Goal: Communication & Community: Answer question/provide support

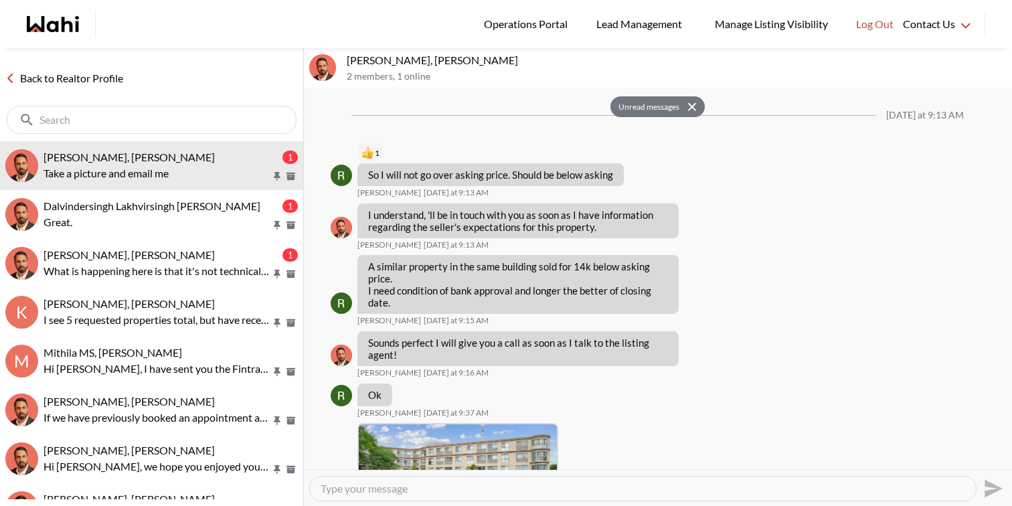
scroll to position [1532, 0]
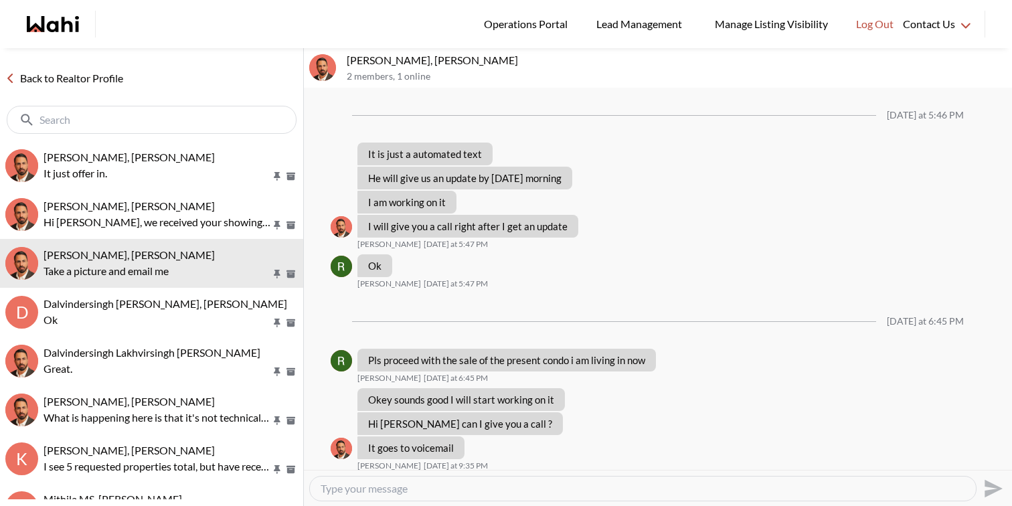
scroll to position [839, 0]
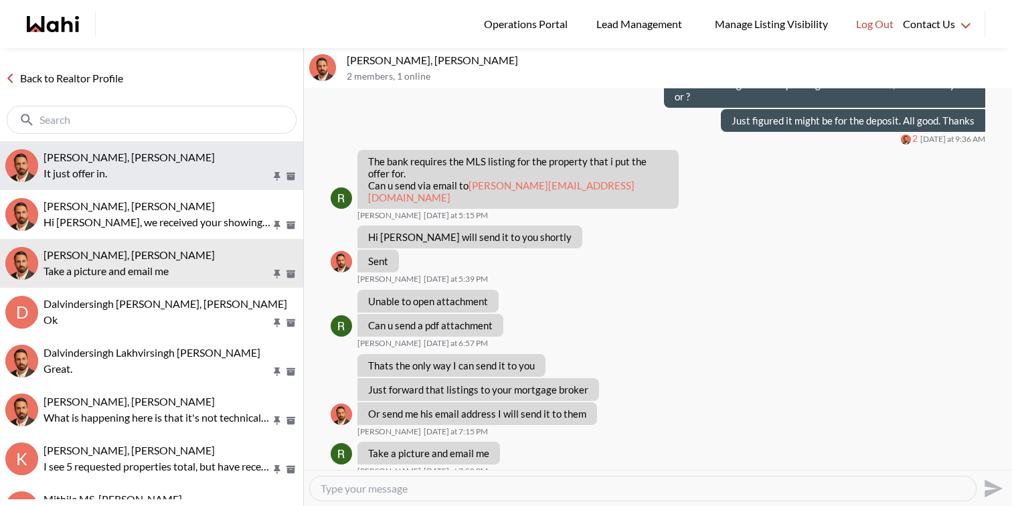
click at [123, 169] on p "It just offer in." at bounding box center [158, 173] width 228 height 16
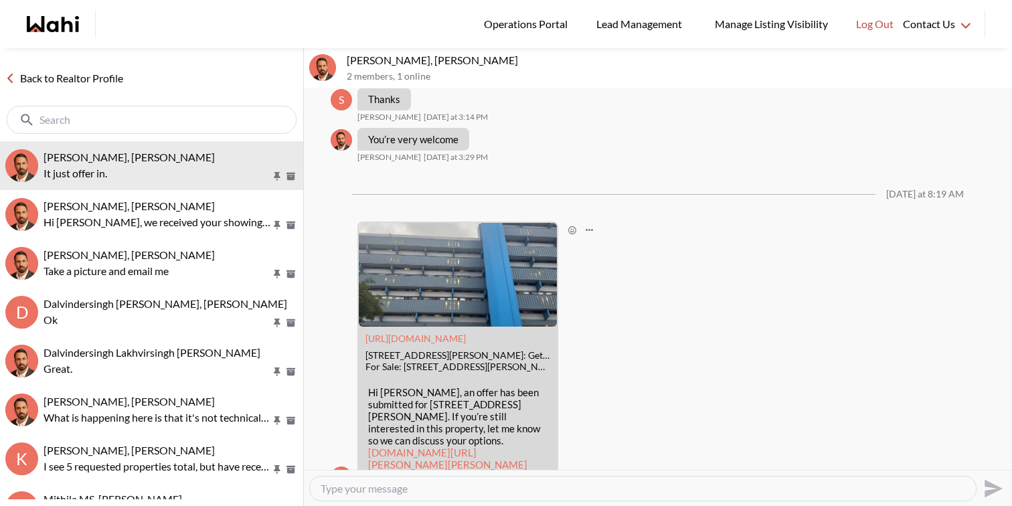
scroll to position [1767, 0]
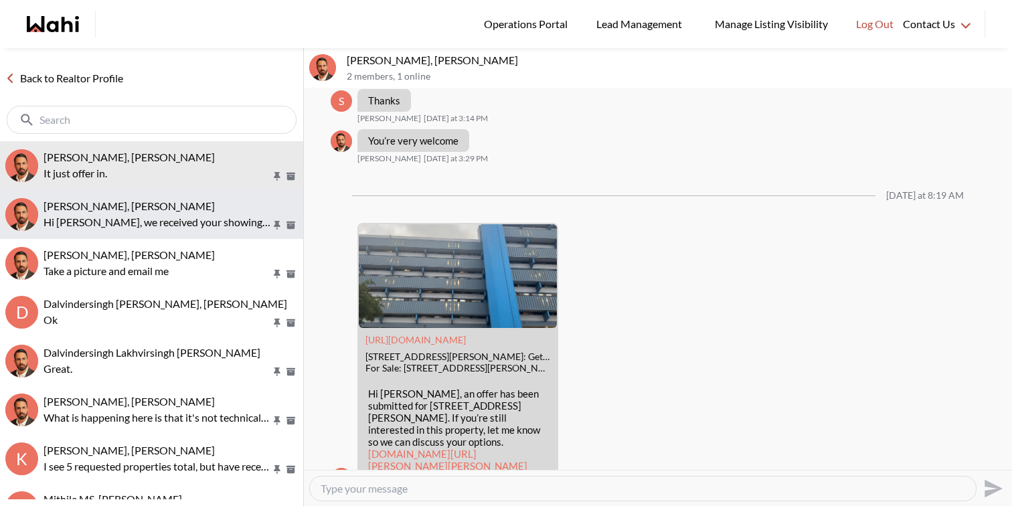
click at [197, 204] on div "Nidhi Singh, Behnam" at bounding box center [171, 205] width 254 height 13
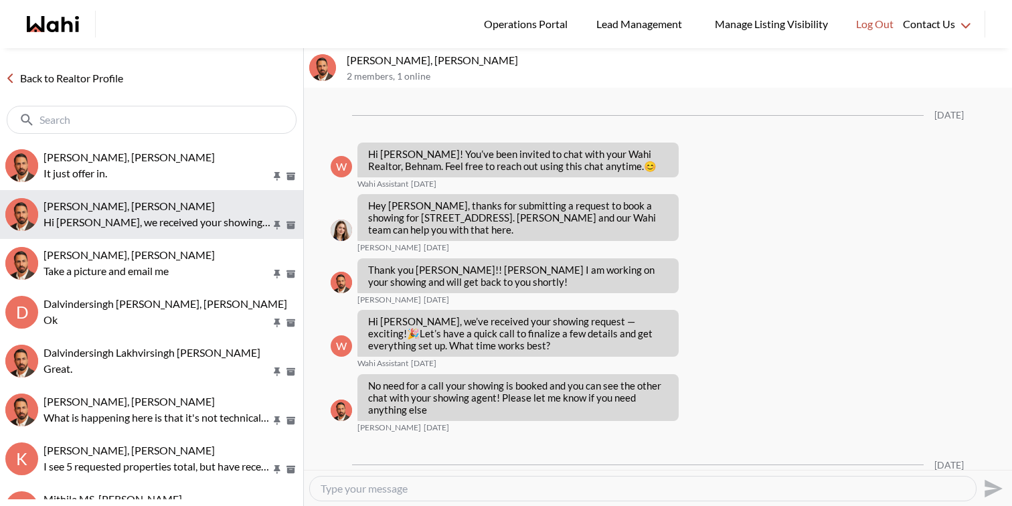
scroll to position [1194, 0]
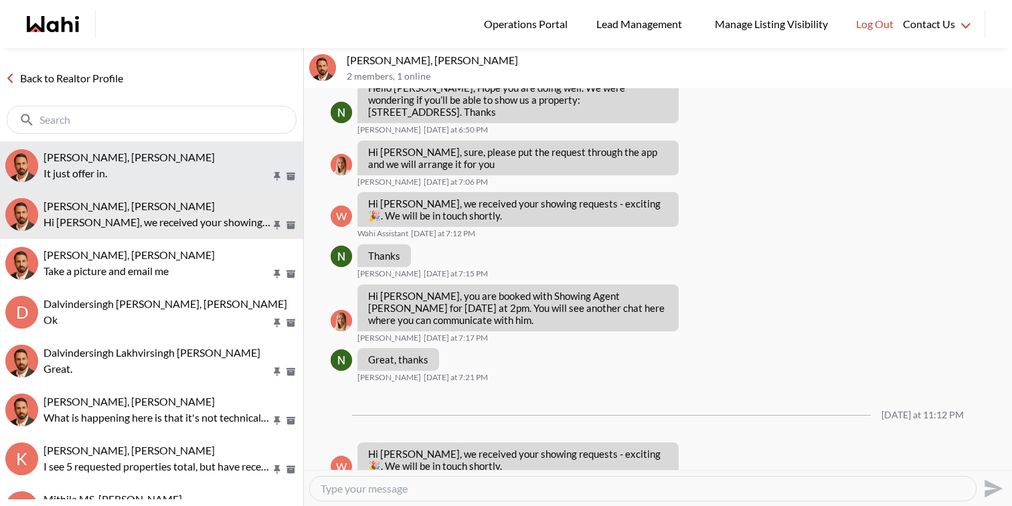
click at [171, 177] on p "It just offer in." at bounding box center [158, 173] width 228 height 16
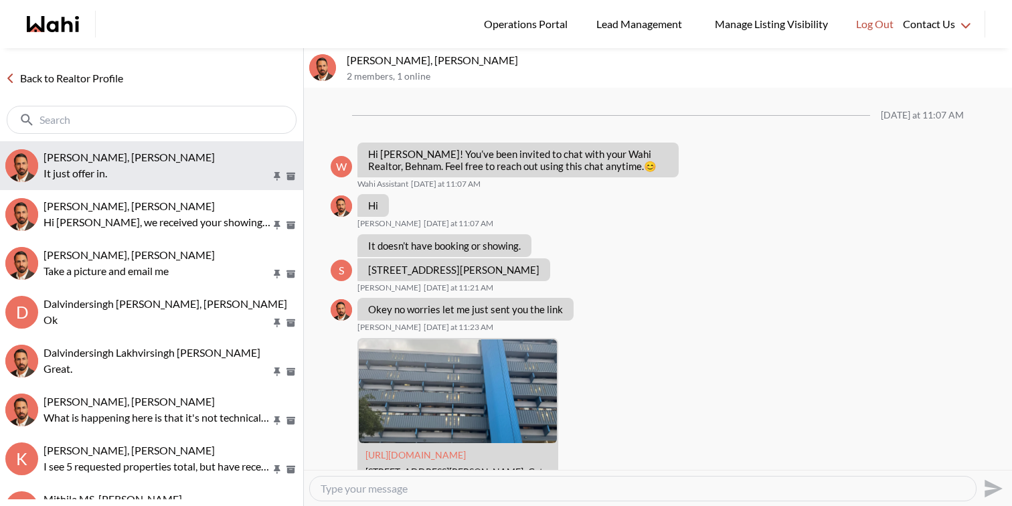
scroll to position [2074, 0]
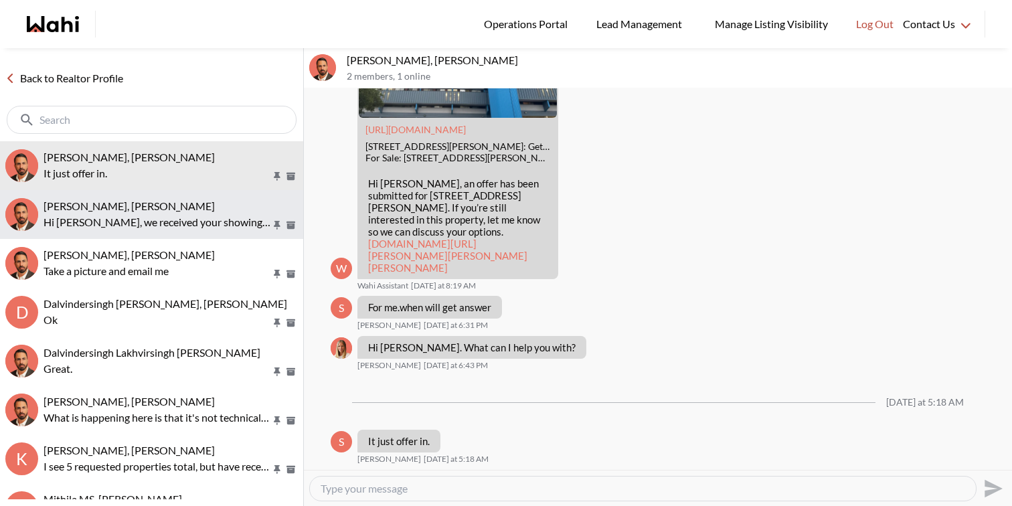
click at [178, 218] on p "Hi Nidhi, we received your showing requests - exciting 🎉 . We will be in touch …" at bounding box center [158, 222] width 228 height 16
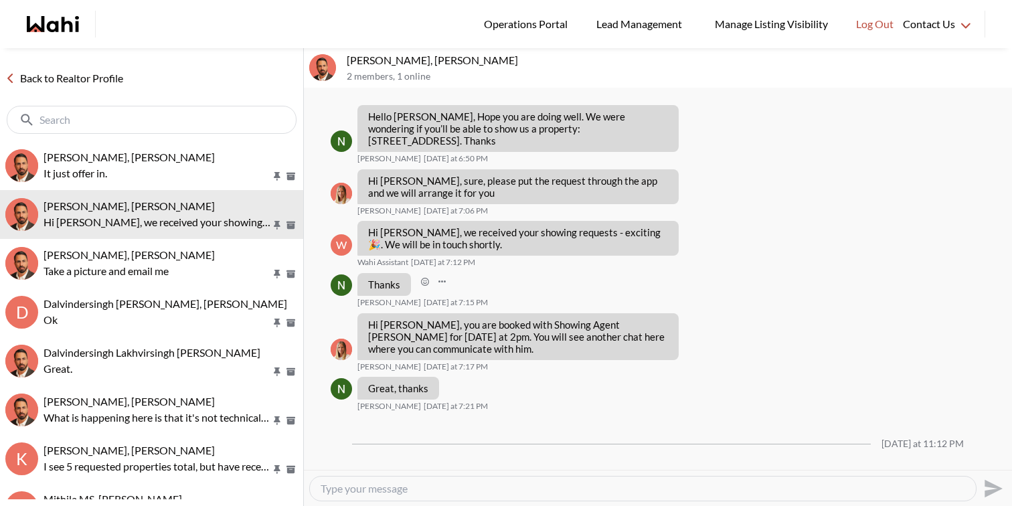
scroll to position [1193, 0]
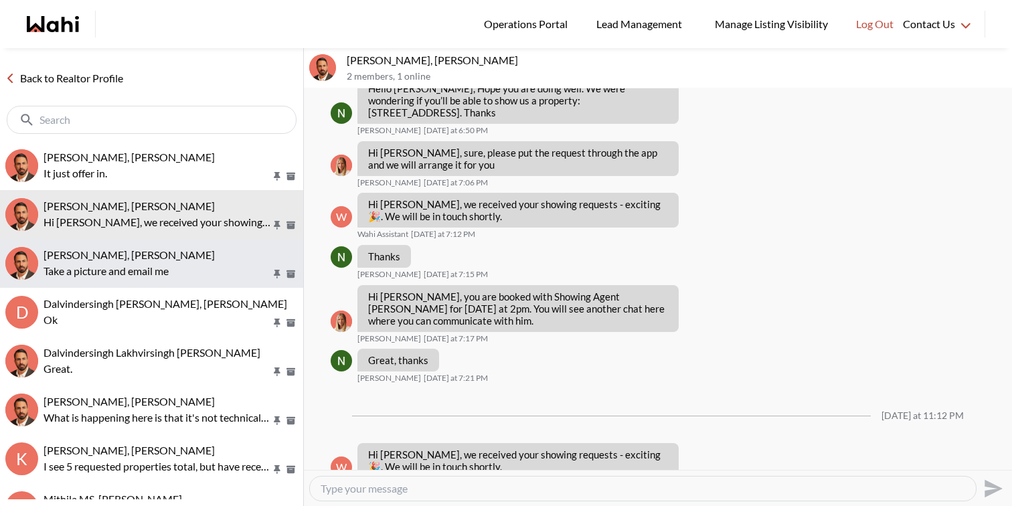
click at [208, 267] on p "Take a picture and email me" at bounding box center [158, 271] width 228 height 16
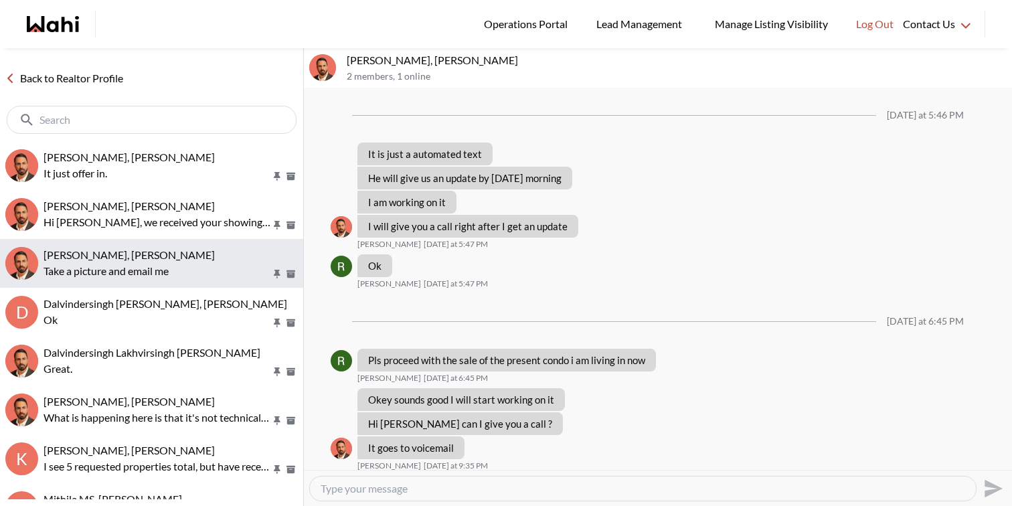
scroll to position [839, 0]
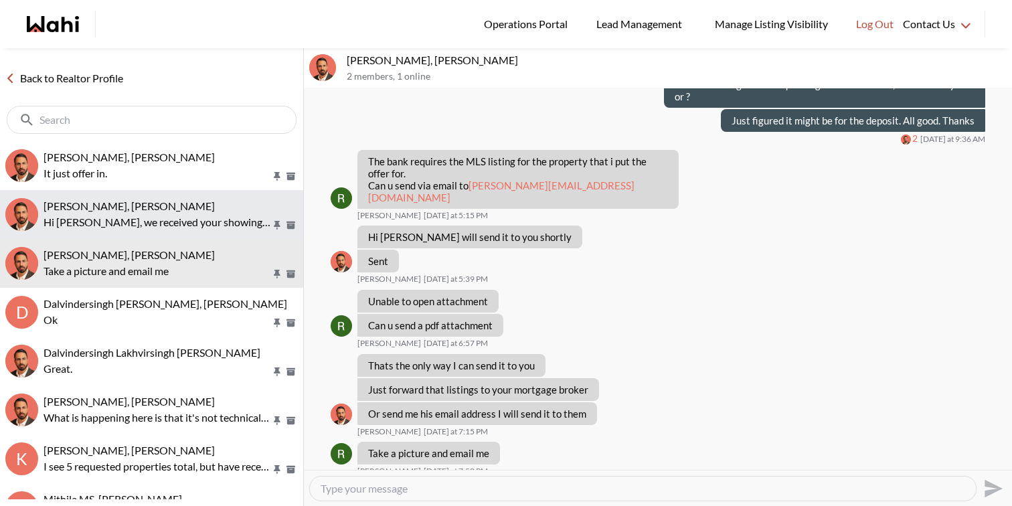
click at [206, 233] on button "Nidhi Singh, Behnam Hi Nidhi, we received your showing requests - exciting 🎉 . …" at bounding box center [151, 214] width 303 height 49
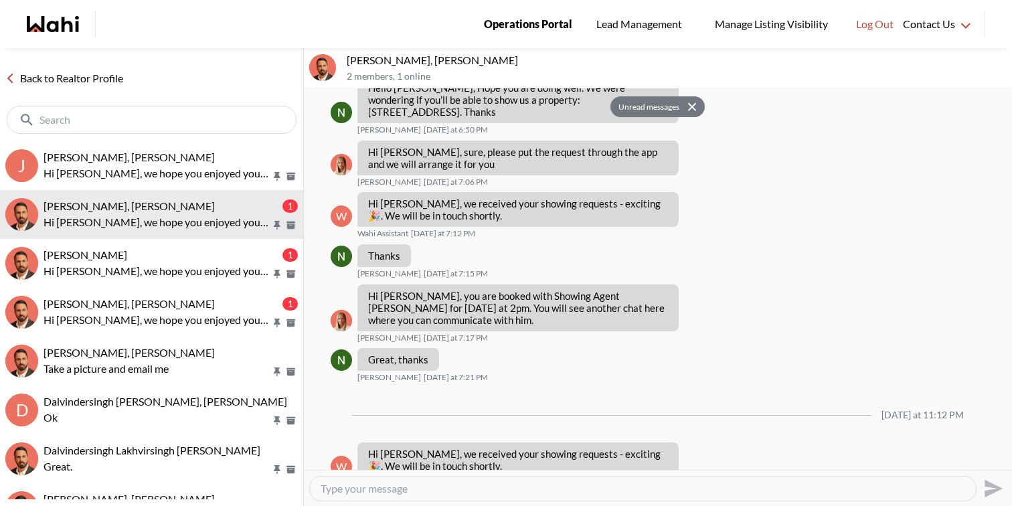
scroll to position [1300, 0]
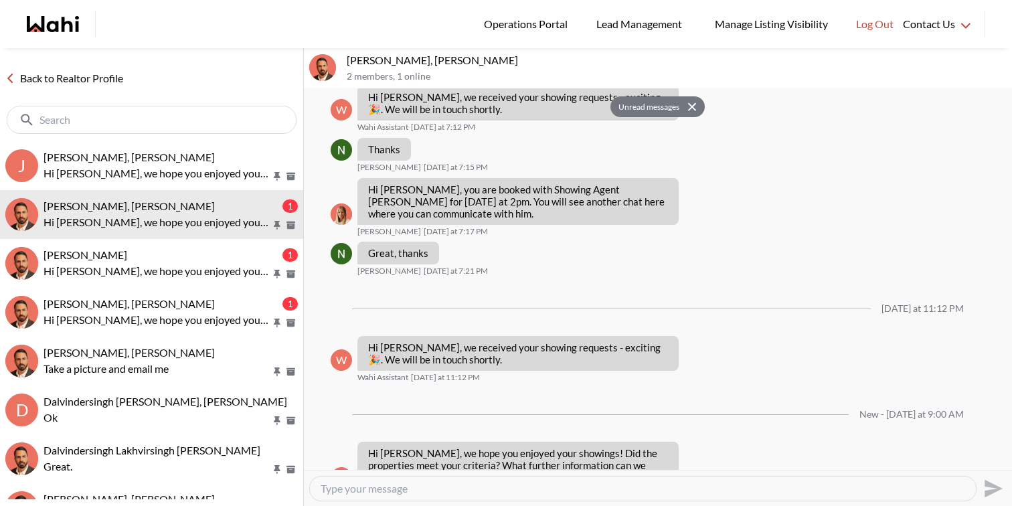
click at [407, 495] on div at bounding box center [643, 489] width 666 height 24
click at [407, 493] on textarea "Type your message" at bounding box center [643, 488] width 645 height 13
type textarea "F"
click at [339, 489] on textarea "Good Morning Nidhi, we have recieved your showing request for today. Since you …" at bounding box center [643, 488] width 645 height 13
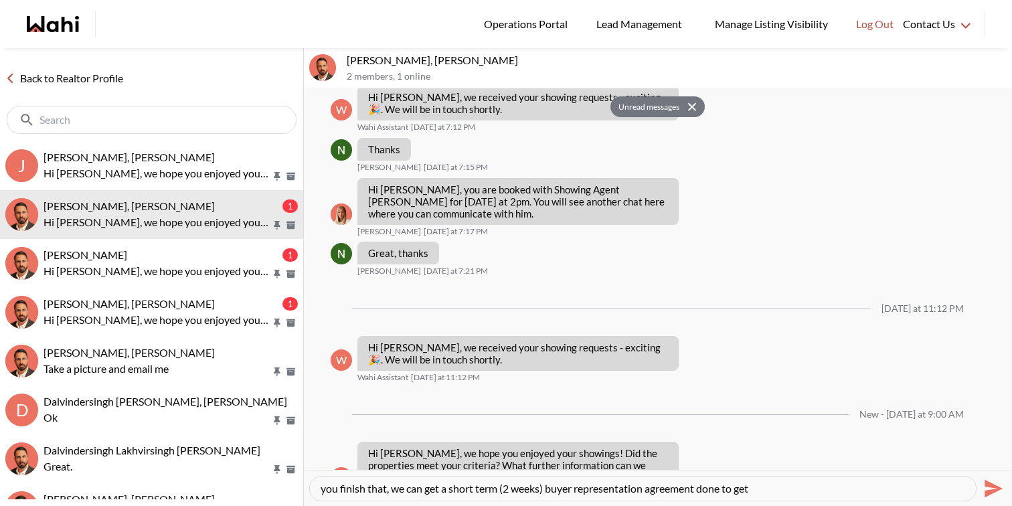
click at [738, 493] on textarea "Good Morning Nidhi, we have recieved your showing request for today. Since you …" at bounding box center [643, 488] width 645 height 13
paste textarea "We’ve received your showing request for [DATE]. Since you’ve already completed …"
type textarea "Good Morning Nidhi, We’ve received your showing request for today. Since you’ve…"
click at [989, 488] on icon "Send" at bounding box center [991, 488] width 21 height 21
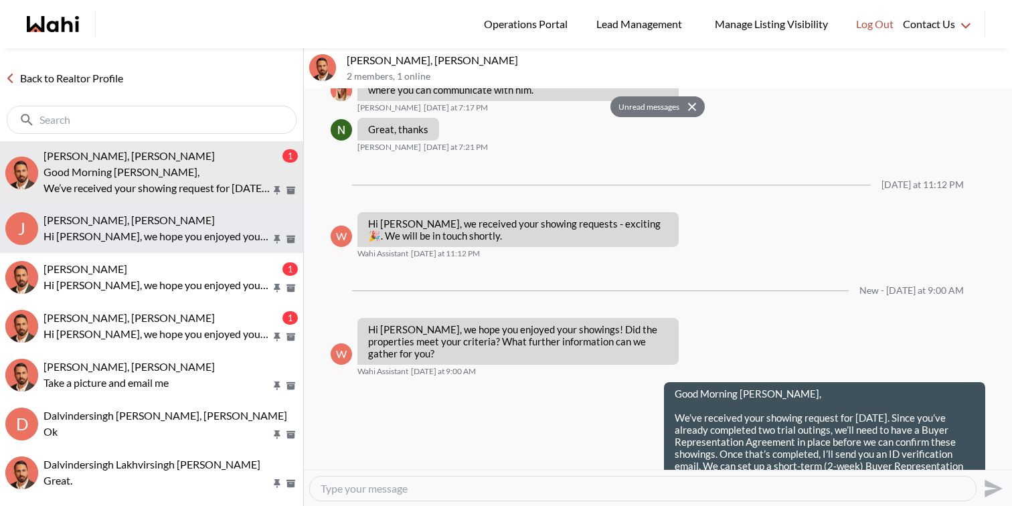
click at [161, 242] on p "Hi Julie, we hope you enjoyed your showings! Did the properties meet your crite…" at bounding box center [158, 236] width 228 height 16
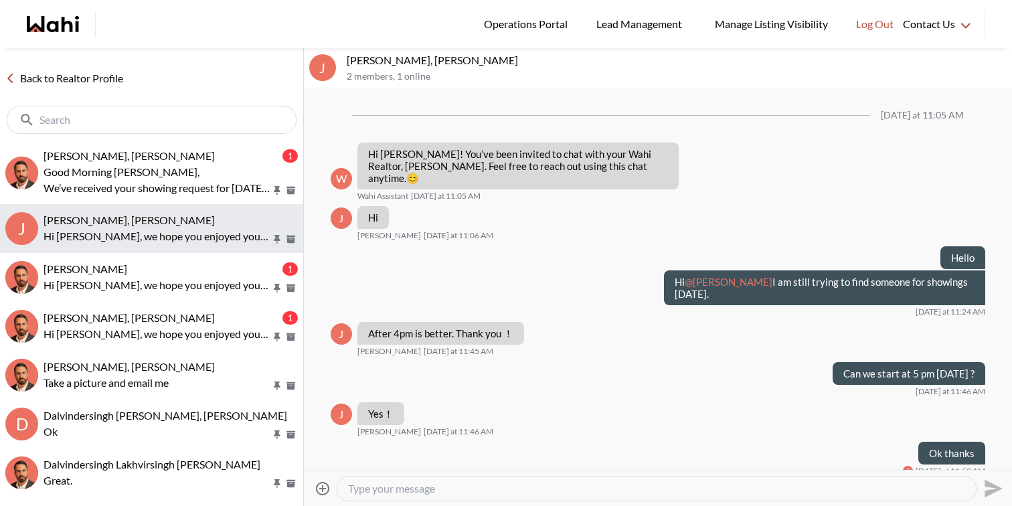
scroll to position [194, 0]
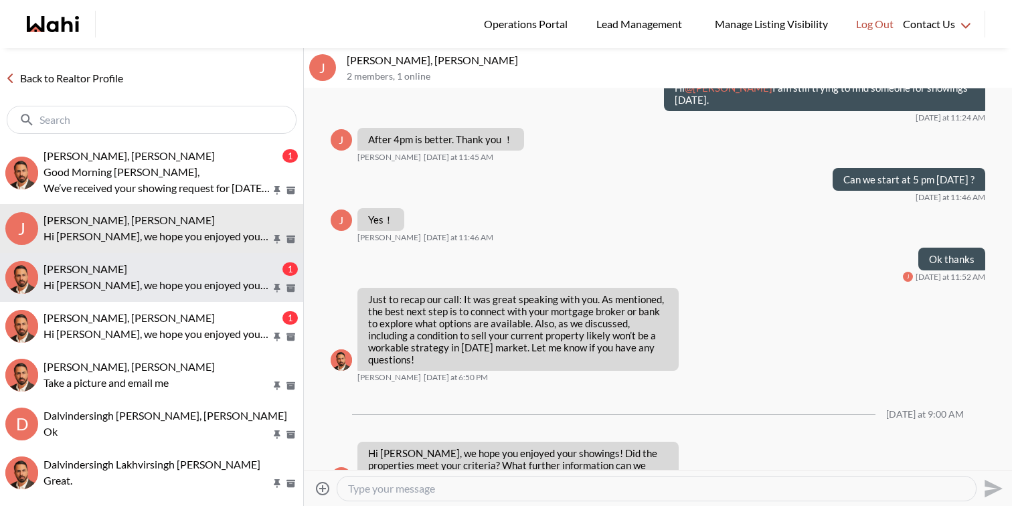
click at [165, 281] on p "Hi Gaurav, we hope you enjoyed your showings! Did the properties meet your crit…" at bounding box center [158, 285] width 228 height 16
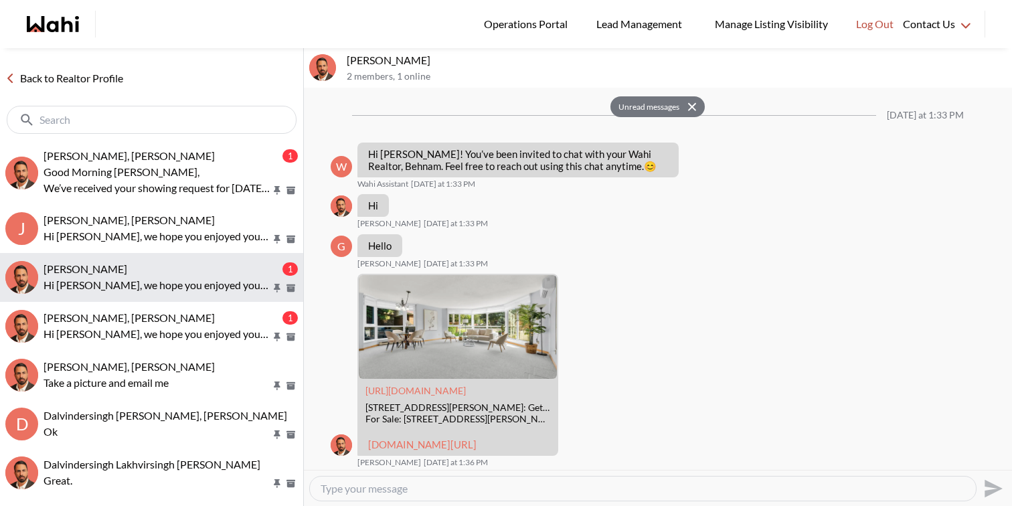
scroll to position [758, 0]
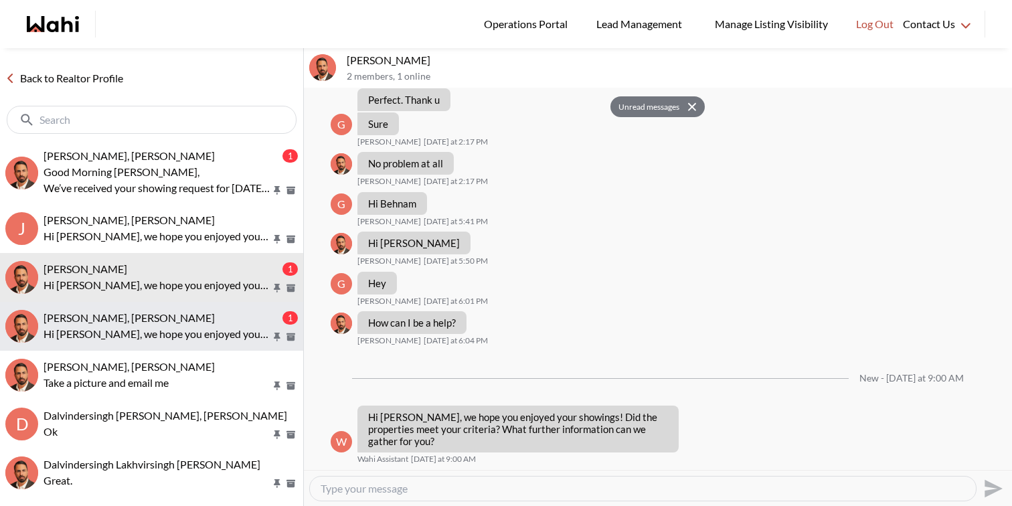
click at [173, 322] on div "[PERSON_NAME], [PERSON_NAME]" at bounding box center [162, 317] width 236 height 13
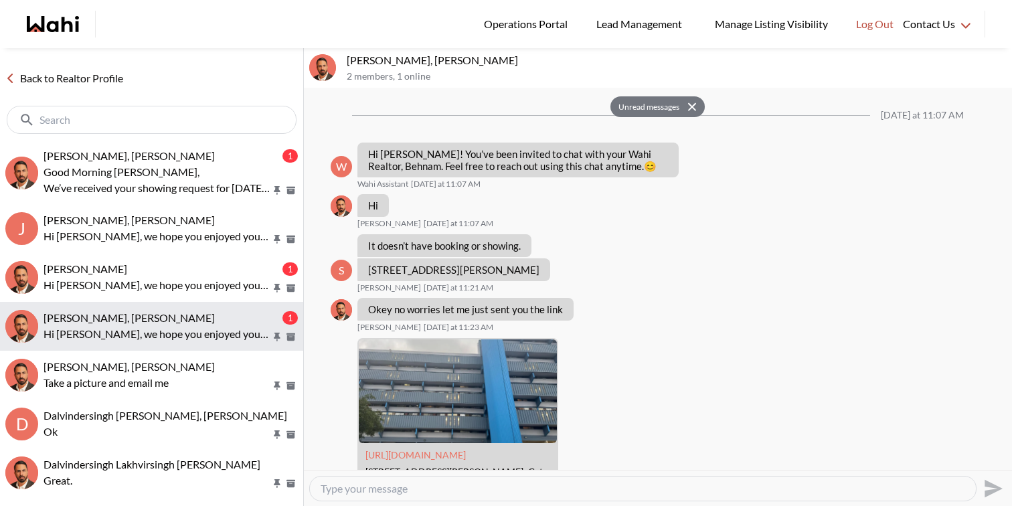
scroll to position [2180, 0]
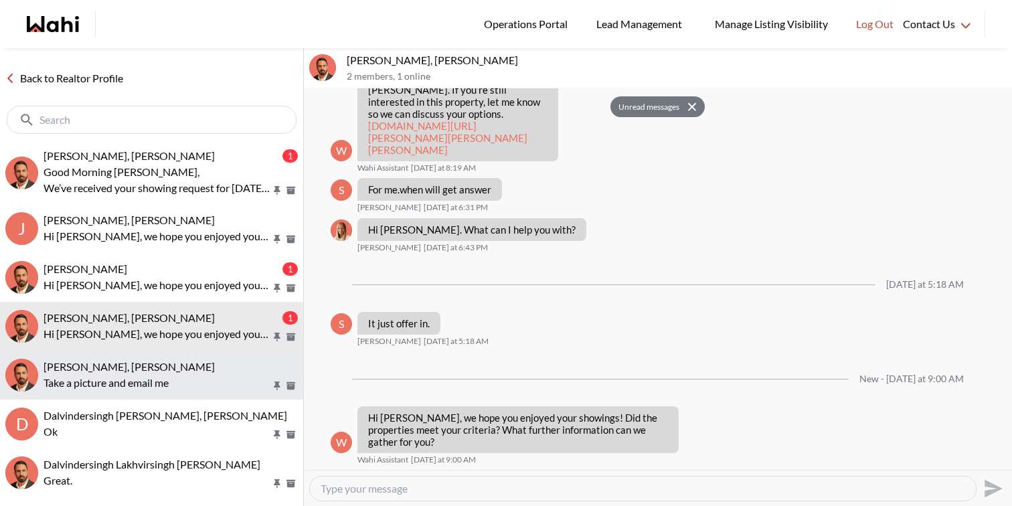
click at [173, 368] on div "Rita Kukendran, Behnam" at bounding box center [171, 366] width 254 height 13
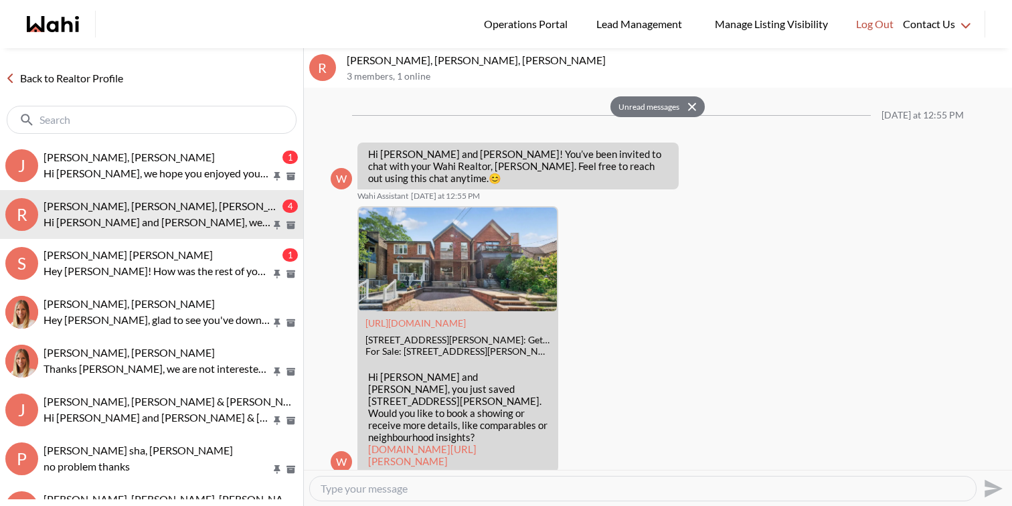
scroll to position [1966, 0]
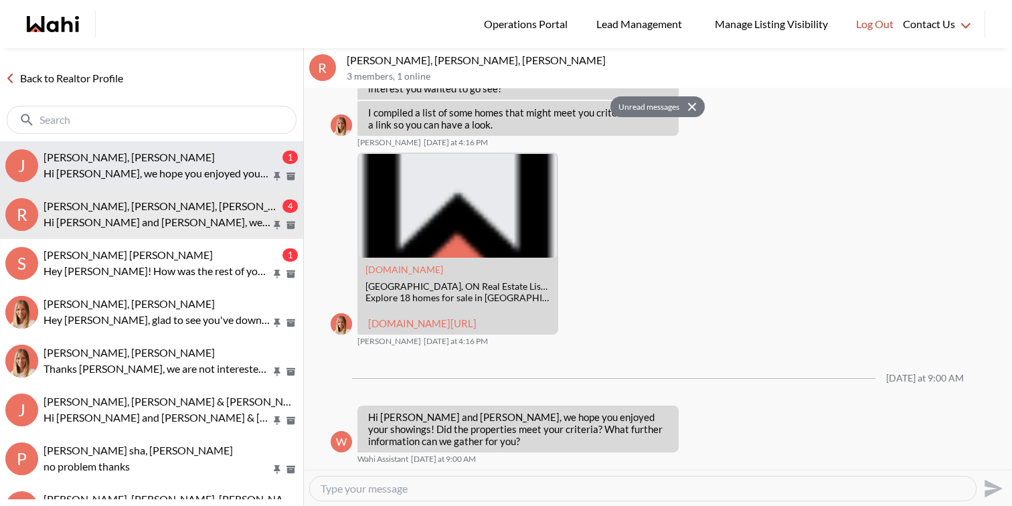
click at [201, 153] on div "[PERSON_NAME], [PERSON_NAME]" at bounding box center [162, 157] width 236 height 13
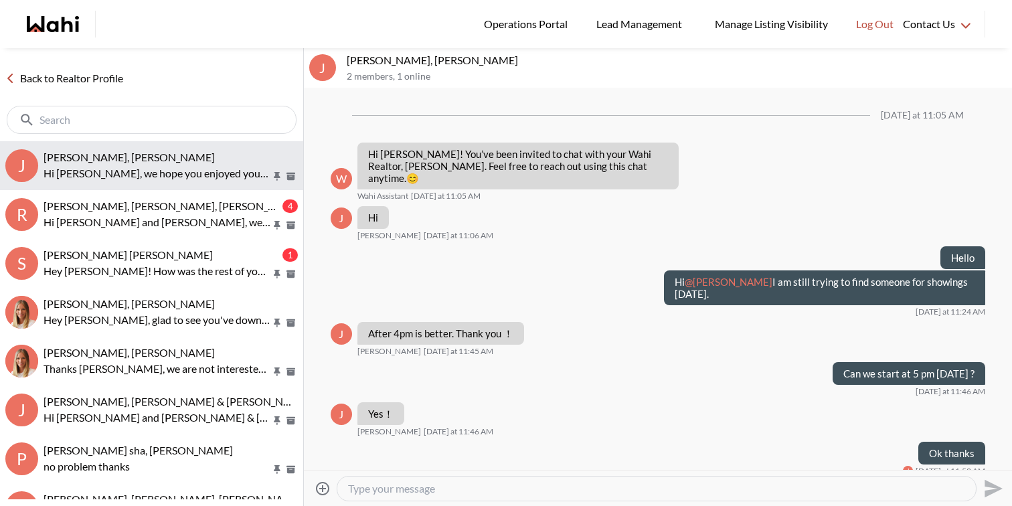
scroll to position [226, 0]
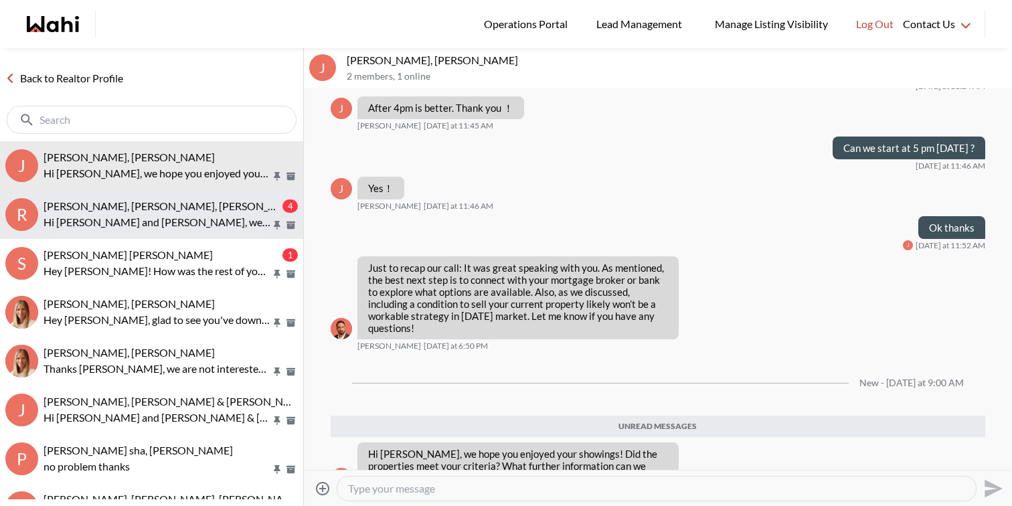
click at [194, 217] on p "Hi Rory and Amber, we hope you enjoyed your showings! Did the properties meet y…" at bounding box center [158, 222] width 228 height 16
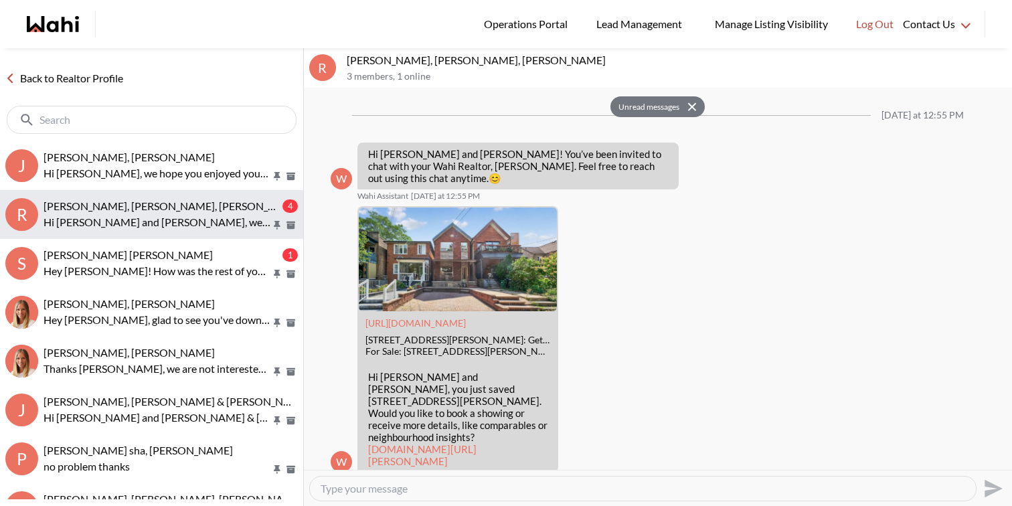
scroll to position [1966, 0]
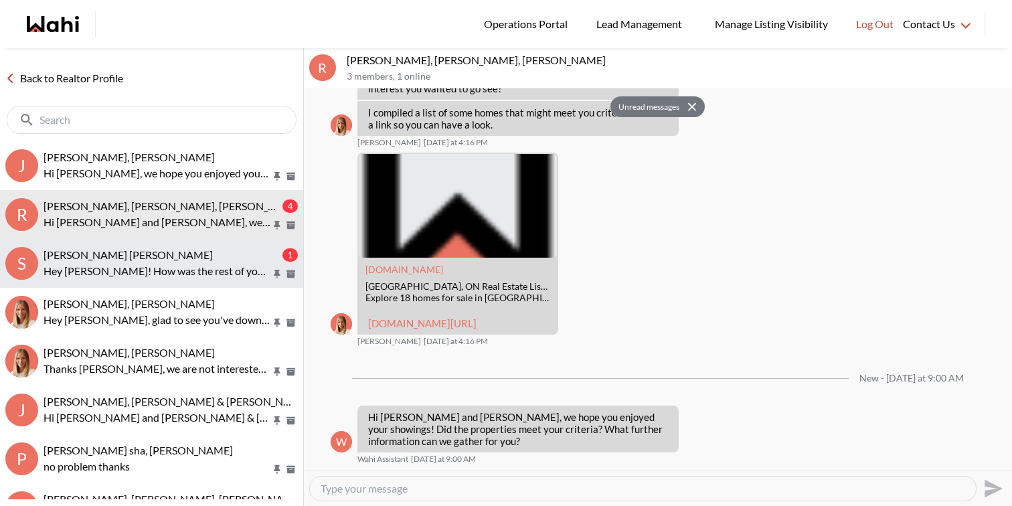
click at [189, 264] on p "Hey Salman! How was the rest of your summer? Are you back in town?" at bounding box center [158, 271] width 228 height 16
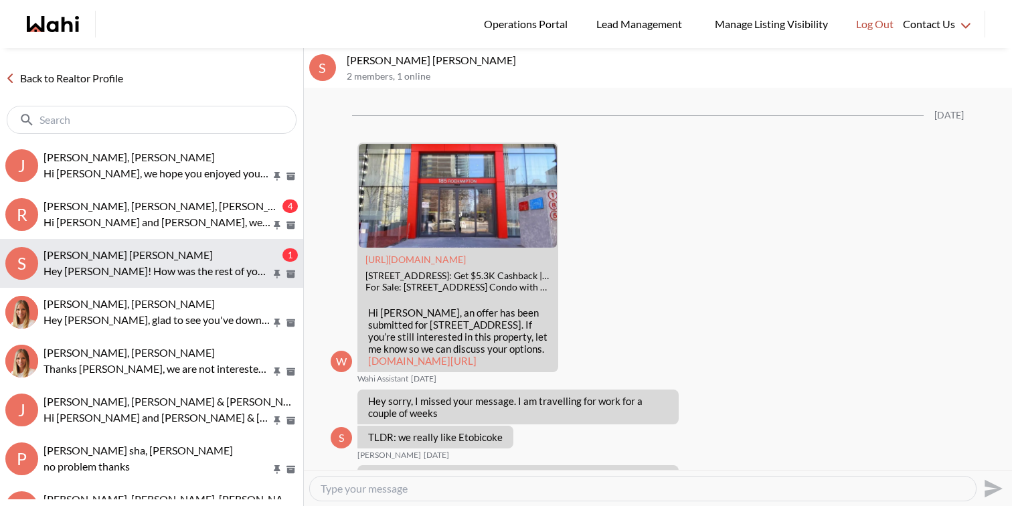
scroll to position [2673, 0]
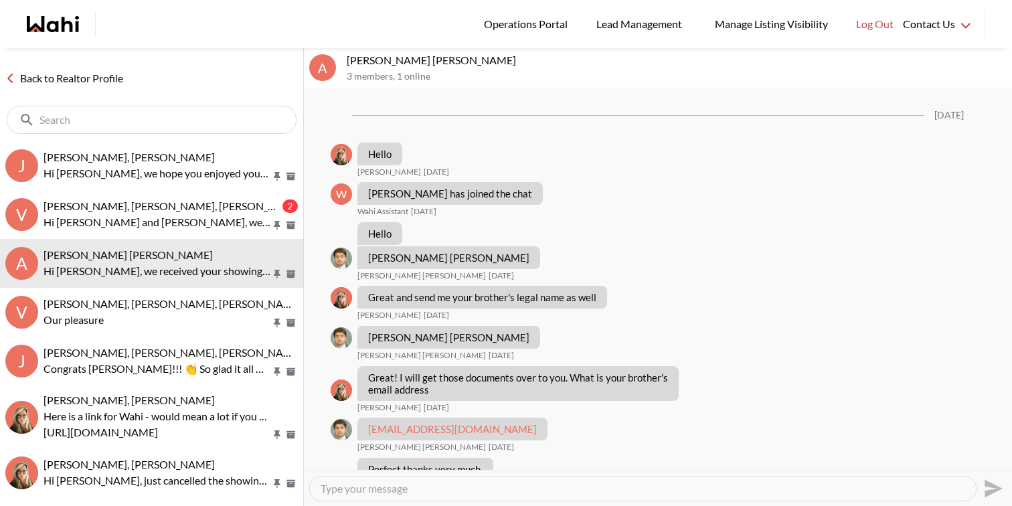
scroll to position [1322, 0]
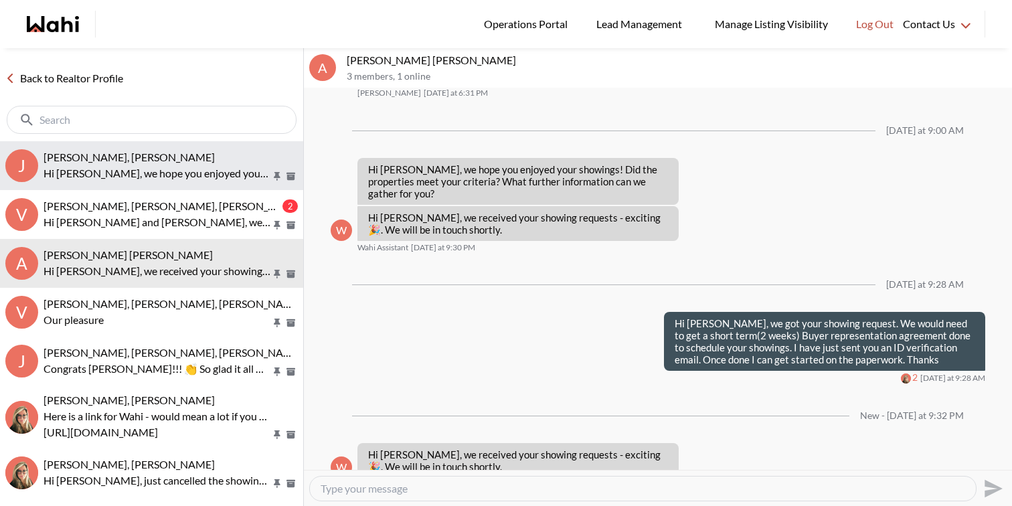
click at [166, 167] on p "Hi [PERSON_NAME], we hope you enjoyed your showings! Did the properties meet yo…" at bounding box center [158, 173] width 228 height 16
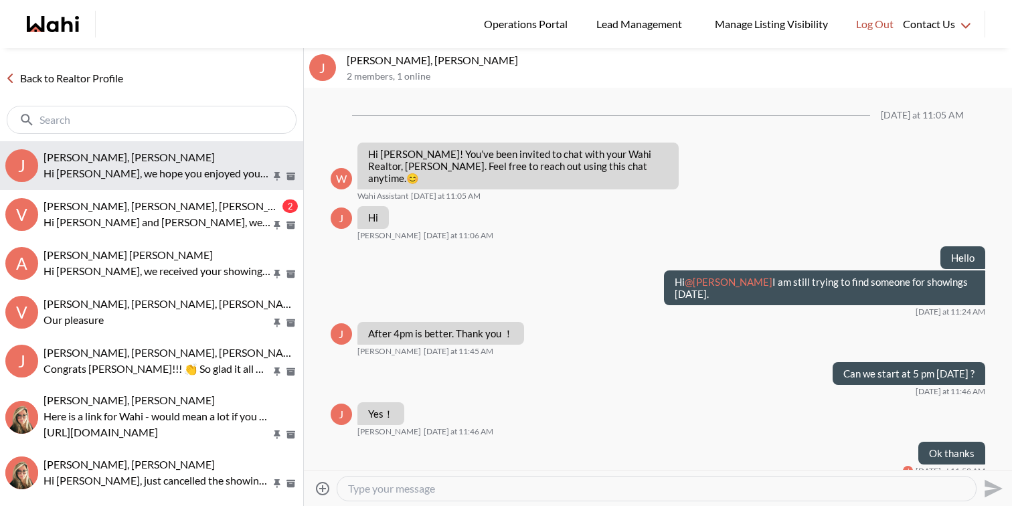
scroll to position [194, 0]
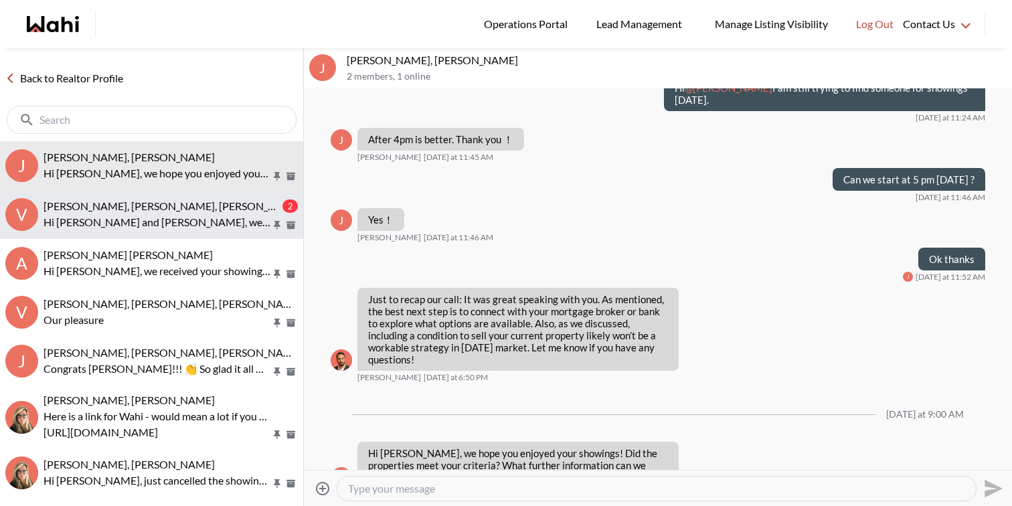
click at [170, 203] on span "[PERSON_NAME], [PERSON_NAME], [PERSON_NAME]" at bounding box center [173, 205] width 259 height 13
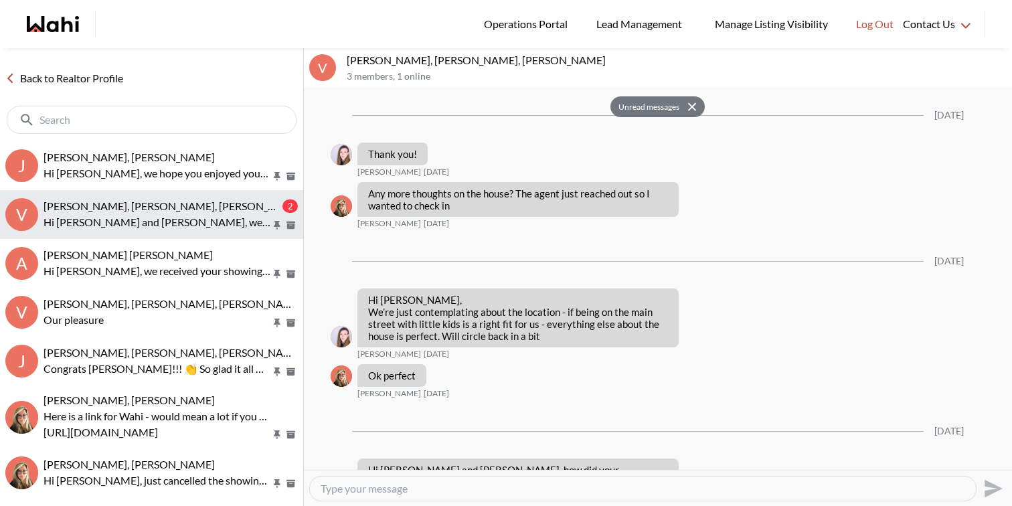
scroll to position [1951, 0]
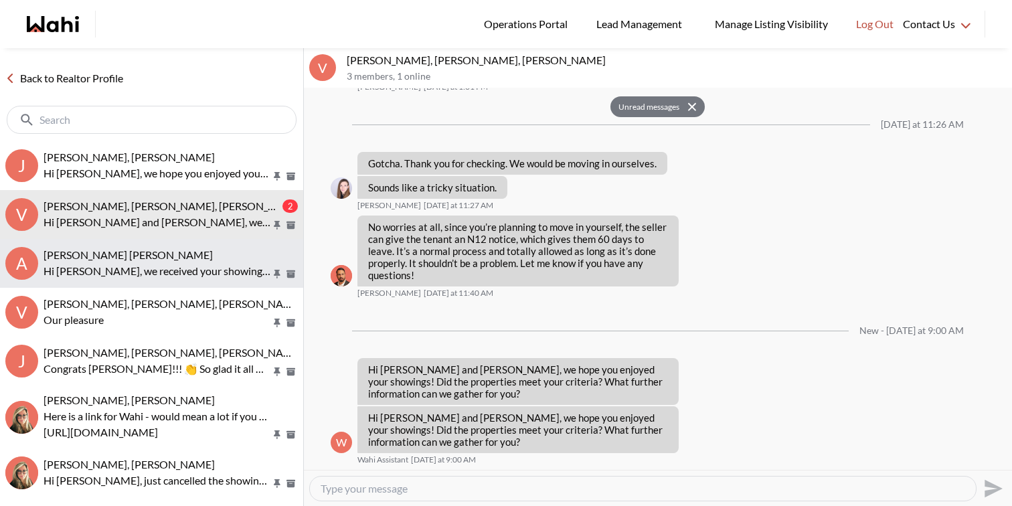
click at [179, 245] on button "A Abdul Nafi Sarwari, Barb Hi Abdul nafi, we received your showing requests - e…" at bounding box center [151, 263] width 303 height 49
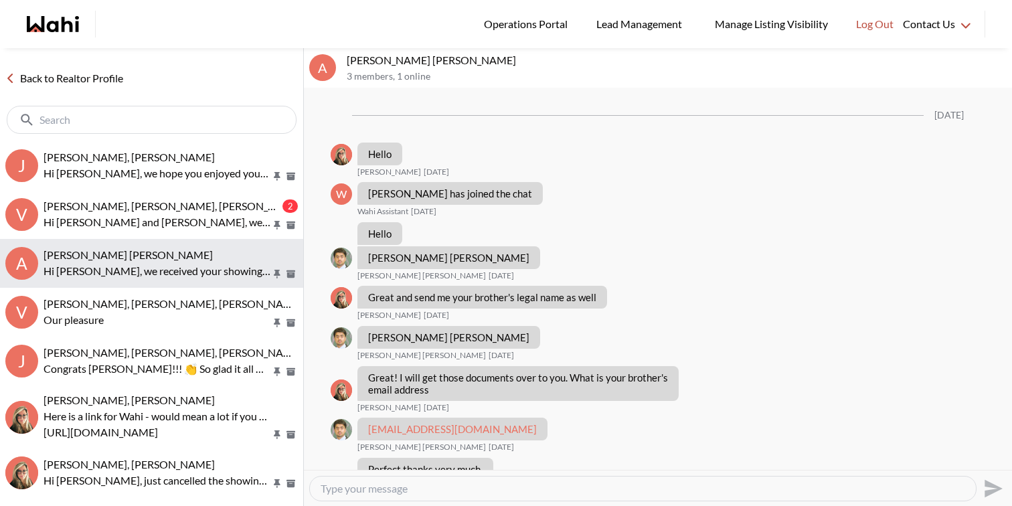
scroll to position [1269, 0]
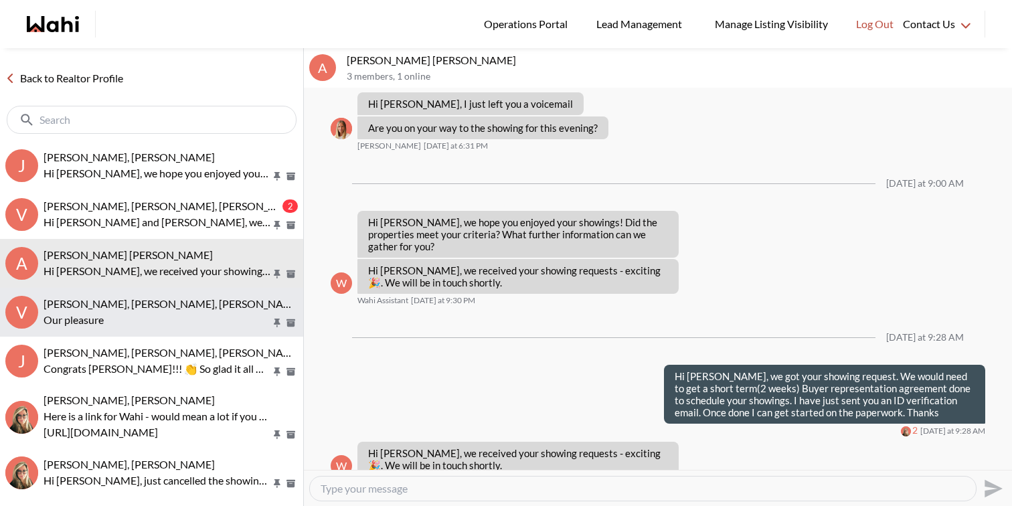
click at [175, 300] on span "Victoria Basova, Dylan Maloney, Paul, Barbara" at bounding box center [173, 303] width 259 height 13
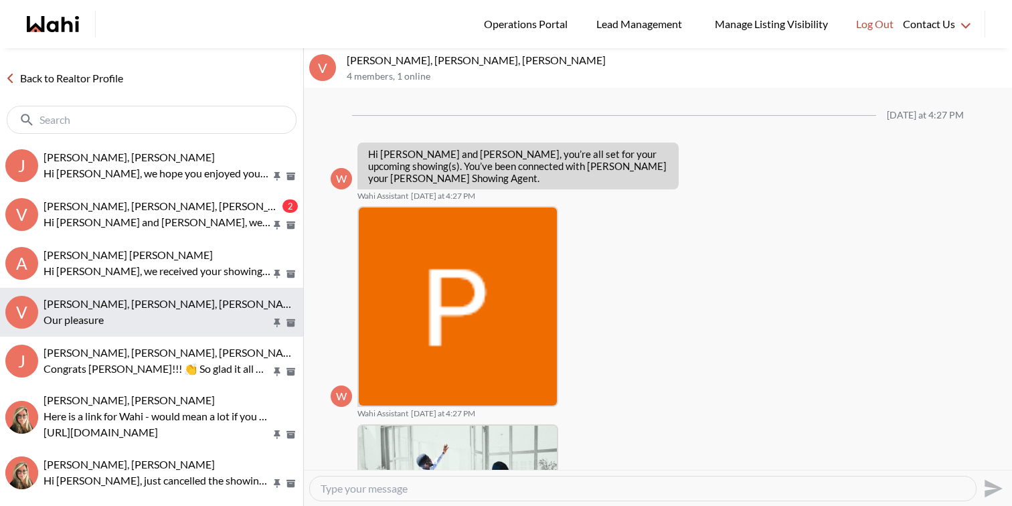
scroll to position [768, 0]
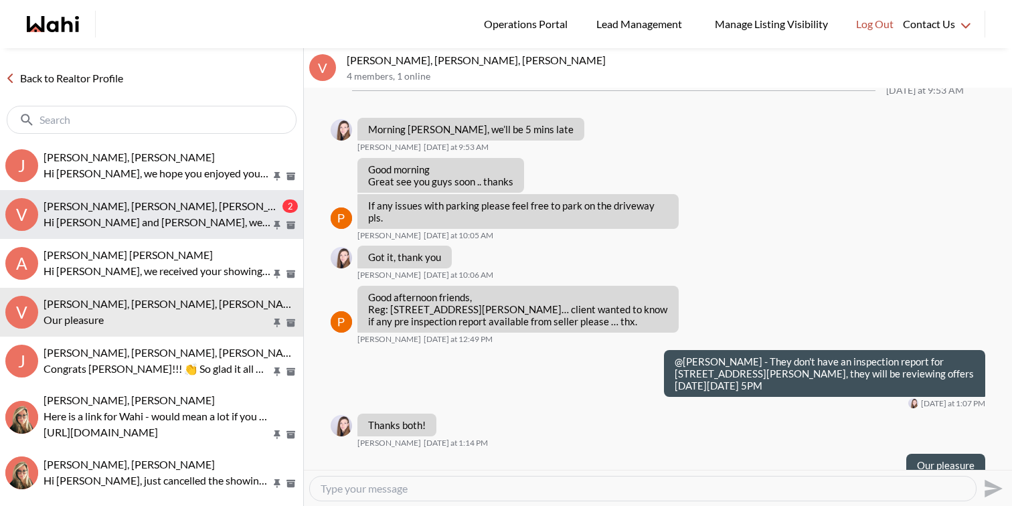
click at [203, 203] on span "Victoria Basova, Dylan Maloney, Barbara" at bounding box center [173, 205] width 259 height 13
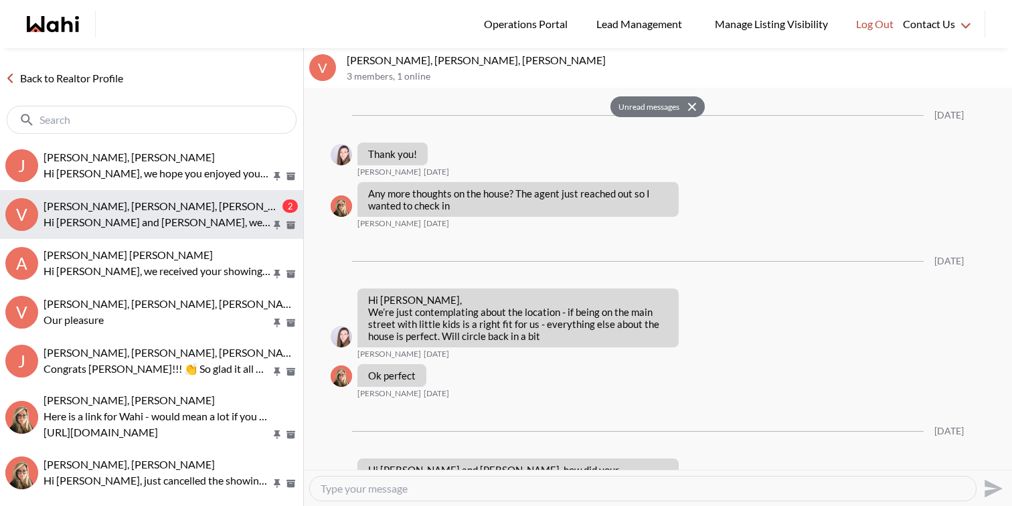
scroll to position [1951, 0]
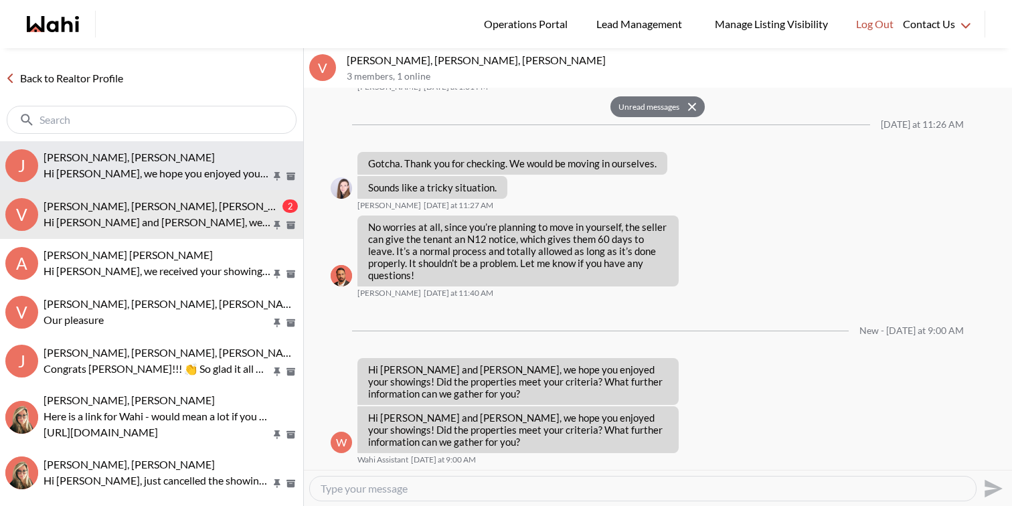
click at [197, 166] on p "Hi Julie, we hope you enjoyed your showings! Did the properties meet your crite…" at bounding box center [158, 173] width 228 height 16
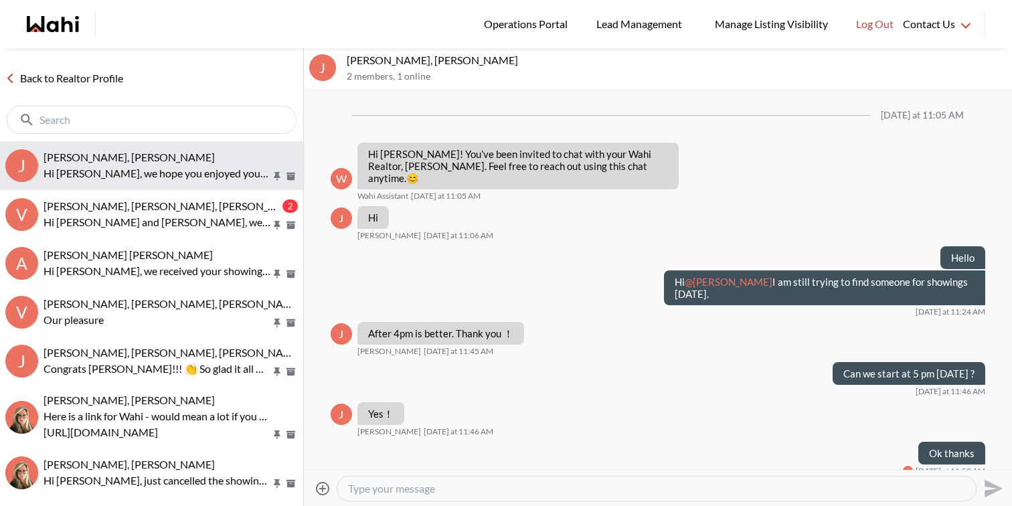
scroll to position [194, 0]
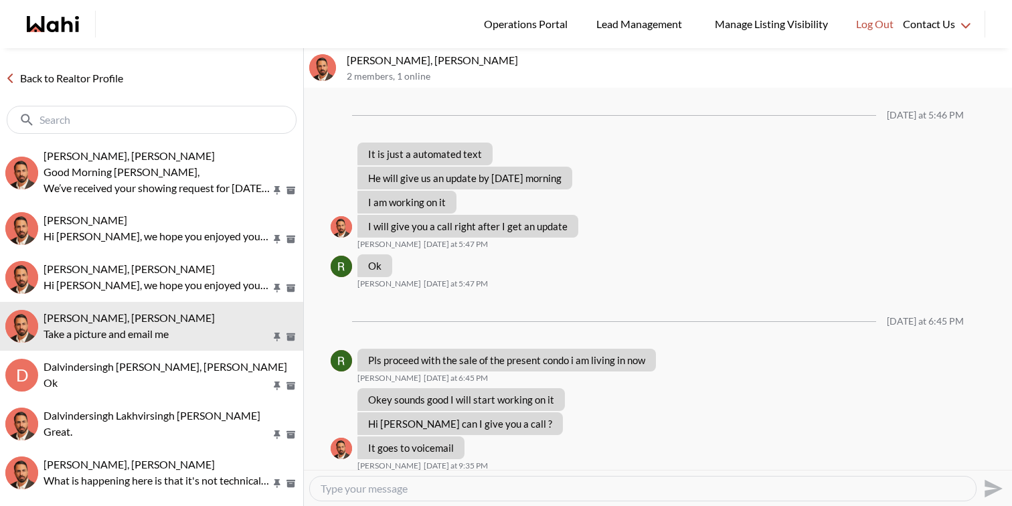
scroll to position [839, 0]
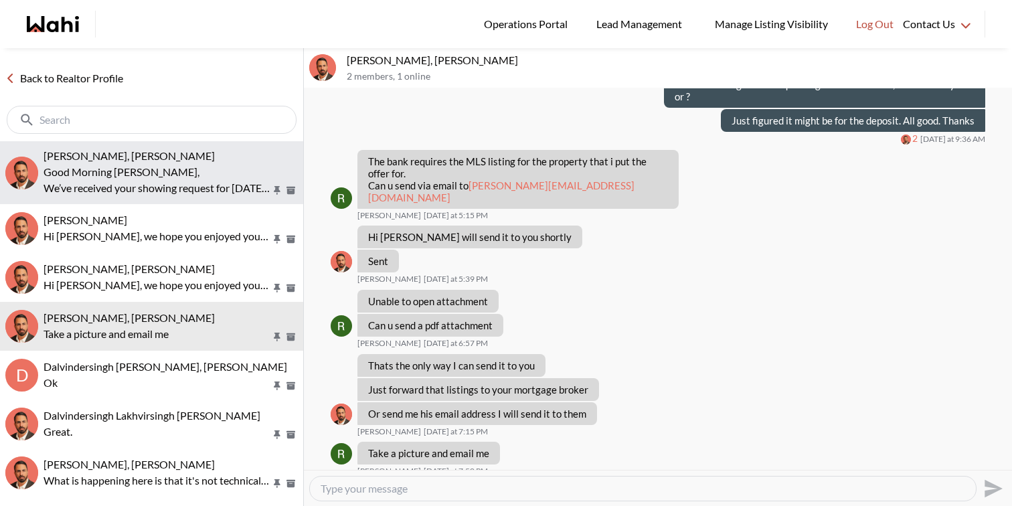
click at [121, 158] on span "Nidhi Singh, Behnam" at bounding box center [129, 155] width 171 height 13
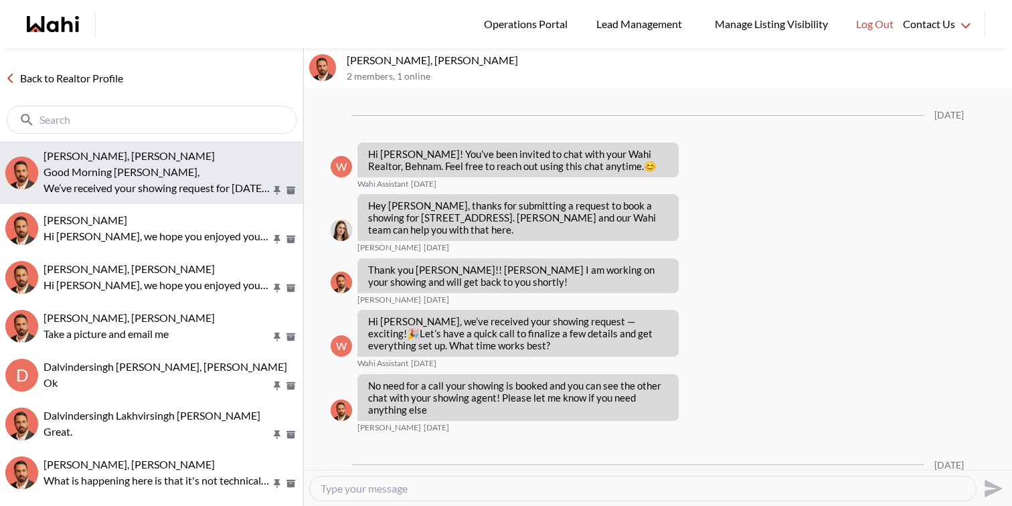
scroll to position [1424, 0]
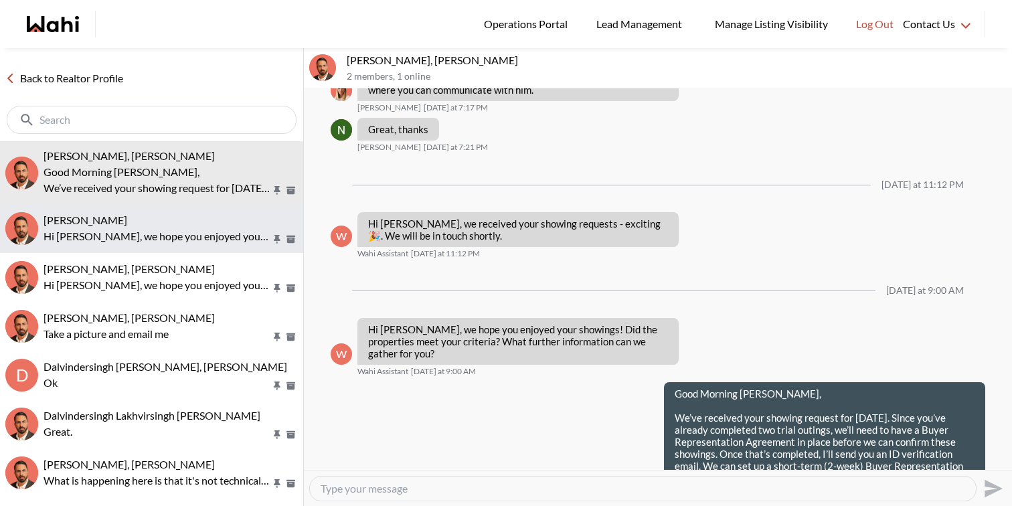
click at [133, 226] on div "Gaurav Sachdeva, Behnam" at bounding box center [171, 220] width 254 height 13
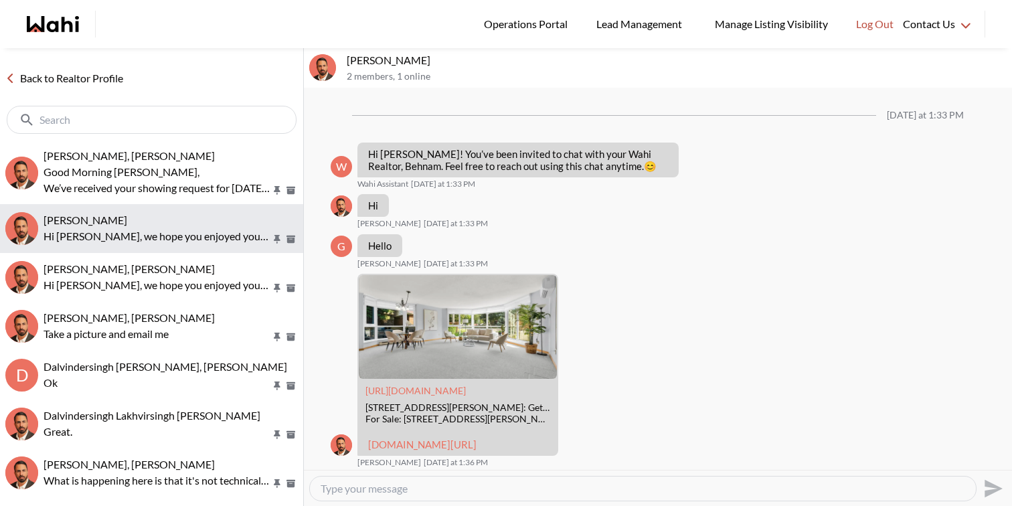
scroll to position [758, 0]
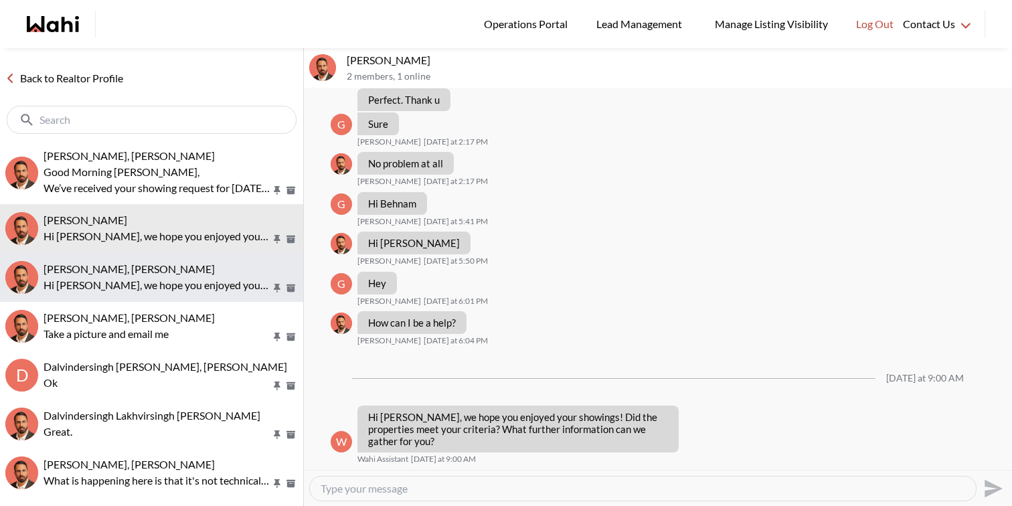
click at [137, 296] on button "Suzie Persaud, Behnam Hi Suzie, we hope you enjoyed your showings! Did the prop…" at bounding box center [151, 277] width 303 height 49
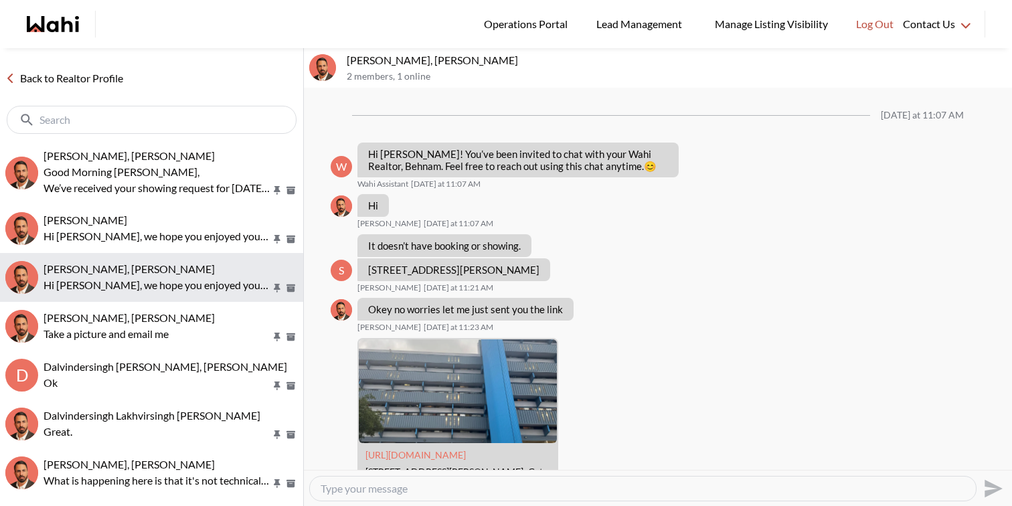
scroll to position [2126, 0]
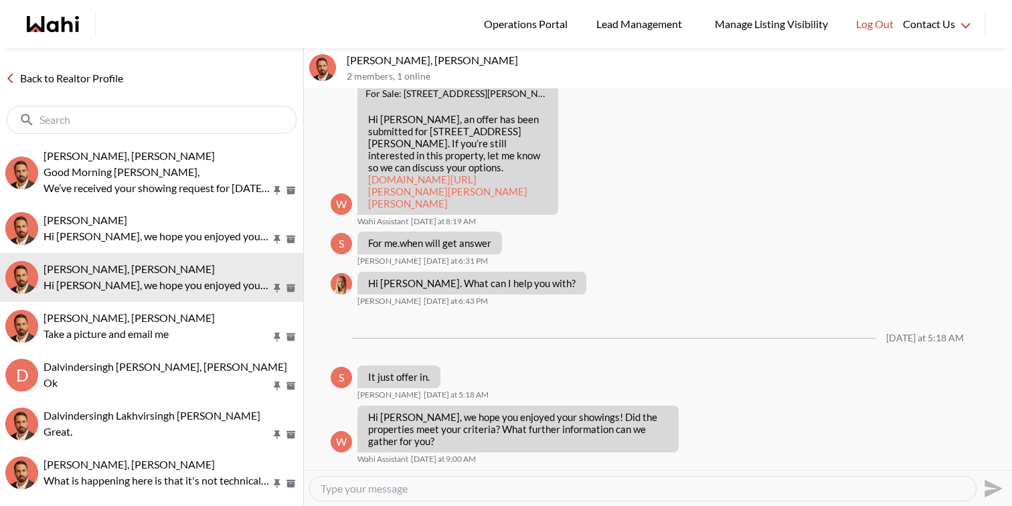
click at [388, 483] on textarea "Type your message" at bounding box center [643, 488] width 645 height 13
drag, startPoint x: 537, startPoint y: 134, endPoint x: 364, endPoint y: 136, distance: 173.4
click at [364, 136] on div "Hi Suzie, an offer has been submitted for 4645 Jane St #1207, Toronto, Ontario …" at bounding box center [457, 161] width 201 height 107
copy p "4645 Jane St #1207, Toronto, Ontario"
click at [698, 492] on textarea "Good Morning Suzie, Did you want to get an update regarding the offer on" at bounding box center [643, 488] width 645 height 13
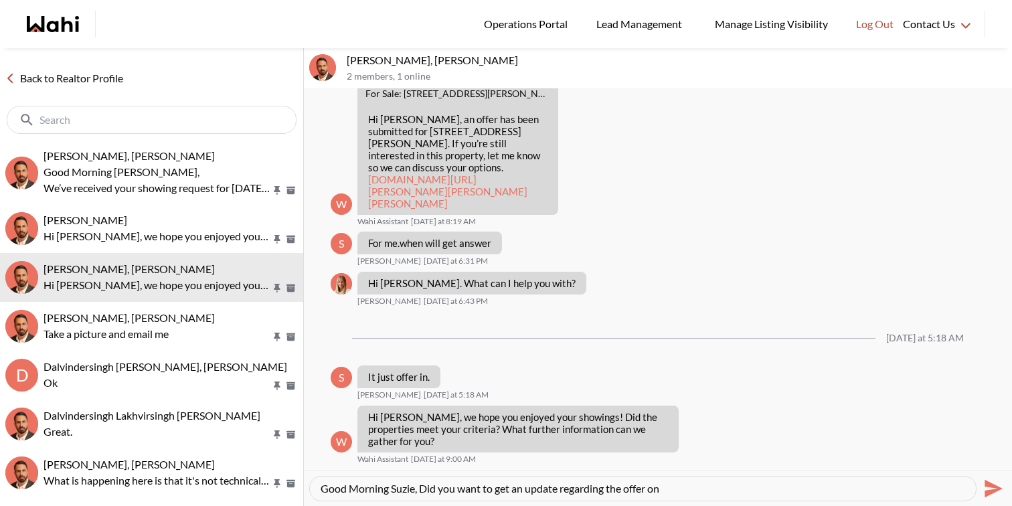
paste textarea "4645 Jane St #1207, Toronto, Ontario"
type textarea "Good Morning Suzie, Did you want to get an update regarding the offer on 4645 J…"
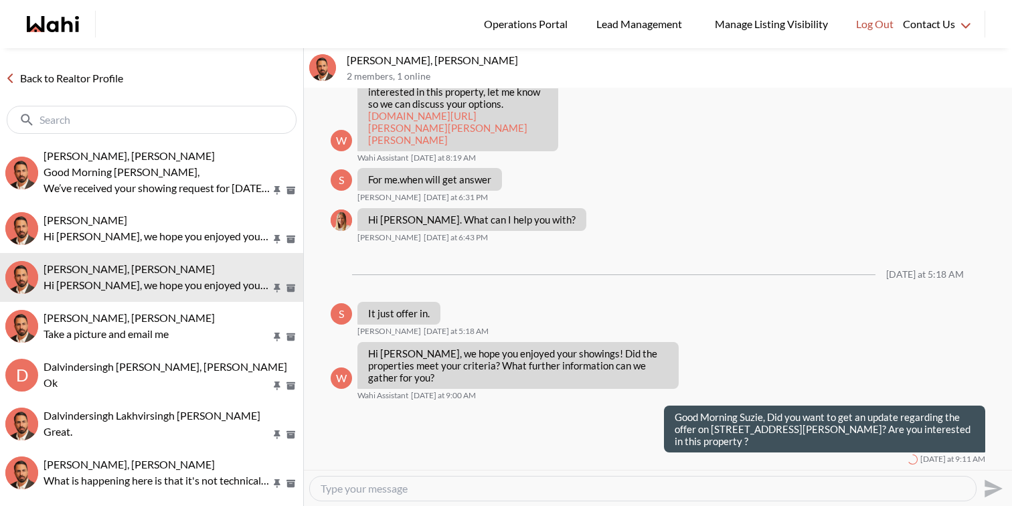
scroll to position [0, 0]
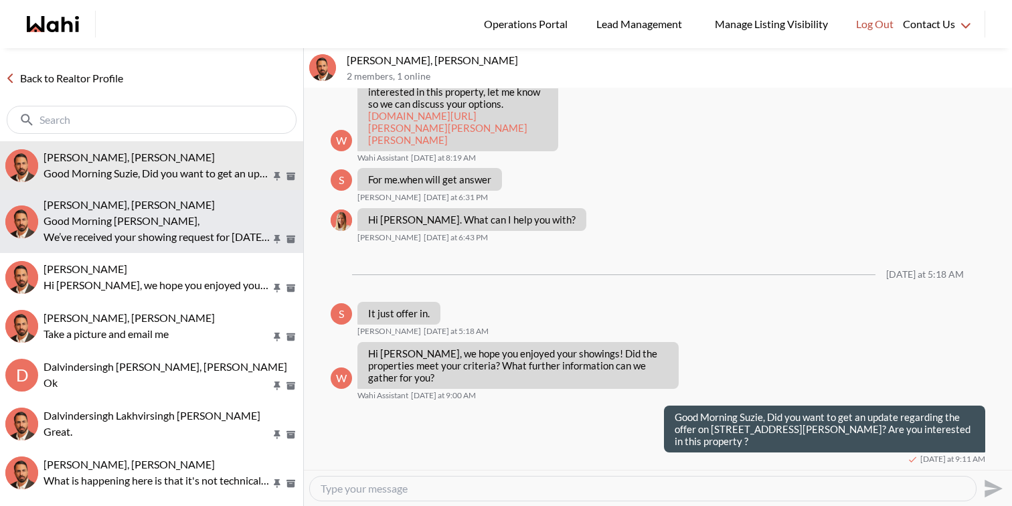
click at [223, 214] on p "Good Morning Nidhi," at bounding box center [158, 221] width 228 height 16
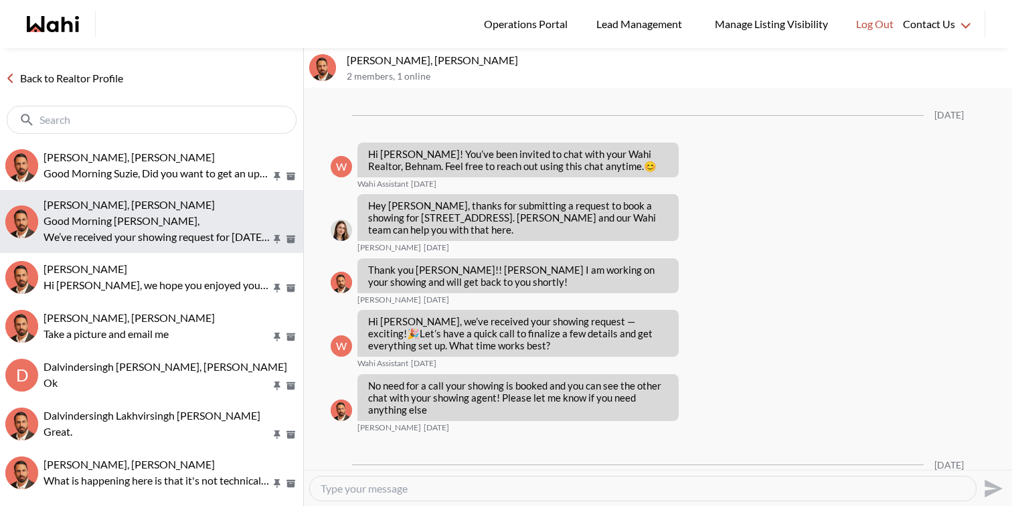
scroll to position [1424, 0]
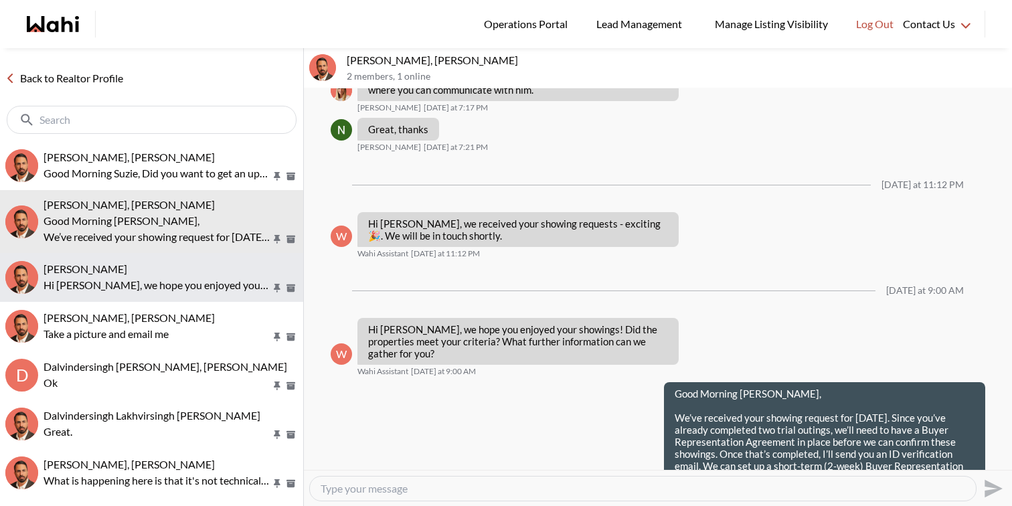
click at [201, 297] on button "Gaurav Sachdeva, Behnam Hi Gaurav, we hope you enjoyed your showings! Did the p…" at bounding box center [151, 277] width 303 height 49
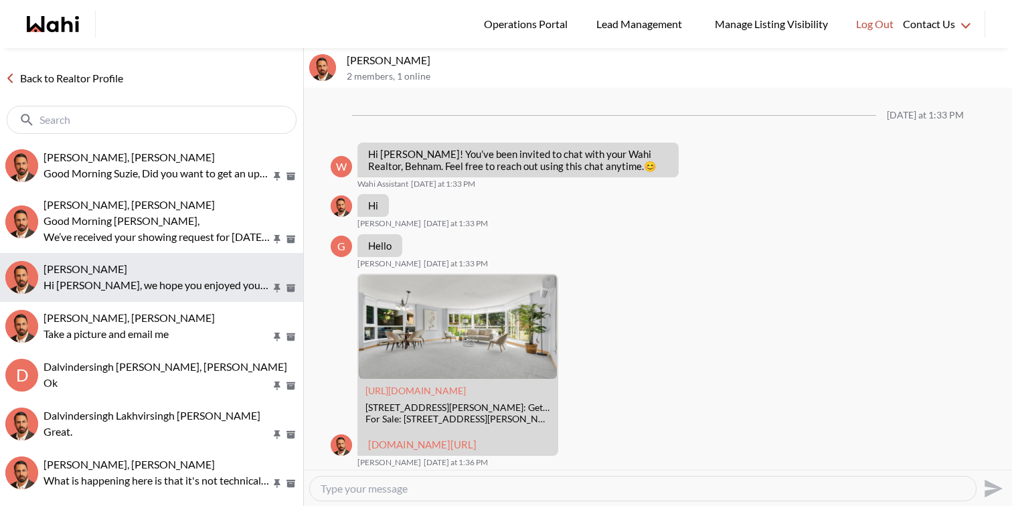
scroll to position [758, 0]
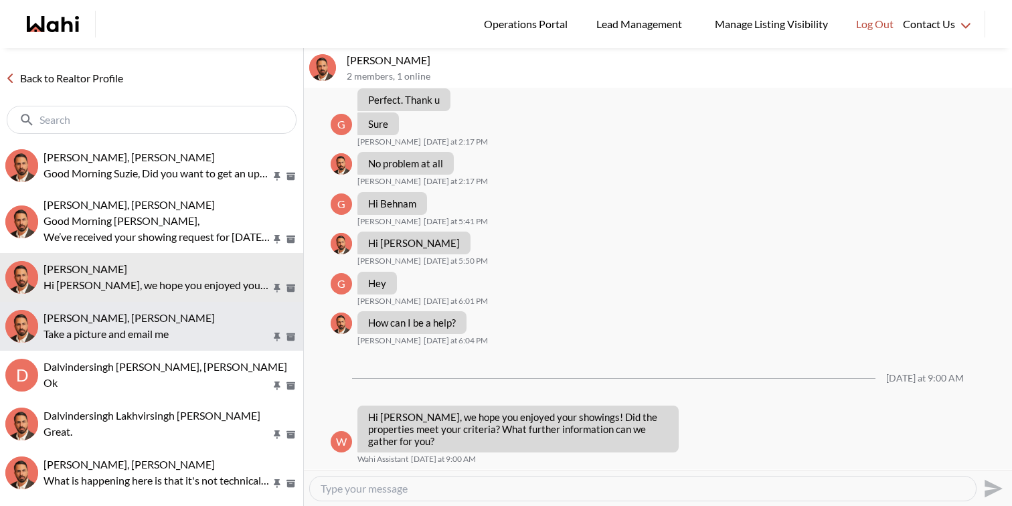
click at [199, 319] on div "[PERSON_NAME], [PERSON_NAME]" at bounding box center [171, 317] width 254 height 13
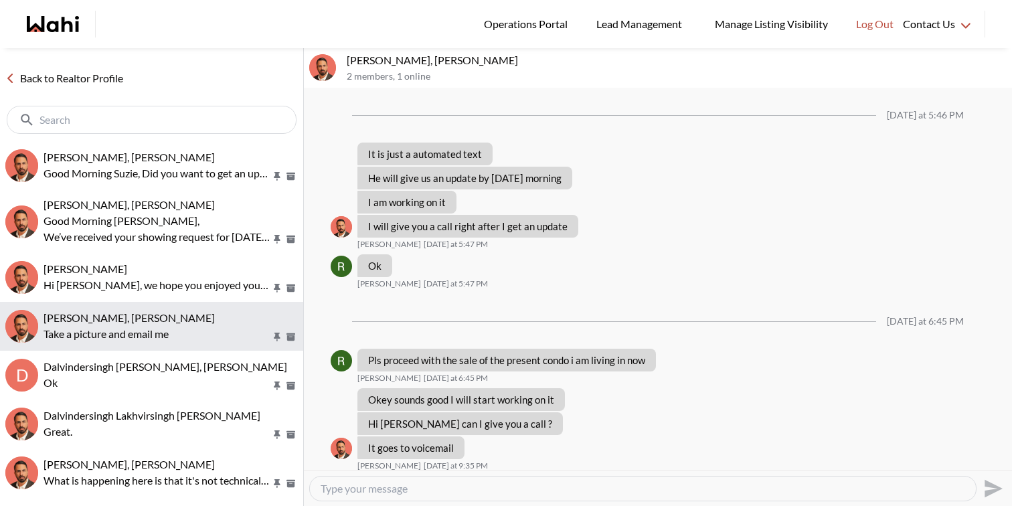
scroll to position [839, 0]
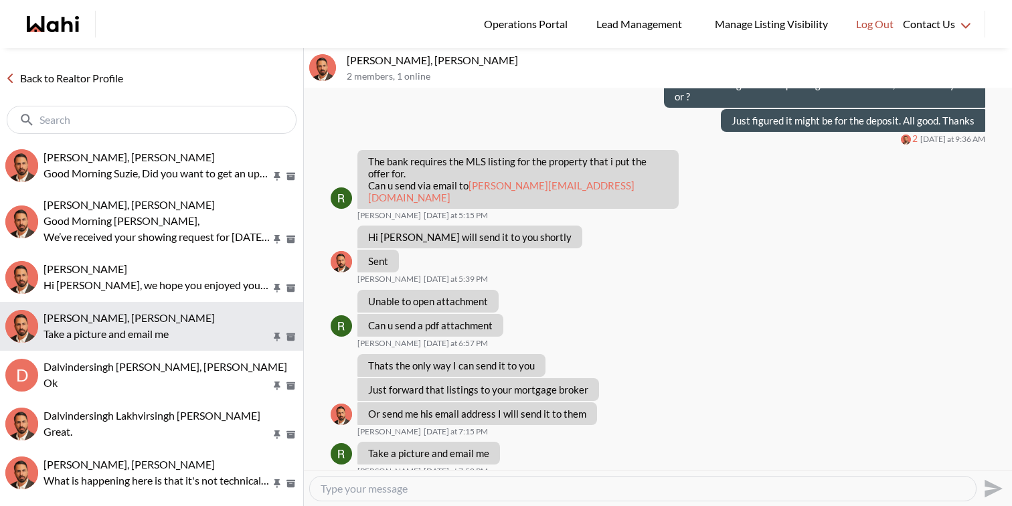
click at [198, 348] on button "Rita Kukendran, Behnam Take a picture and email me" at bounding box center [151, 326] width 303 height 49
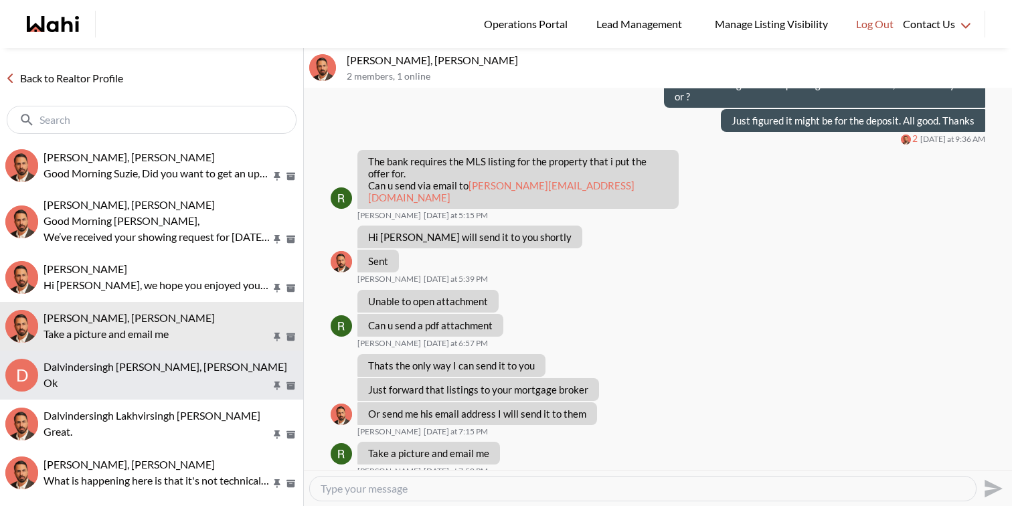
click at [197, 369] on span "Dalvindersingh [PERSON_NAME], [PERSON_NAME]" at bounding box center [166, 366] width 244 height 13
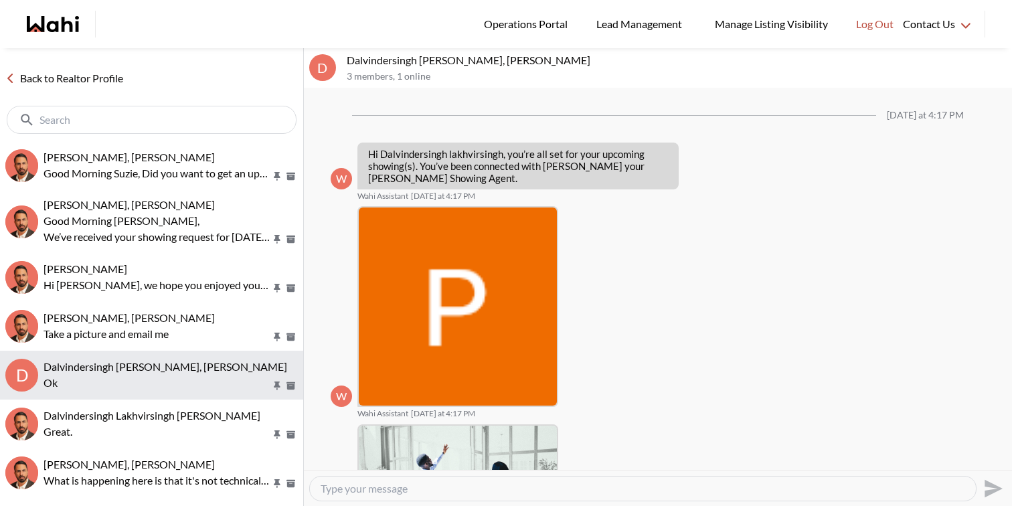
scroll to position [621, 0]
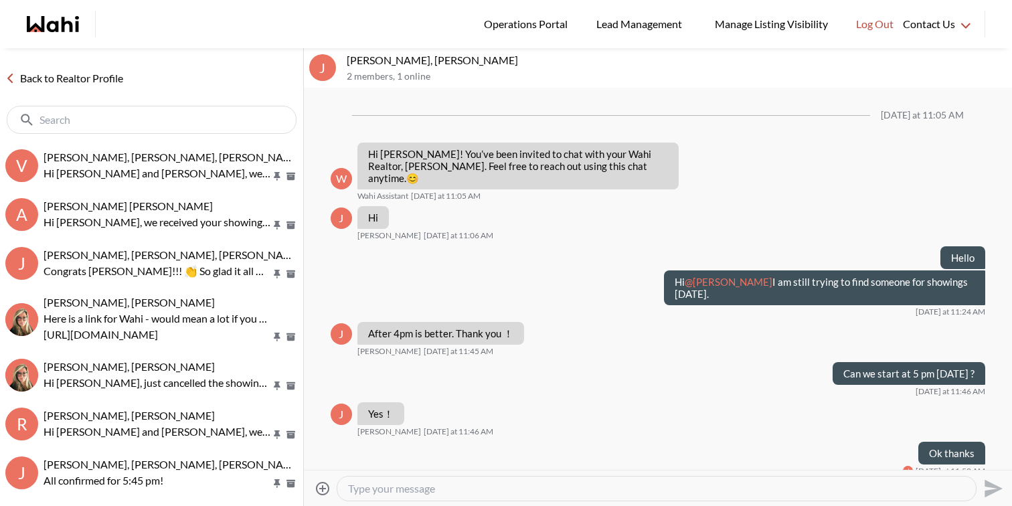
scroll to position [194, 0]
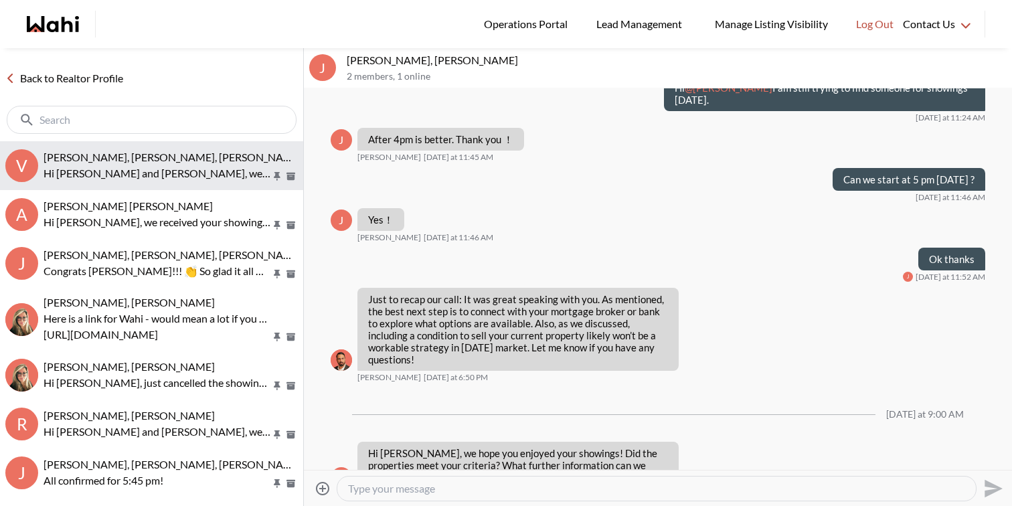
click at [175, 166] on p "Hi [PERSON_NAME] and [PERSON_NAME], we hope you enjoyed your showings! Did the …" at bounding box center [158, 173] width 228 height 16
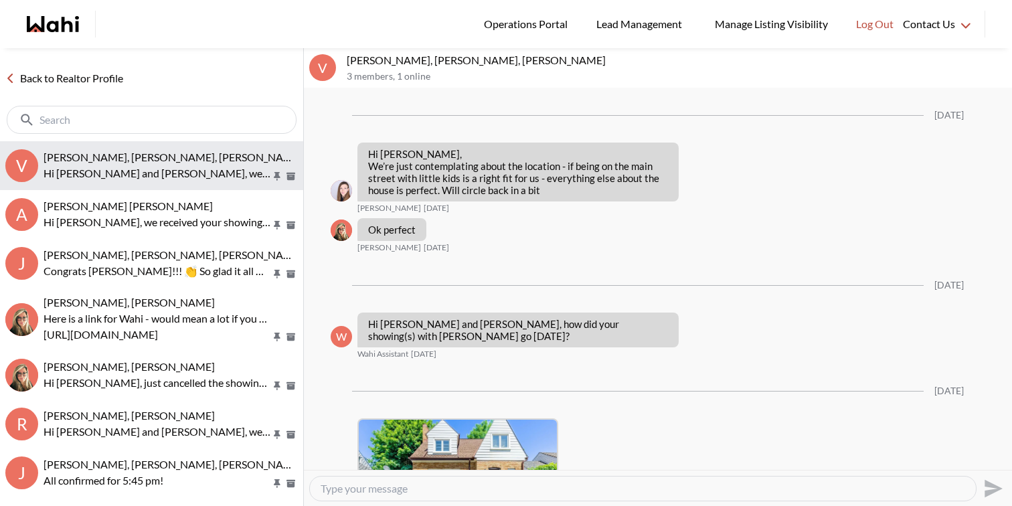
scroll to position [1806, 0]
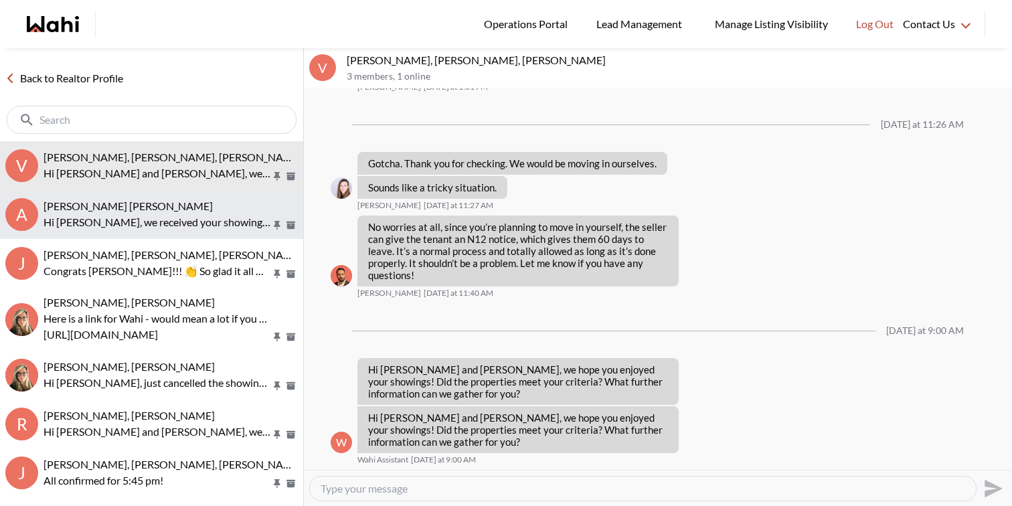
click at [182, 210] on div "[PERSON_NAME] [PERSON_NAME]" at bounding box center [171, 205] width 254 height 13
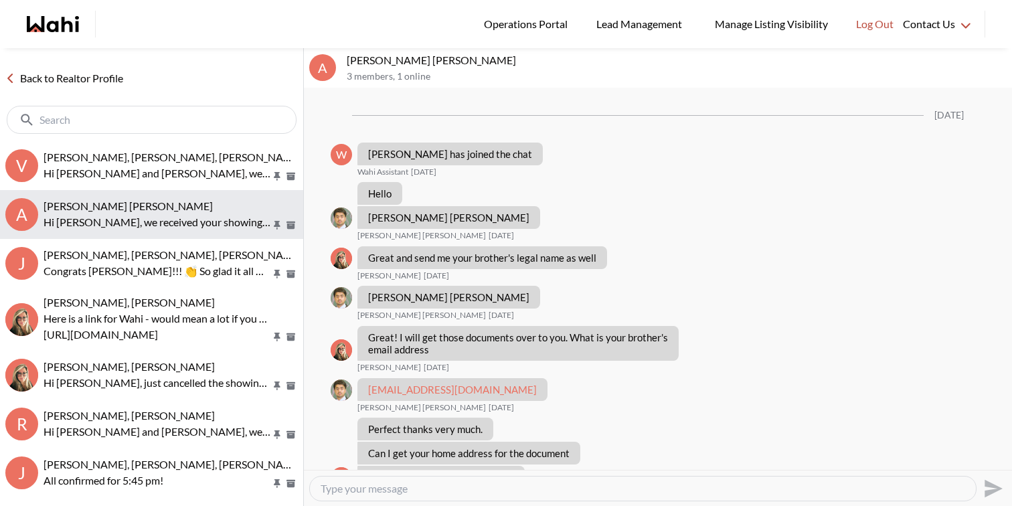
scroll to position [1229, 0]
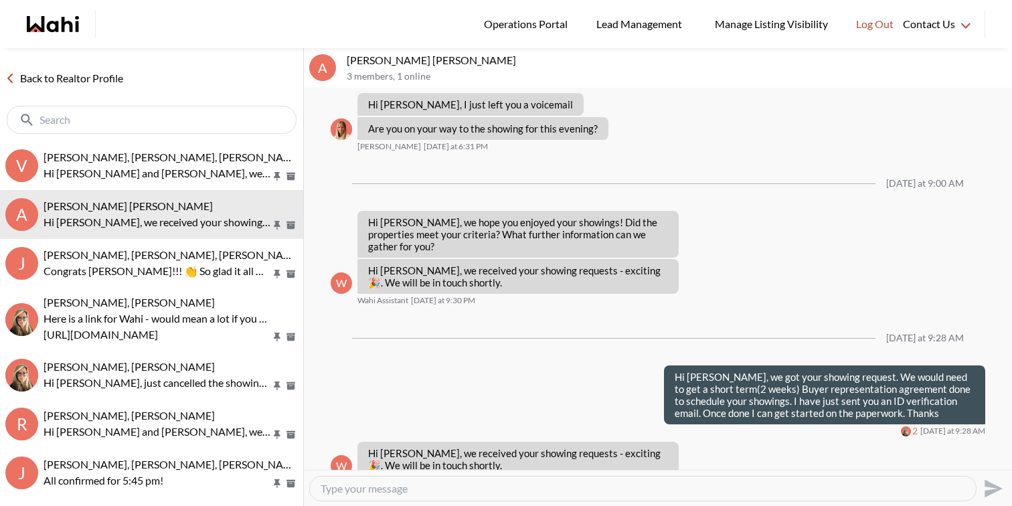
click at [430, 492] on textarea "Type your message" at bounding box center [643, 488] width 645 height 13
type textarea "Hi [PERSON_NAME], did you get a chance to finish the ID verification ?"
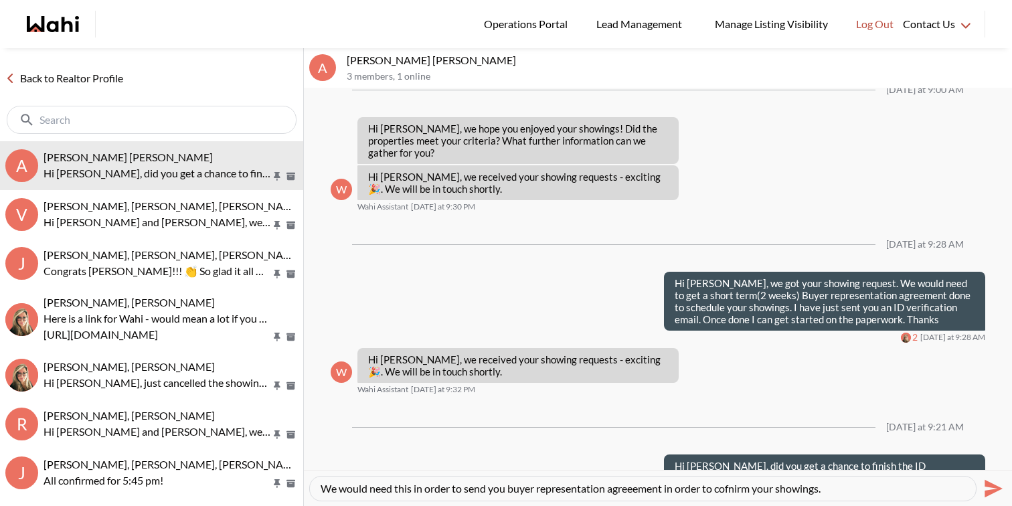
click at [651, 487] on textarea "We would need this in order to send you buyer representation agreeement in orde…" at bounding box center [643, 488] width 645 height 13
type textarea "We would need this in order to send you buyer representation agreement in order…"
click at [991, 481] on icon "Send" at bounding box center [991, 488] width 21 height 21
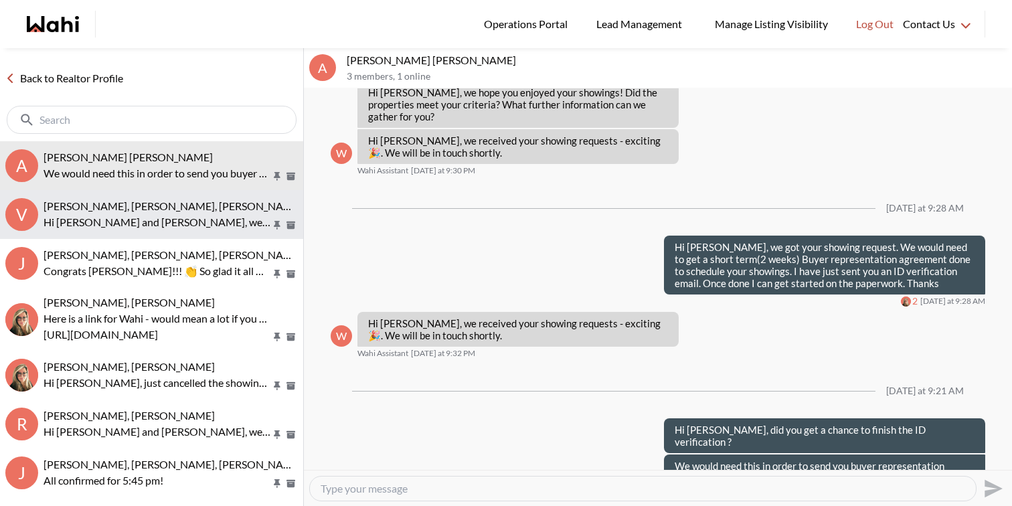
click at [163, 219] on p "Hi [PERSON_NAME] and [PERSON_NAME], we hope you enjoyed your showings! Did the …" at bounding box center [158, 222] width 228 height 16
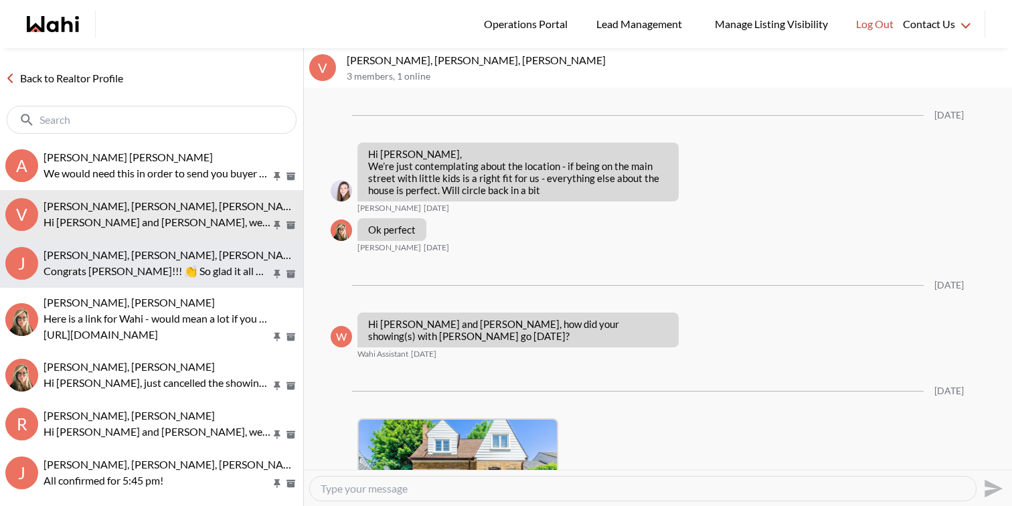
scroll to position [1806, 0]
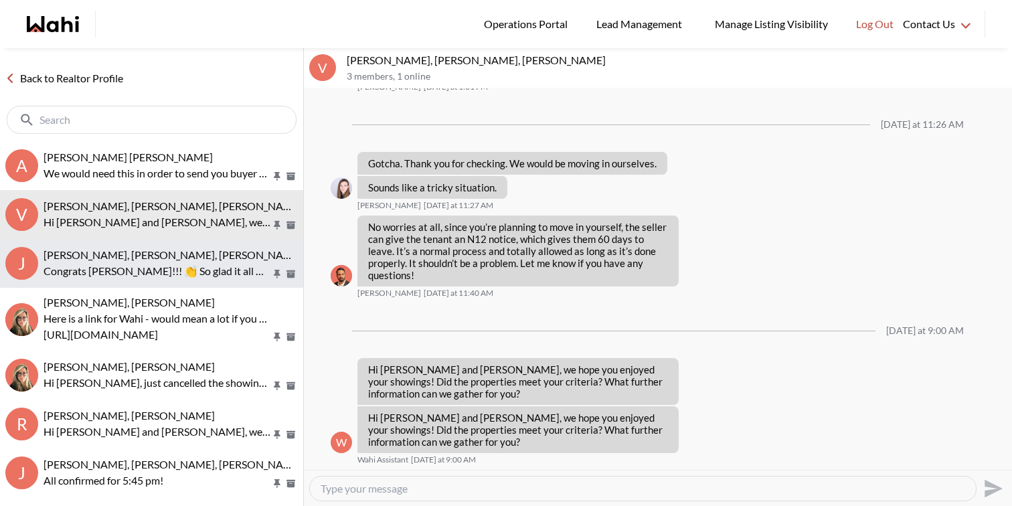
click at [163, 274] on p "Congrats [PERSON_NAME]!!! 👏 So glad it all worked out. Enjoy your new home." at bounding box center [158, 271] width 228 height 16
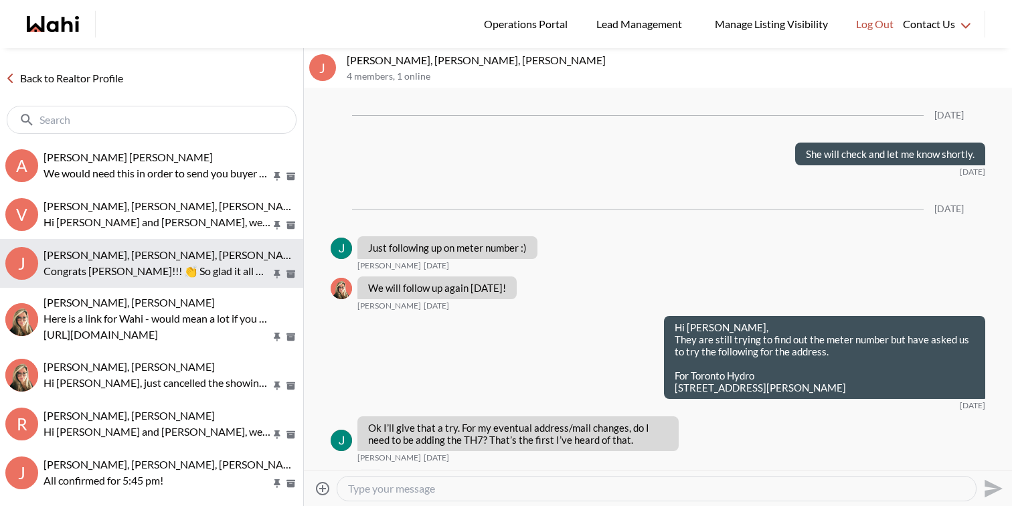
scroll to position [2079, 0]
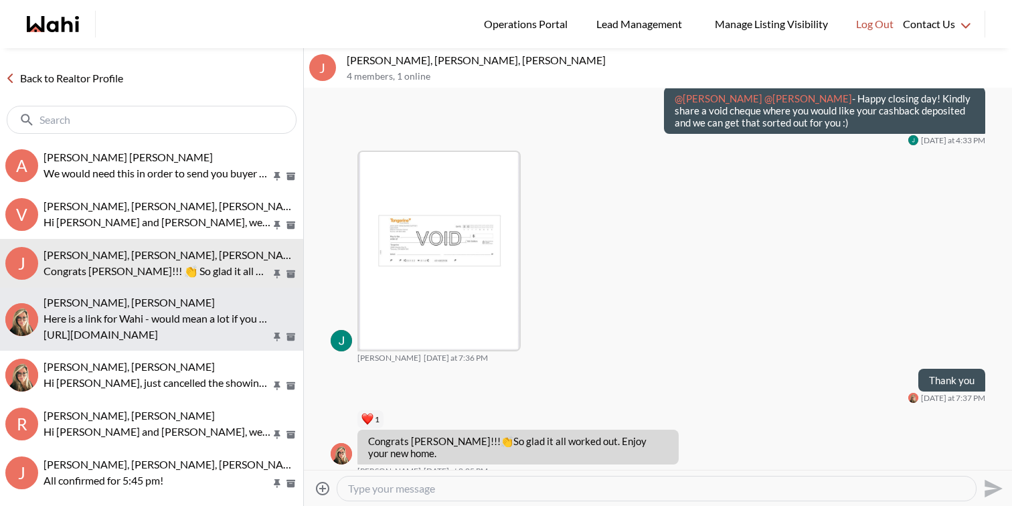
click at [167, 304] on div "[PERSON_NAME], [PERSON_NAME]" at bounding box center [171, 302] width 254 height 13
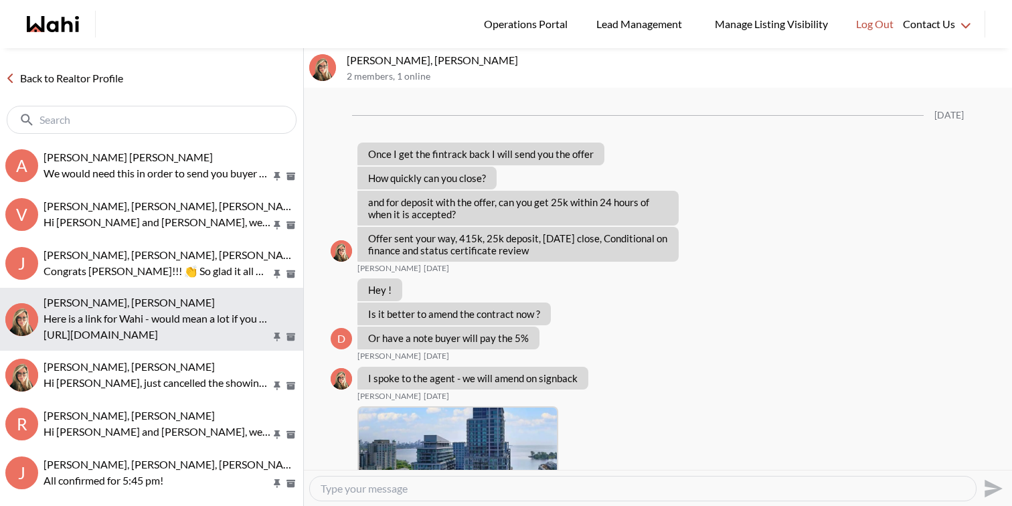
scroll to position [1885, 0]
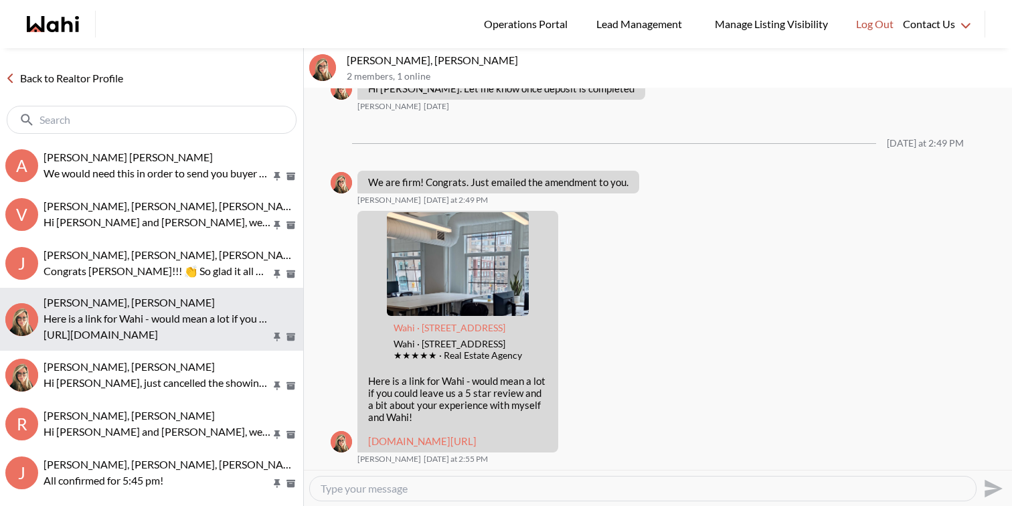
click at [171, 342] on p "[URL][DOMAIN_NAME]" at bounding box center [158, 335] width 228 height 16
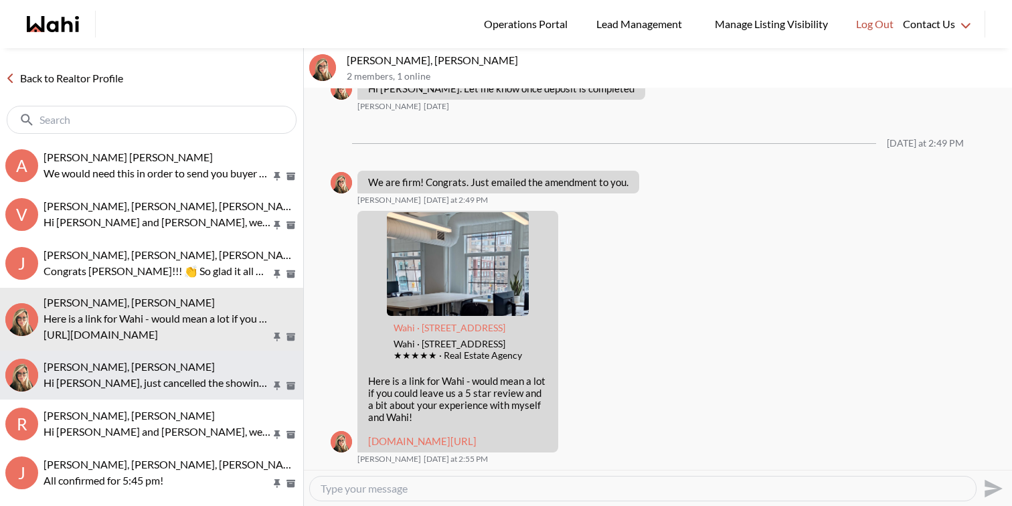
click at [177, 390] on p "Hi Dileep, just cancelled the showing for today as requested. Totally understan…" at bounding box center [158, 383] width 228 height 16
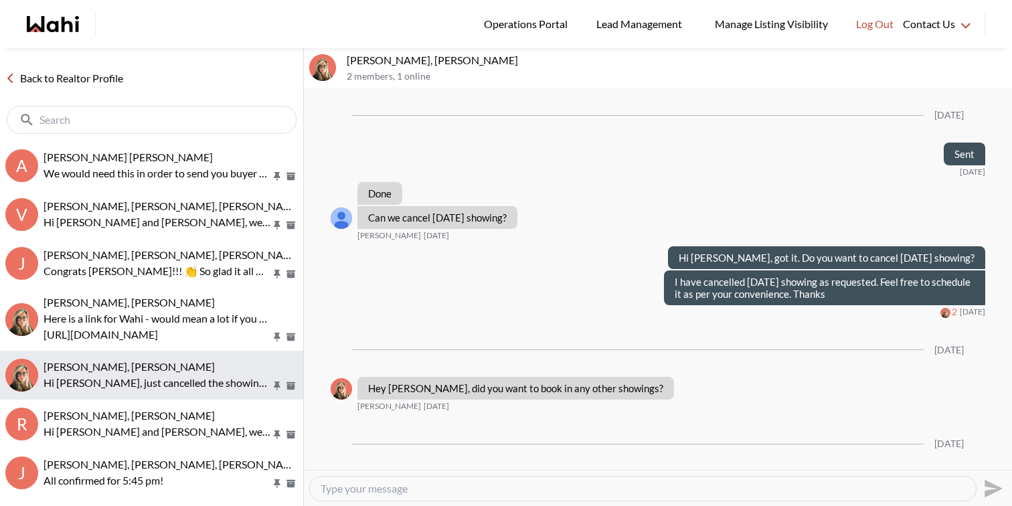
scroll to position [2065, 0]
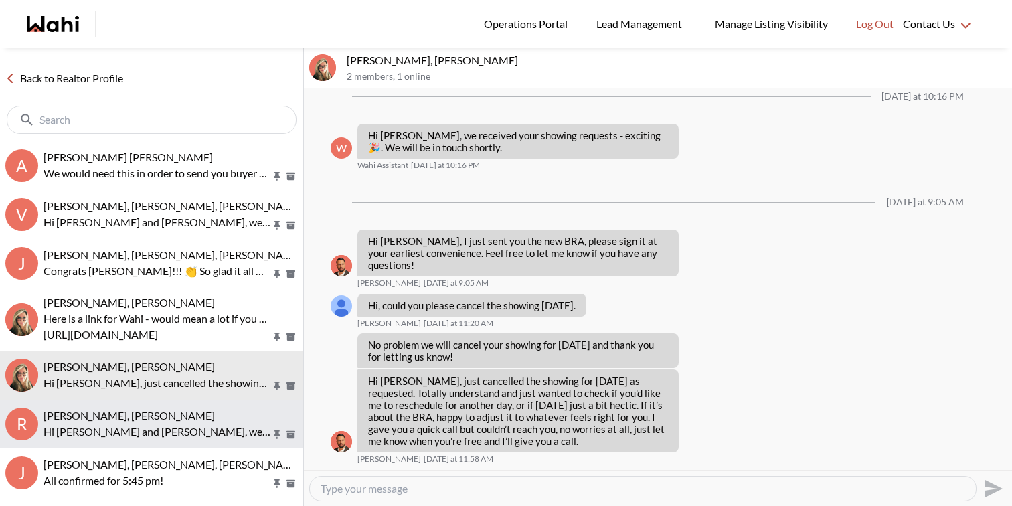
click at [179, 415] on span "Russell Perreira, Antonietta Morano-Perreira, Barbara" at bounding box center [129, 415] width 171 height 13
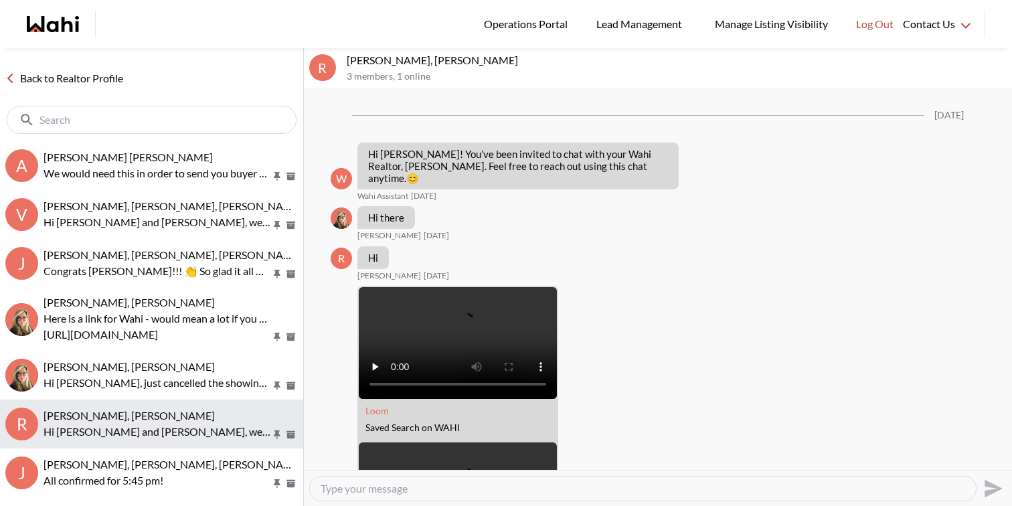
scroll to position [1453, 0]
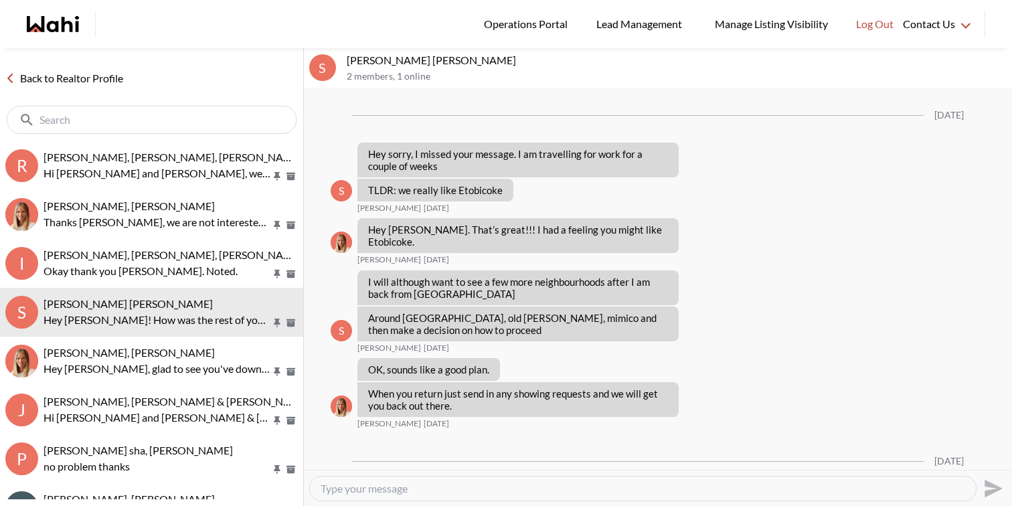
scroll to position [2378, 0]
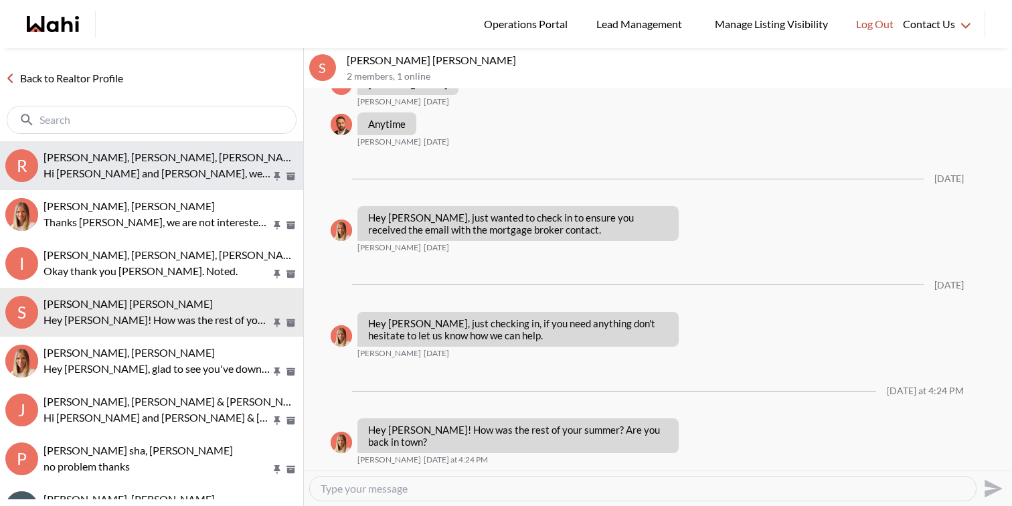
click at [175, 161] on span "[PERSON_NAME], [PERSON_NAME], [PERSON_NAME]" at bounding box center [173, 157] width 259 height 13
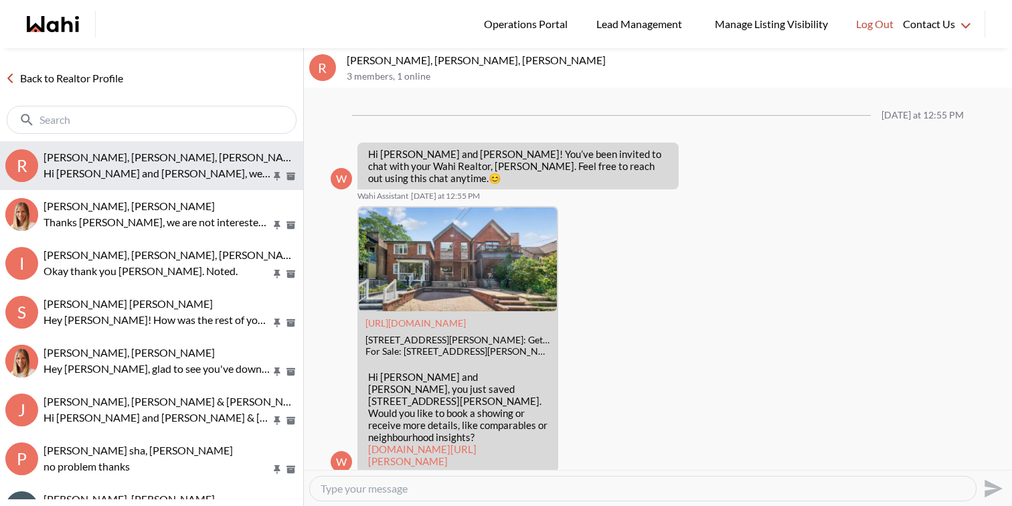
scroll to position [1966, 0]
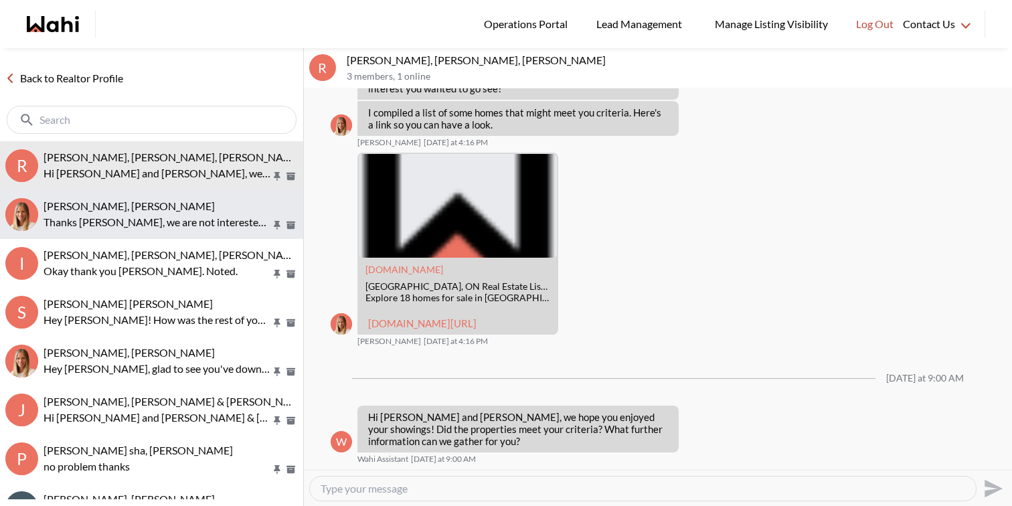
click at [182, 209] on div "[PERSON_NAME], [PERSON_NAME]" at bounding box center [171, 205] width 254 height 13
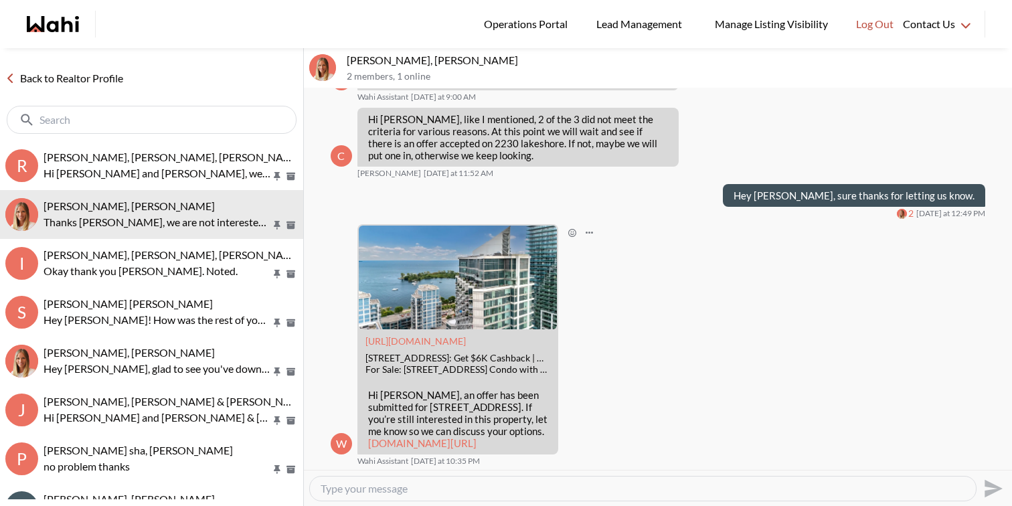
scroll to position [1392, 0]
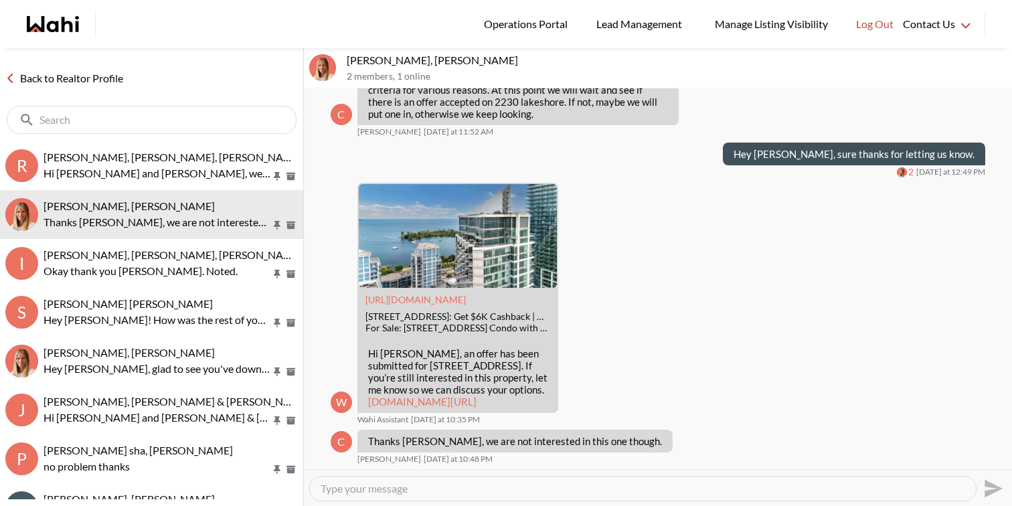
click at [459, 487] on textarea "Type your message" at bounding box center [643, 488] width 645 height 13
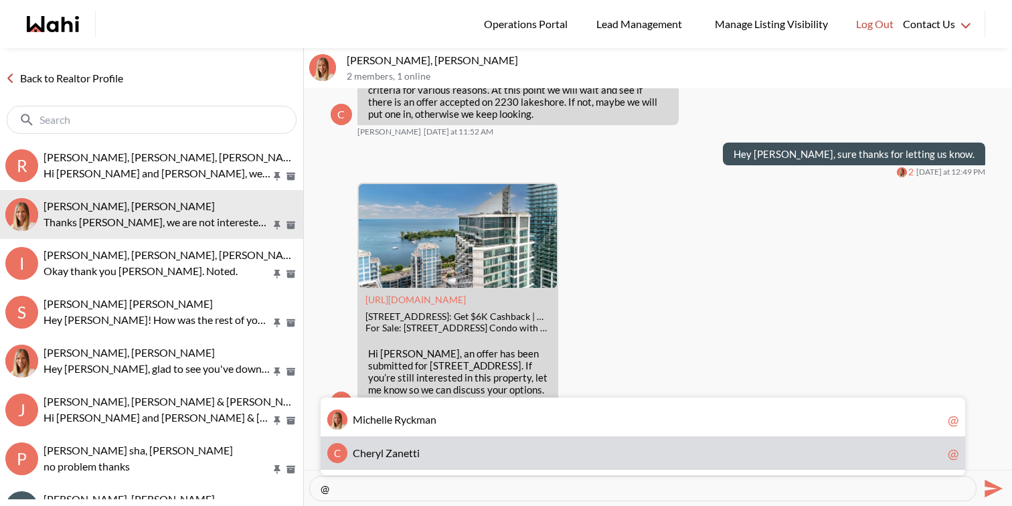
click at [436, 447] on span "C h e r y l Z a n e t t i" at bounding box center [648, 453] width 590 height 13
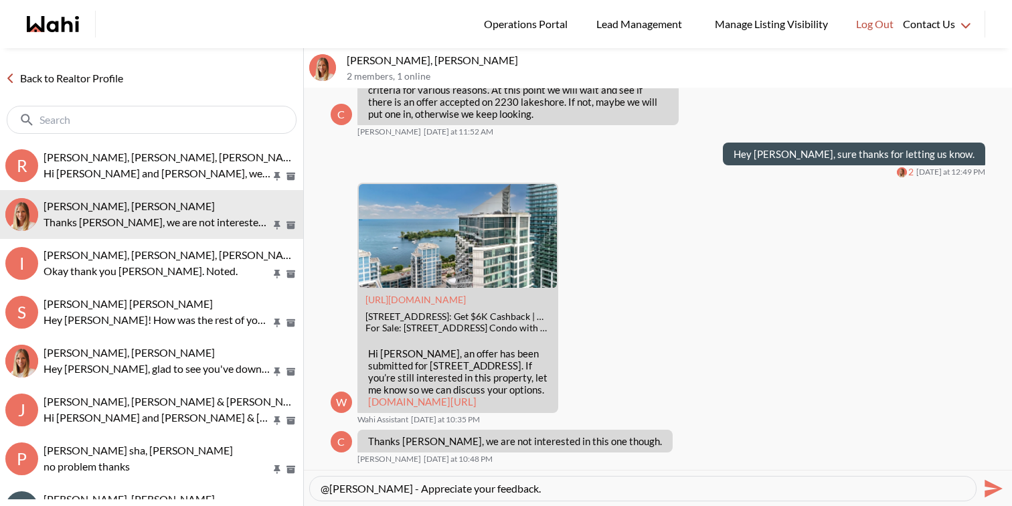
type textarea "@[PERSON_NAME] - Appreciate your feedback."
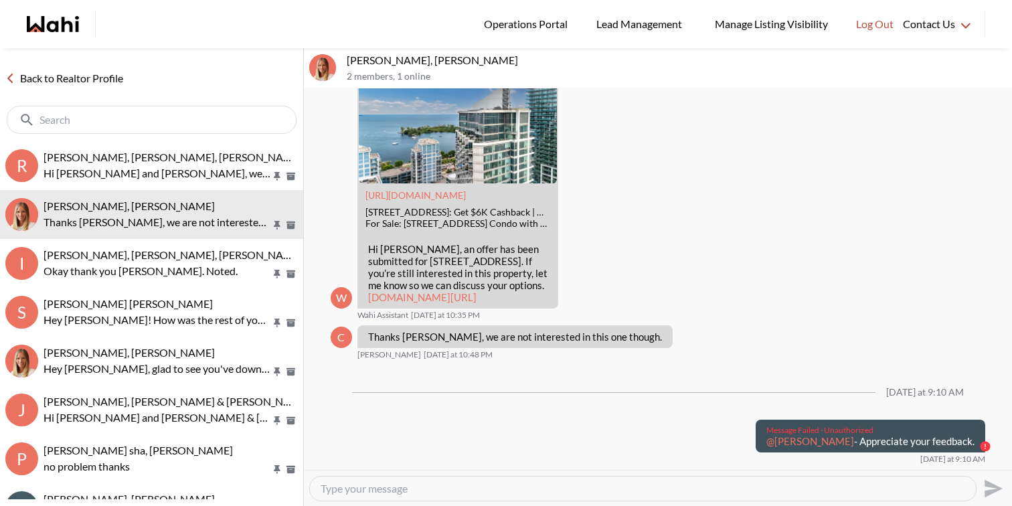
click at [928, 447] on p "@[PERSON_NAME] - Appreciate your feedback." at bounding box center [871, 441] width 208 height 12
copy div "@[PERSON_NAME] - Appreciate your feedback."
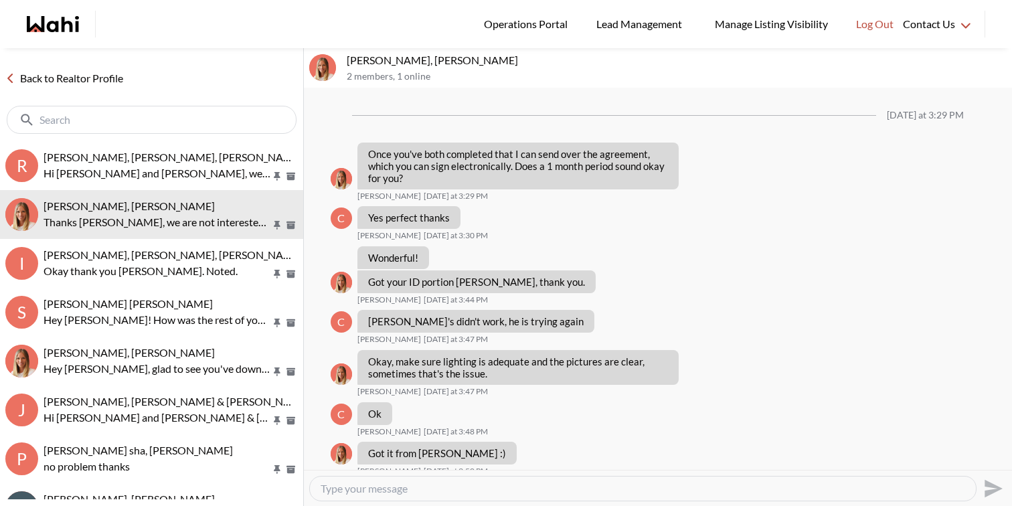
scroll to position [1392, 0]
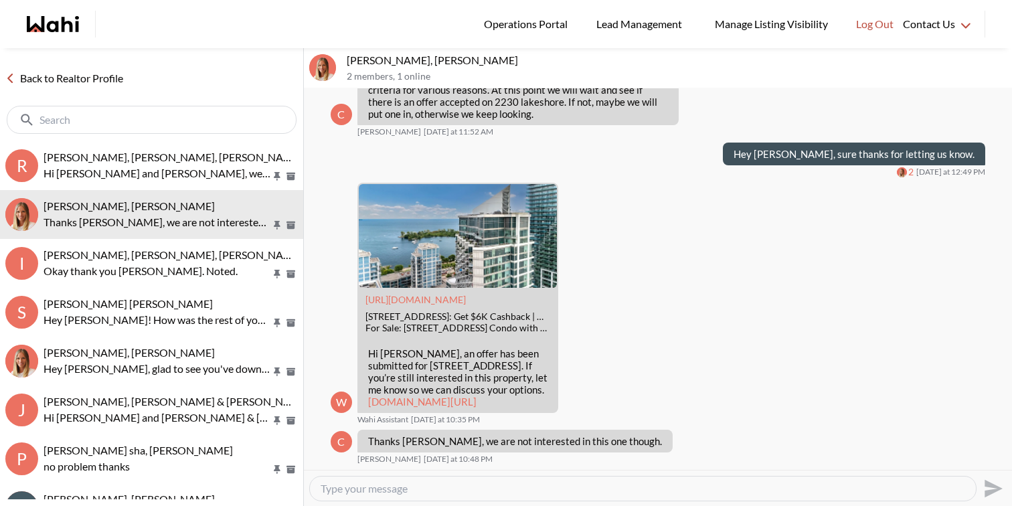
click at [403, 488] on textarea "Type your message" at bounding box center [643, 488] width 645 height 13
paste textarea "@Cheryl Zanetti - Appreciate your feedback."
type textarea "@Cheryl Zanetti - Appreciate your feedback."
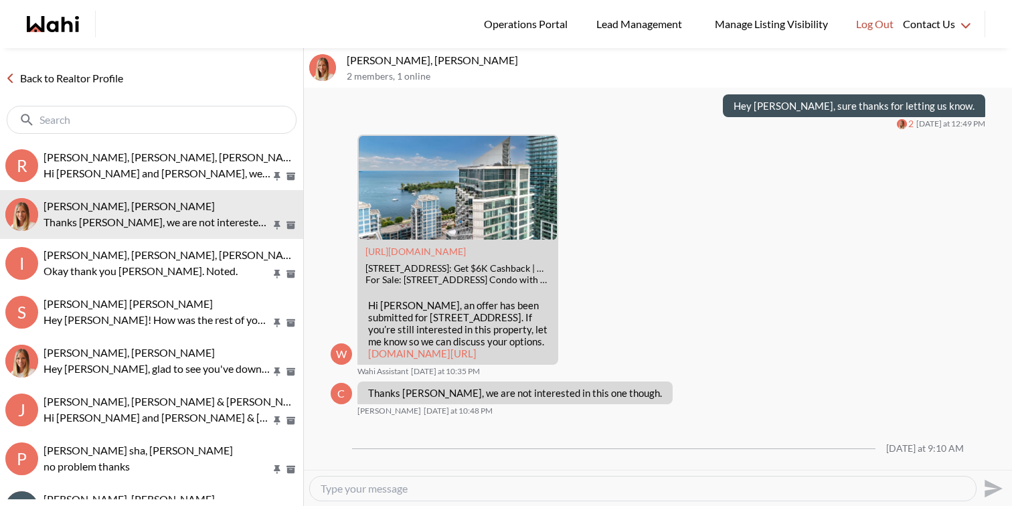
scroll to position [1486, 0]
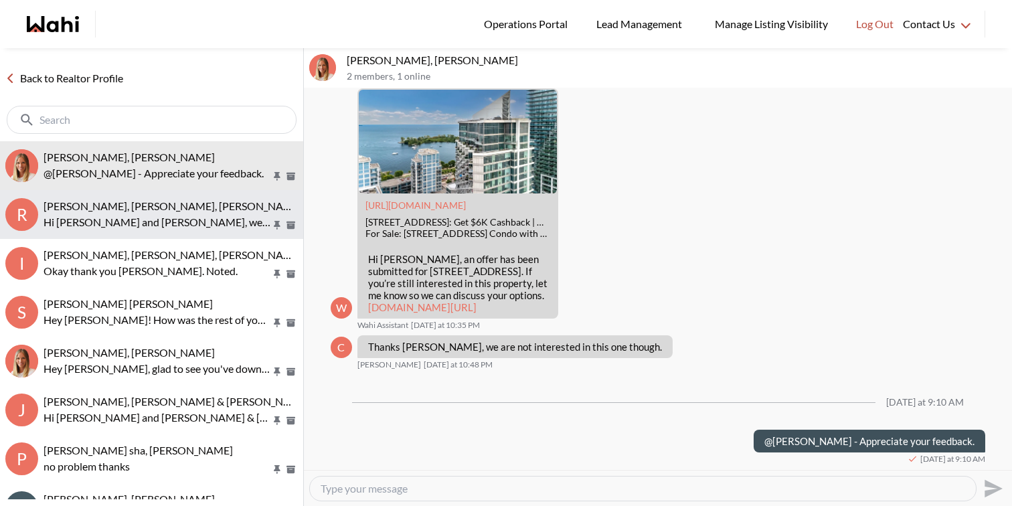
click at [196, 224] on p "Hi [PERSON_NAME] and [PERSON_NAME], we hope you enjoyed your showings! Did the …" at bounding box center [158, 222] width 228 height 16
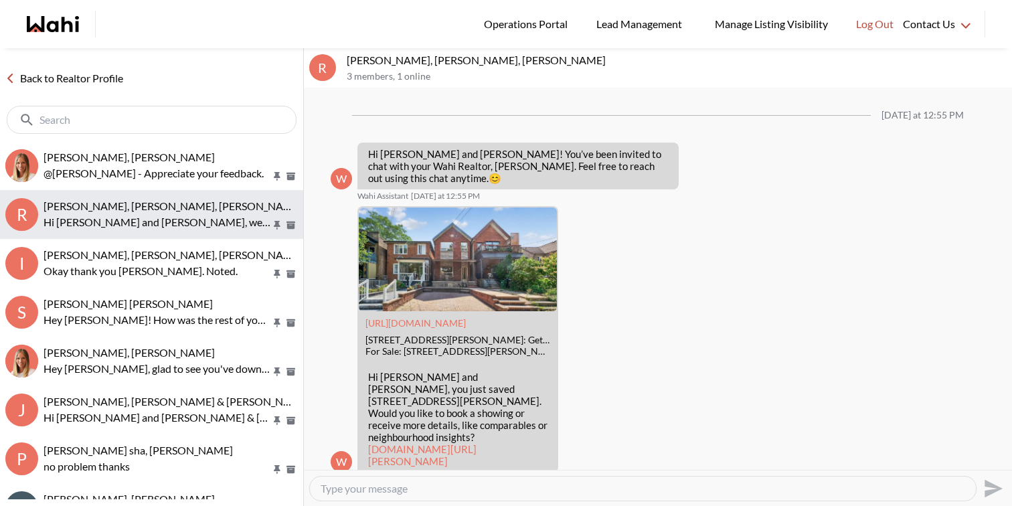
scroll to position [1966, 0]
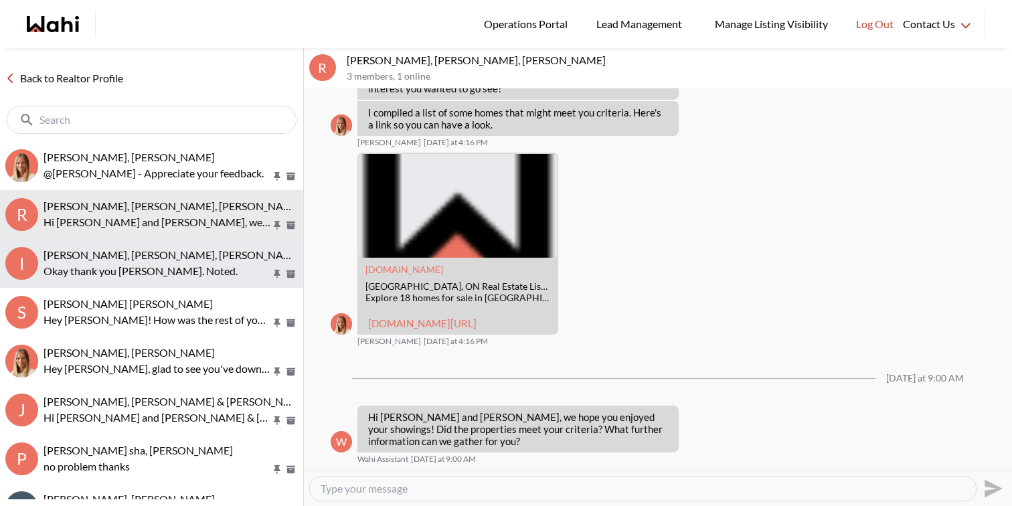
click at [202, 250] on span "Irina Krasyuk, Kseniya Krasyuk, Michelle, Faraz" at bounding box center [217, 254] width 347 height 13
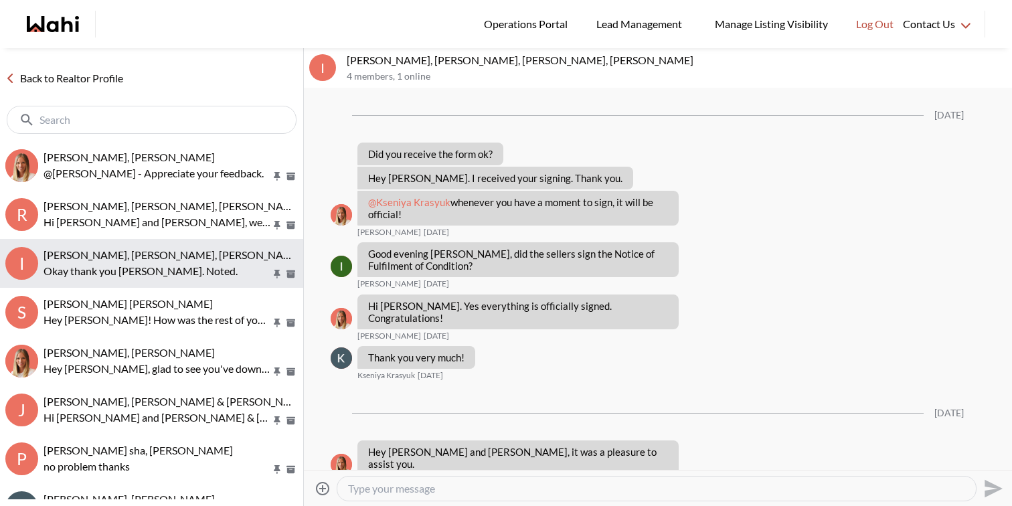
scroll to position [1467, 0]
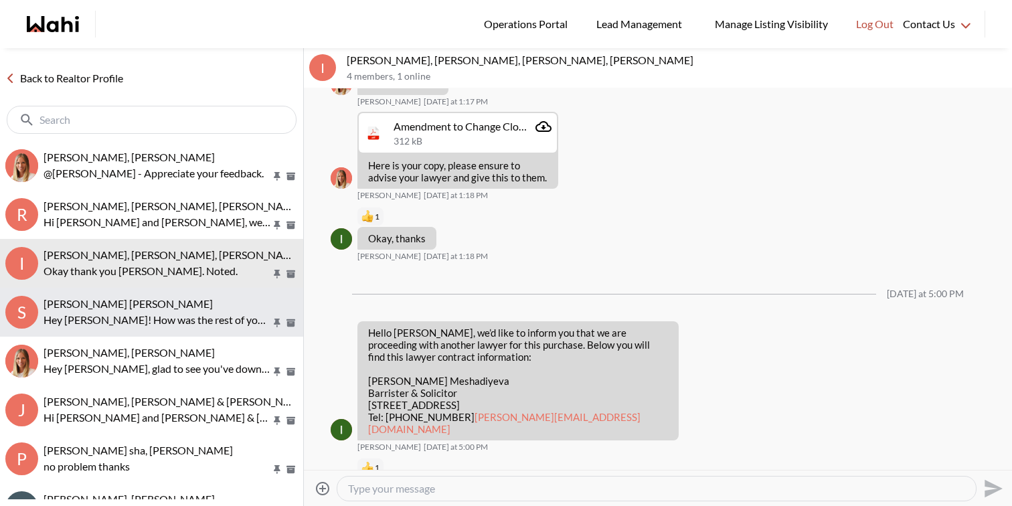
click at [202, 304] on div "[PERSON_NAME] [PERSON_NAME]" at bounding box center [171, 303] width 254 height 13
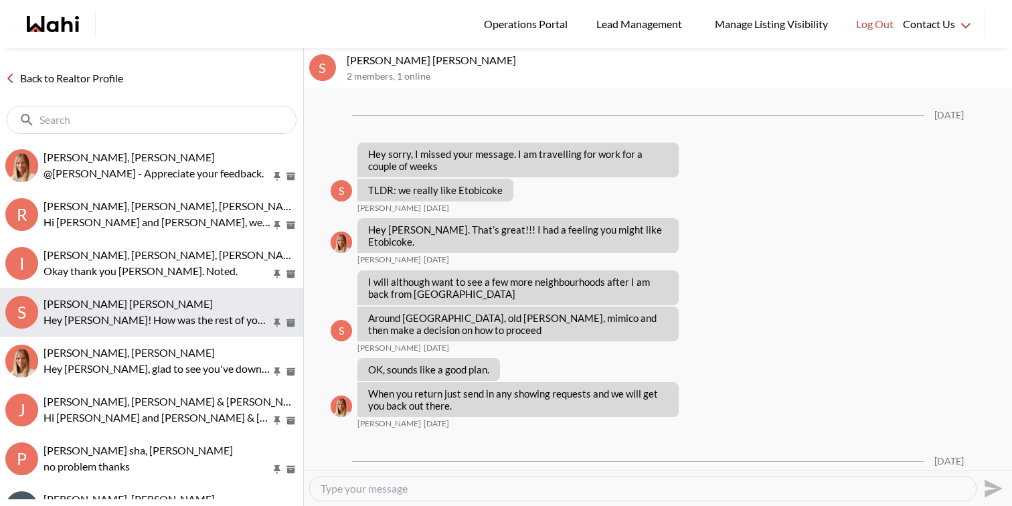
scroll to position [2378, 0]
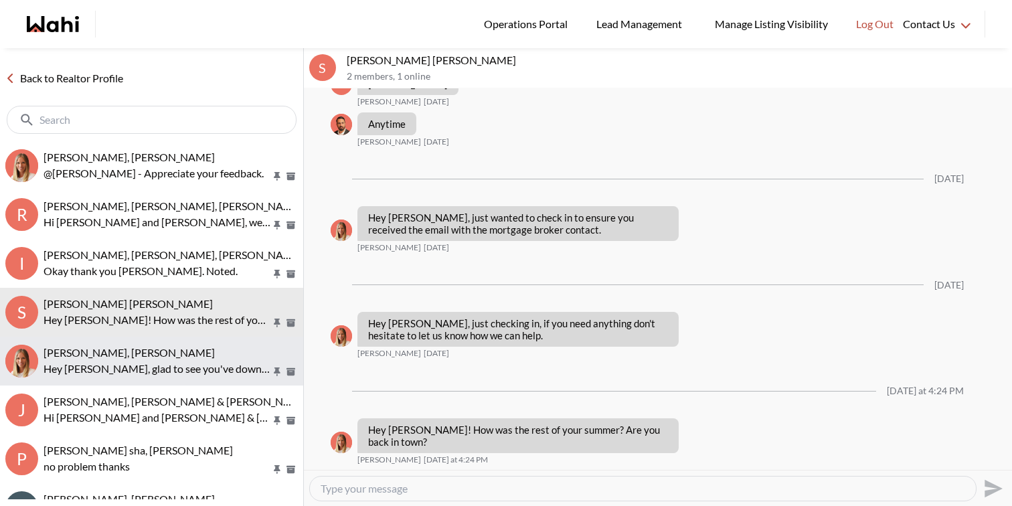
click at [204, 349] on div "[PERSON_NAME], [PERSON_NAME]" at bounding box center [171, 352] width 254 height 13
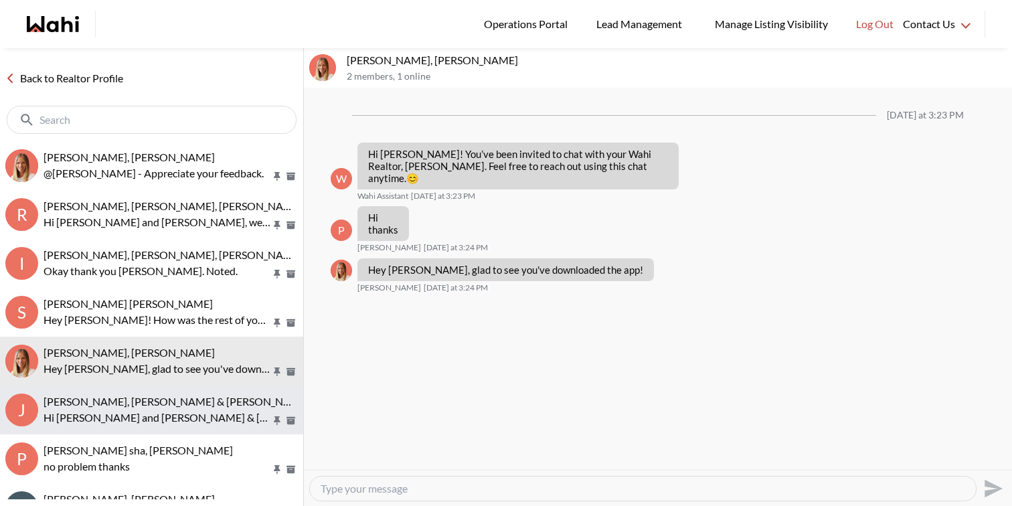
click at [195, 401] on span "[PERSON_NAME], [PERSON_NAME] & [PERSON_NAME] [PERSON_NAME]" at bounding box center [220, 401] width 352 height 13
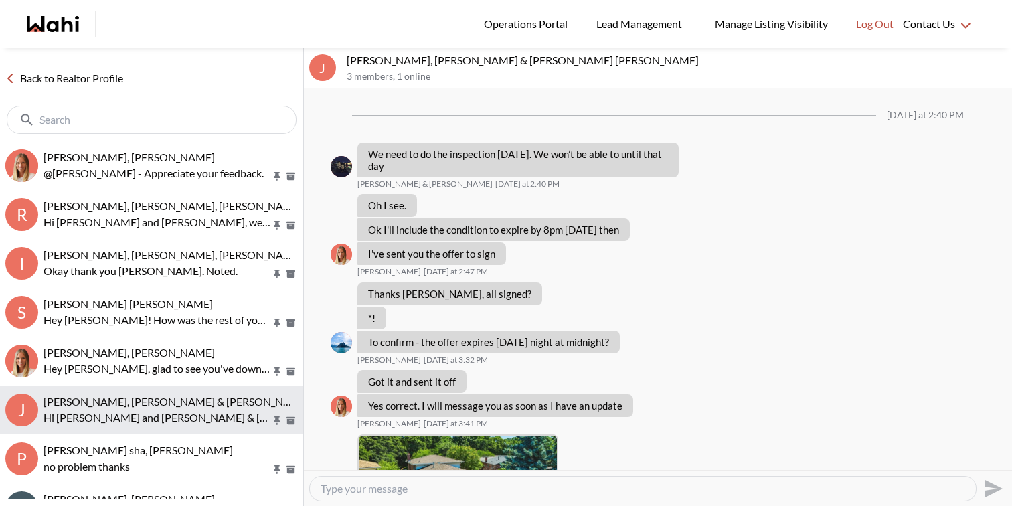
scroll to position [1810, 0]
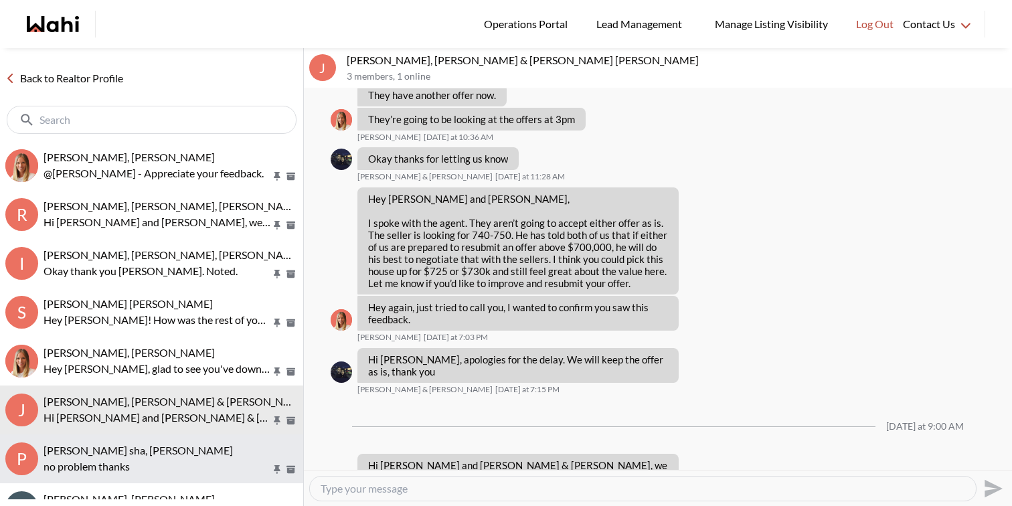
click at [193, 464] on p "no problem thanks" at bounding box center [158, 467] width 228 height 16
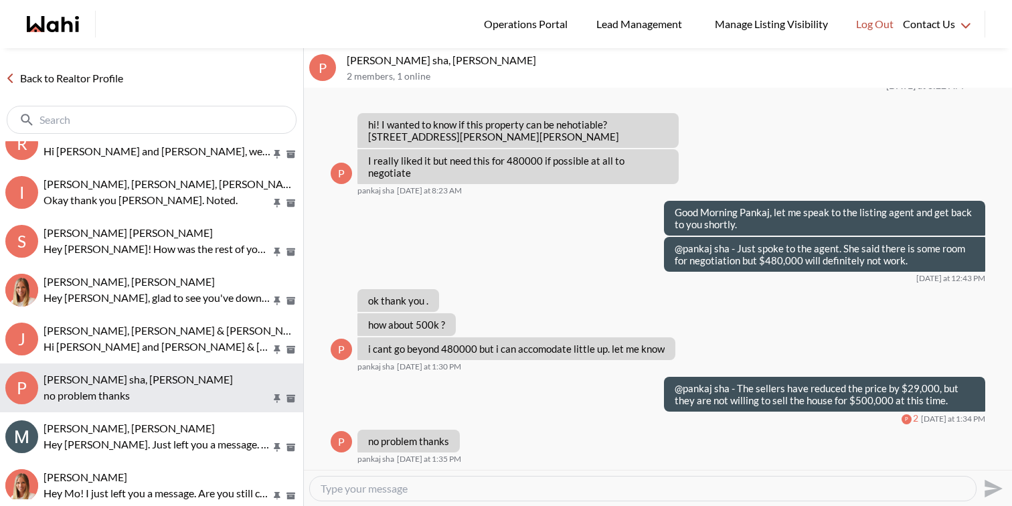
scroll to position [73, 0]
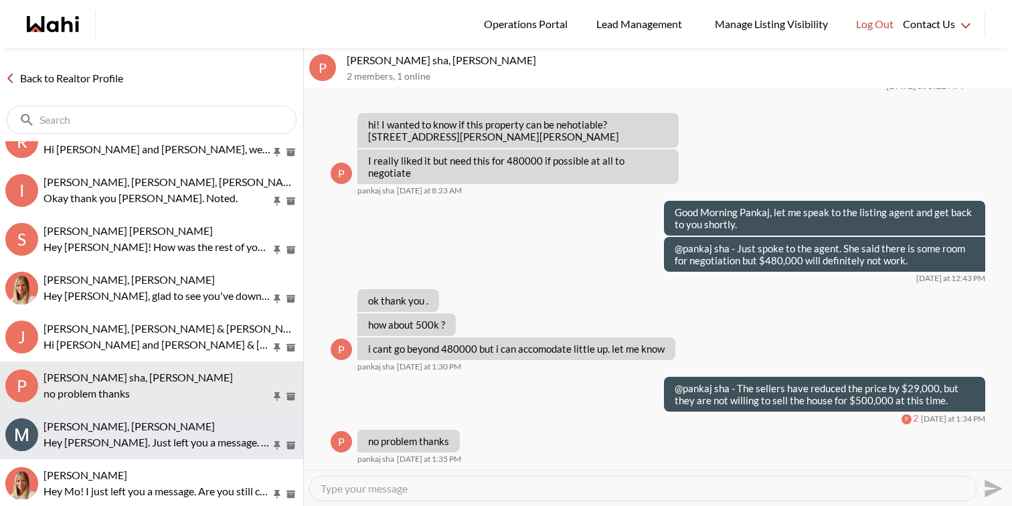
click at [212, 438] on p "Hey Marian. Just left you a message. I emailed over some listings yesterday so …" at bounding box center [158, 442] width 228 height 16
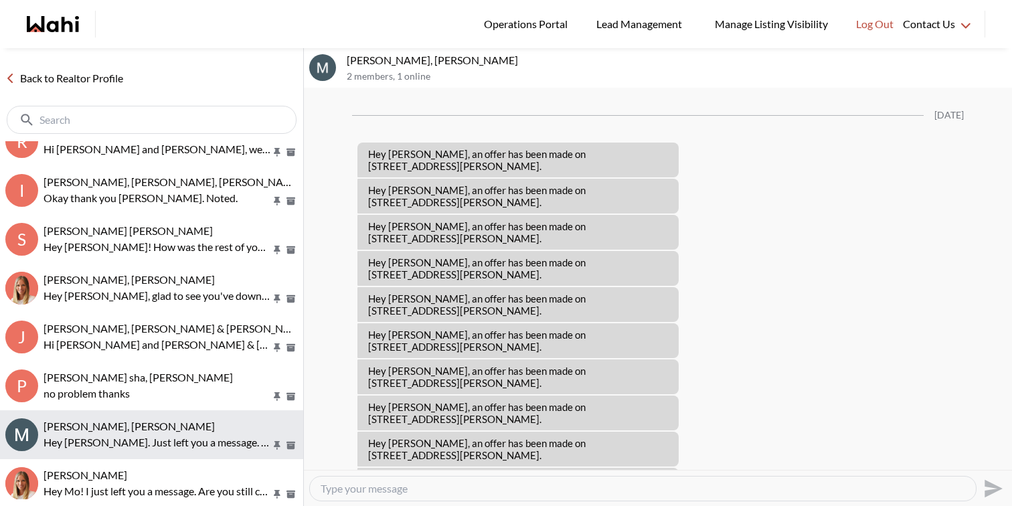
scroll to position [1059, 0]
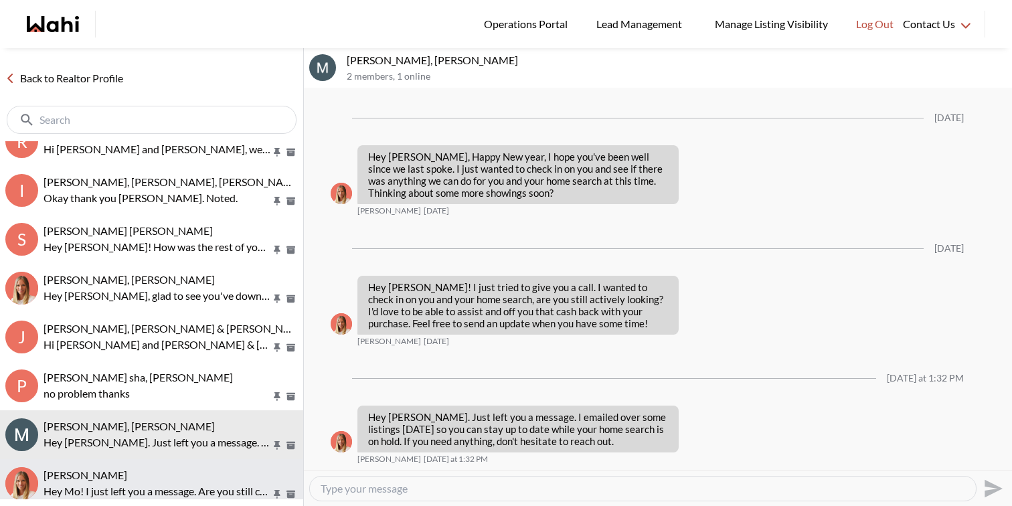
click at [203, 475] on div "Mo Ha, Michelle" at bounding box center [171, 475] width 254 height 13
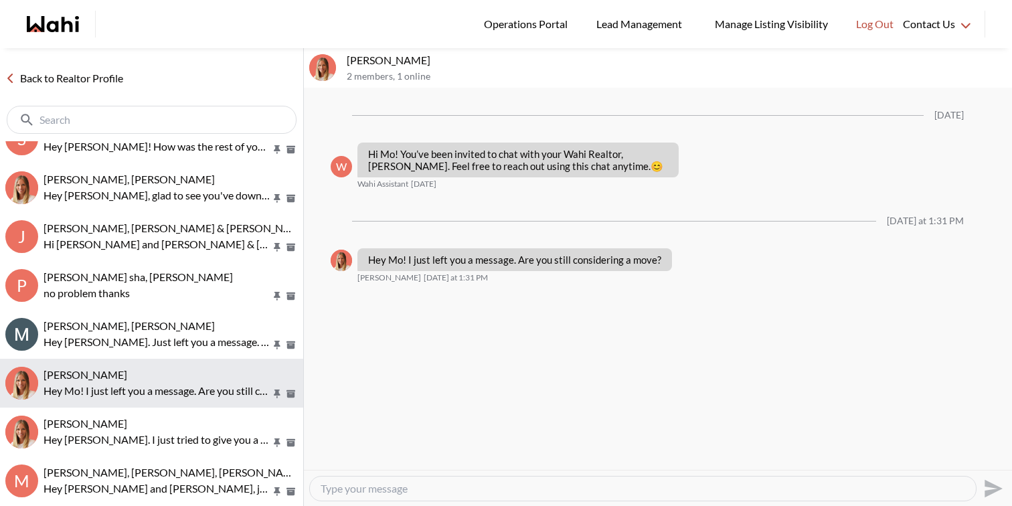
scroll to position [178, 0]
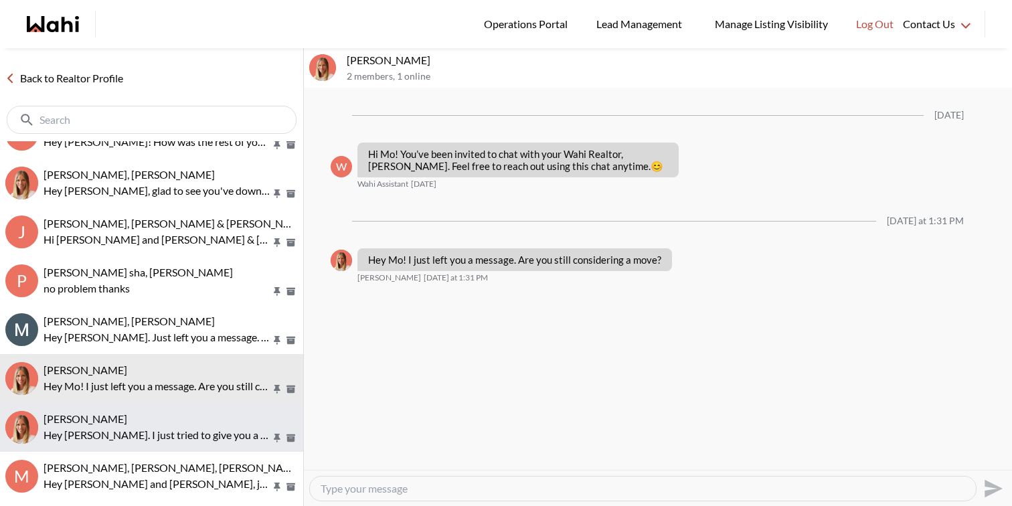
click at [204, 418] on div "[PERSON_NAME]" at bounding box center [171, 418] width 254 height 13
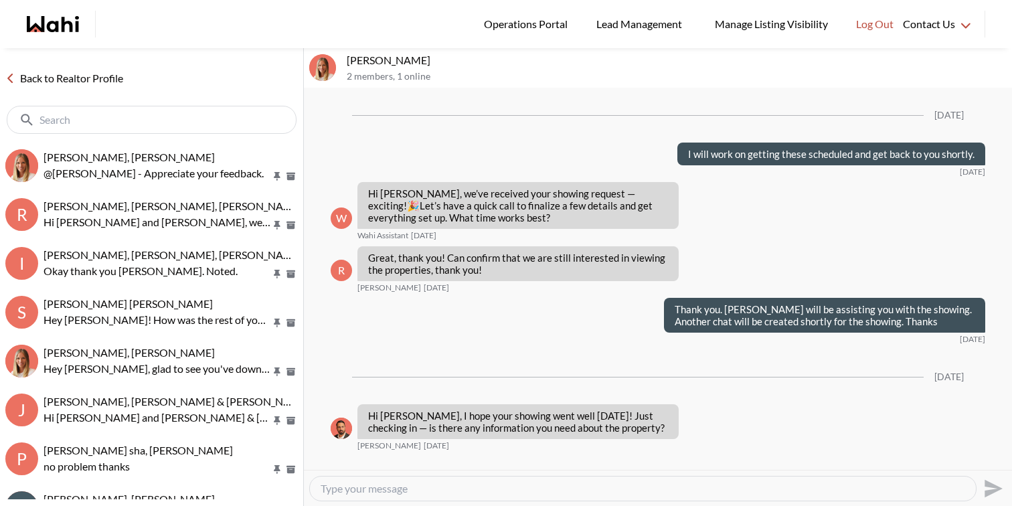
scroll to position [1776, 0]
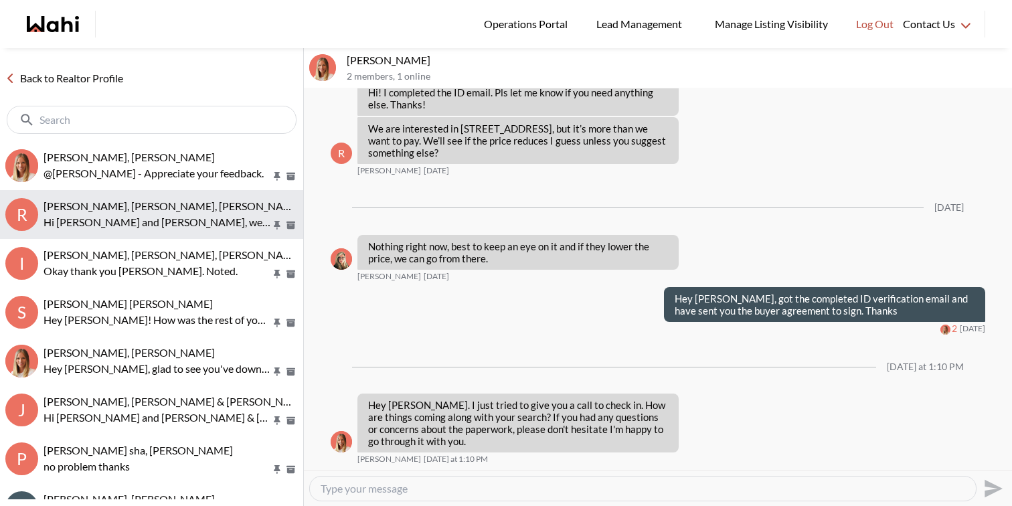
click at [154, 236] on button "R [PERSON_NAME], [PERSON_NAME], [PERSON_NAME] Hi [PERSON_NAME] and [PERSON_NAME…" at bounding box center [151, 214] width 303 height 49
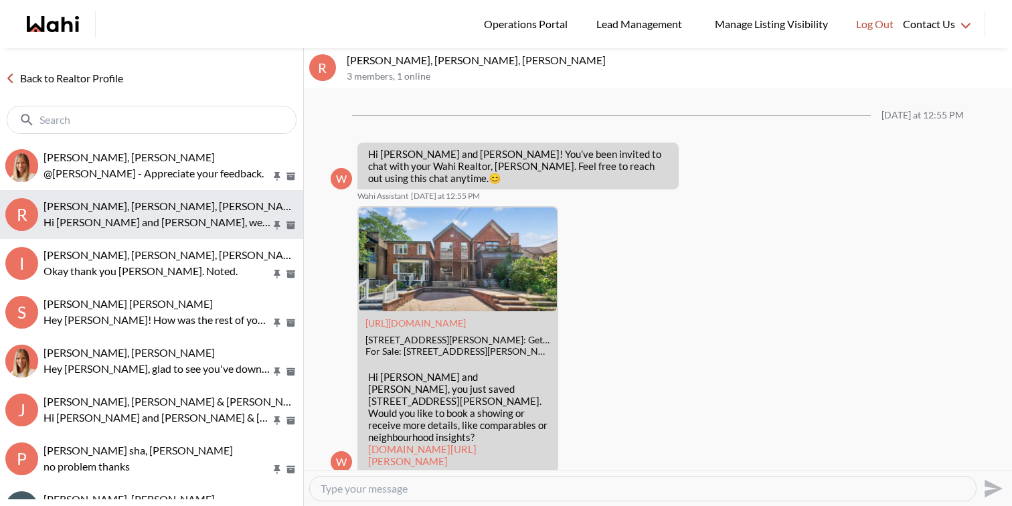
scroll to position [1966, 0]
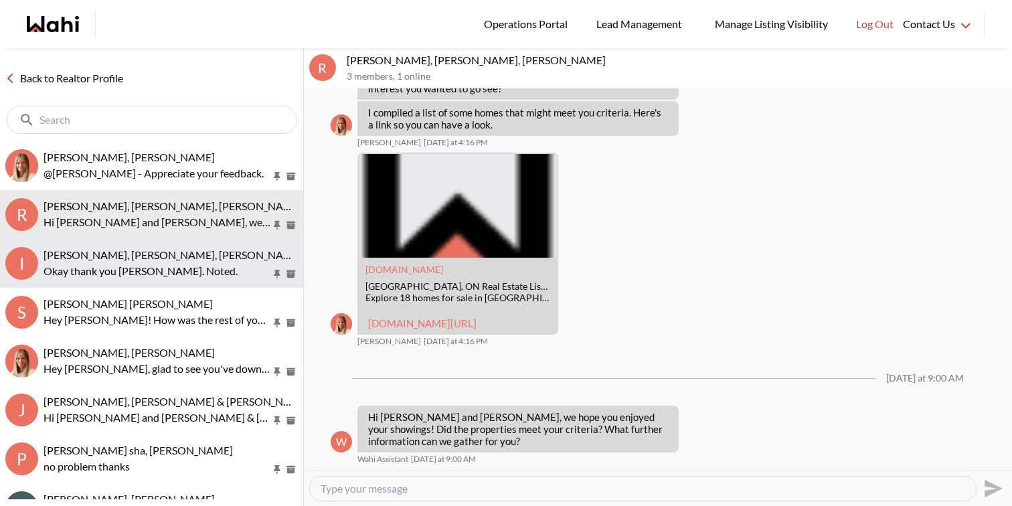
click at [163, 274] on p "Okay thank you [PERSON_NAME]. Noted." at bounding box center [158, 271] width 228 height 16
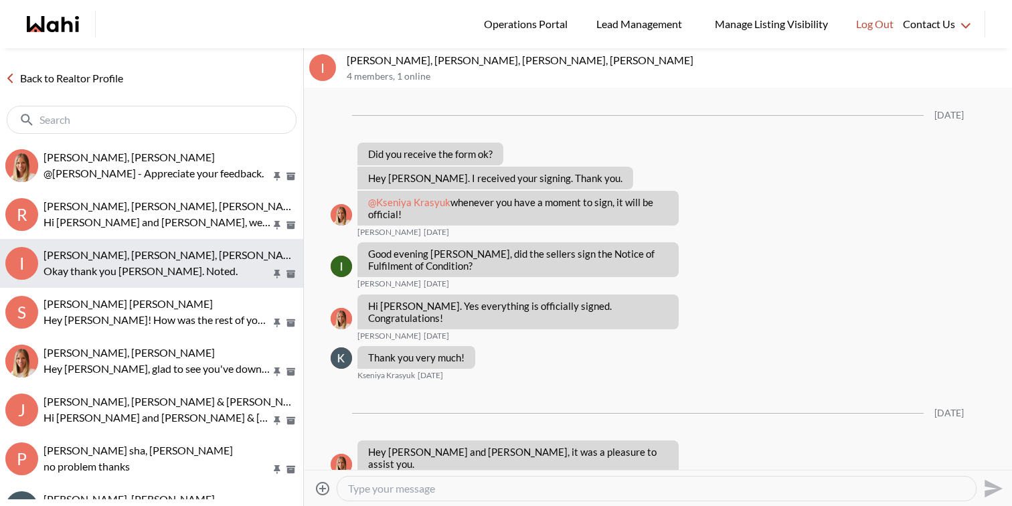
scroll to position [1467, 0]
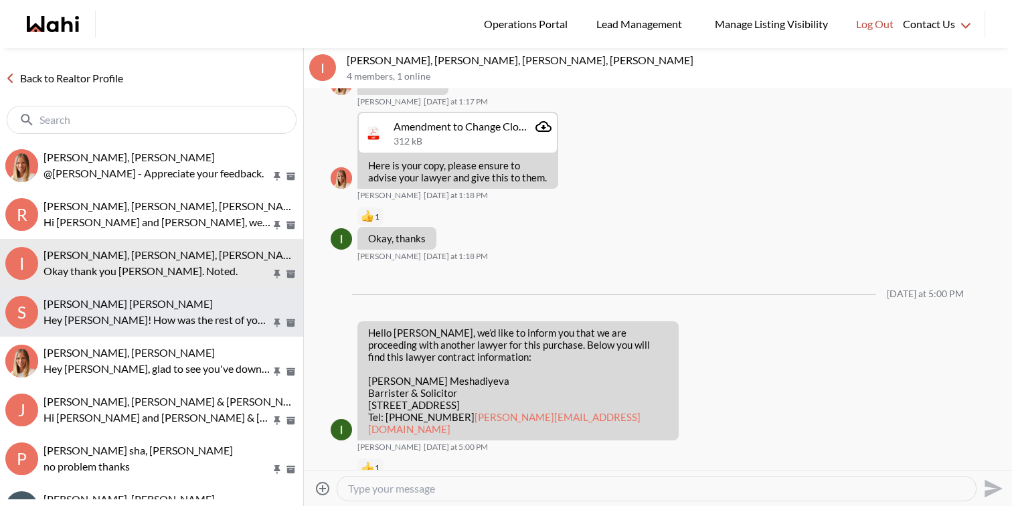
click at [165, 303] on div "[PERSON_NAME] [PERSON_NAME]" at bounding box center [171, 303] width 254 height 13
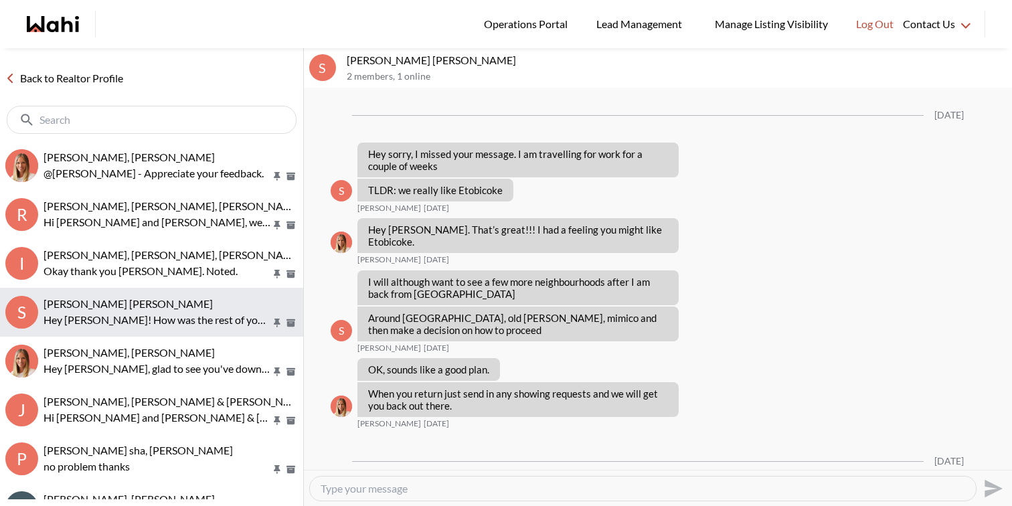
scroll to position [2378, 0]
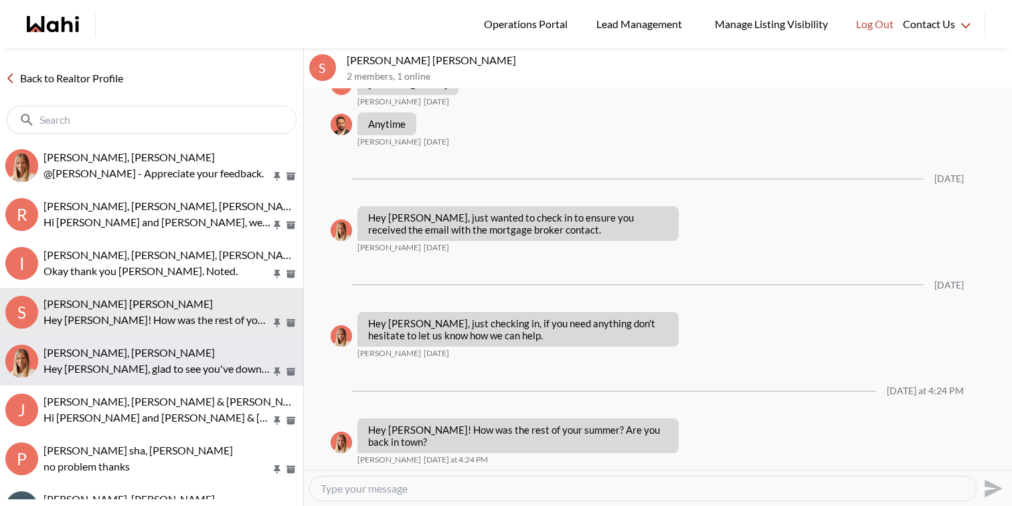
click at [166, 343] on button "[PERSON_NAME], [PERSON_NAME] Hey [PERSON_NAME], glad to see you've downloaded t…" at bounding box center [151, 361] width 303 height 49
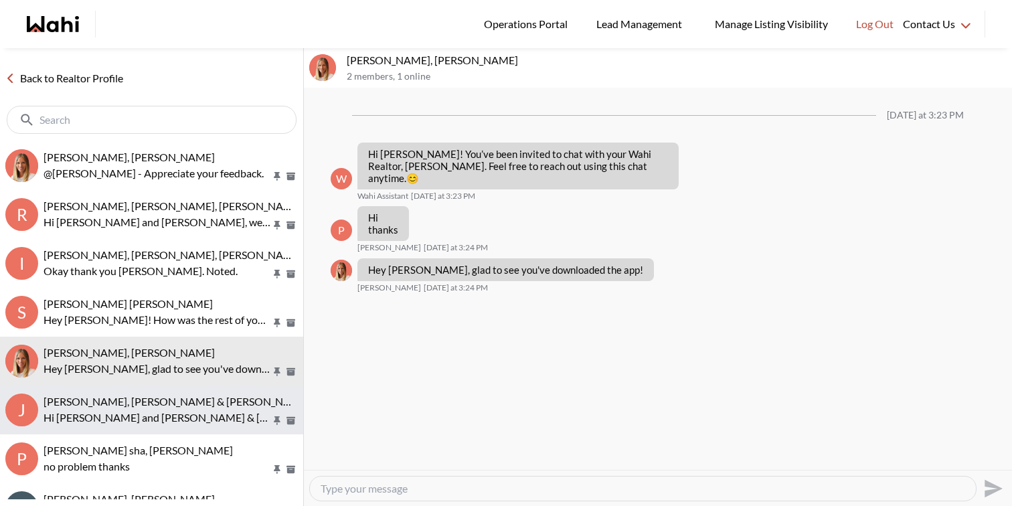
click at [171, 389] on button "J [PERSON_NAME], [PERSON_NAME] & [PERSON_NAME] [PERSON_NAME] [PERSON_NAME] and …" at bounding box center [151, 410] width 303 height 49
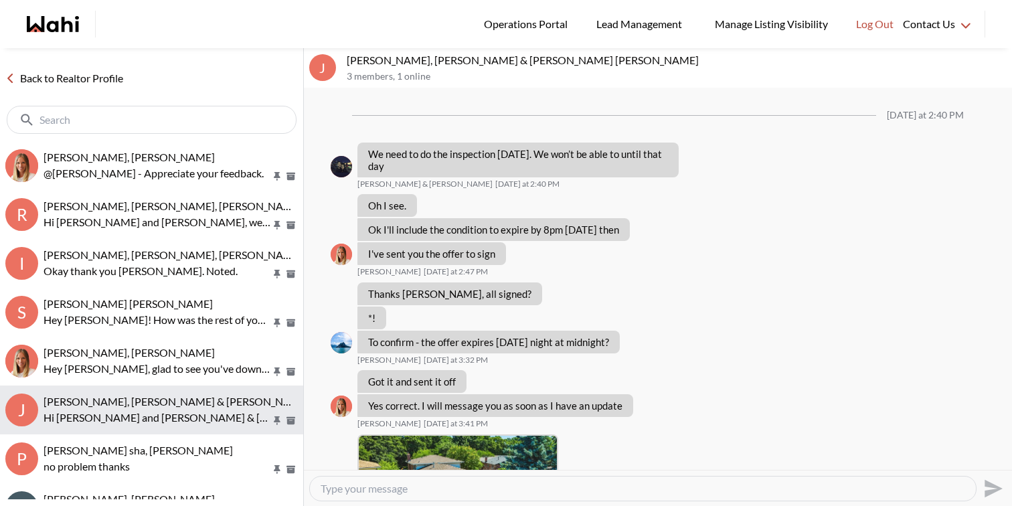
scroll to position [1810, 0]
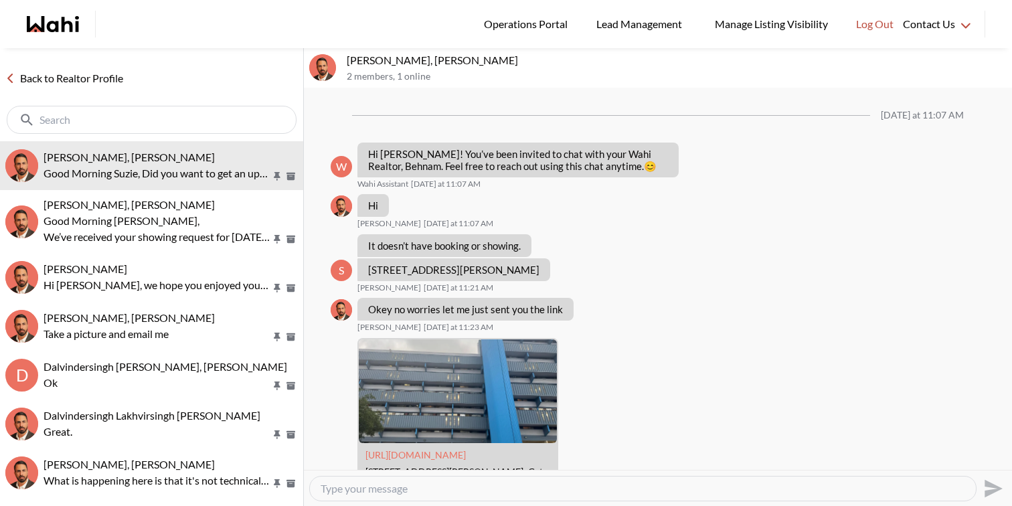
scroll to position [2190, 0]
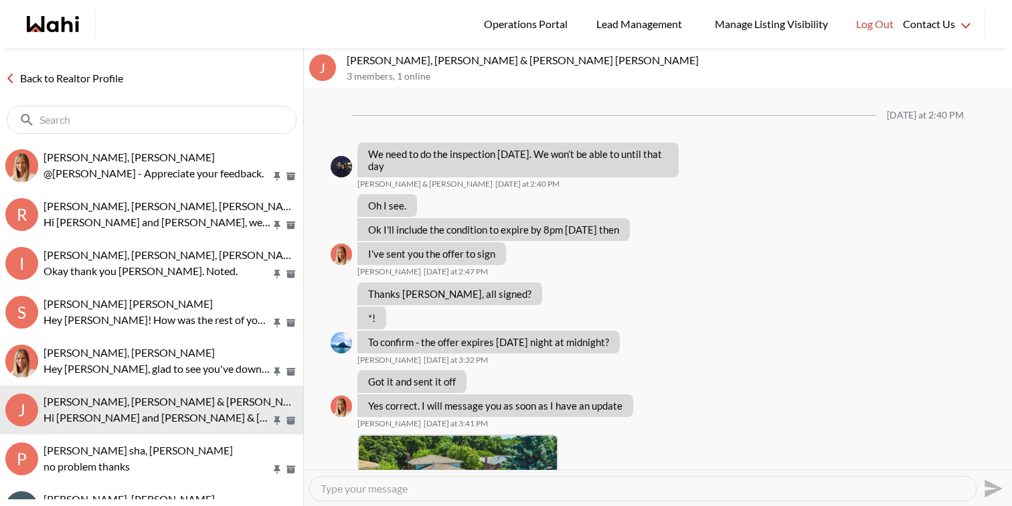
scroll to position [1810, 0]
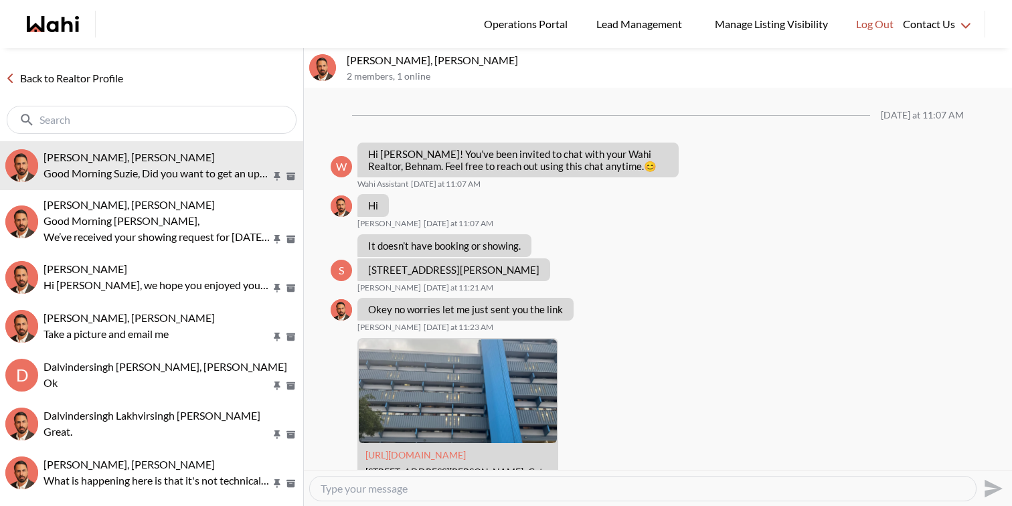
scroll to position [2190, 0]
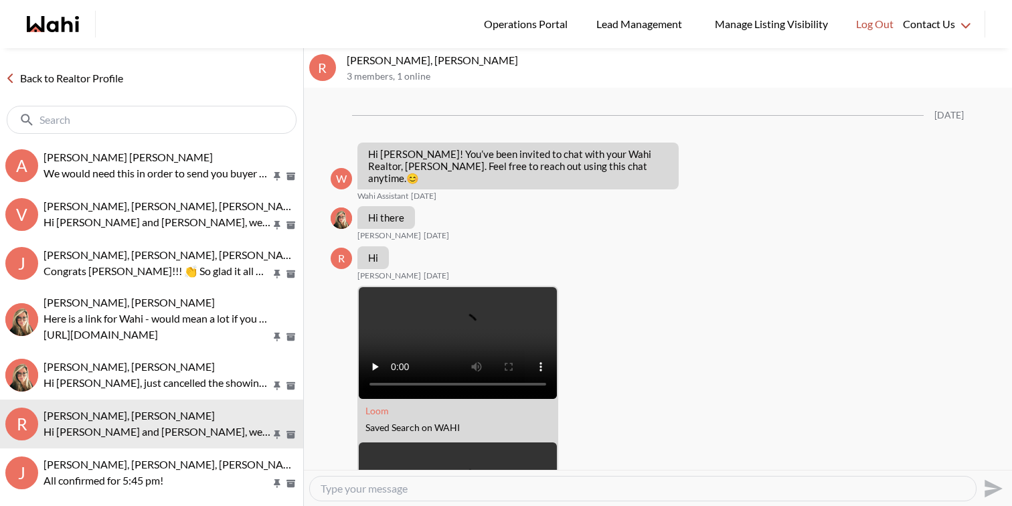
scroll to position [1453, 0]
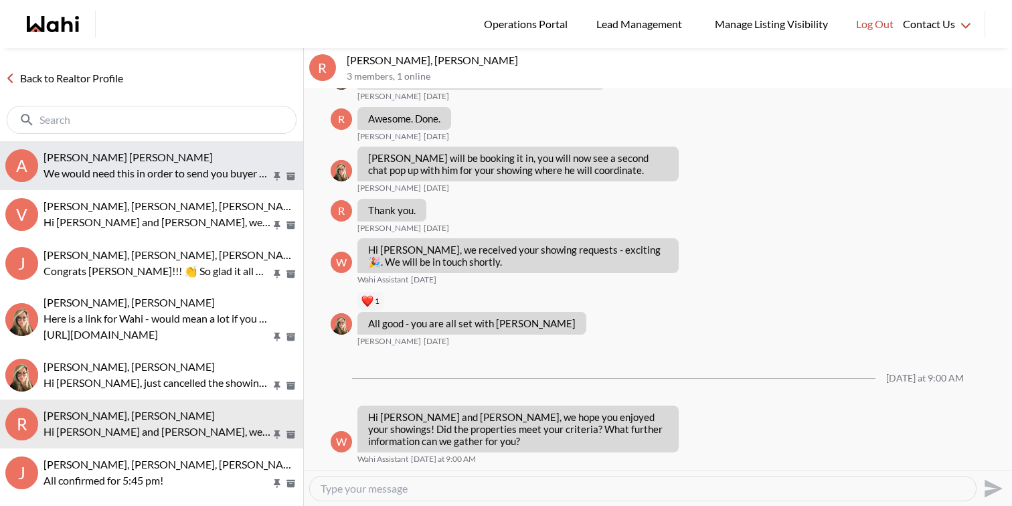
click at [157, 177] on p "We would need this in order to send you buyer representation agreement in order…" at bounding box center [158, 173] width 228 height 16
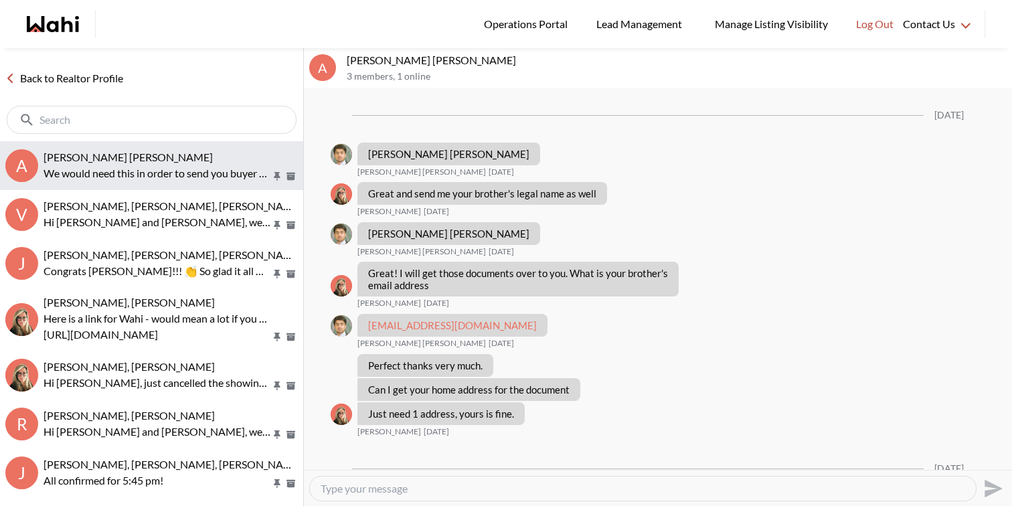
scroll to position [1295, 0]
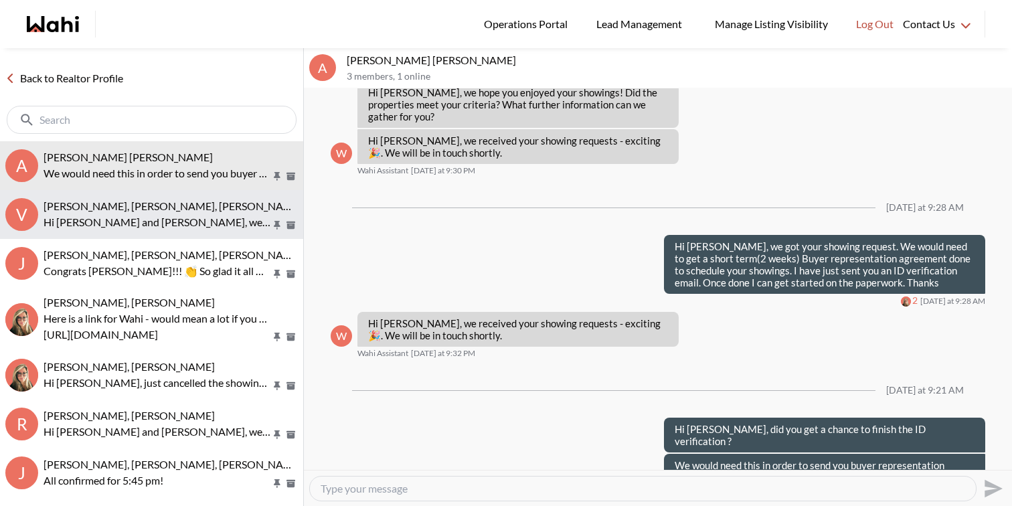
click at [153, 210] on span "[PERSON_NAME], [PERSON_NAME], [PERSON_NAME]" at bounding box center [173, 205] width 259 height 13
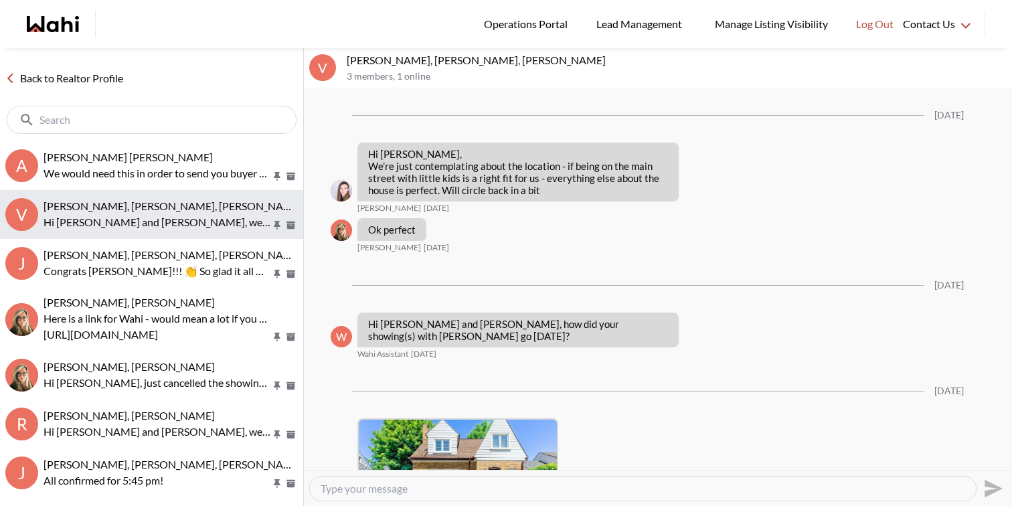
scroll to position [1806, 0]
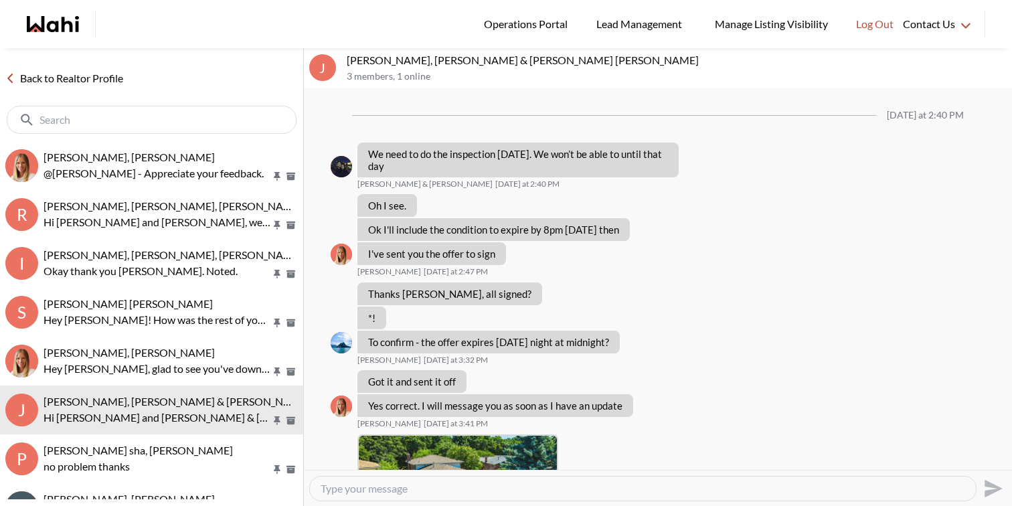
scroll to position [1810, 0]
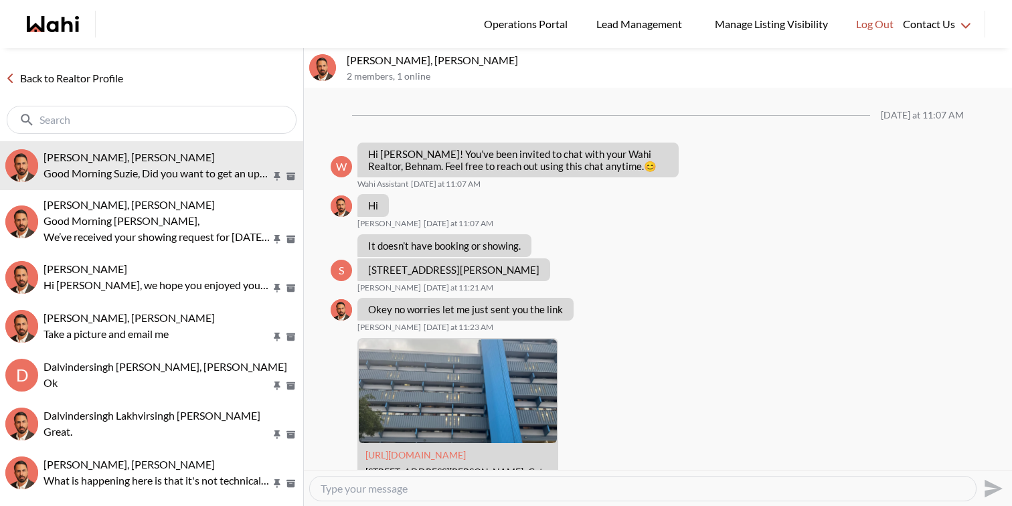
scroll to position [2190, 0]
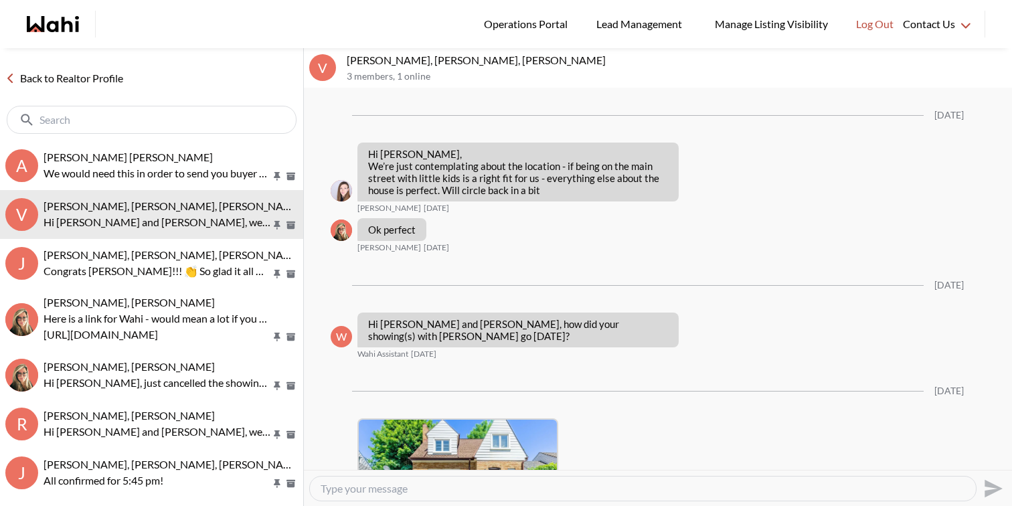
scroll to position [1806, 0]
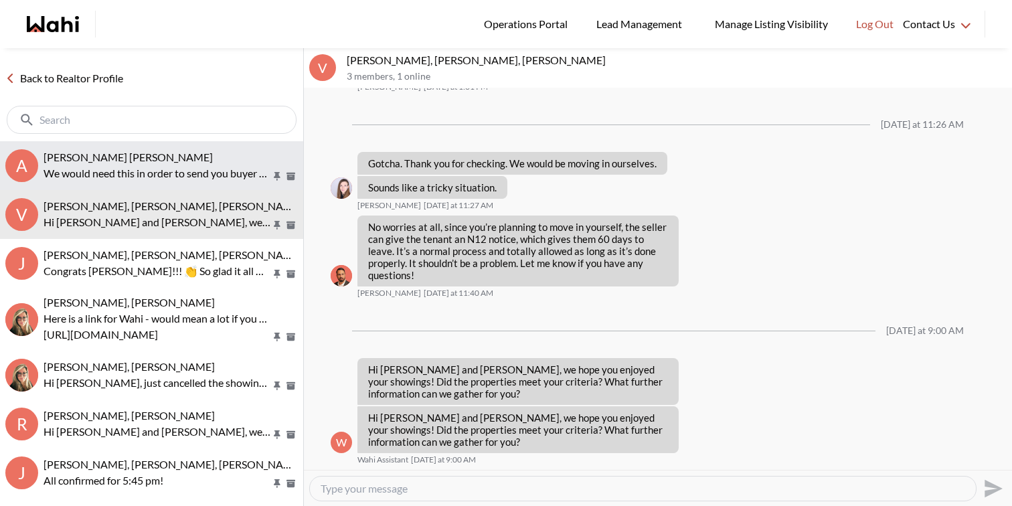
click at [139, 149] on button "A [PERSON_NAME] [PERSON_NAME] We would need this in order to send you buyer rep…" at bounding box center [151, 165] width 303 height 49
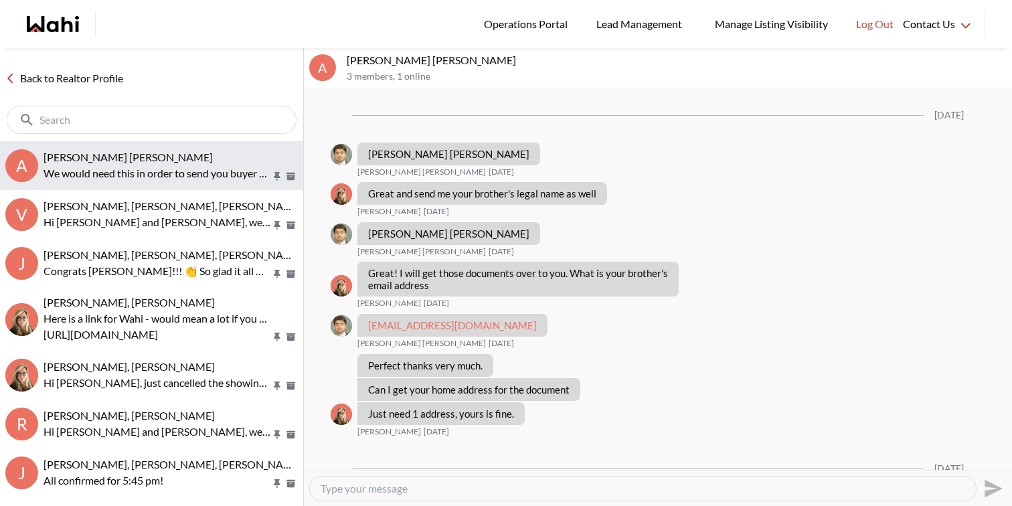
scroll to position [1295, 0]
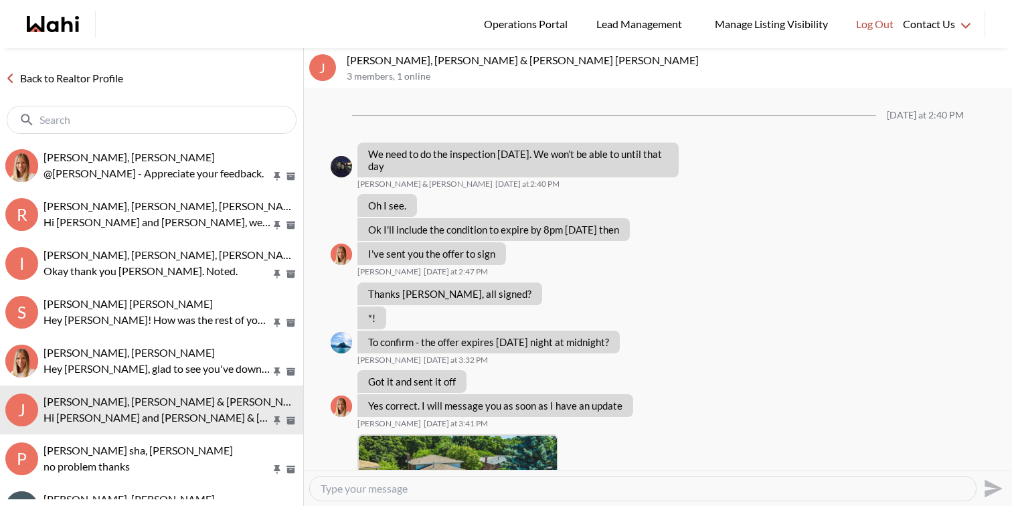
scroll to position [1810, 0]
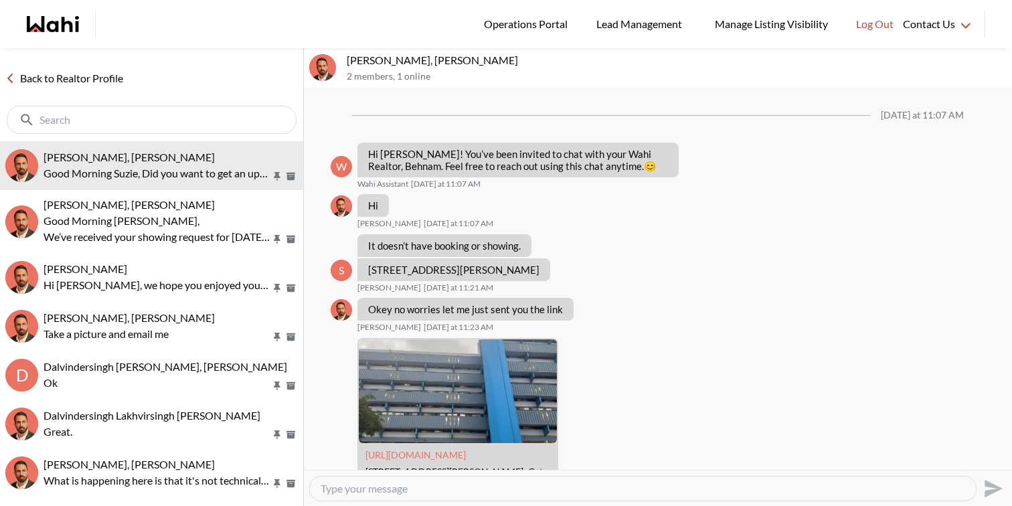
scroll to position [2190, 0]
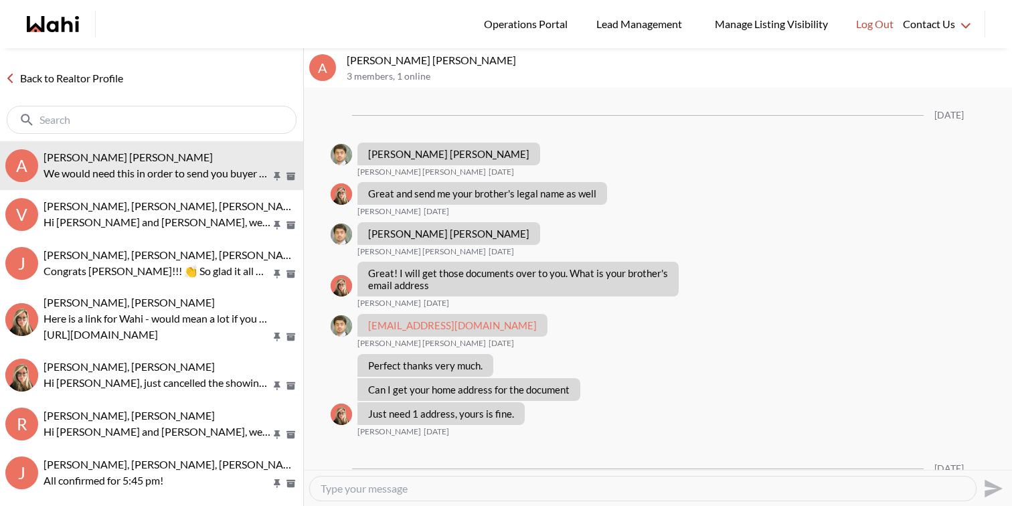
scroll to position [1295, 0]
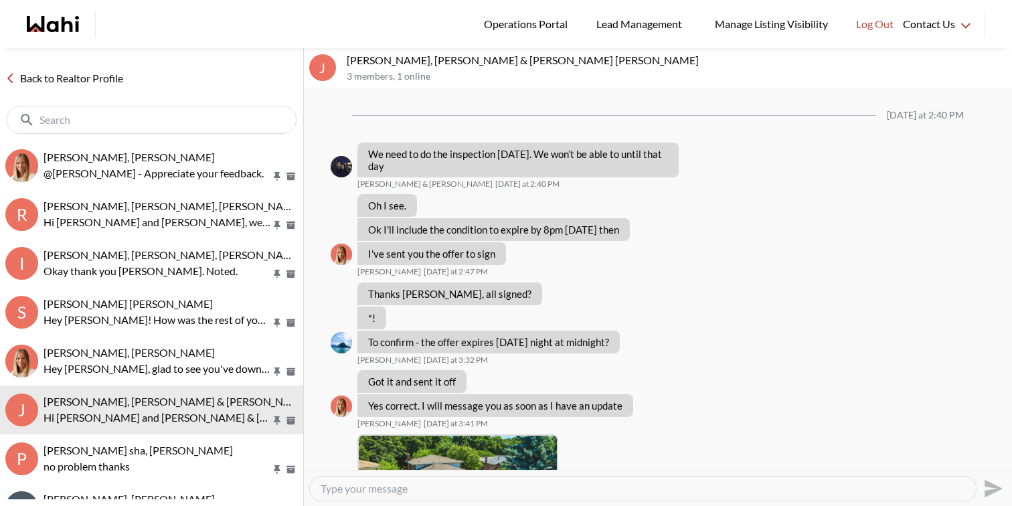
scroll to position [1810, 0]
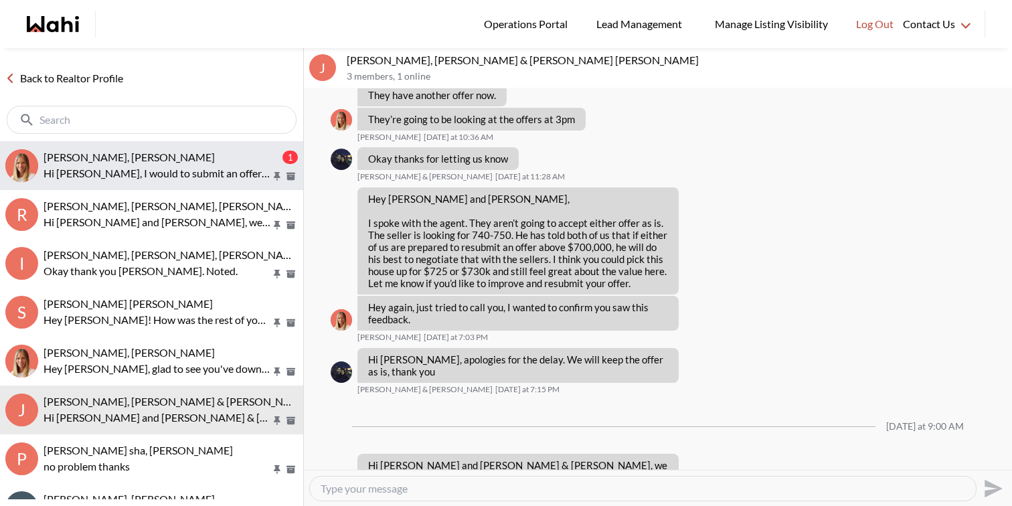
click at [123, 157] on span "[PERSON_NAME], [PERSON_NAME]" at bounding box center [129, 157] width 171 height 13
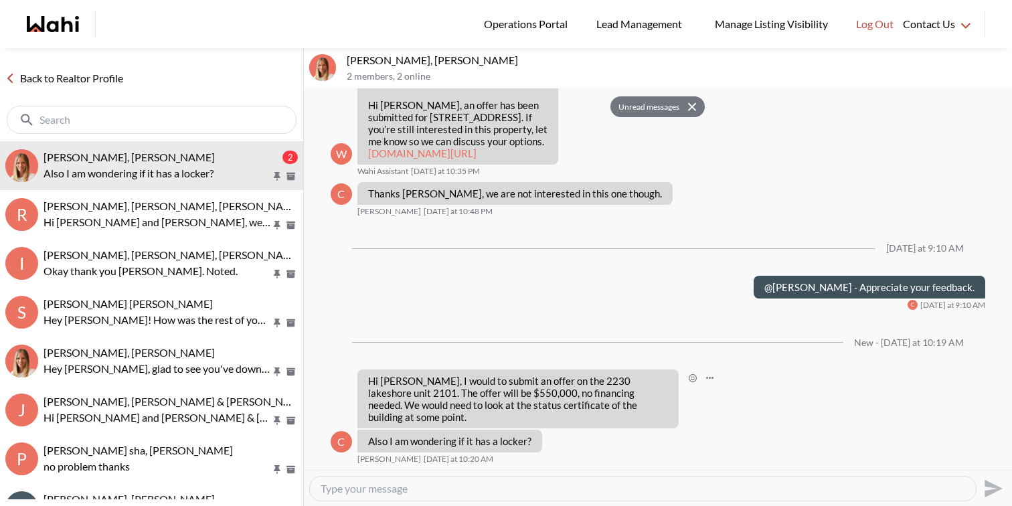
scroll to position [1563, 0]
drag, startPoint x: 566, startPoint y: 395, endPoint x: 390, endPoint y: 402, distance: 175.5
click at [390, 402] on p "Hi Michelle, I would to submit an offer on the 2230 lakeshore unit 2101. The of…" at bounding box center [518, 399] width 300 height 48
copy p "2230 lakeshore unit 2101"
click at [392, 492] on textarea "Type your message" at bounding box center [643, 488] width 645 height 13
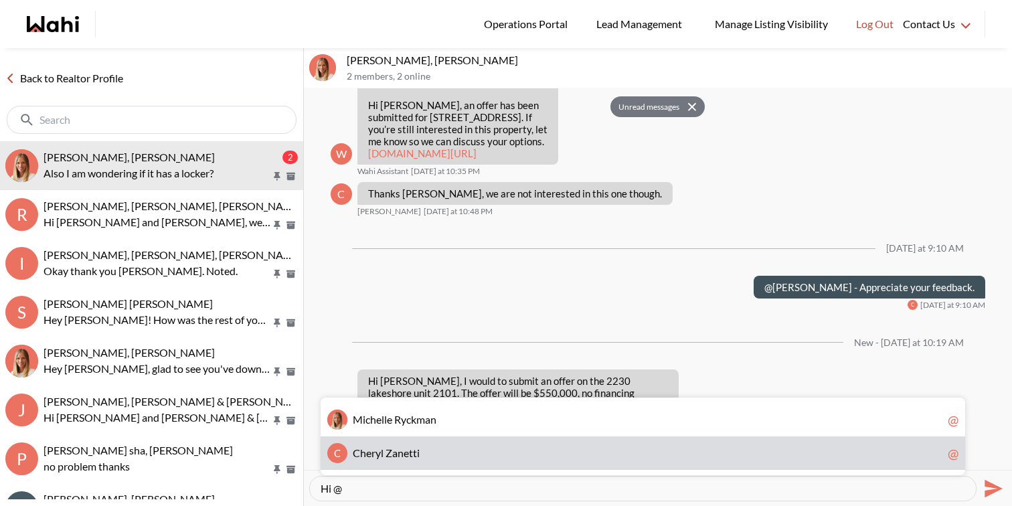
click at [402, 447] on span "n" at bounding box center [401, 453] width 6 height 13
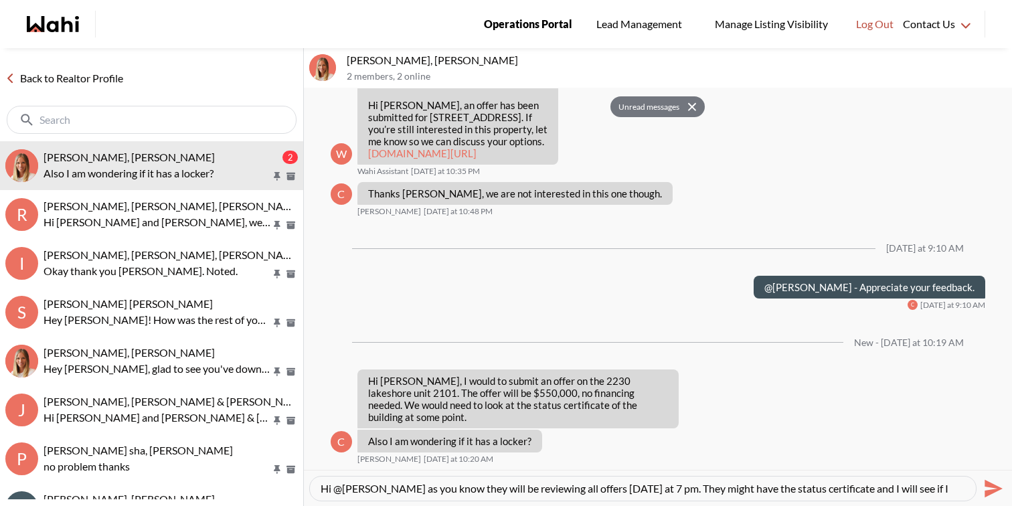
scroll to position [13, 0]
type textarea "Hi @[PERSON_NAME] as you know they will be reviewing all offers [DATE] at 7 pm.…"
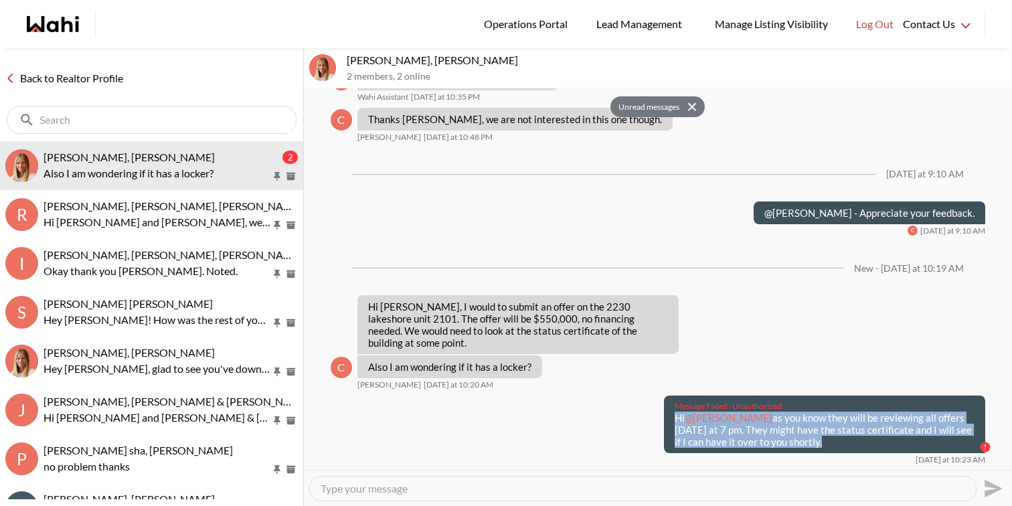
drag, startPoint x: 800, startPoint y: 453, endPoint x: 673, endPoint y: 432, distance: 129.0
click at [673, 432] on div "Message Failed · Unauthorized Hi @Cheryl Zanetti as you know they will be revie…" at bounding box center [824, 425] width 321 height 58
copy p "Hi @Cheryl Zanetti as you know they will be reviewing all offers today at 7 pm.…"
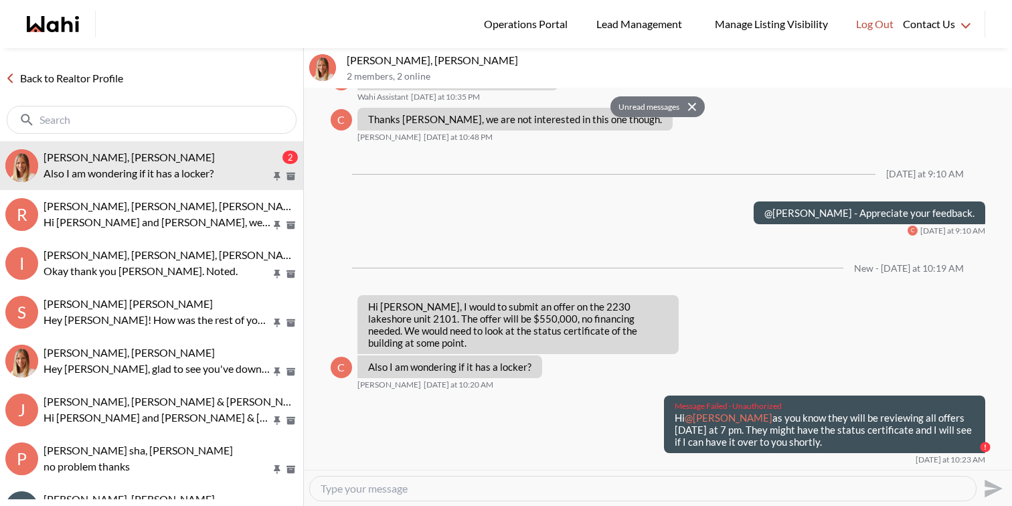
click at [654, 487] on textarea "Type your message" at bounding box center [643, 488] width 645 height 13
paste textarea "Hi @[PERSON_NAME] as you know they will be reviewing all offers [DATE] at 7 pm.…"
type textarea "Hi @Cheryl Zanetti as you know they will be reviewing all offers today at 7 pm.…"
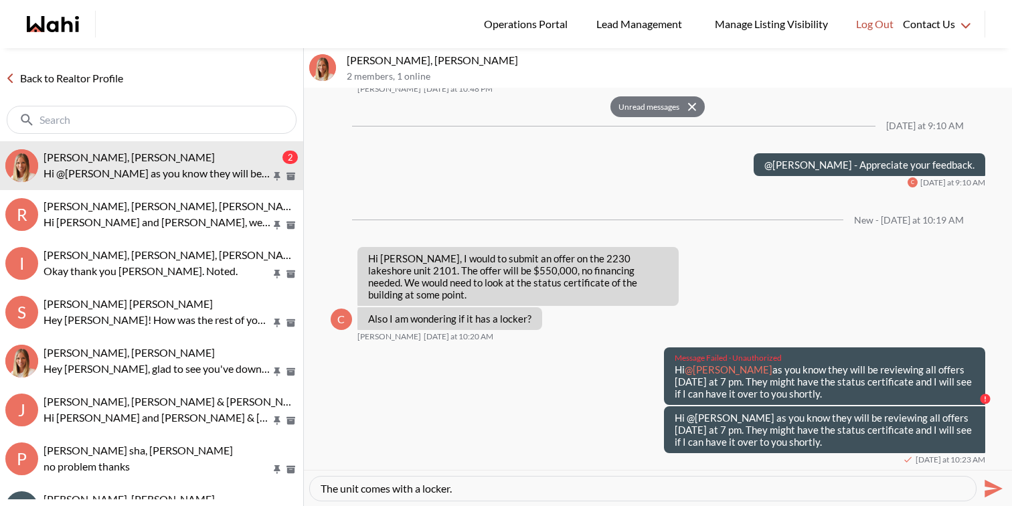
type textarea "The unit comes with a locker."
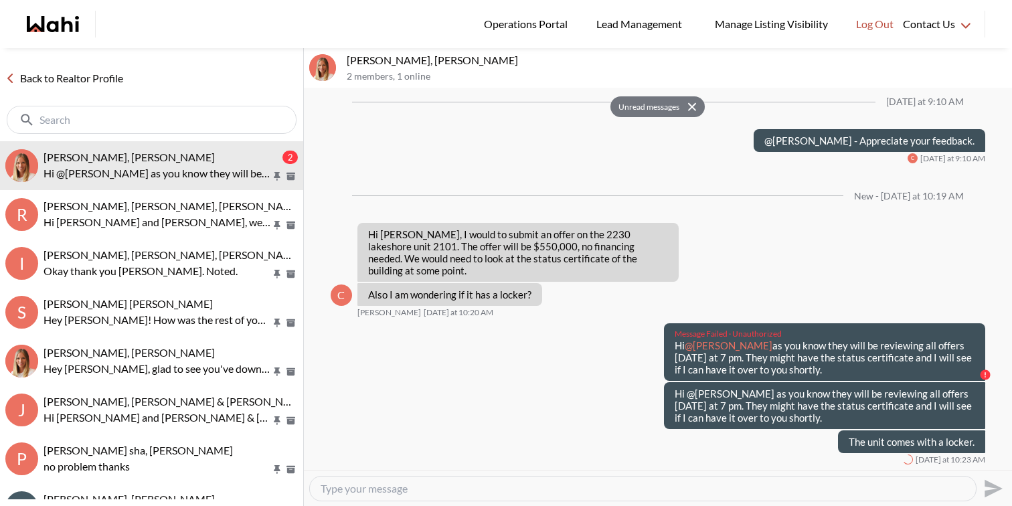
scroll to position [1710, 0]
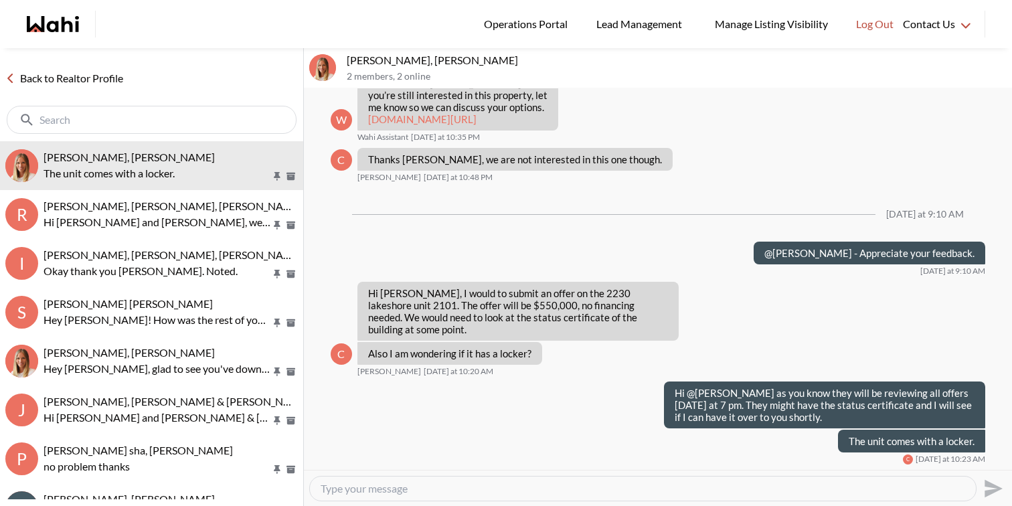
scroll to position [1559, 0]
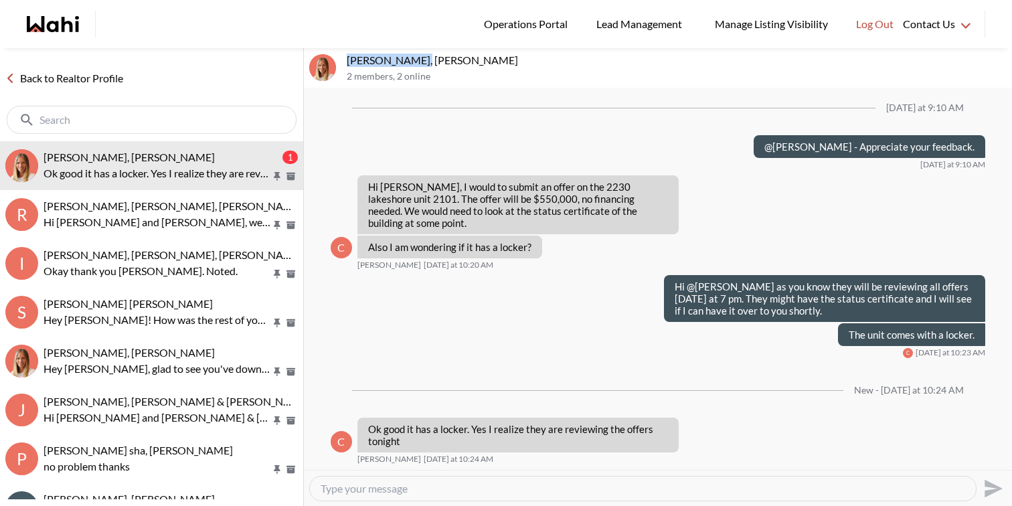
drag, startPoint x: 415, startPoint y: 63, endPoint x: 347, endPoint y: 59, distance: 68.4
click at [347, 59] on p "[PERSON_NAME], [PERSON_NAME]" at bounding box center [677, 60] width 660 height 13
copy p "[PERSON_NAME]"
click at [388, 493] on textarea "Type your message" at bounding box center [643, 488] width 645 height 13
click at [465, 494] on textarea "I will be assisting you with the offer tonight. Let me grab the" at bounding box center [643, 488] width 645 height 13
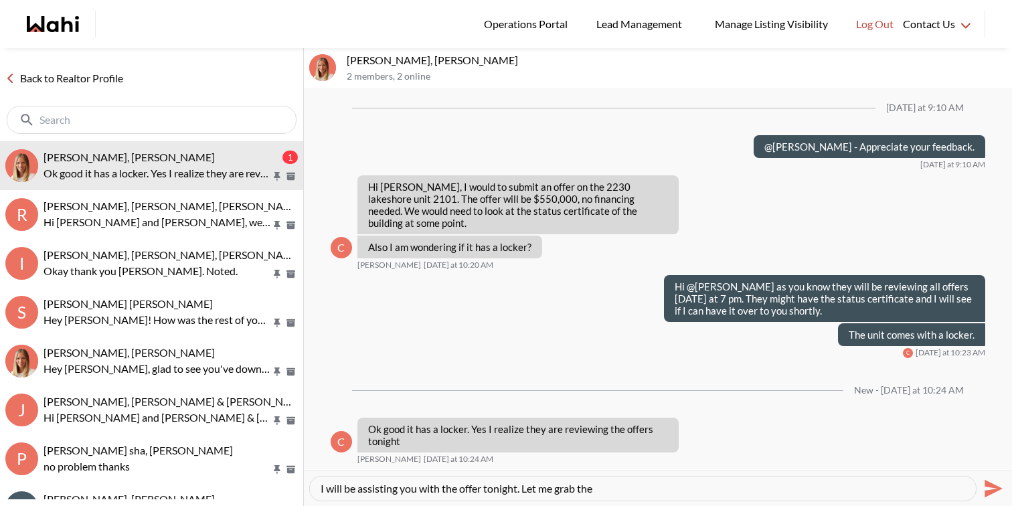
click at [465, 494] on textarea "I will be assisting you with the offer tonight. Let me grab the" at bounding box center [643, 488] width 645 height 13
type textarea "Perfect. I have asked for the status certificate and will send it over as soon …"
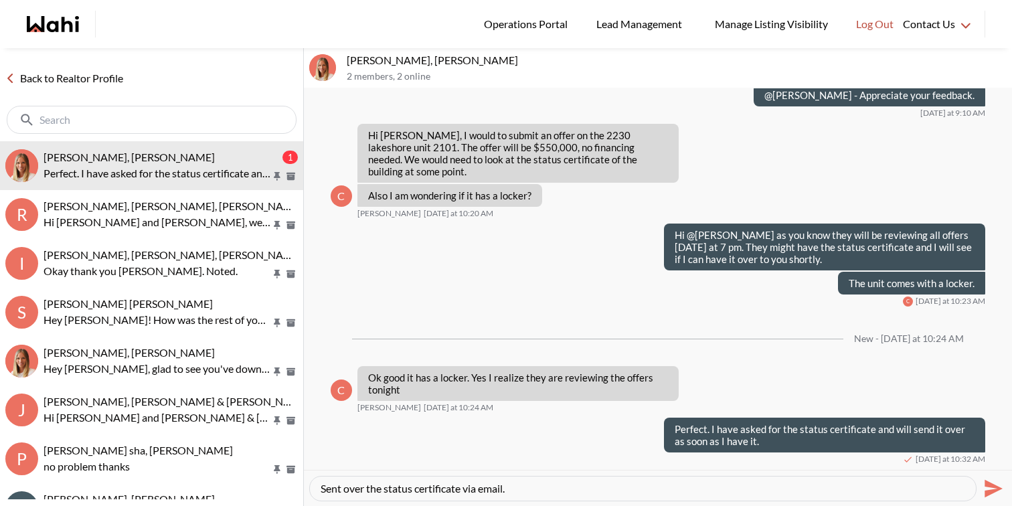
type textarea "Sent over the status certificate via email."
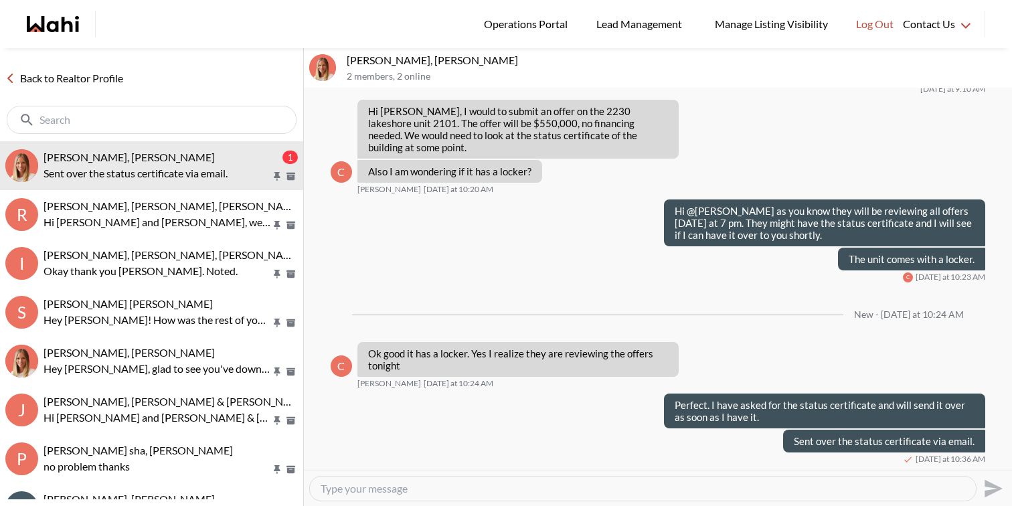
scroll to position [1635, 0]
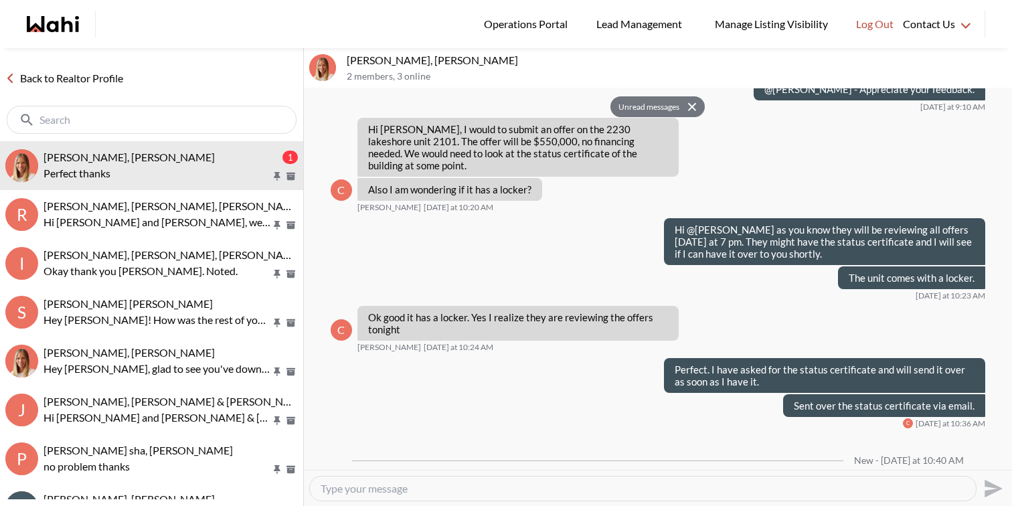
scroll to position [1544, 0]
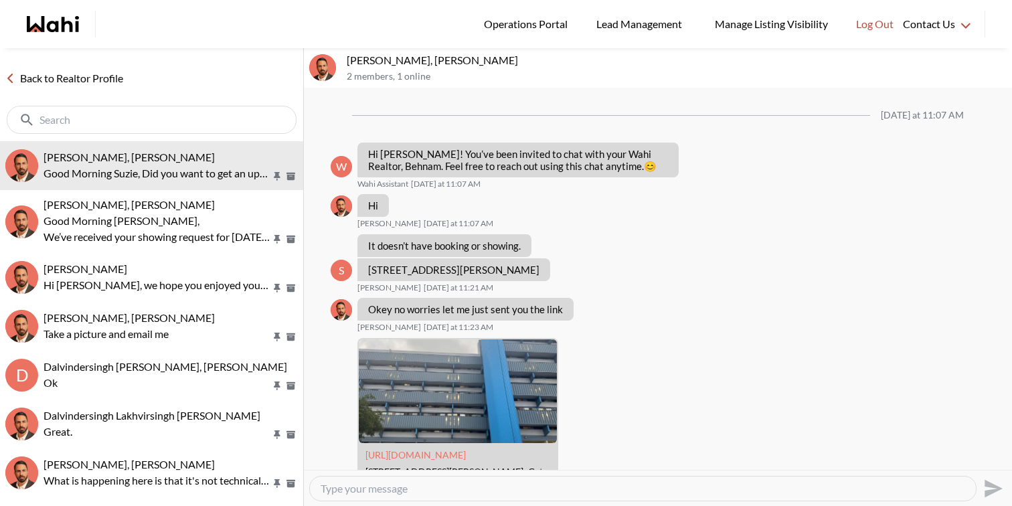
scroll to position [2190, 0]
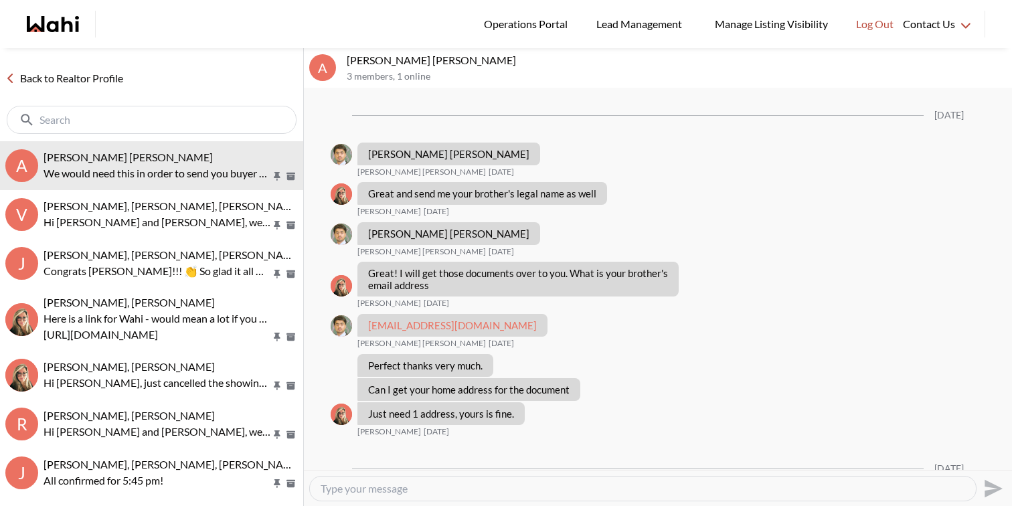
scroll to position [1295, 0]
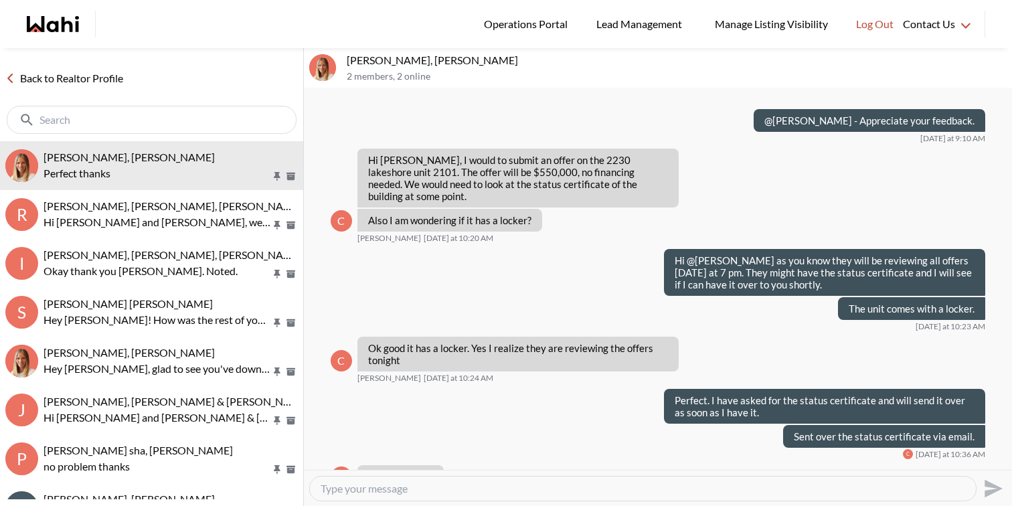
scroll to position [7299, 0]
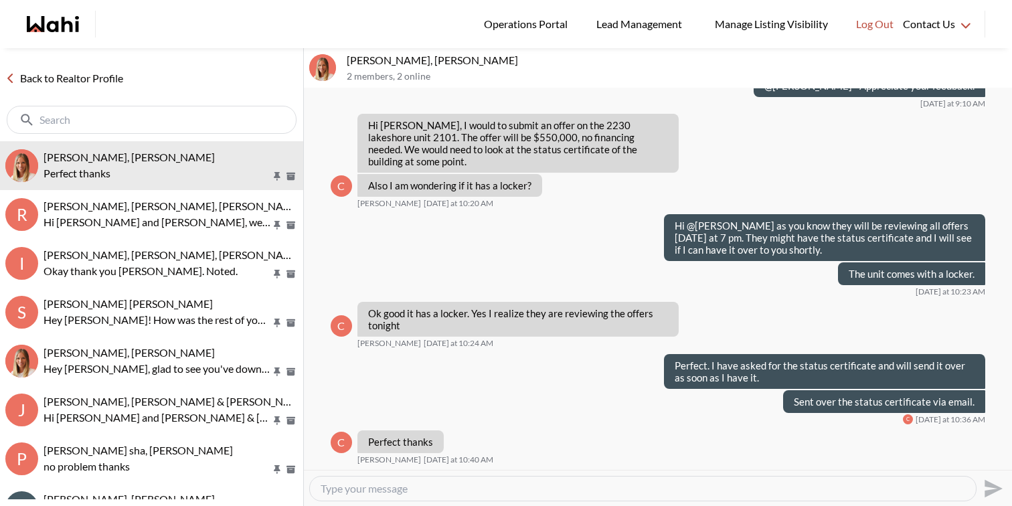
click at [404, 487] on textarea "Type your message" at bounding box center [643, 488] width 645 height 13
type textarea "J"
click at [491, 481] on div "I will be assisting you with the offer tonight. Just want to gather a few more …" at bounding box center [643, 489] width 666 height 24
click at [491, 489] on textarea "I will be assisting you with the offer tonight. Just want to gather a few more …" at bounding box center [643, 488] width 645 height 13
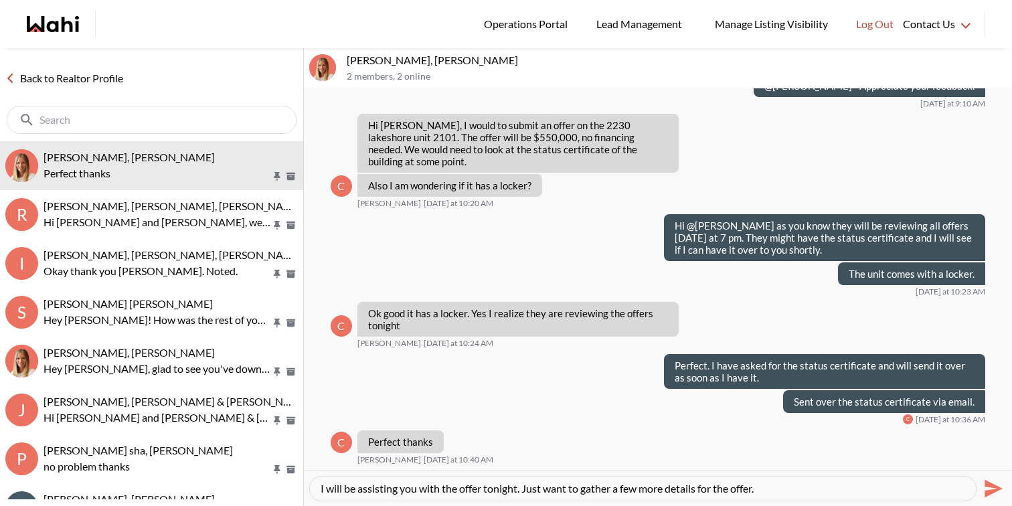
click at [491, 489] on textarea "I will be assisting you with the offer tonight. Just want to gather a few more …" at bounding box center [643, 488] width 645 height 13
paste textarea "Price: $550,000 Deposit amount: Closing Date: Anything in particular that you a…"
type textarea "I will be assisting you with the offer tonight. Just want to gather a few more …"
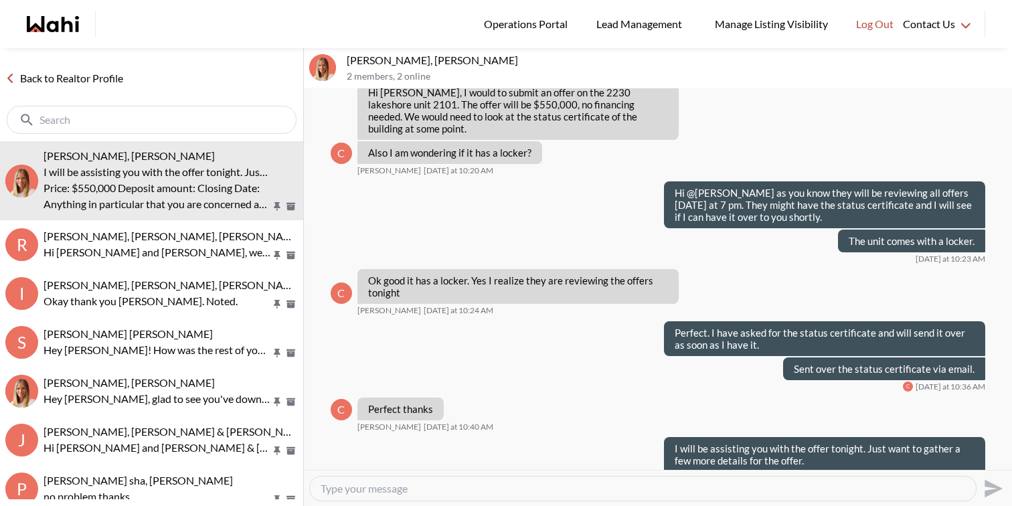
scroll to position [7423, 0]
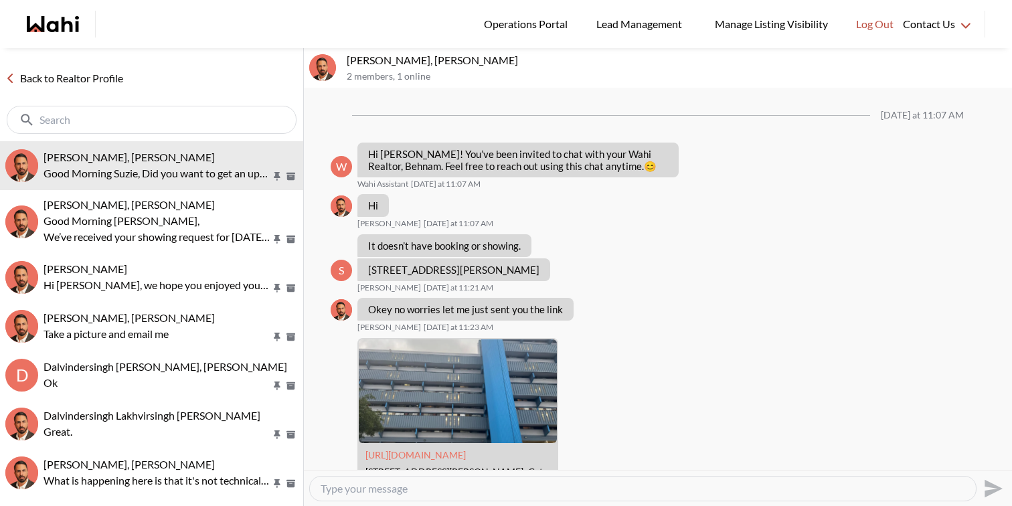
scroll to position [2190, 0]
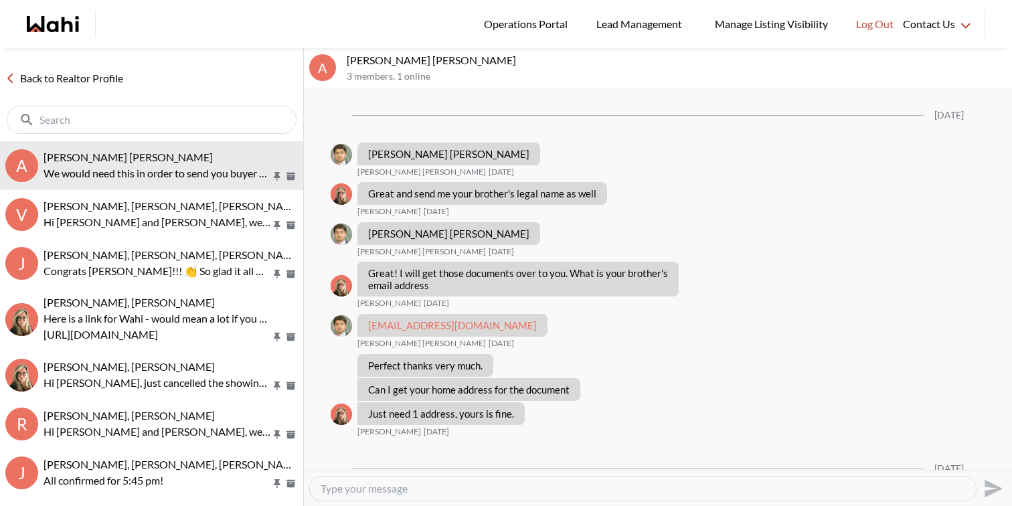
scroll to position [1295, 0]
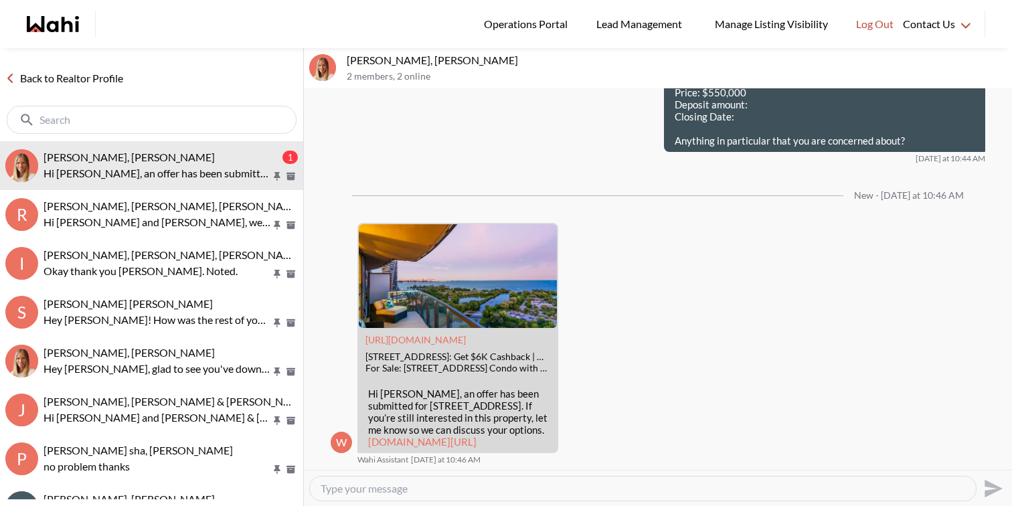
scroll to position [1871, 0]
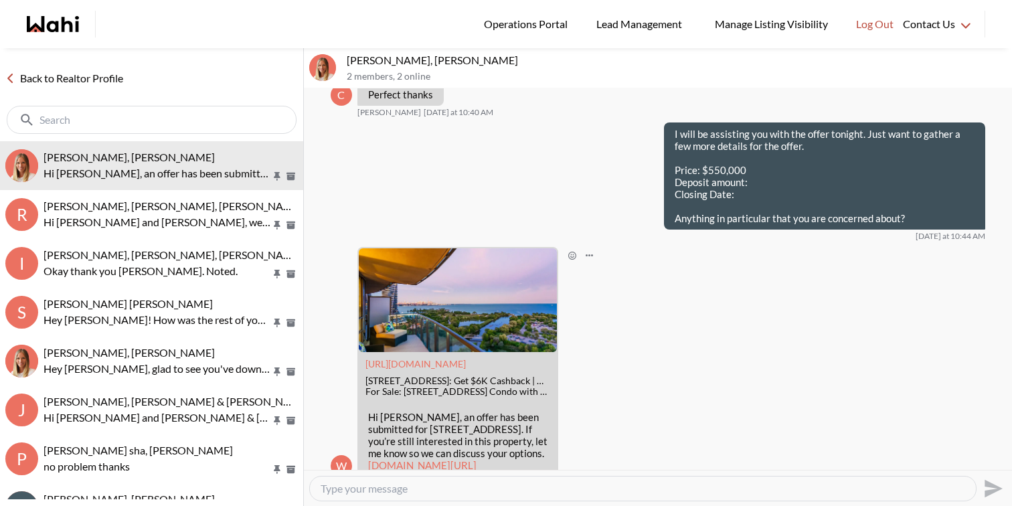
scroll to position [1777, 0]
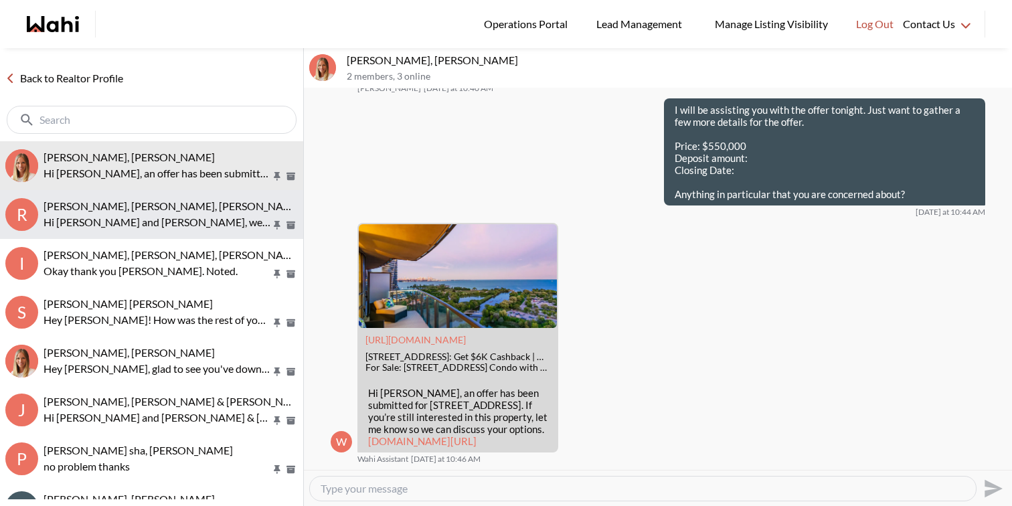
click at [180, 225] on p "Hi [PERSON_NAME] and [PERSON_NAME], we hope you enjoyed your showings! Did the …" at bounding box center [158, 222] width 228 height 16
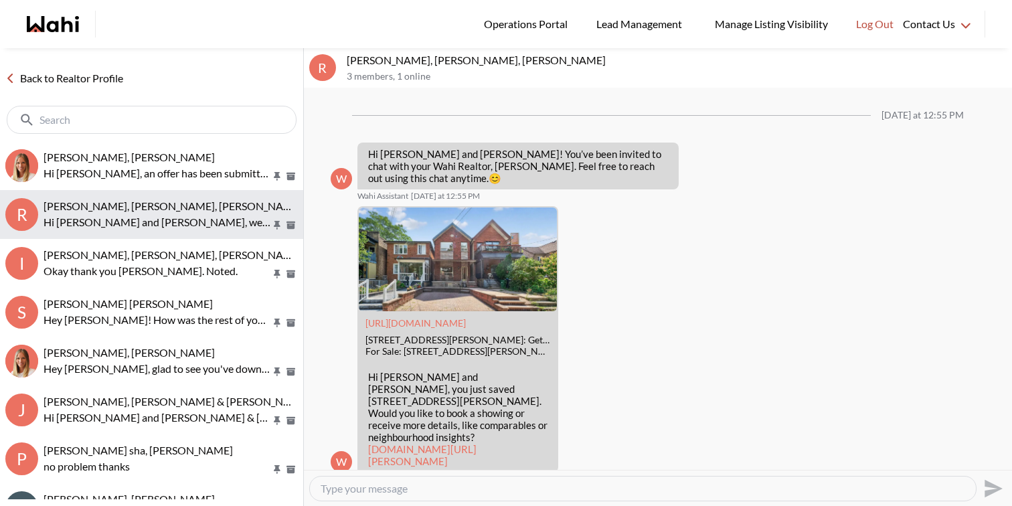
scroll to position [1966, 0]
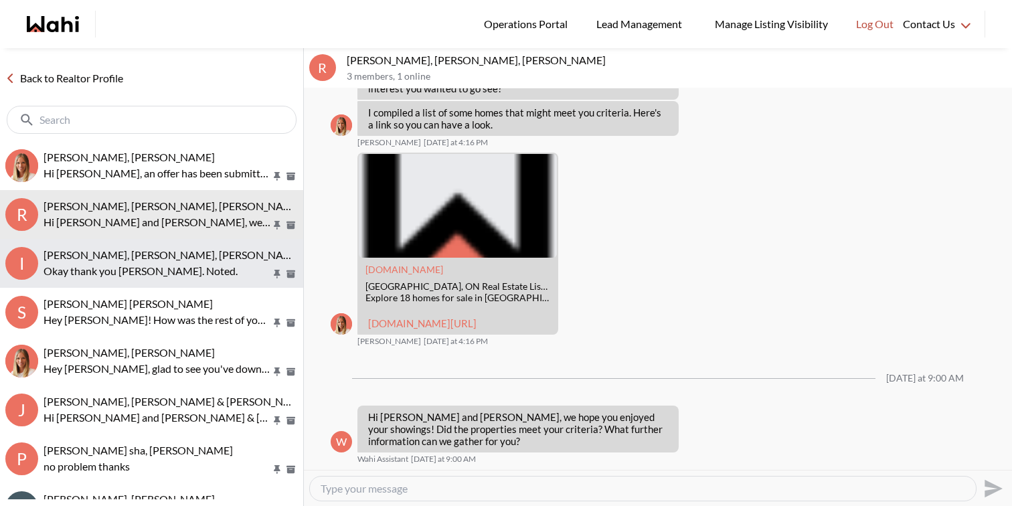
click at [177, 250] on span "[PERSON_NAME], [PERSON_NAME], [PERSON_NAME], [PERSON_NAME]" at bounding box center [217, 254] width 347 height 13
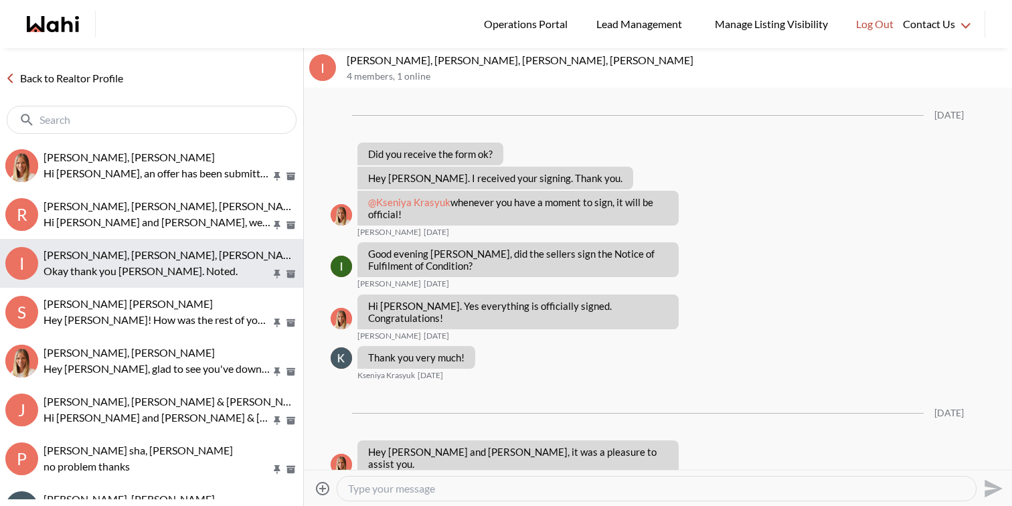
scroll to position [1467, 0]
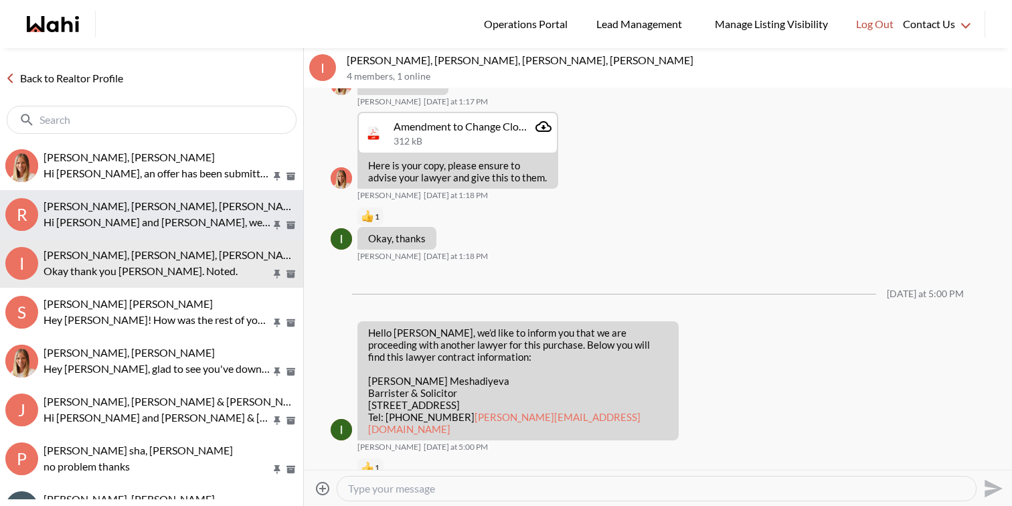
click at [193, 190] on button "R [PERSON_NAME], [PERSON_NAME], [PERSON_NAME] Hi [PERSON_NAME] and [PERSON_NAME…" at bounding box center [151, 214] width 303 height 49
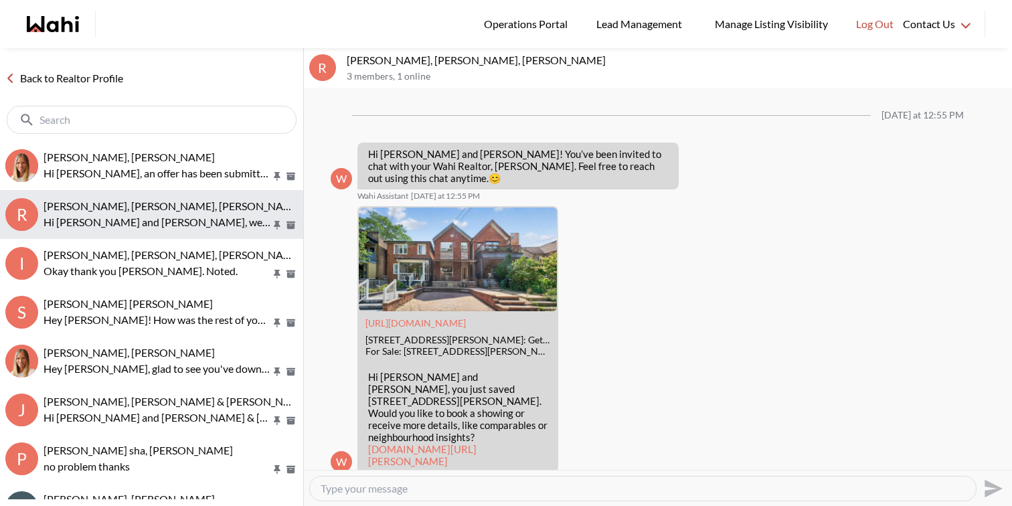
scroll to position [1966, 0]
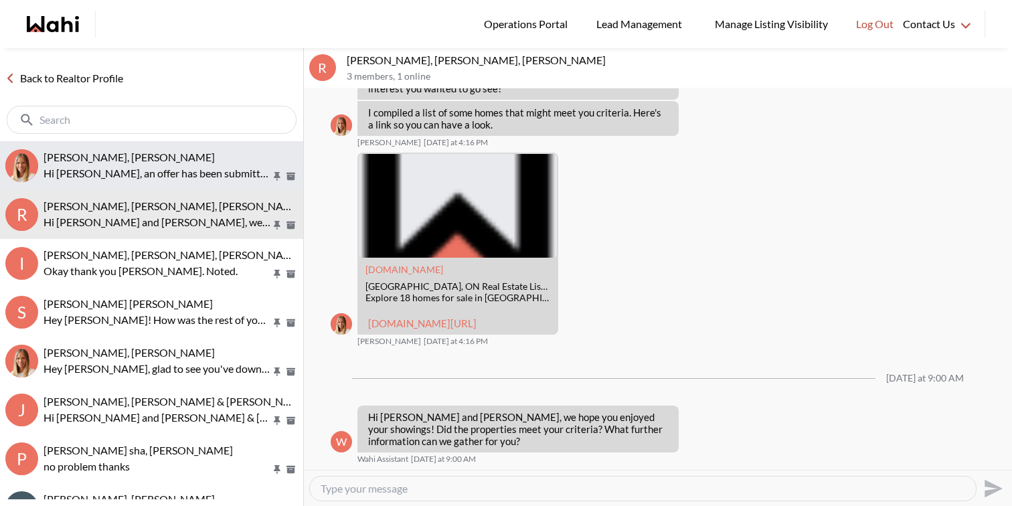
click at [207, 164] on div "[PERSON_NAME], [PERSON_NAME] [PERSON_NAME], an offer has been submitted for [ST…" at bounding box center [171, 166] width 254 height 31
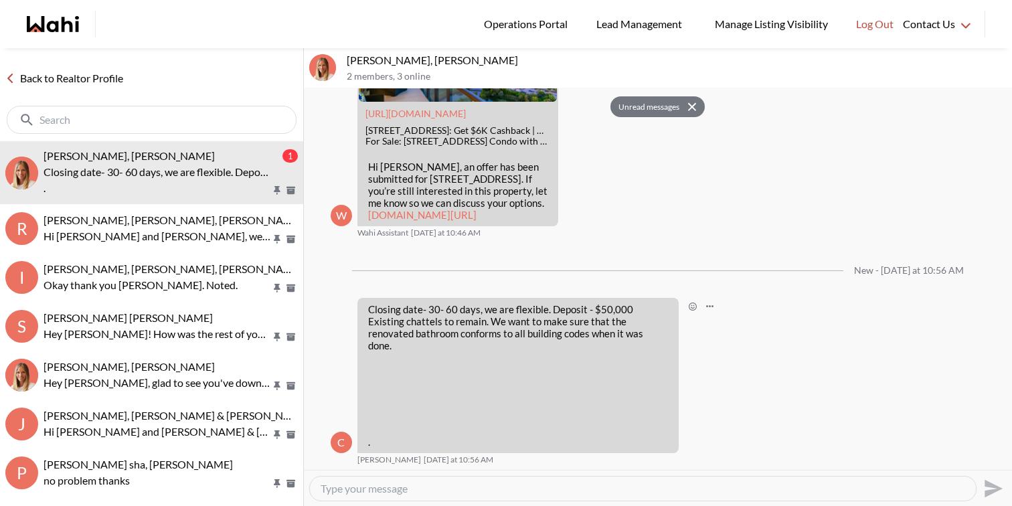
scroll to position [1992, 0]
click at [520, 484] on textarea "Type your message" at bounding box center [643, 488] width 645 height 13
type textarea "Got it."
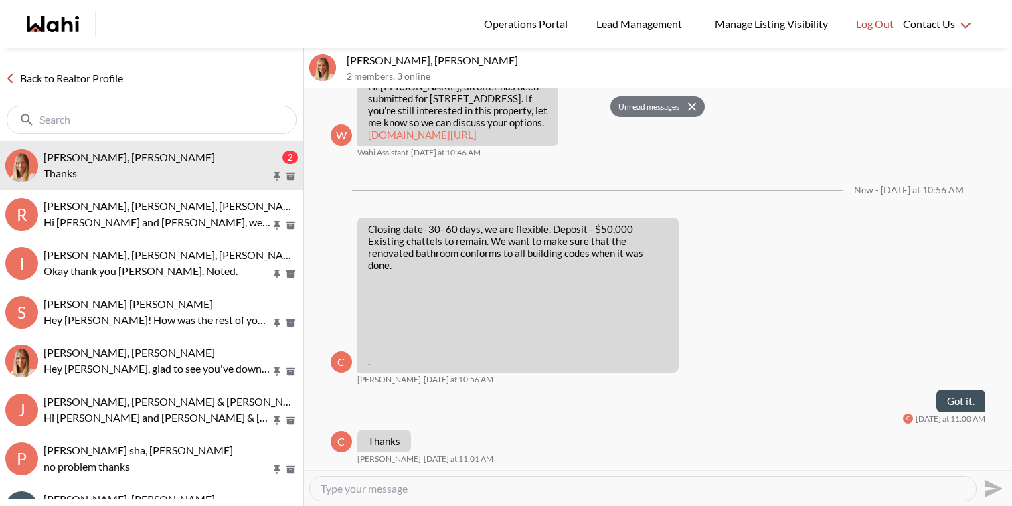
scroll to position [2071, 0]
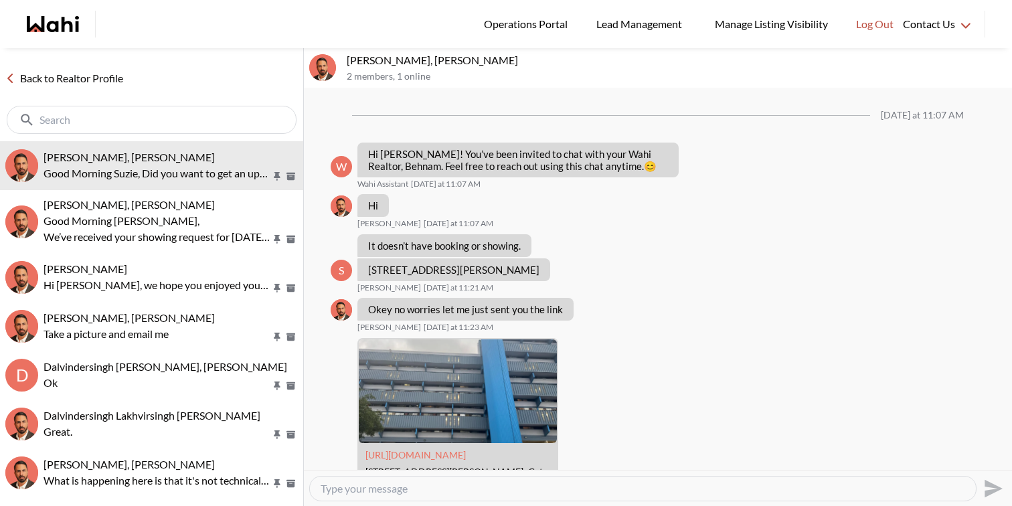
scroll to position [2190, 0]
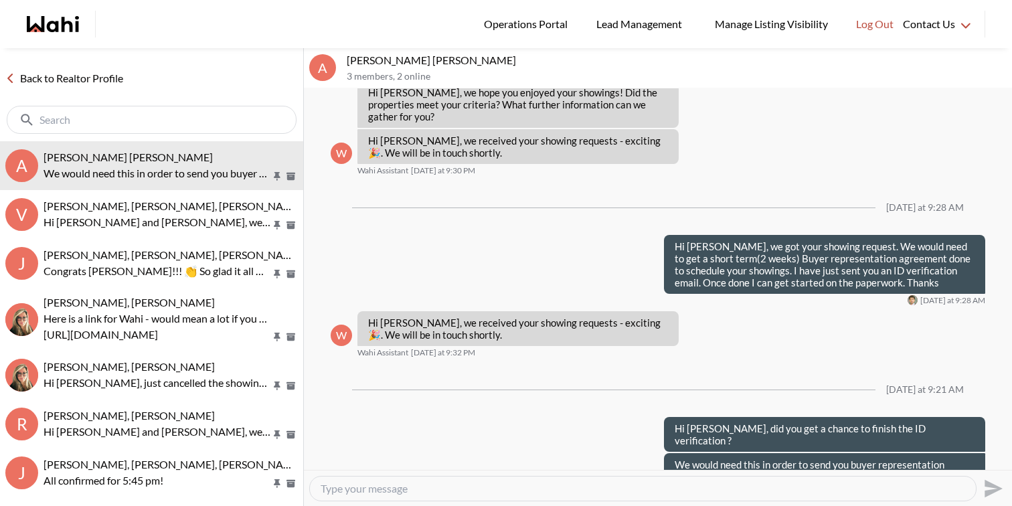
scroll to position [1295, 0]
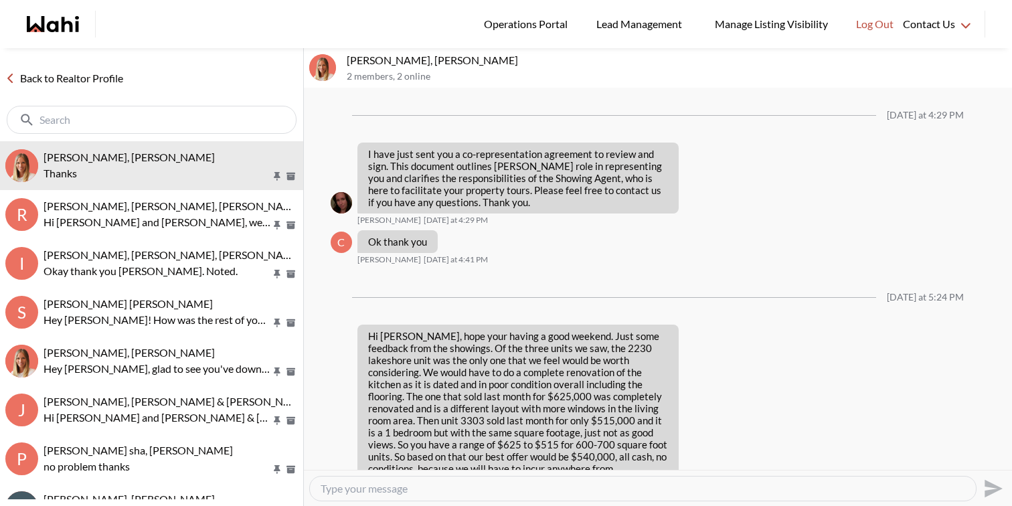
scroll to position [1874, 0]
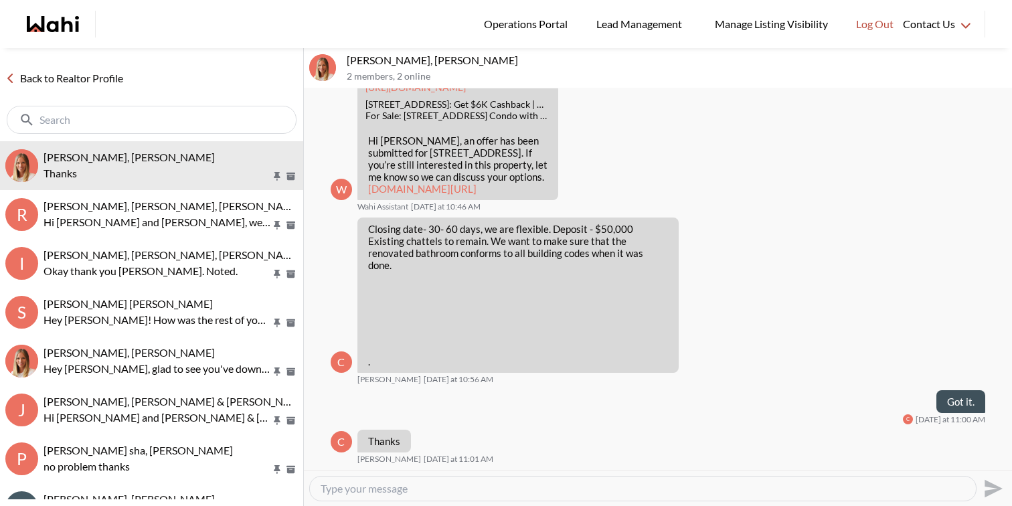
click at [459, 486] on textarea "Type your message" at bounding box center [643, 488] width 645 height 13
type textarea "I have sent over the offer. Kindly review it and if you have any questions or c…"
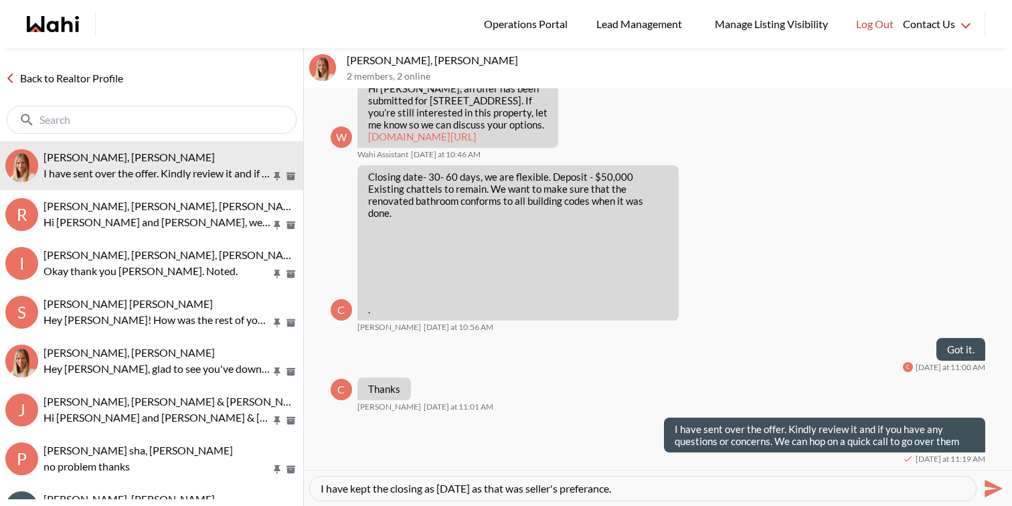
type textarea "I have kept the closing as [DATE] as that was seller's preference."
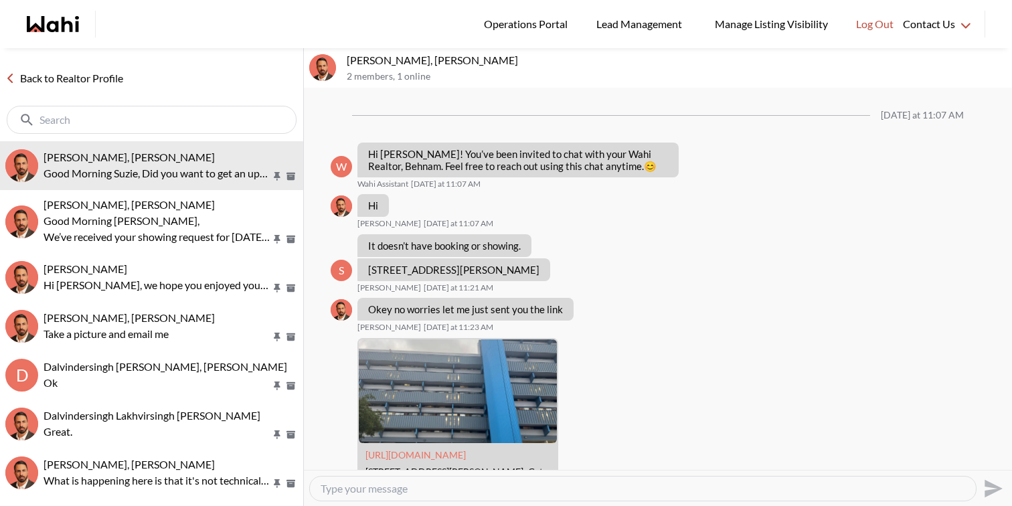
scroll to position [2190, 0]
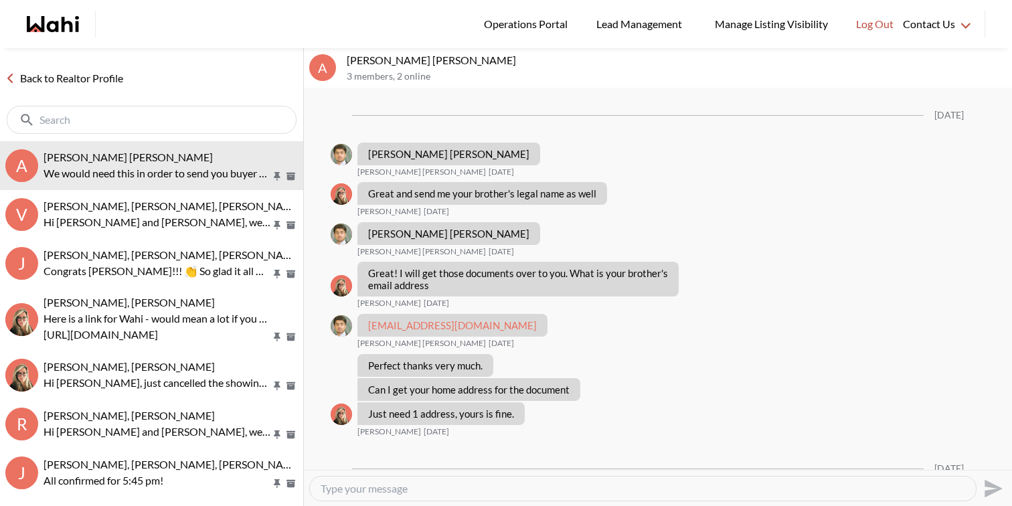
scroll to position [1295, 0]
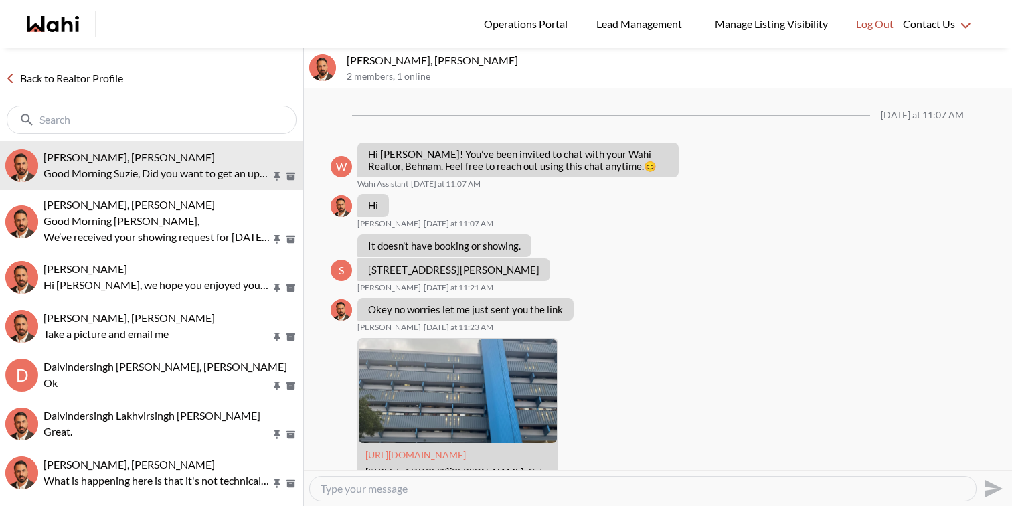
scroll to position [2190, 0]
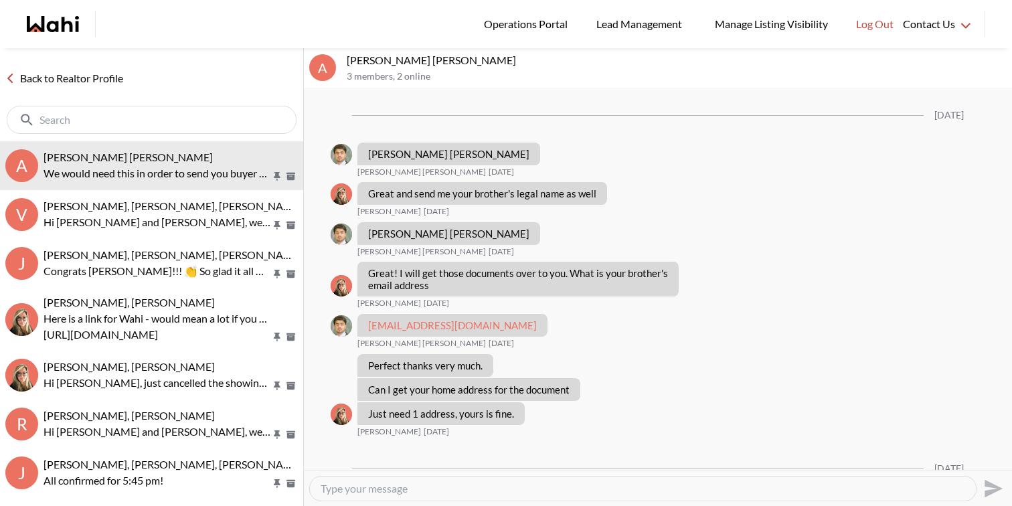
scroll to position [1295, 0]
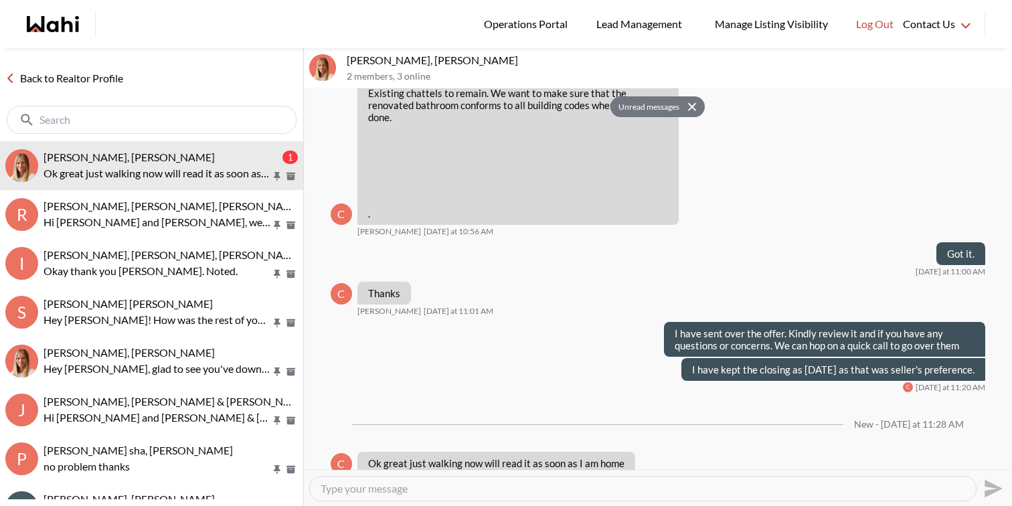
scroll to position [1862, 0]
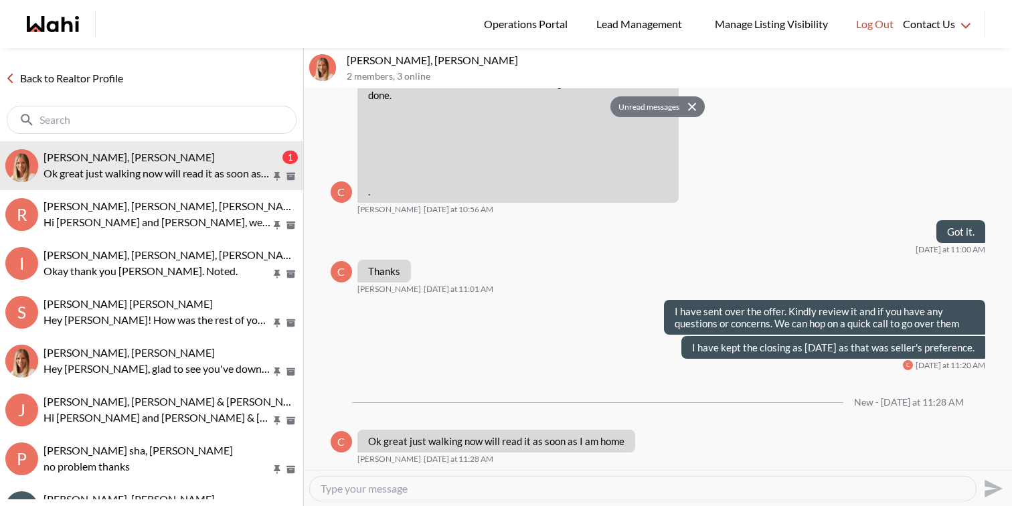
click at [416, 483] on textarea "Type your message" at bounding box center [643, 488] width 645 height 13
type textarea "s"
type textarea "Sounds great"
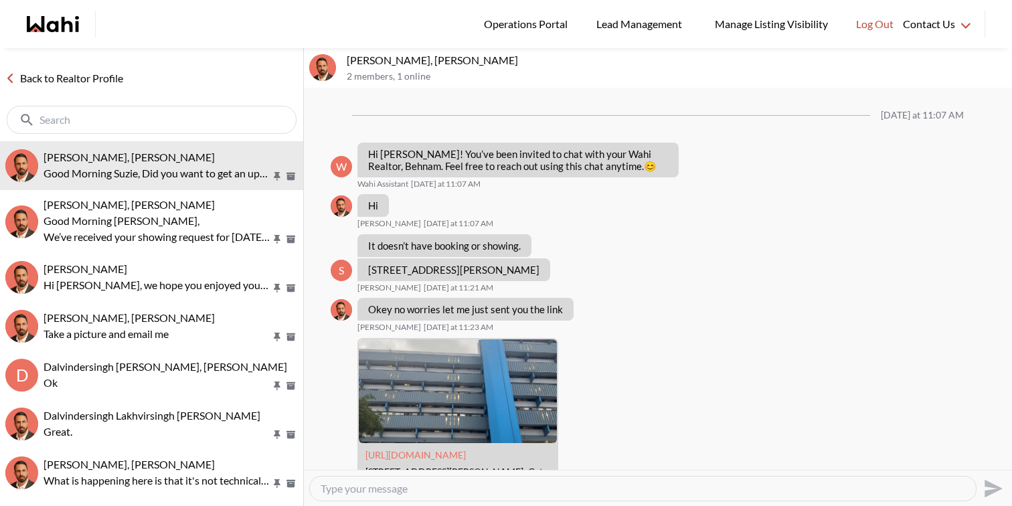
scroll to position [2190, 0]
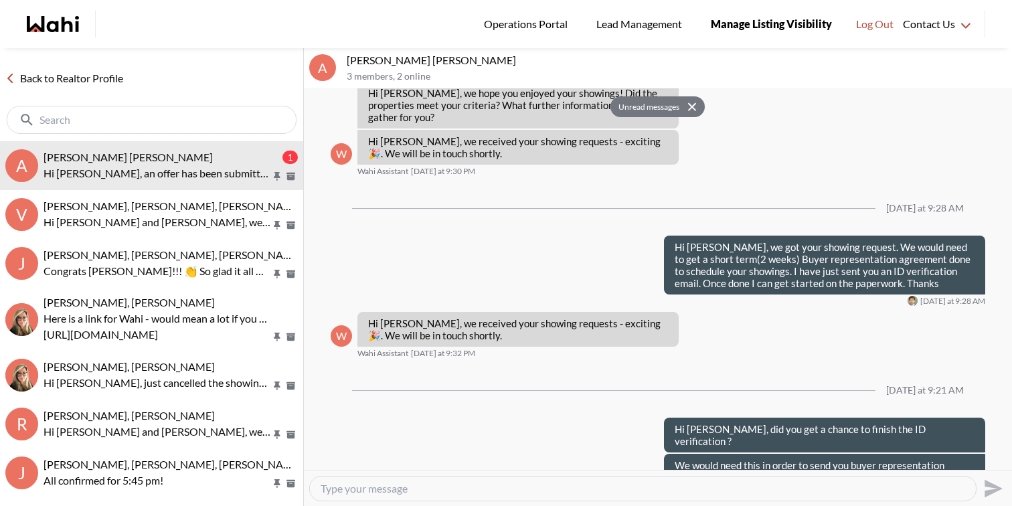
scroll to position [1437, 0]
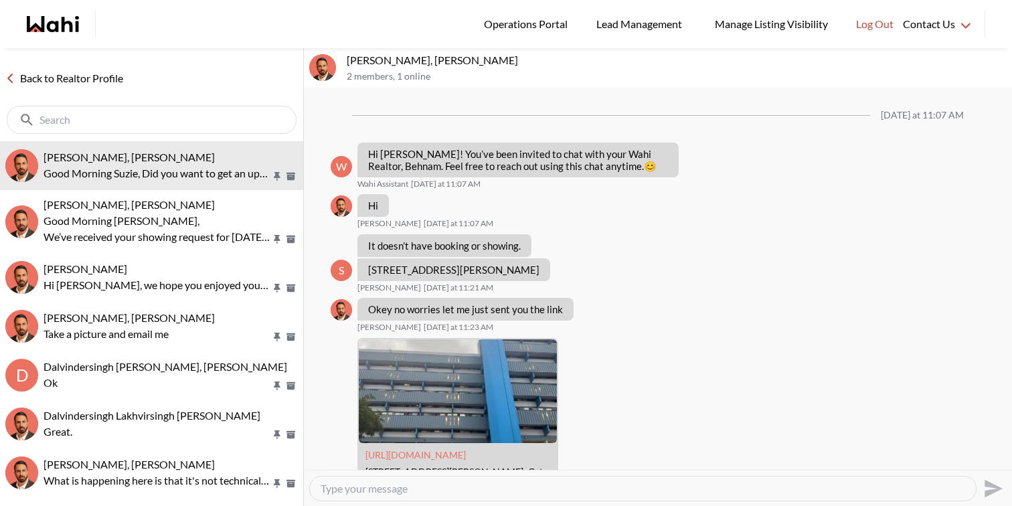
scroll to position [2190, 0]
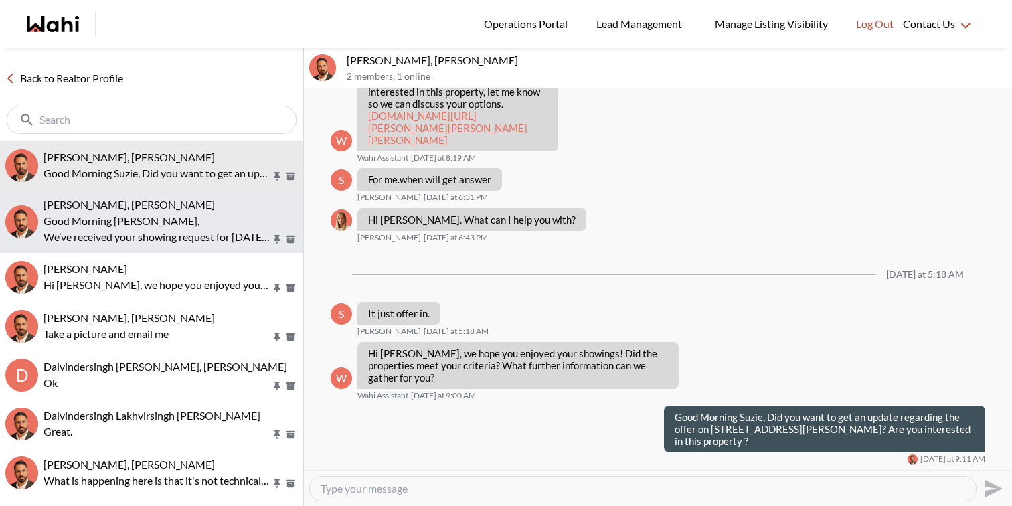
click at [173, 214] on p "Good Morning [PERSON_NAME]," at bounding box center [158, 221] width 228 height 16
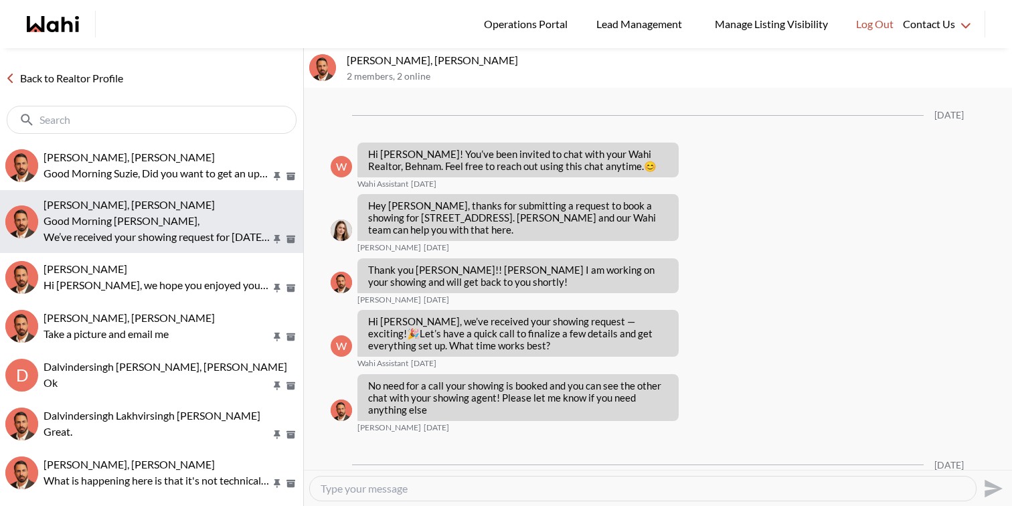
scroll to position [1425, 0]
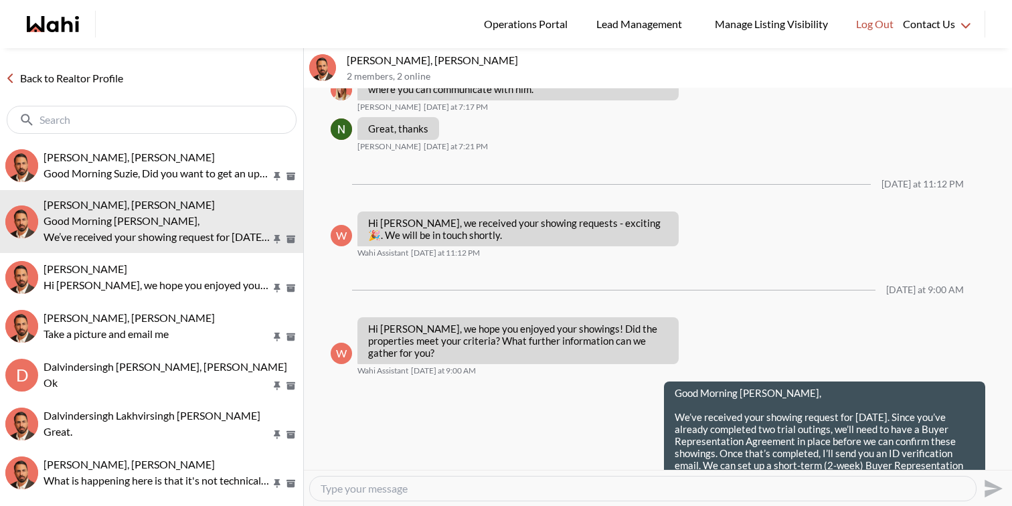
click at [455, 491] on textarea "Type your message" at bounding box center [643, 488] width 645 height 13
type textarea "Hi [PERSON_NAME], just tried to reach you for the above in order to get your sh…"
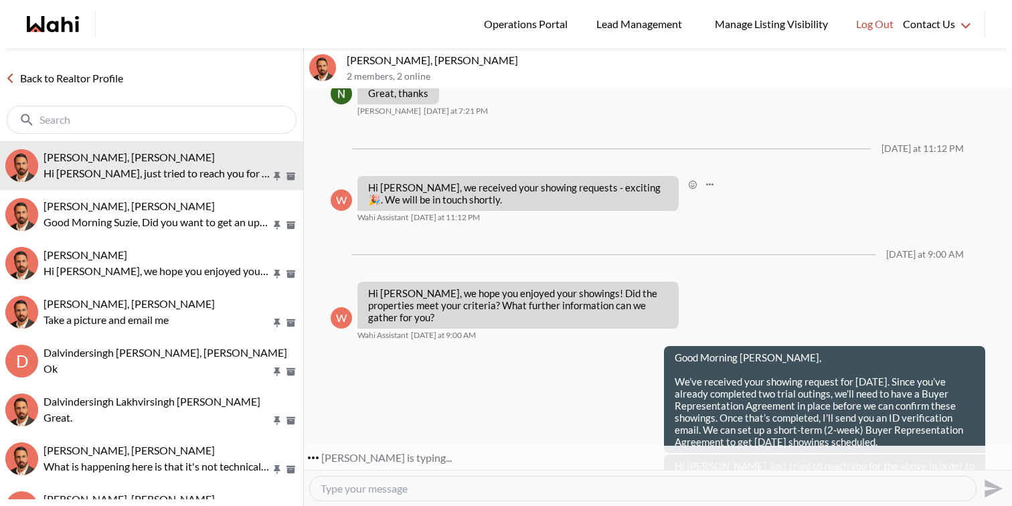
scroll to position [1500, 0]
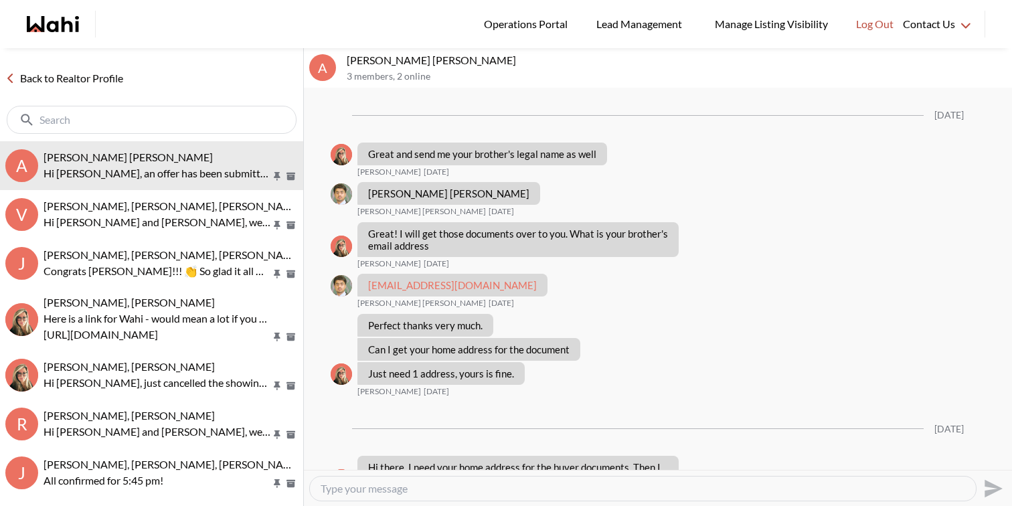
scroll to position [1550, 0]
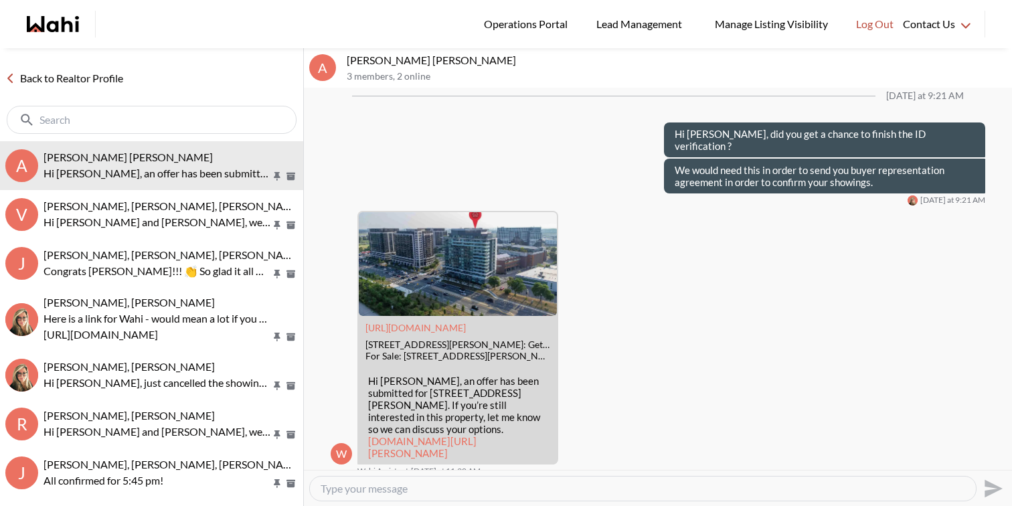
click at [628, 493] on textarea "Type your message" at bounding box center [643, 488] width 645 height 13
paste textarea "Hi [PERSON_NAME], just tried to reach you for the above in order to get your sh…"
click at [469, 489] on textarea "Hi [PERSON_NAME], just tried to reach you for the above in order to get your sh…" at bounding box center [643, 488] width 645 height 13
drag, startPoint x: 469, startPoint y: 489, endPoint x: 813, endPoint y: 497, distance: 344.2
click at [813, 497] on div "Hi [PERSON_NAME], just tried to reach you for the above in order to get your sh…" at bounding box center [643, 489] width 666 height 24
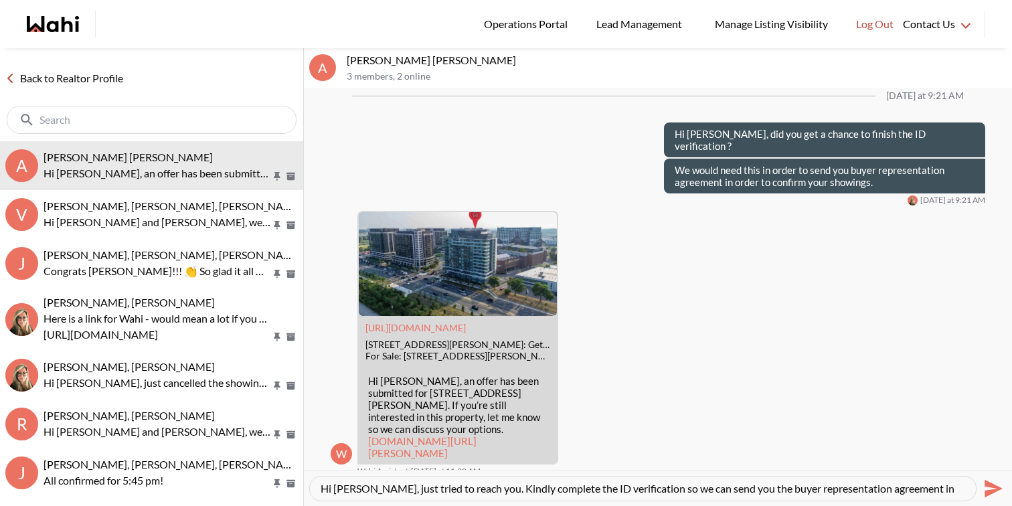
scroll to position [13, 0]
type textarea "Hi Nidhi, just tried to reach you. Kindly complete the ID verification so we ca…"
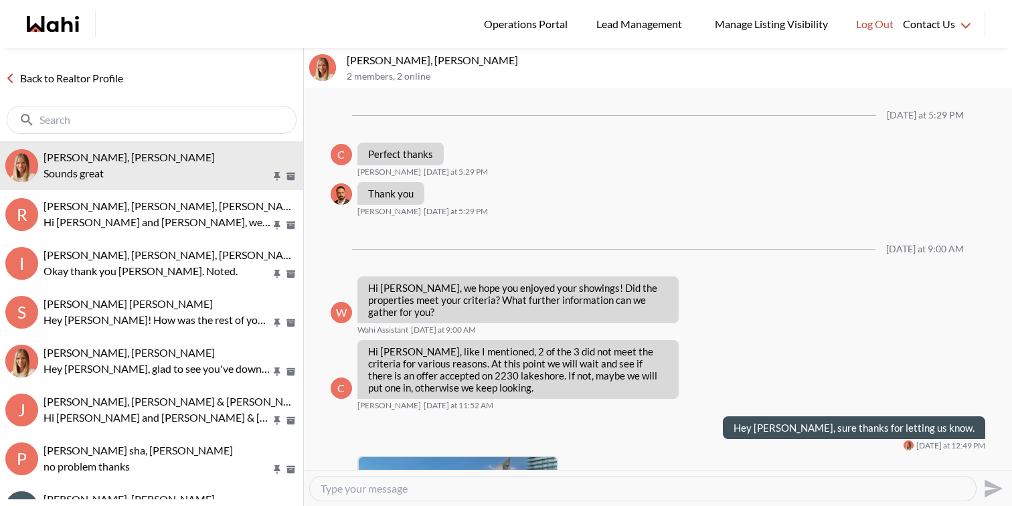
scroll to position [1575, 0]
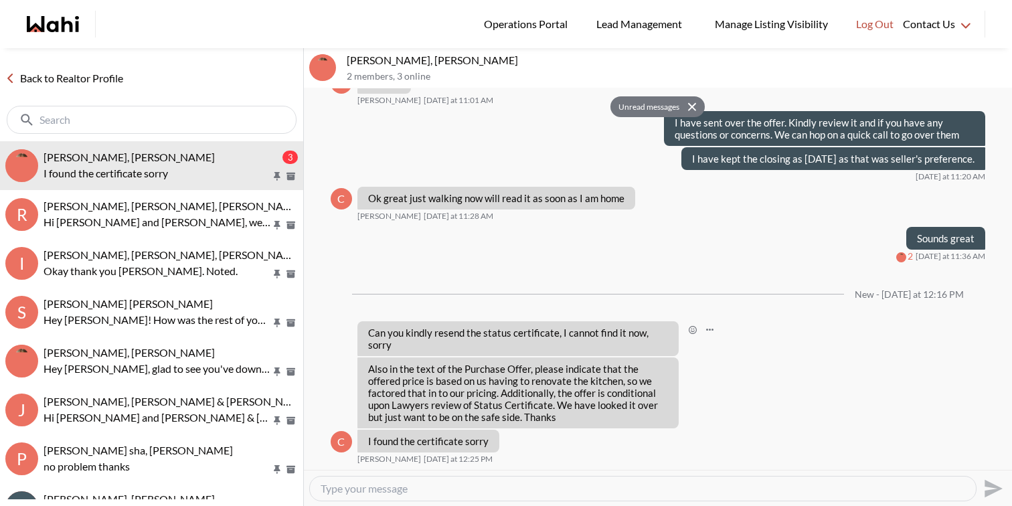
scroll to position [1778, 0]
click at [499, 489] on textarea "Type your message" at bounding box center [643, 488] width 645 height 13
drag, startPoint x: 448, startPoint y: 370, endPoint x: 577, endPoint y: 373, distance: 129.2
click at [577, 373] on p "Also in the text of the Purchase Offer, please indicate that the offered price …" at bounding box center [518, 393] width 300 height 60
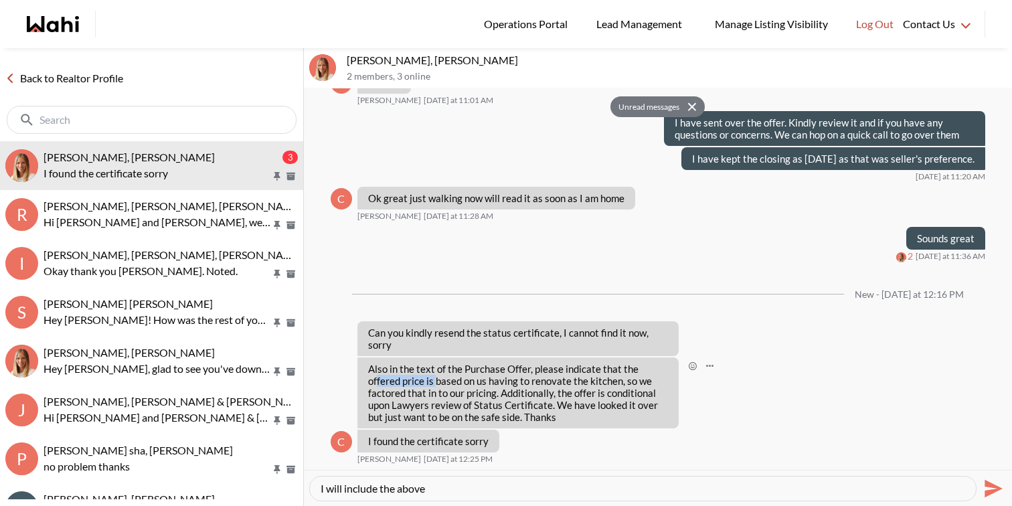
drag, startPoint x: 367, startPoint y: 382, endPoint x: 426, endPoint y: 383, distance: 58.9
click at [426, 383] on div "Also in the text of the Purchase Offer, please indicate that the offered price …" at bounding box center [517, 392] width 321 height 71
drag, startPoint x: 635, startPoint y: 367, endPoint x: 610, endPoint y: 383, distance: 29.5
click at [610, 382] on p "Also in the text of the Purchase Offer, please indicate that the offered price …" at bounding box center [518, 393] width 300 height 60
copy p "offered price is based on us having to renovate the kitchen"
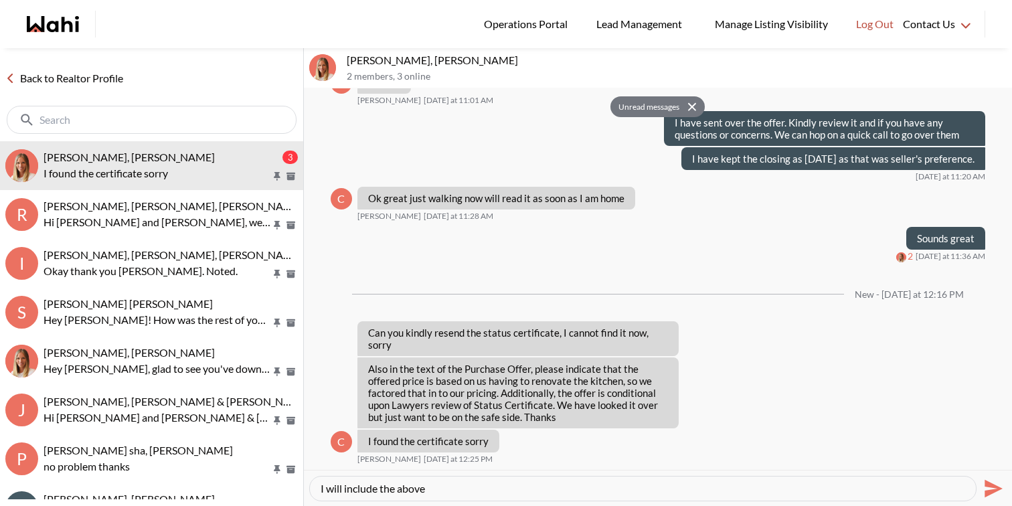
click at [490, 486] on textarea "I will include the above" at bounding box center [643, 488] width 645 height 13
paste textarea "offered price is based on us having to renovate the kitchen"
click at [402, 489] on textarea "I will include the offered price is based on us having to renovate the kitchen" at bounding box center [643, 488] width 645 height 13
click at [708, 494] on textarea "I will include the offered price is based on us having to renovate the kitchen" at bounding box center [643, 488] width 645 height 13
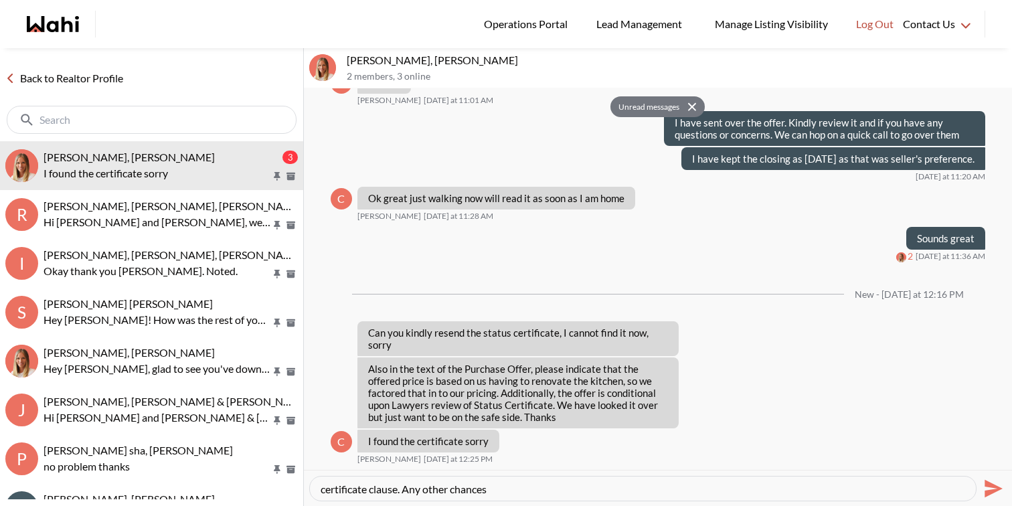
type textarea "I will include the offered price is based on us having to renovate the kitchen …"
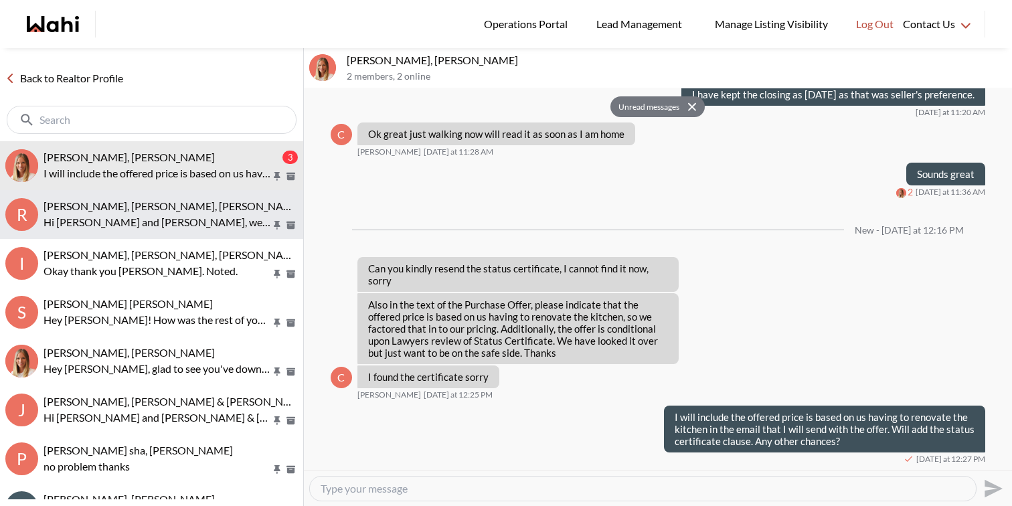
click at [228, 216] on p "Hi [PERSON_NAME] and [PERSON_NAME], we hope you enjoyed your showings! Did the …" at bounding box center [158, 222] width 228 height 16
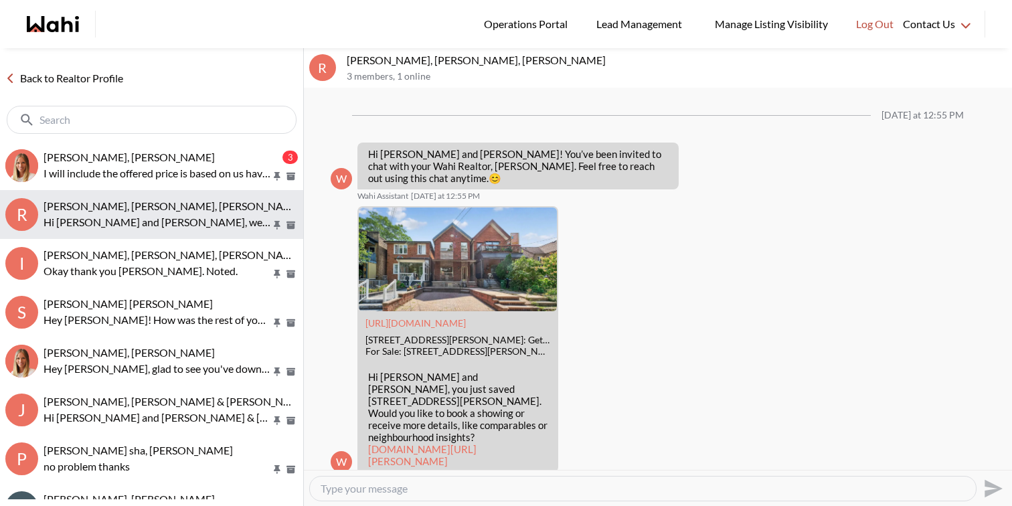
scroll to position [1966, 0]
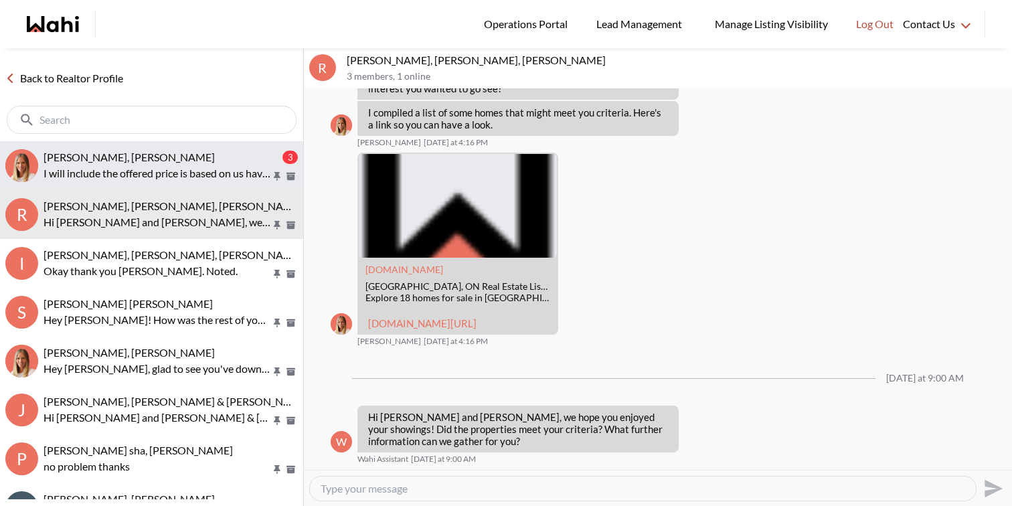
click at [226, 178] on p "I will include the offered price is based on us having to renovate the kitchen …" at bounding box center [158, 173] width 228 height 16
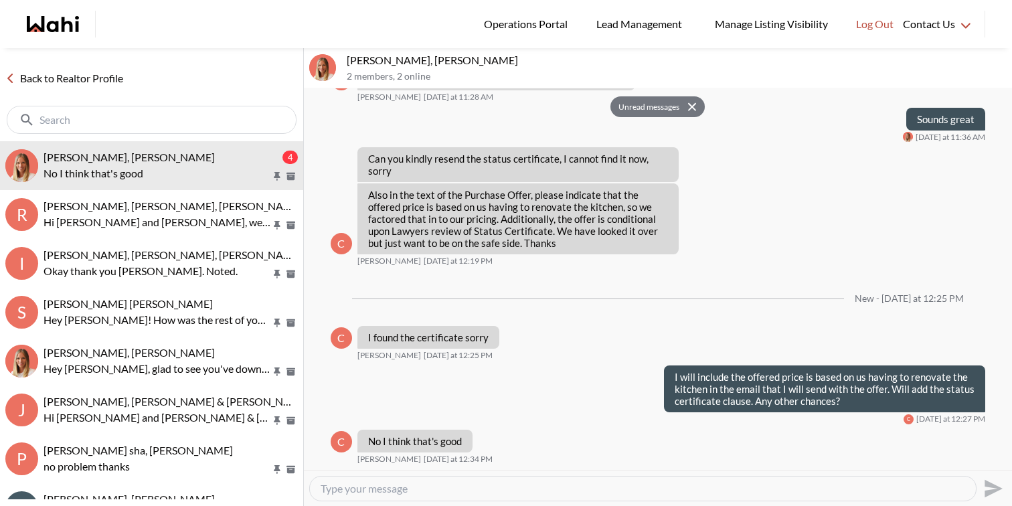
scroll to position [1897, 0]
click at [410, 486] on textarea "Type your message" at bounding box center [643, 488] width 645 height 13
type textarea "Great. Sent over the revised one."
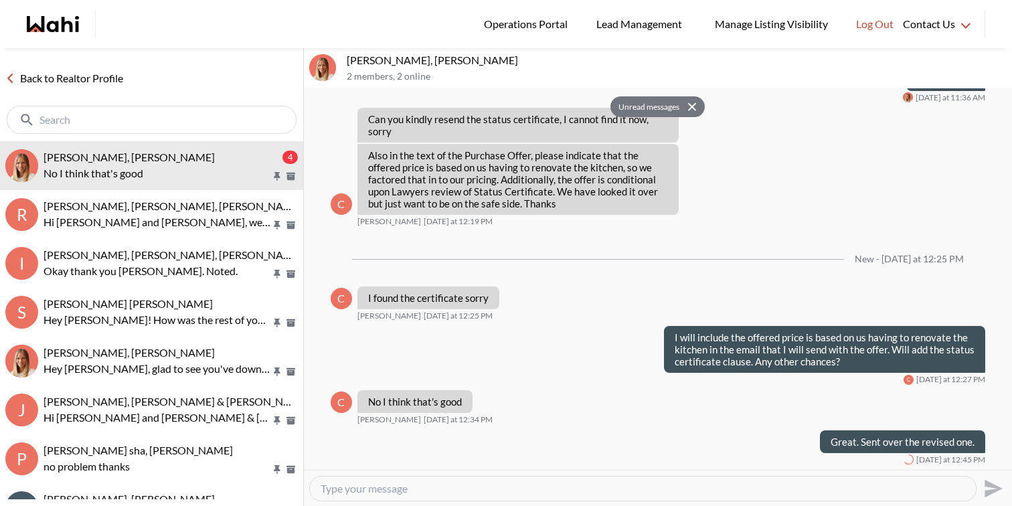
scroll to position [1937, 0]
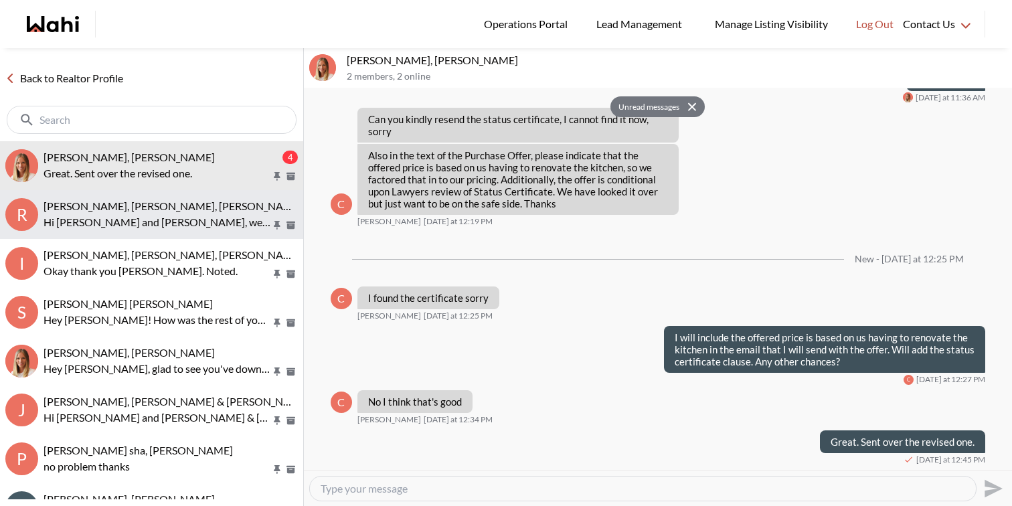
click at [220, 224] on p "Hi Rory and Amber, we hope you enjoyed your showings! Did the properties meet y…" at bounding box center [158, 222] width 228 height 16
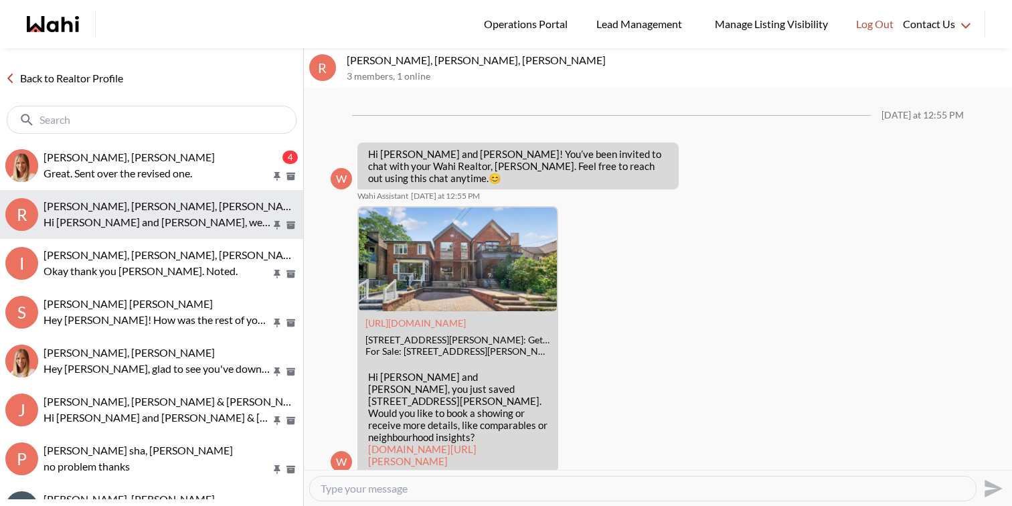
scroll to position [1966, 0]
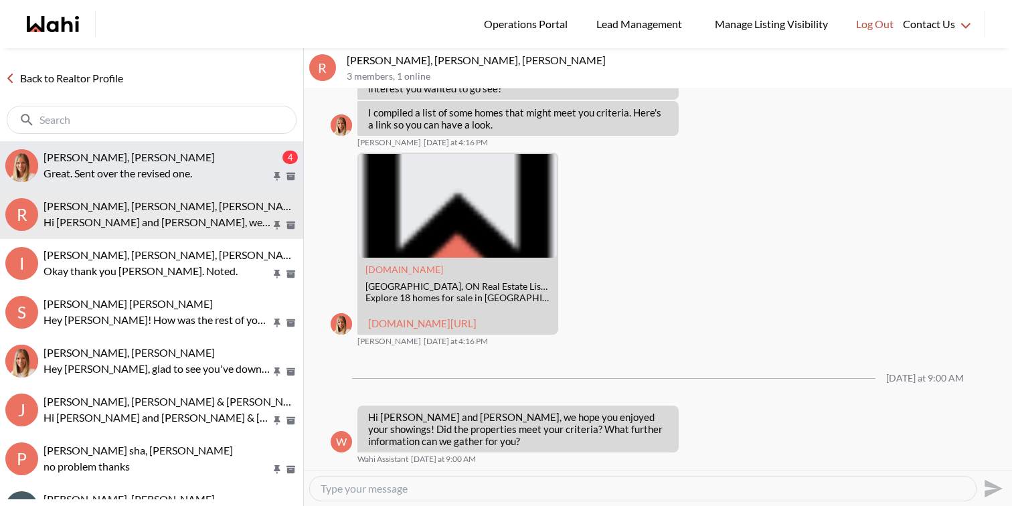
click at [219, 165] on p "Great. Sent over the revised one." at bounding box center [158, 173] width 228 height 16
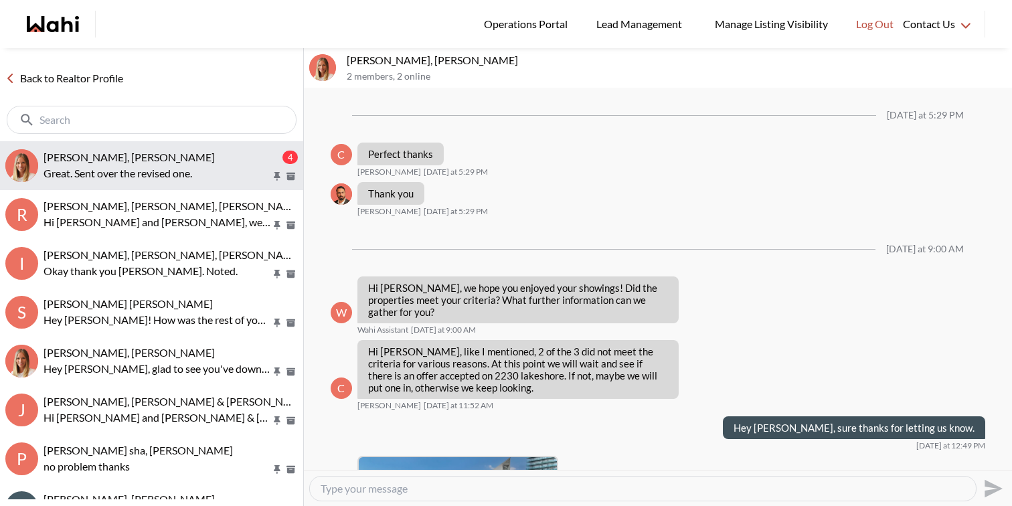
scroll to position [1867, 0]
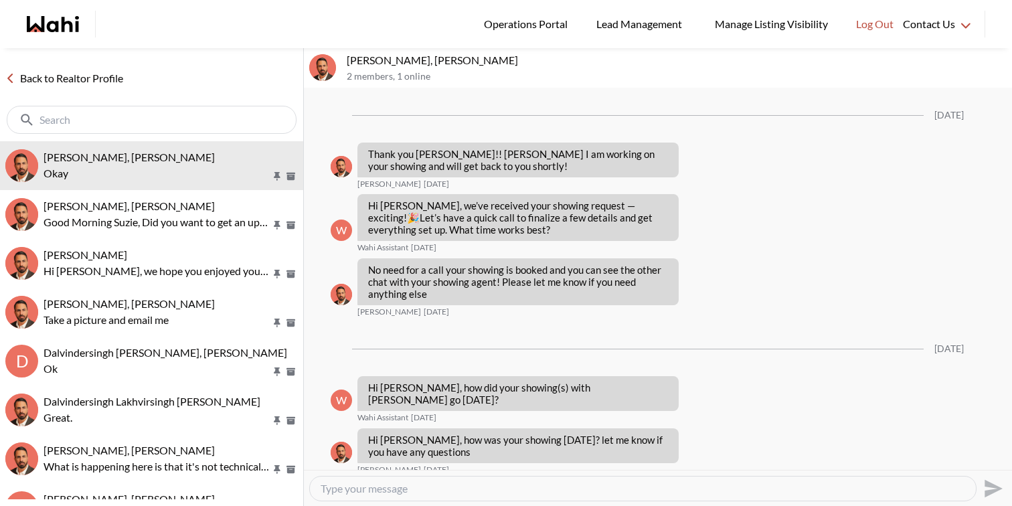
scroll to position [1384, 0]
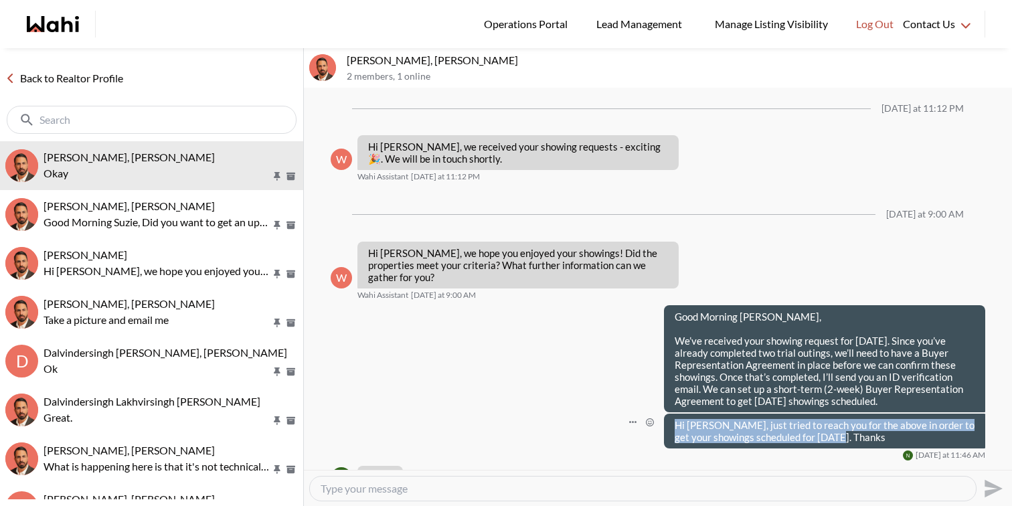
drag, startPoint x: 842, startPoint y: 402, endPoint x: 676, endPoint y: 392, distance: 166.4
click at [676, 419] on p "Hi [PERSON_NAME], just tried to reach you for the above in order to get your sh…" at bounding box center [825, 431] width 300 height 24
copy p "Hi [PERSON_NAME], just tried to reach you for the above in order to get your sh…"
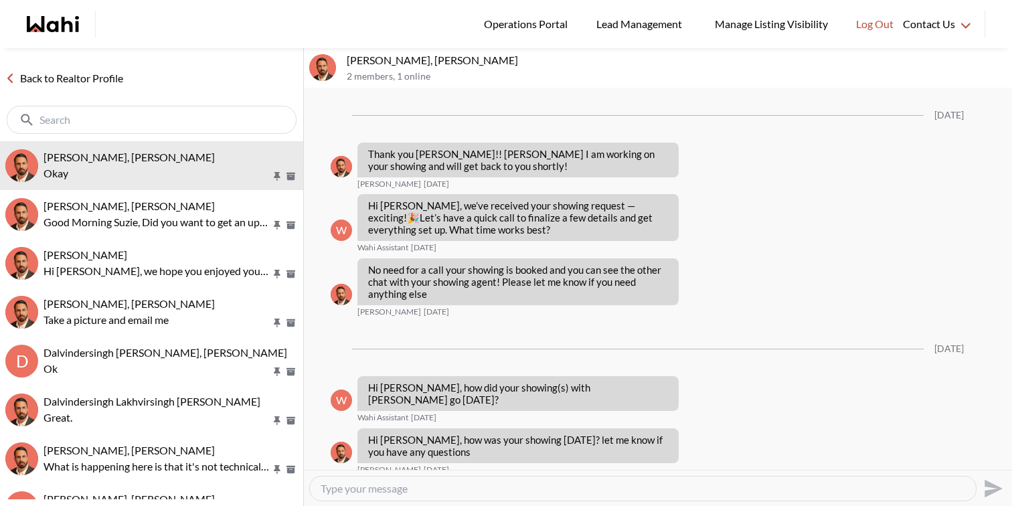
scroll to position [1384, 0]
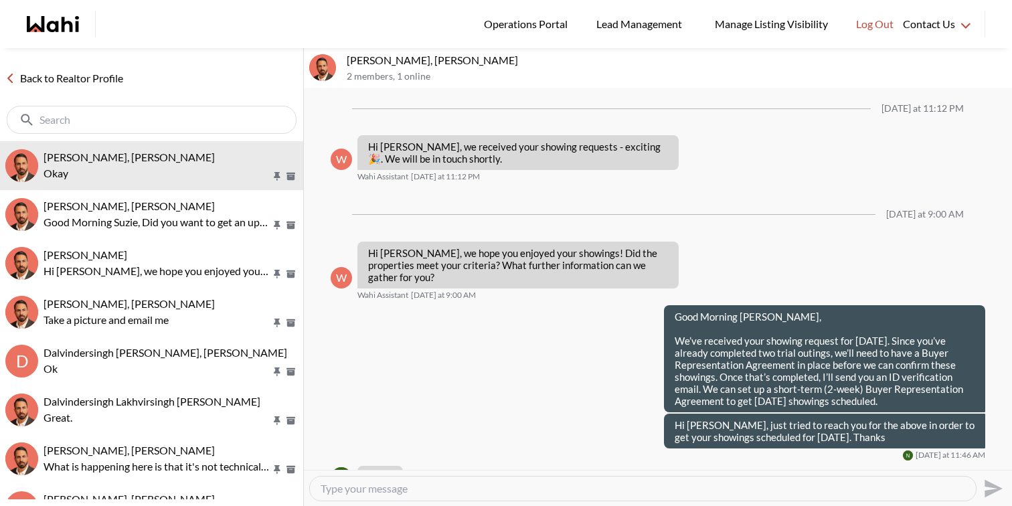
click at [400, 479] on div at bounding box center [643, 489] width 666 height 24
click at [400, 490] on textarea "Type your message" at bounding box center [643, 488] width 645 height 13
type textarea "Thanks"
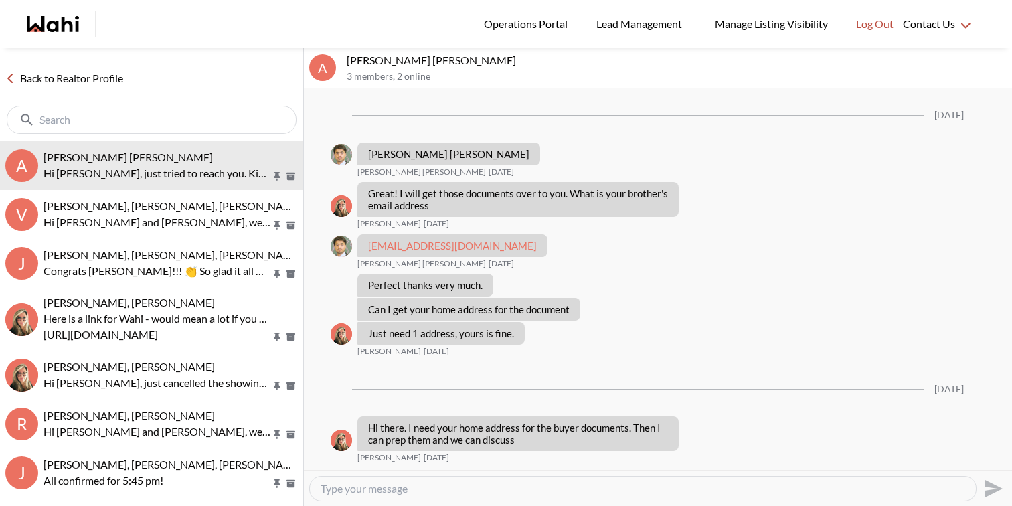
scroll to position [1574, 0]
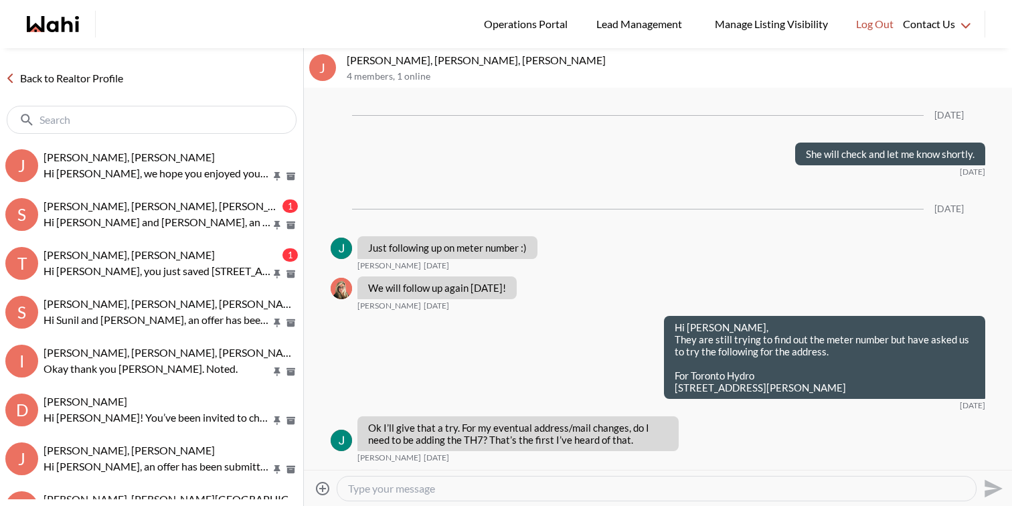
scroll to position [2079, 0]
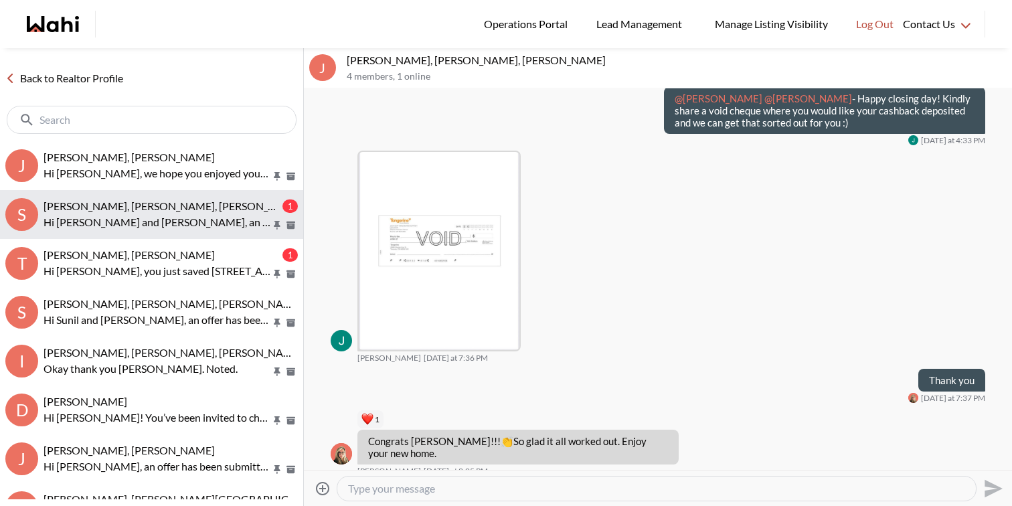
click at [174, 220] on p "Hi [PERSON_NAME] and [PERSON_NAME], an offer has been submitted for [STREET_ADD…" at bounding box center [158, 222] width 228 height 16
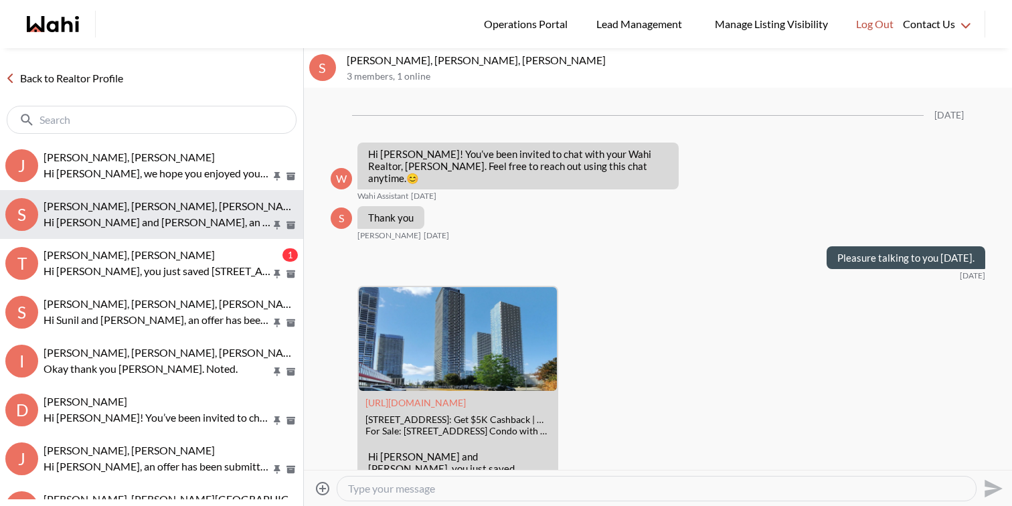
scroll to position [2286, 0]
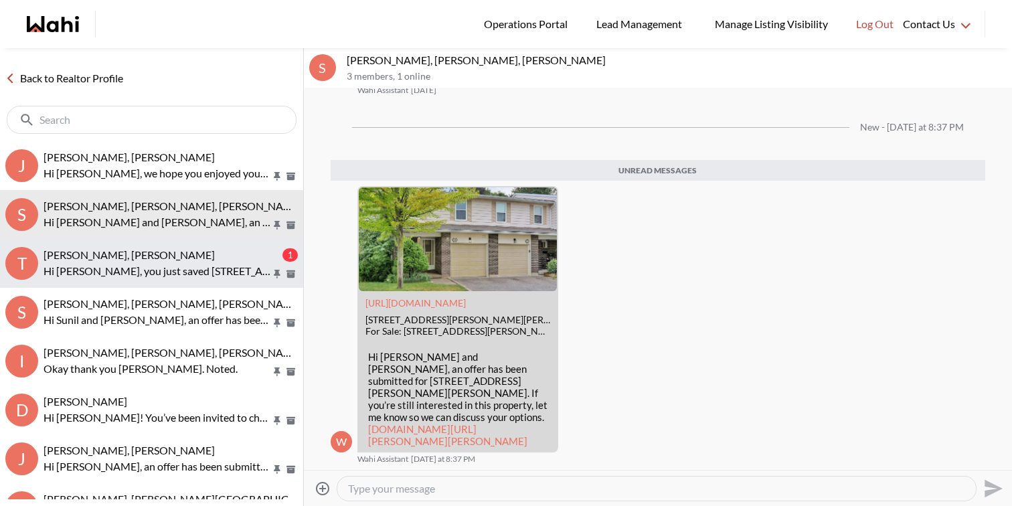
click at [178, 258] on div "[PERSON_NAME], [PERSON_NAME]" at bounding box center [162, 254] width 236 height 13
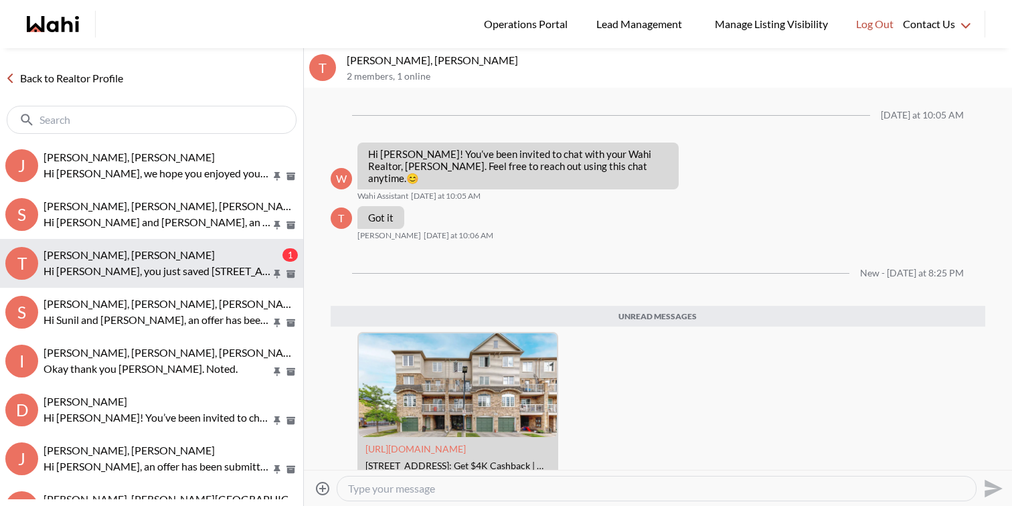
scroll to position [133, 0]
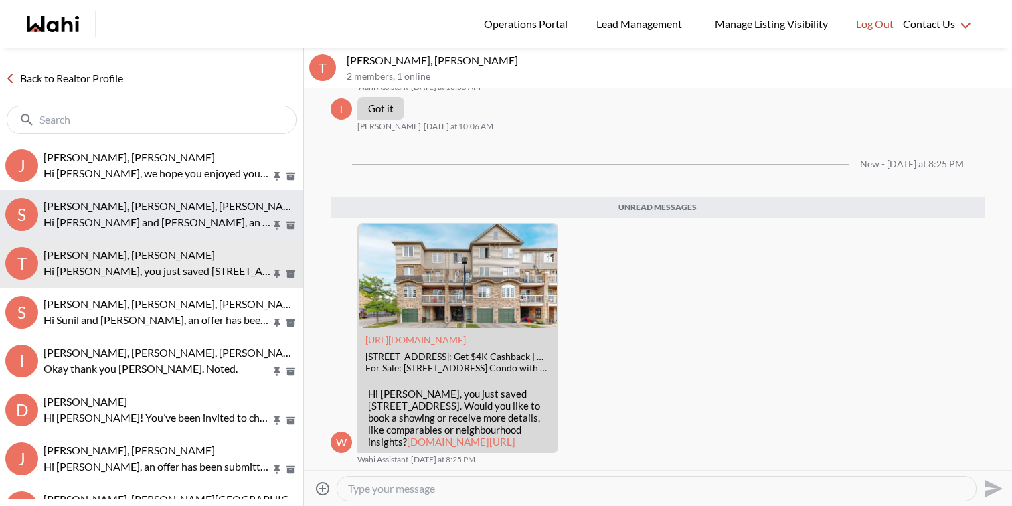
click at [178, 219] on p "Hi [PERSON_NAME] and [PERSON_NAME], an offer has been submitted for [STREET_ADD…" at bounding box center [158, 222] width 228 height 16
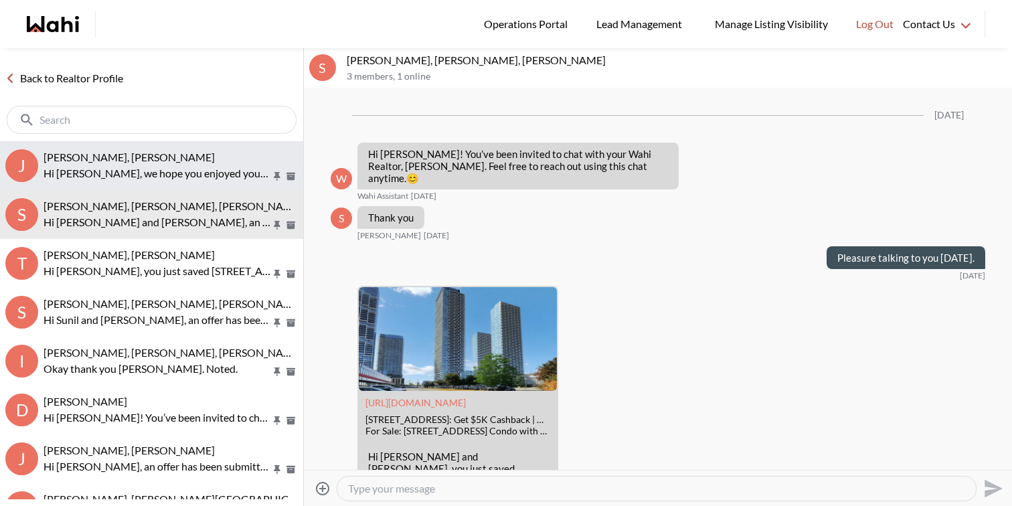
scroll to position [2255, 0]
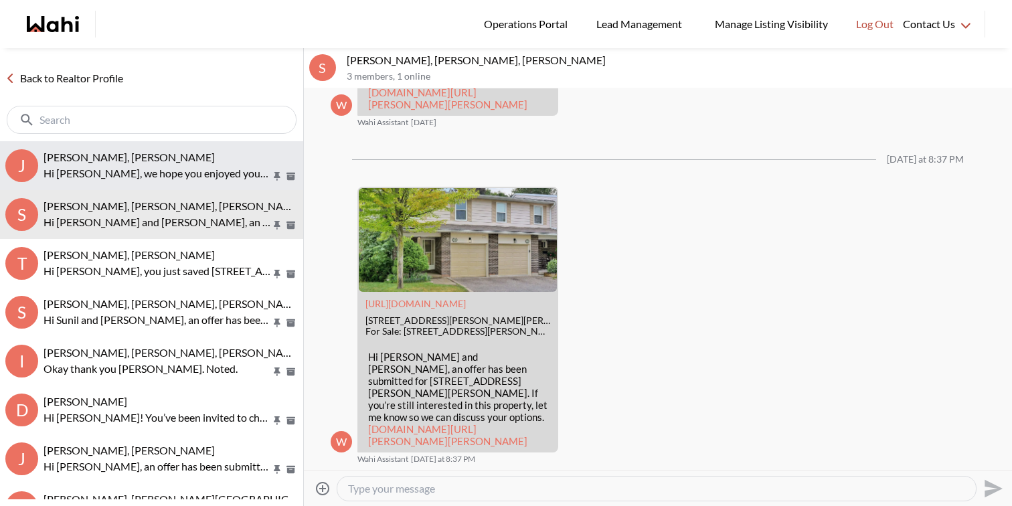
click at [183, 171] on p "Hi [PERSON_NAME], we hope you enjoyed your showings! Did the properties meet yo…" at bounding box center [158, 173] width 228 height 16
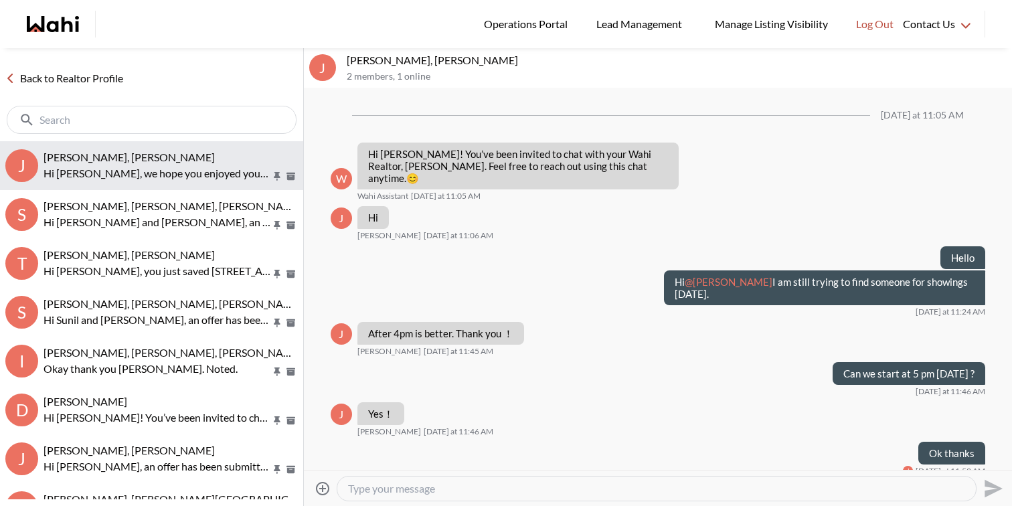
scroll to position [194, 0]
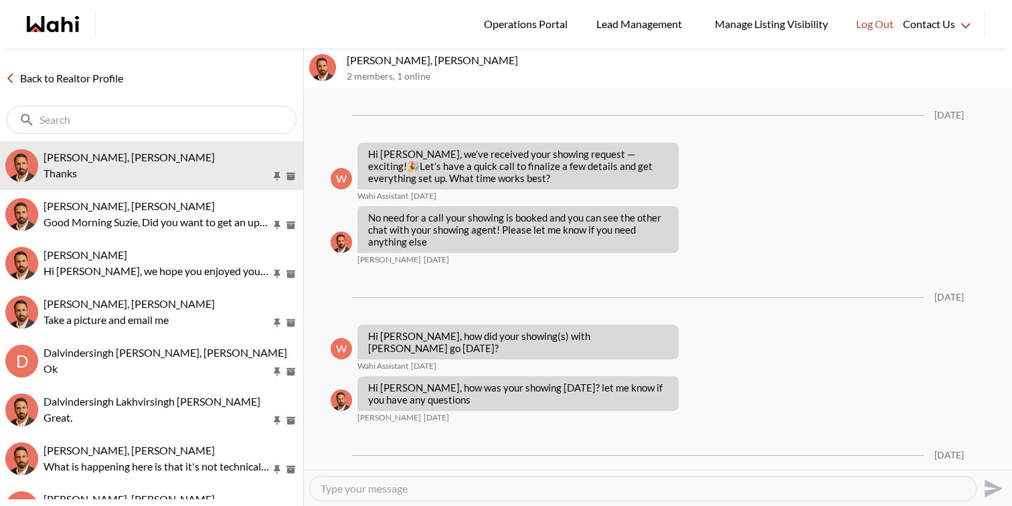
scroll to position [1372, 0]
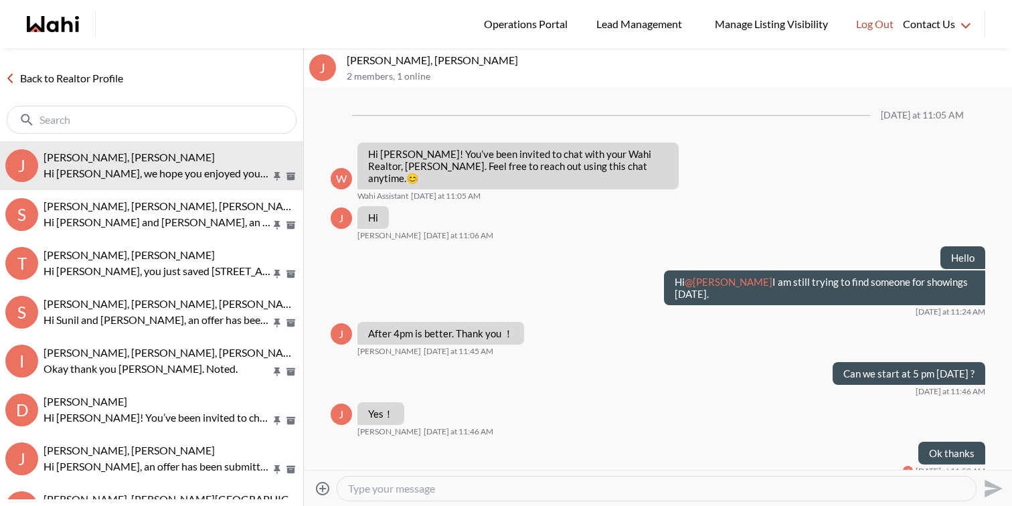
scroll to position [194, 0]
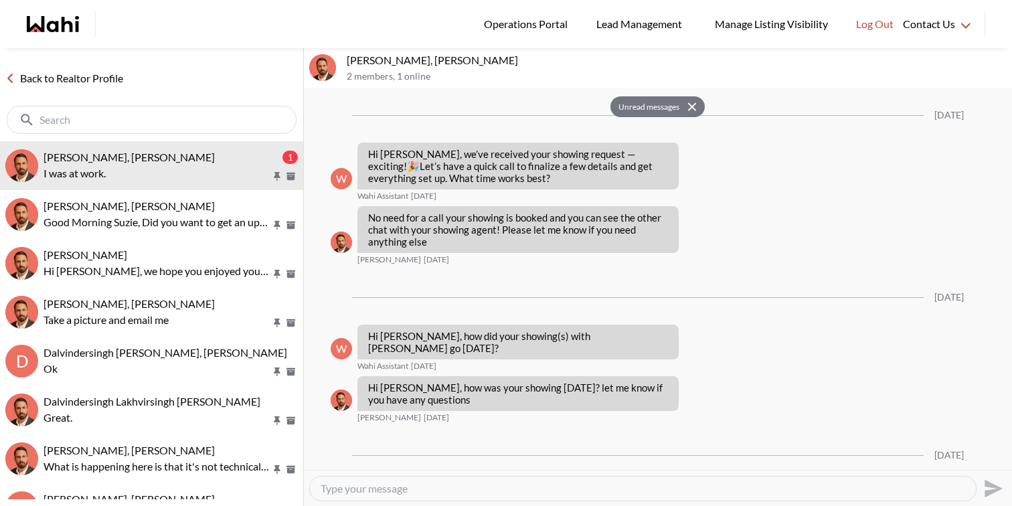
scroll to position [1467, 0]
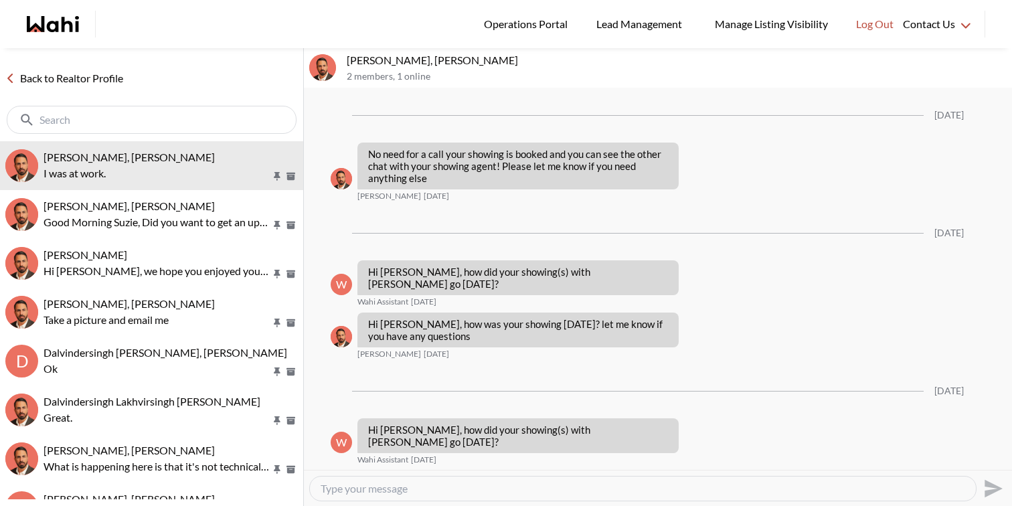
scroll to position [1349, 0]
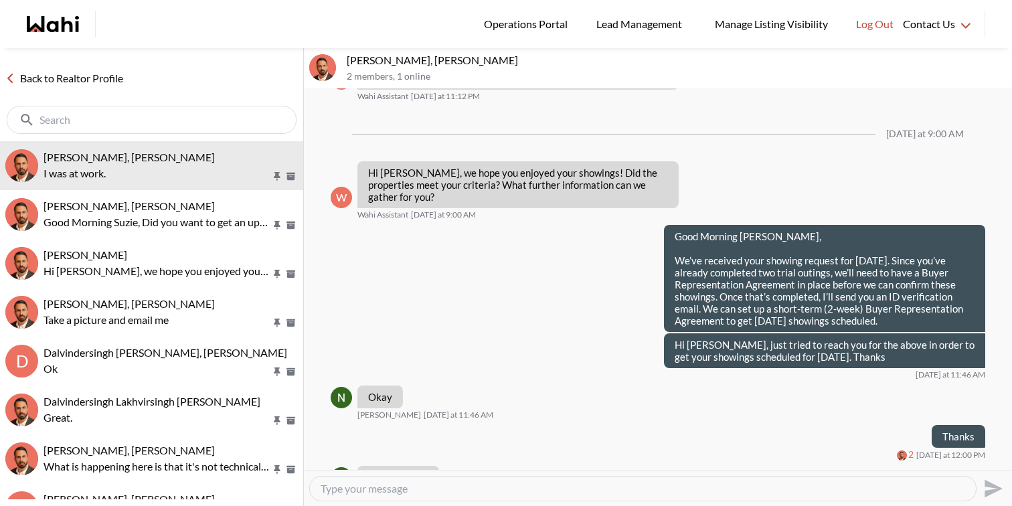
click at [414, 487] on textarea "Type your message" at bounding box center [643, 488] width 645 height 13
type textarea "Pleasure talking to you [DATE]. Please get the ID verification done and I will …"
click at [996, 497] on icon "Send" at bounding box center [991, 488] width 21 height 21
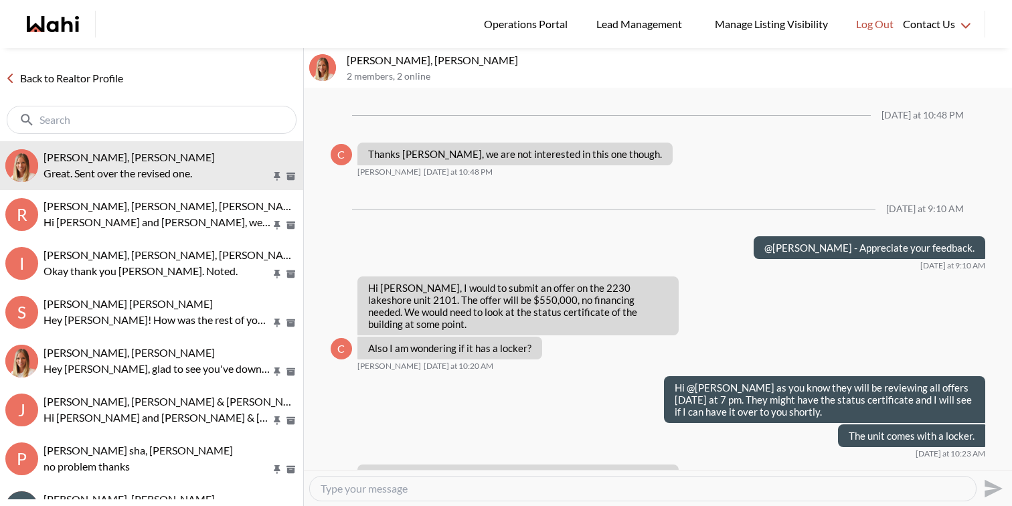
scroll to position [1258, 0]
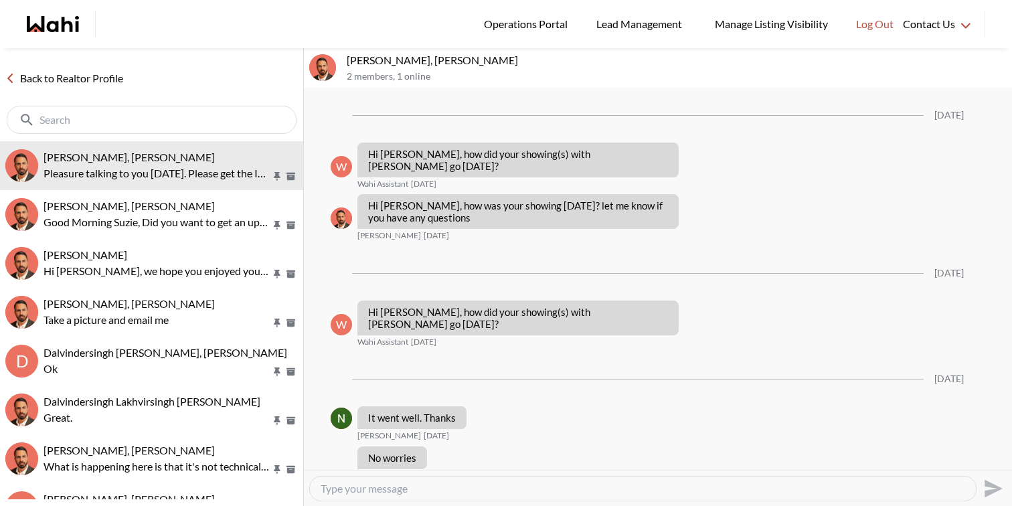
scroll to position [1283, 0]
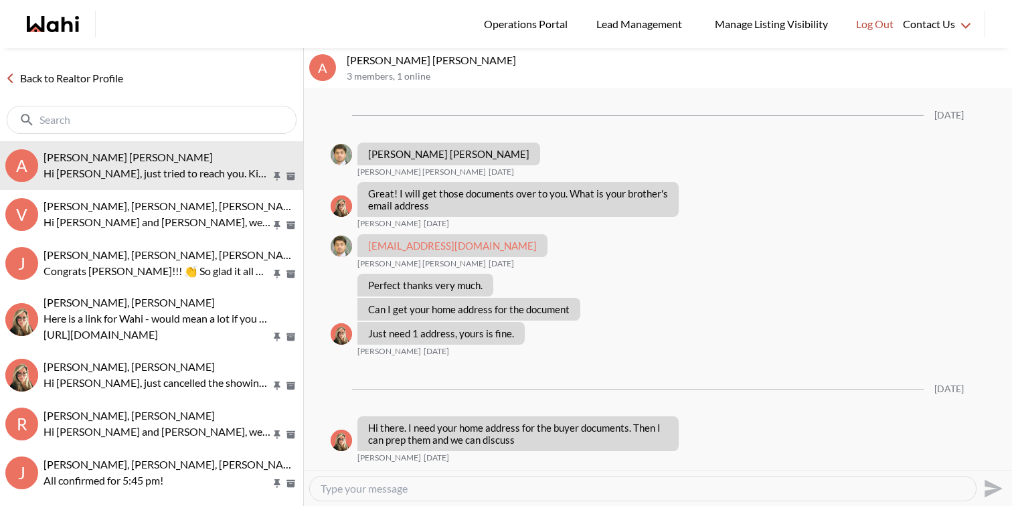
scroll to position [1574, 0]
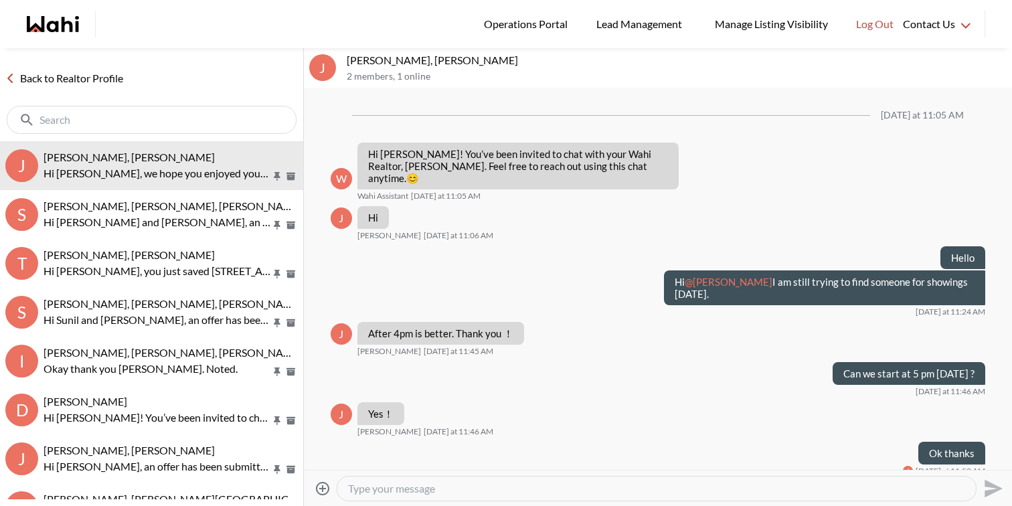
scroll to position [194, 0]
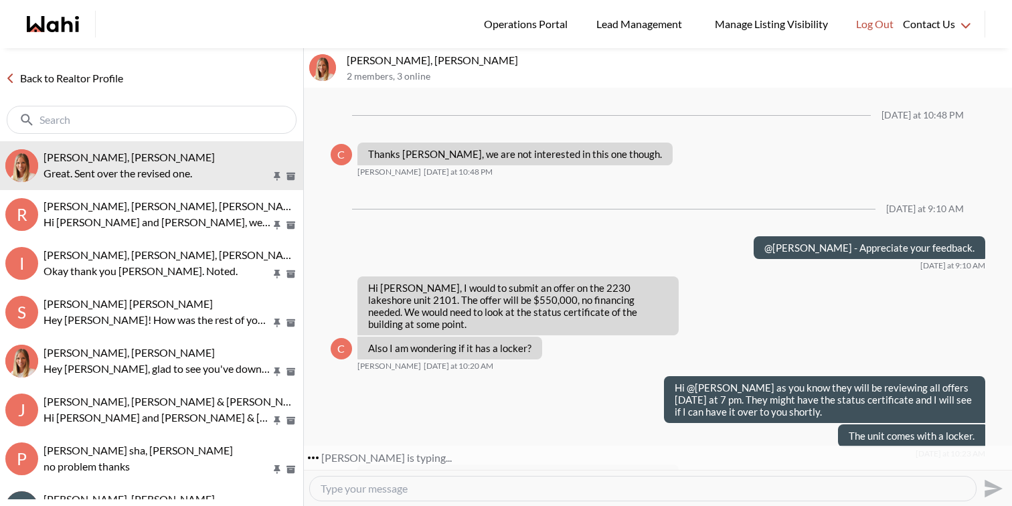
scroll to position [1258, 0]
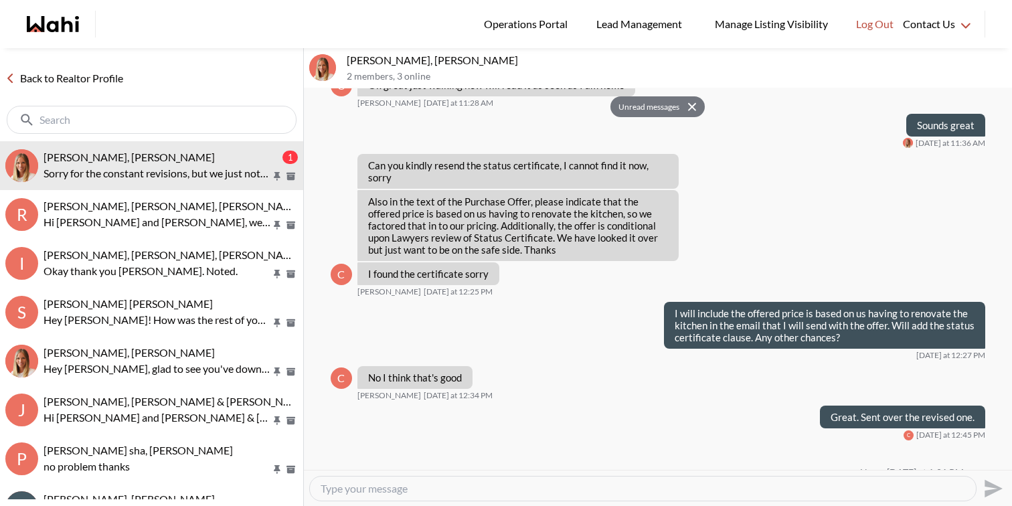
scroll to position [1424, 0]
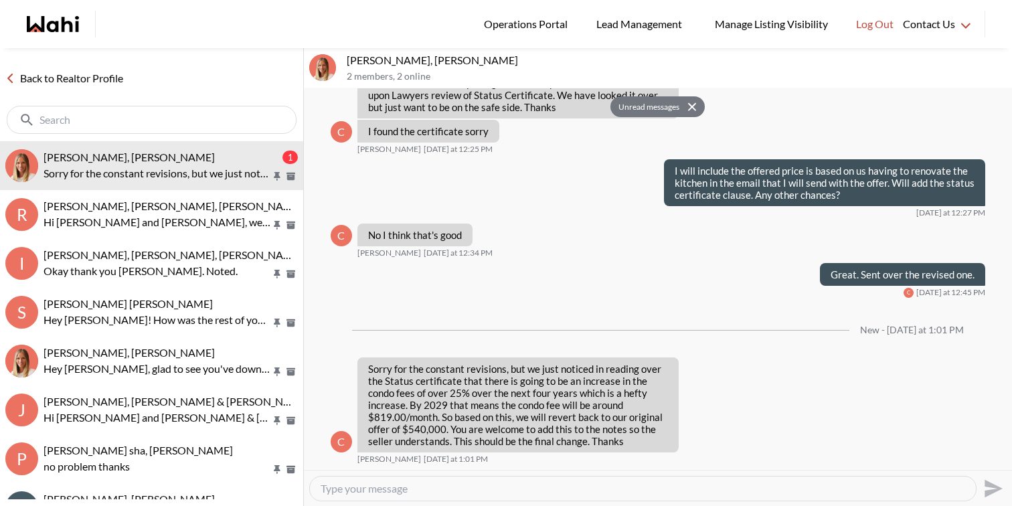
click at [388, 488] on textarea "Type your message" at bounding box center [643, 488] width 645 height 13
type textarea "ok"
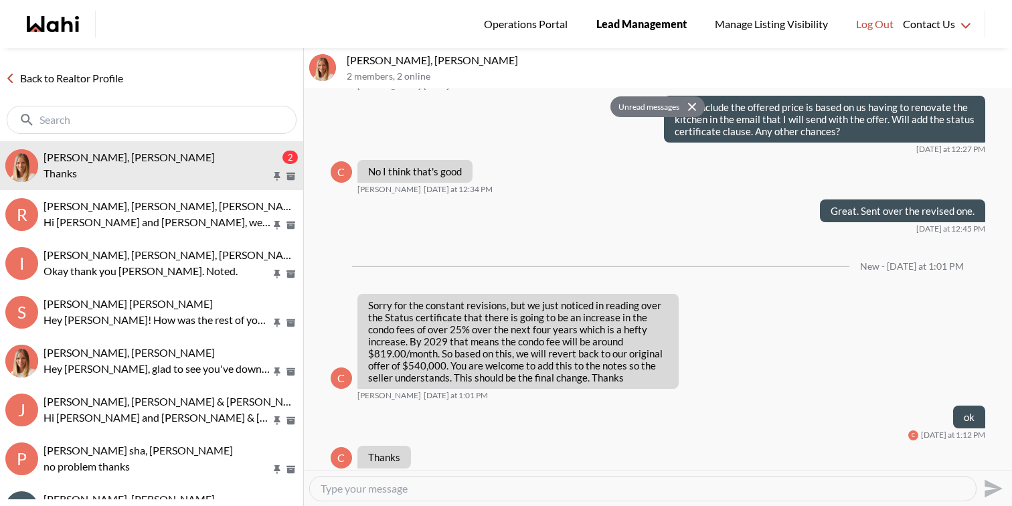
scroll to position [1504, 0]
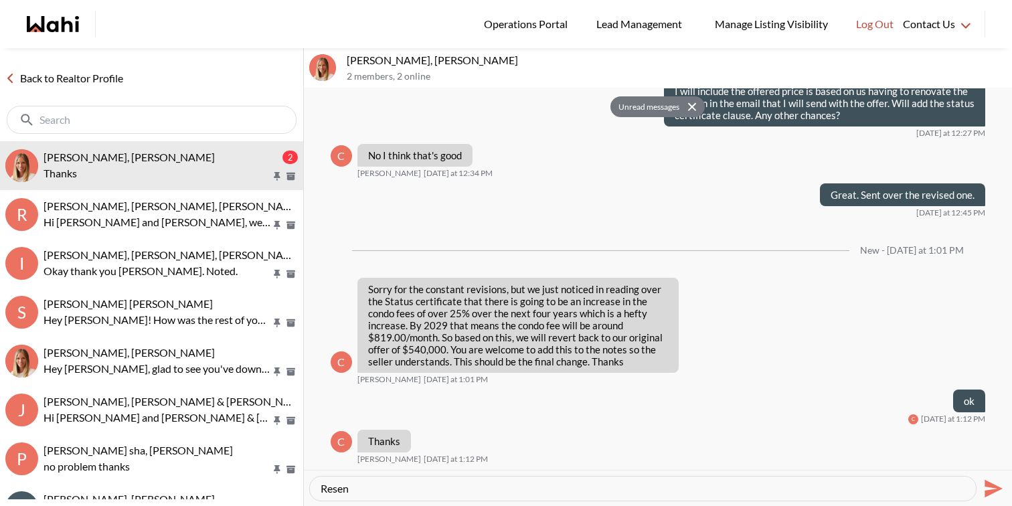
type textarea "Resent"
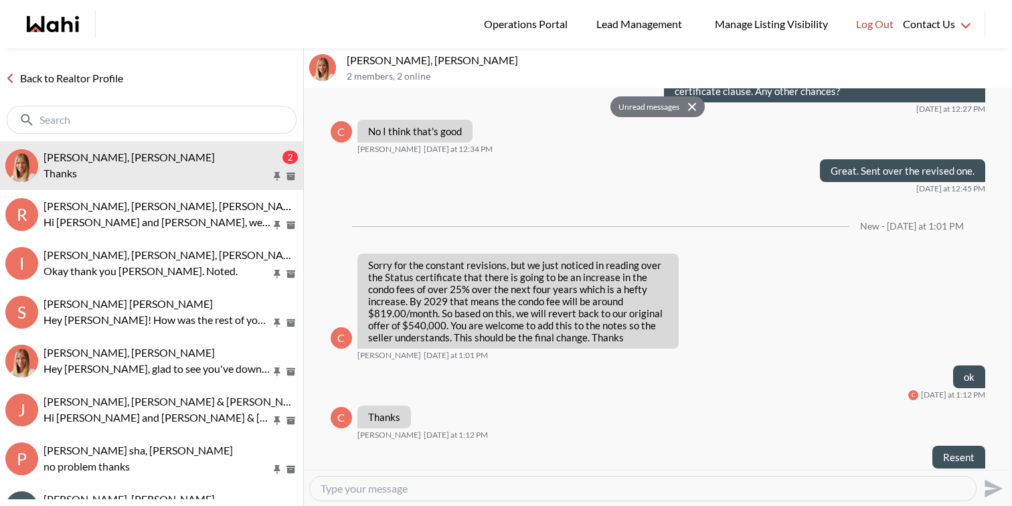
scroll to position [1544, 0]
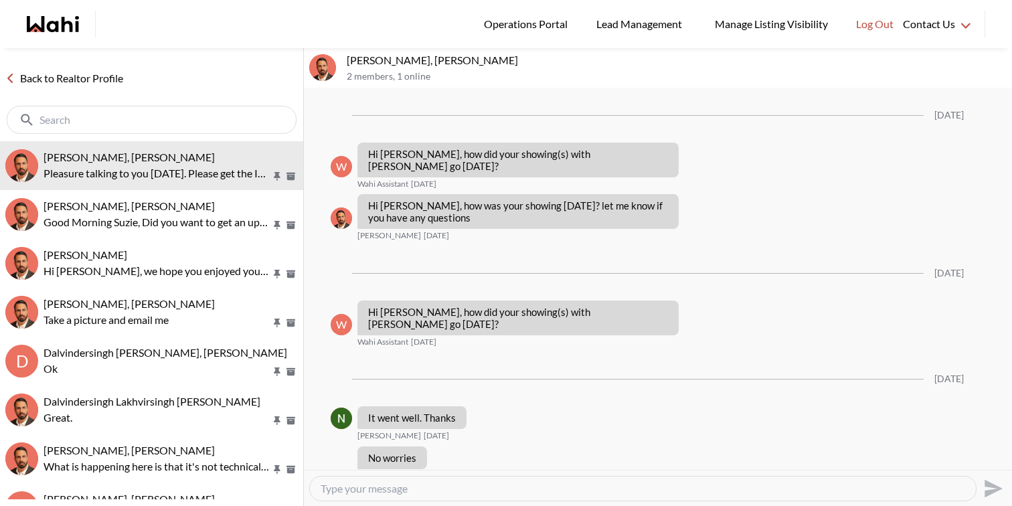
scroll to position [1283, 0]
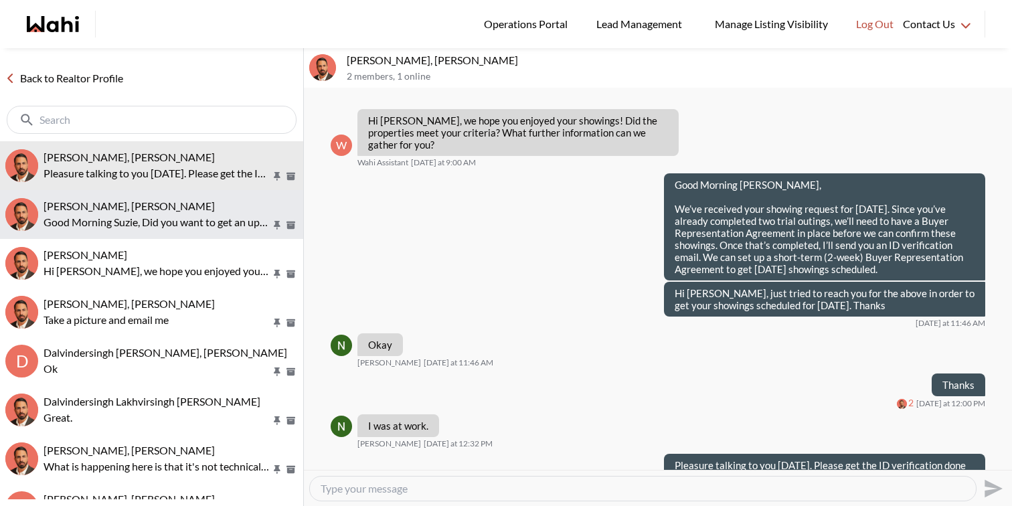
click at [175, 204] on div "[PERSON_NAME], [PERSON_NAME]" at bounding box center [171, 205] width 254 height 13
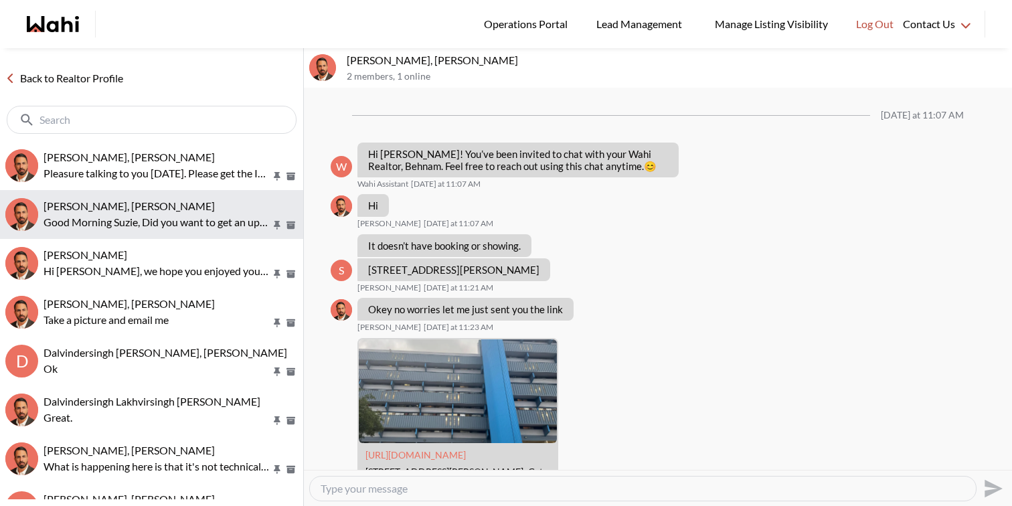
scroll to position [2190, 0]
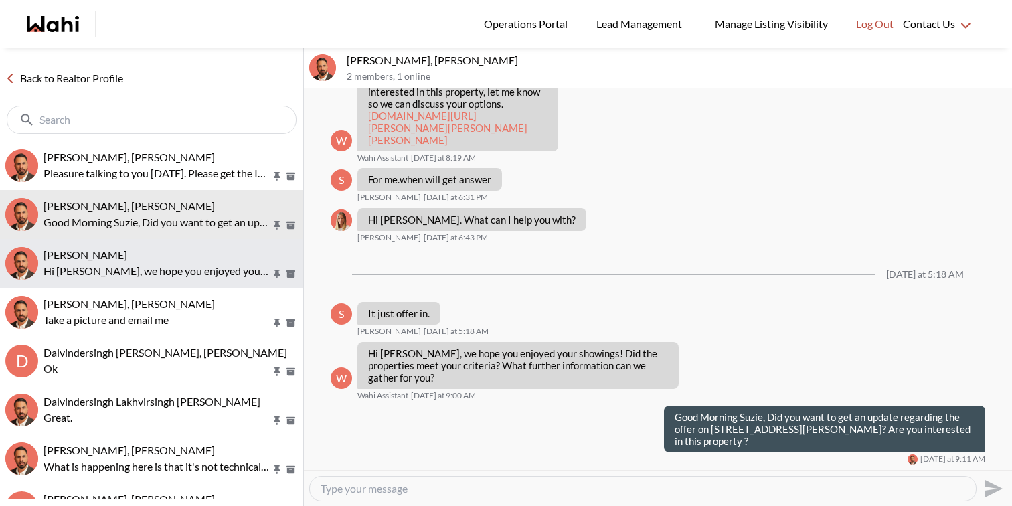
click at [189, 247] on button "[PERSON_NAME] Hi [PERSON_NAME], we hope you enjoyed your showings! Did the prop…" at bounding box center [151, 263] width 303 height 49
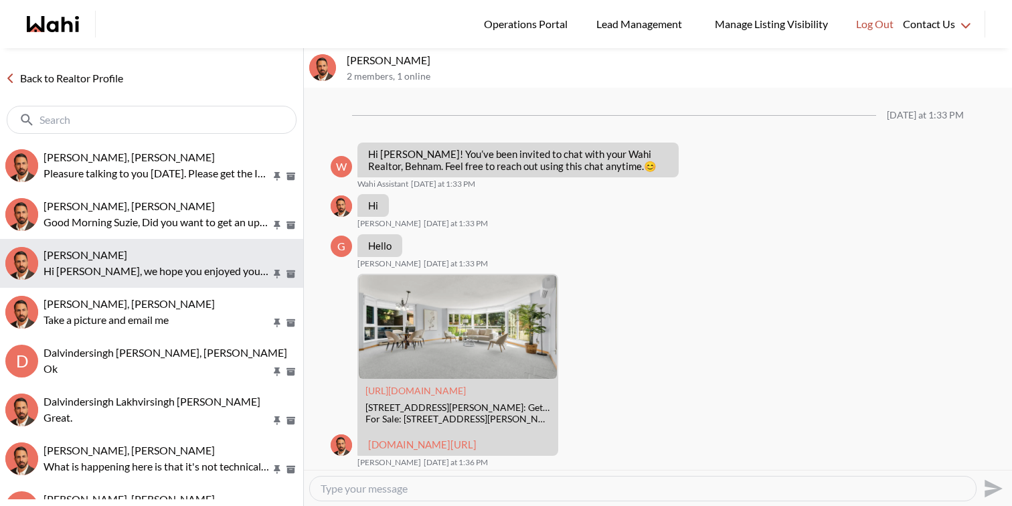
scroll to position [758, 0]
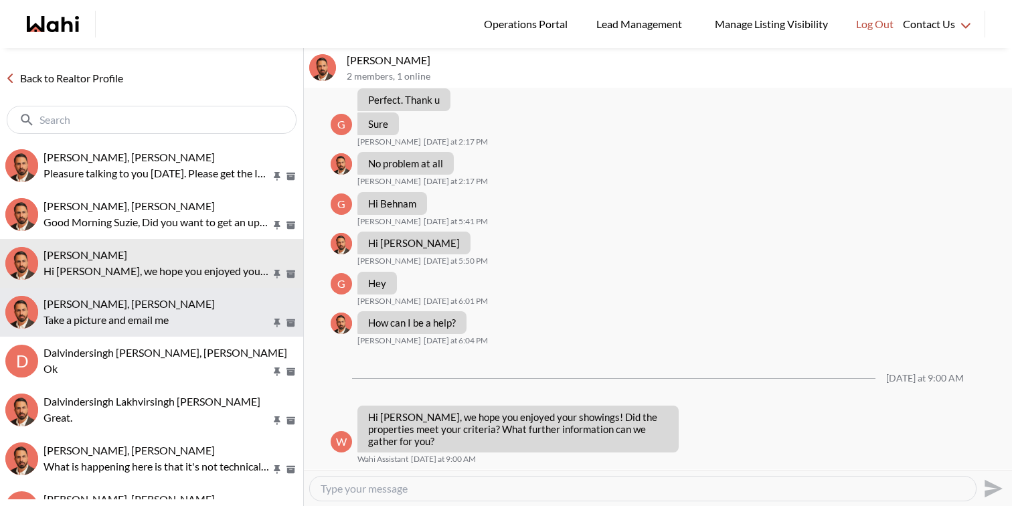
click at [196, 309] on div "[PERSON_NAME], [PERSON_NAME]" at bounding box center [171, 303] width 254 height 13
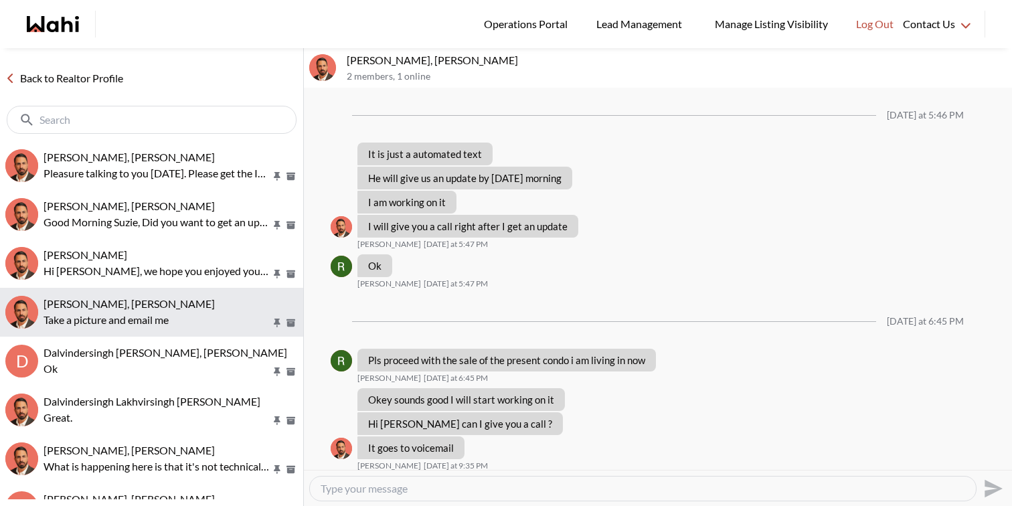
scroll to position [839, 0]
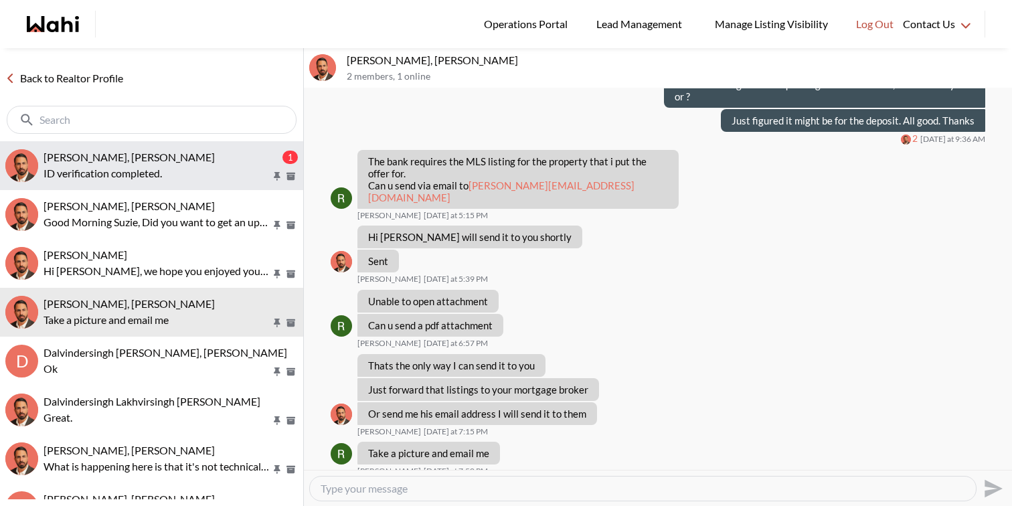
click at [135, 155] on span "[PERSON_NAME], [PERSON_NAME]" at bounding box center [129, 157] width 171 height 13
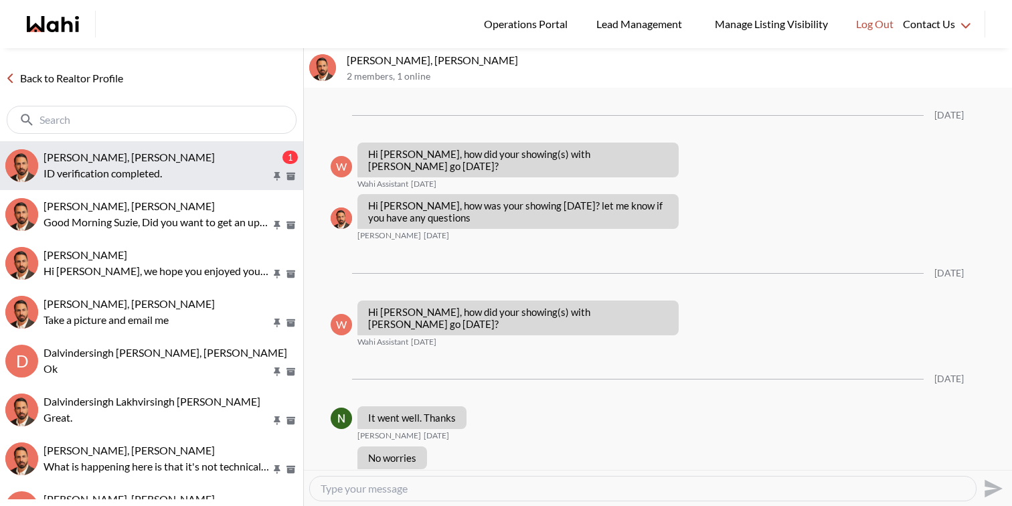
scroll to position [1322, 0]
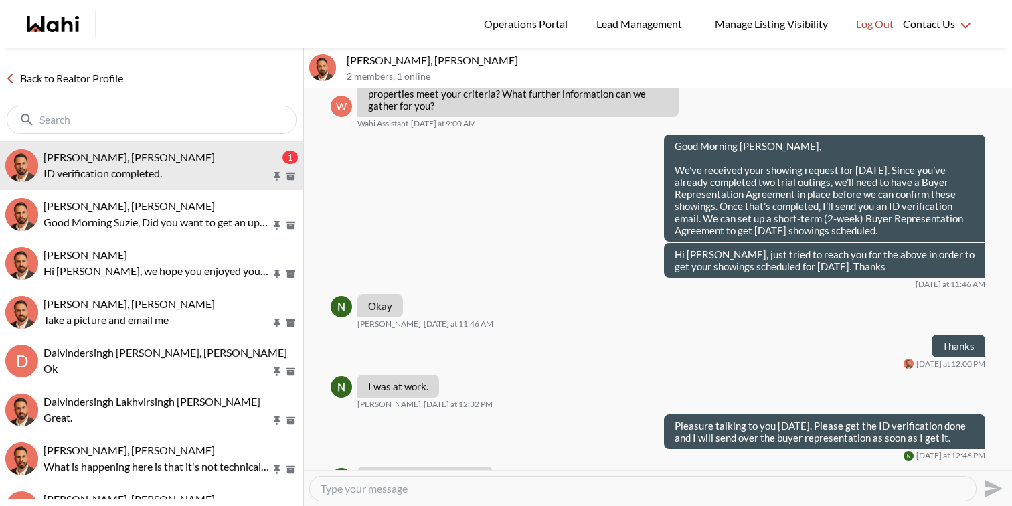
click at [382, 485] on textarea "Type your message" at bounding box center [643, 488] width 645 height 13
type textarea "Thank you. Sent over the agreement to sign. Thanks"
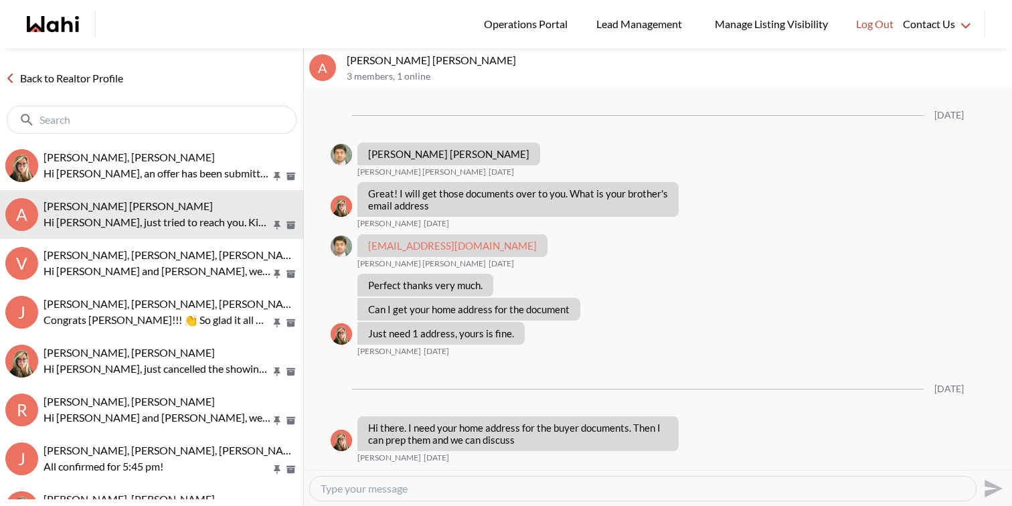
scroll to position [1574, 0]
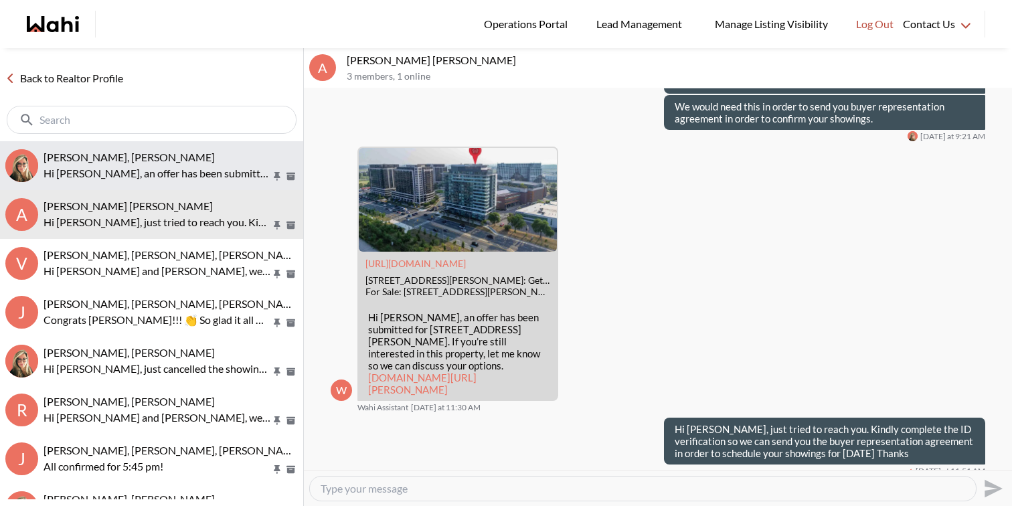
click at [196, 160] on div "[PERSON_NAME], [PERSON_NAME]" at bounding box center [171, 157] width 254 height 13
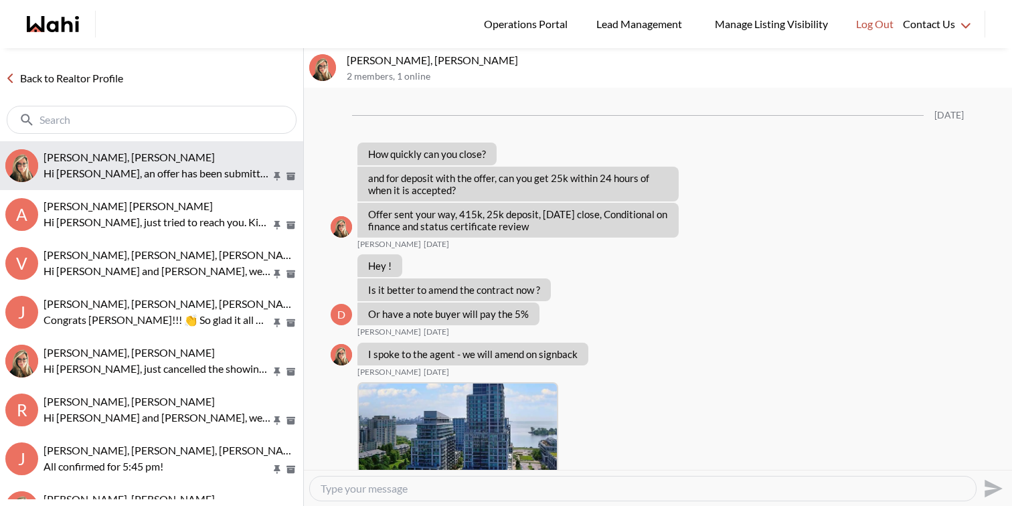
scroll to position [2211, 0]
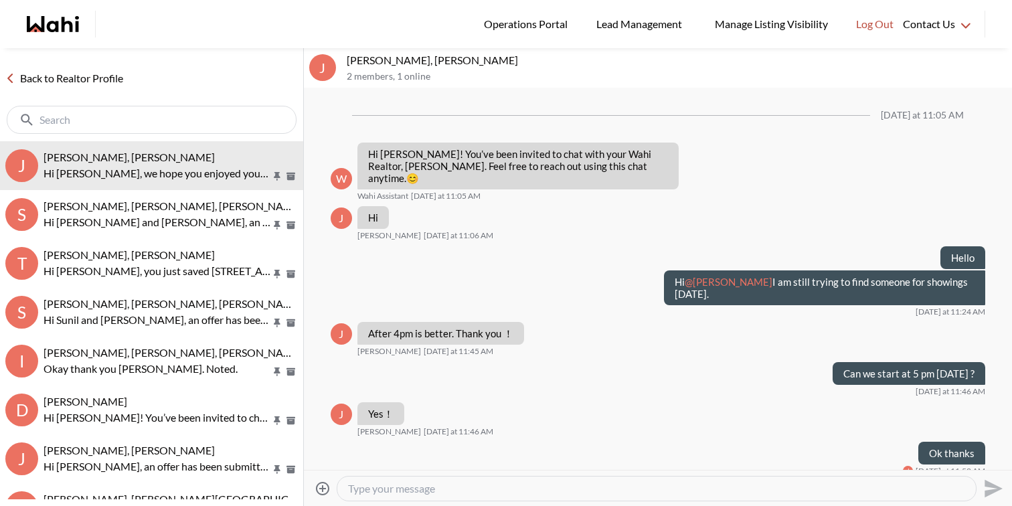
scroll to position [194, 0]
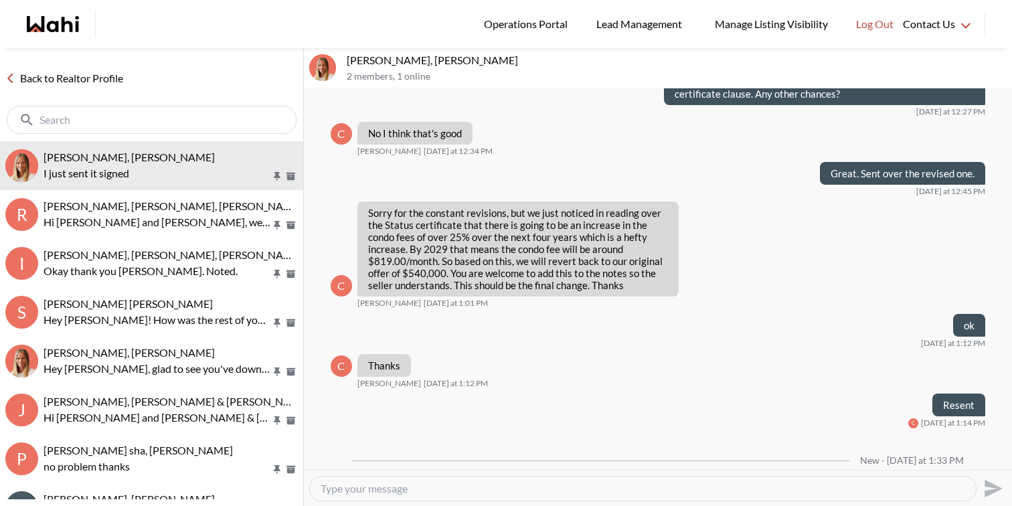
scroll to position [1362, 0]
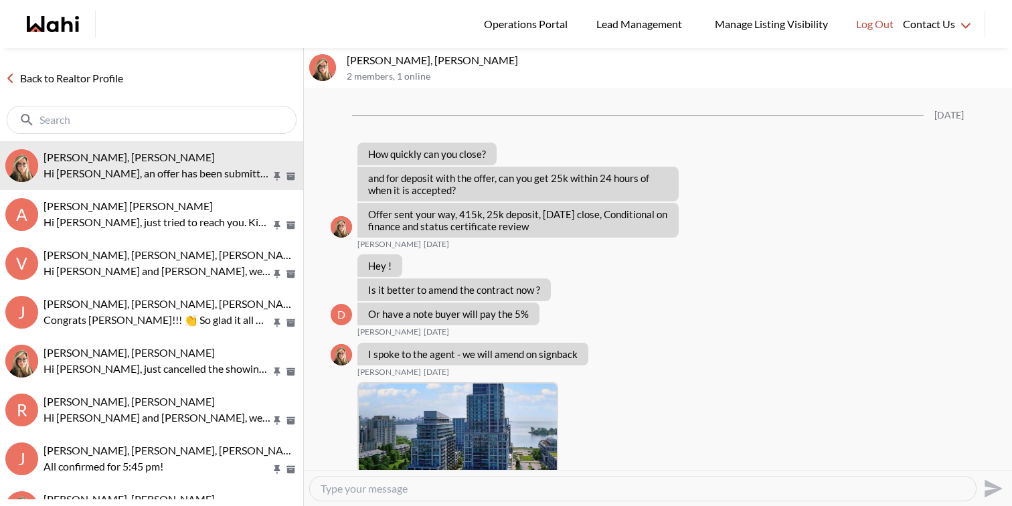
scroll to position [2211, 0]
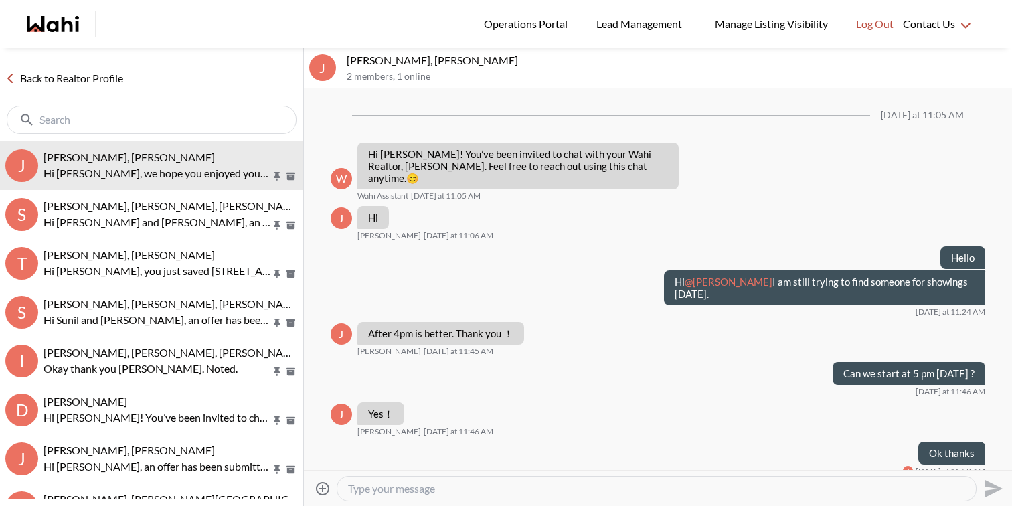
scroll to position [194, 0]
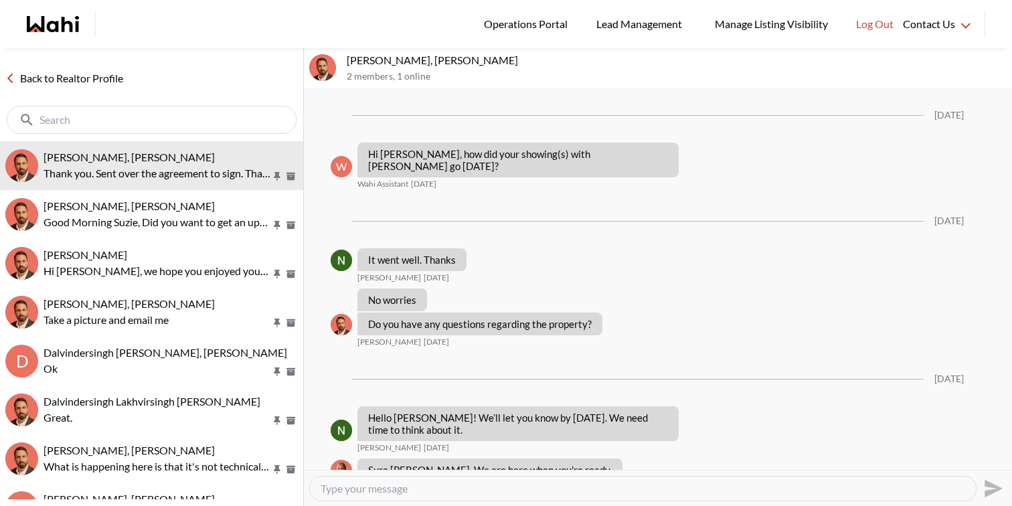
scroll to position [1216, 0]
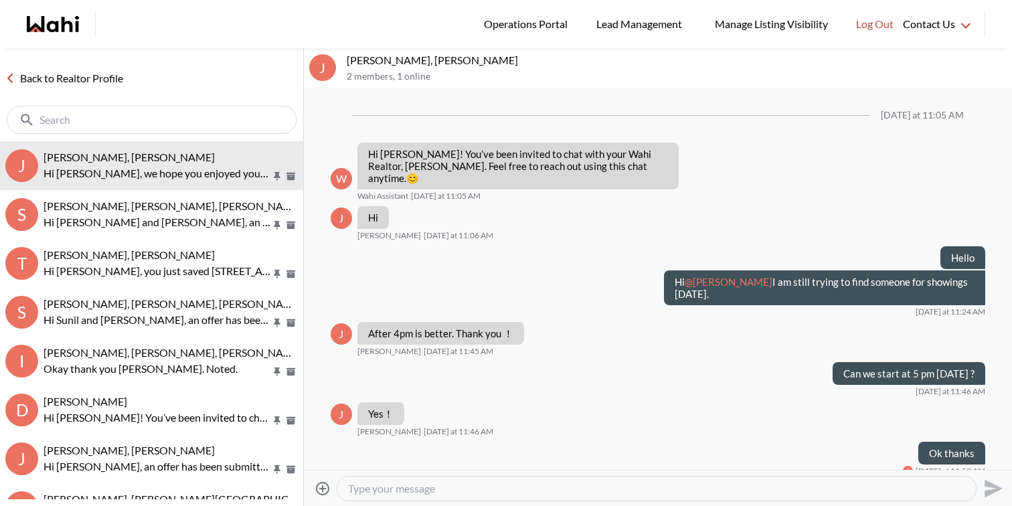
scroll to position [194, 0]
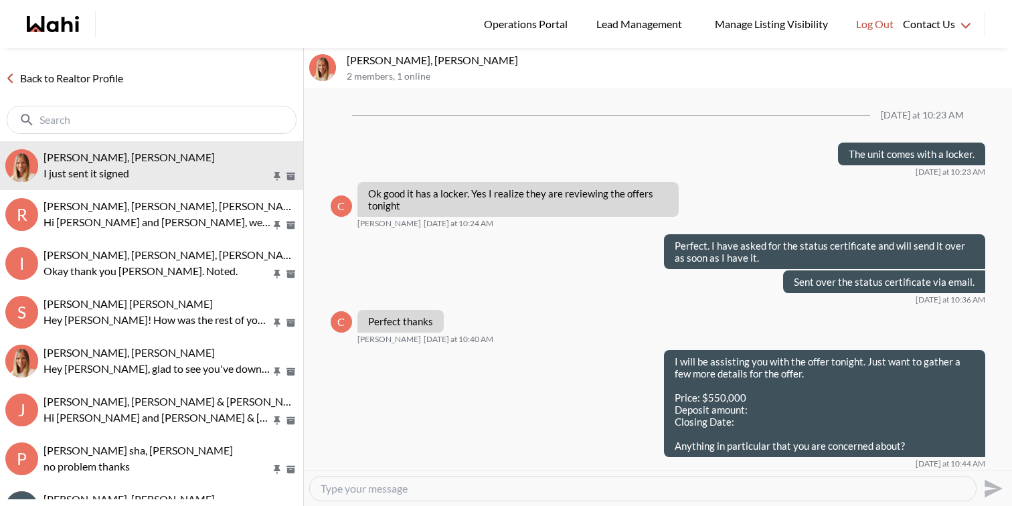
scroll to position [1259, 0]
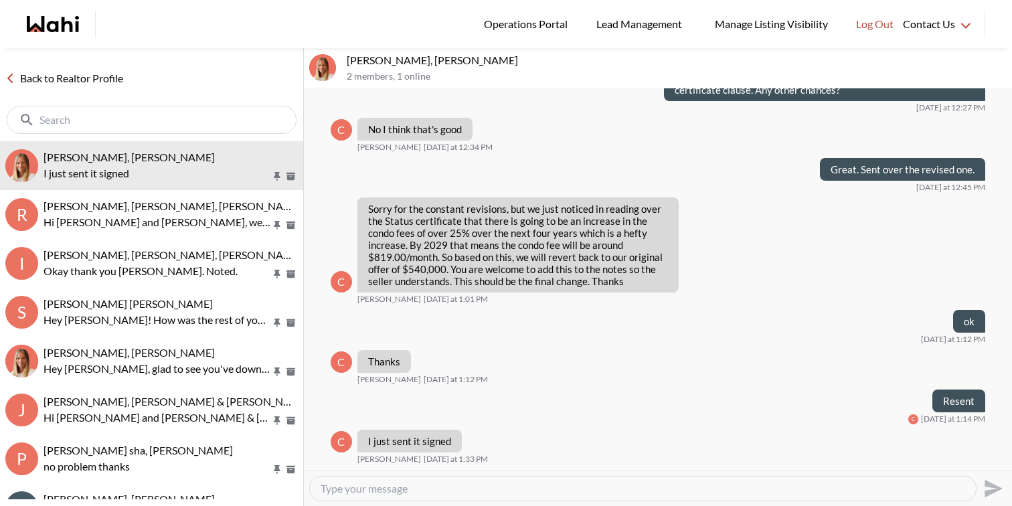
click at [404, 488] on textarea "Type your message" at bounding box center [643, 488] width 645 height 13
type textarea "Just waiting for Steve to sign it as well."
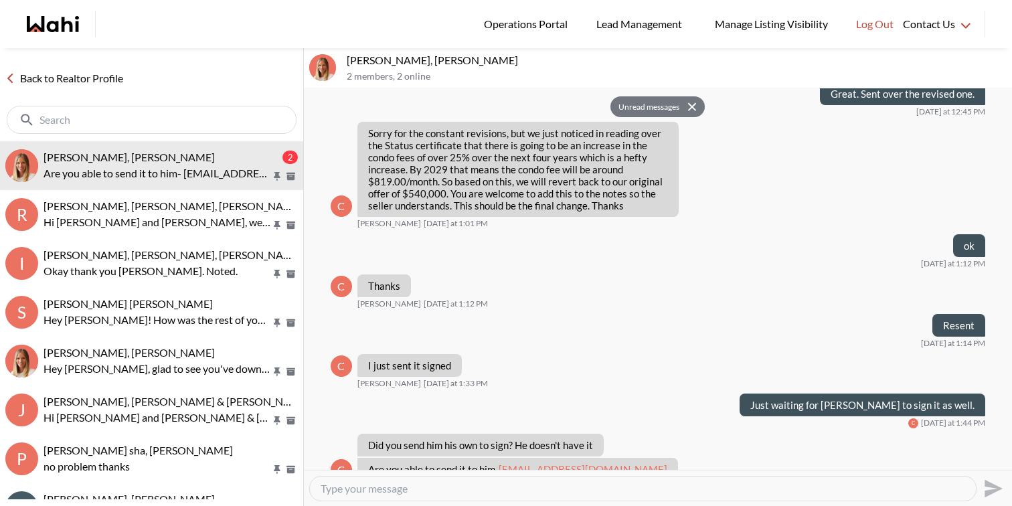
scroll to position [1364, 0]
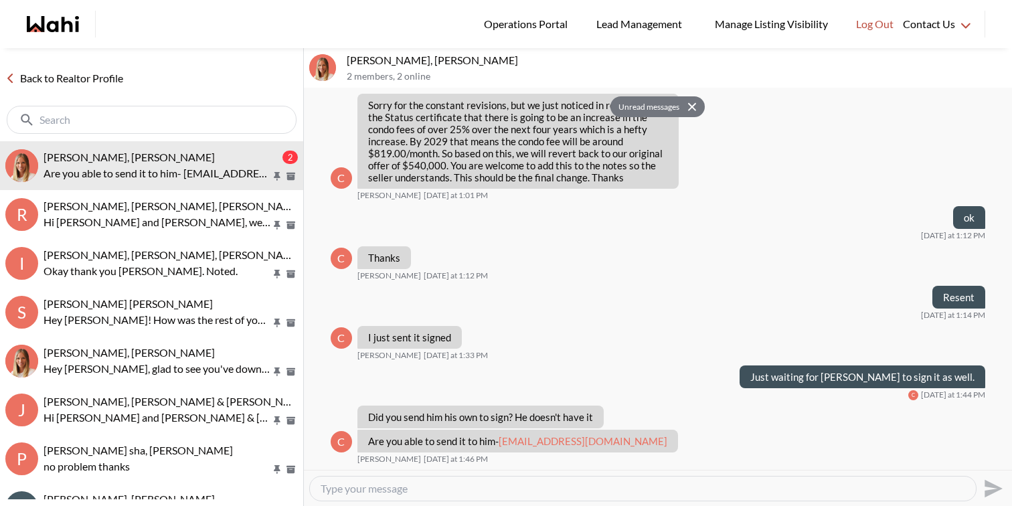
click at [467, 479] on div at bounding box center [643, 489] width 666 height 24
click at [467, 488] on textarea "Type your message" at bounding box center [643, 488] width 645 height 13
type textarea "Yes it did."
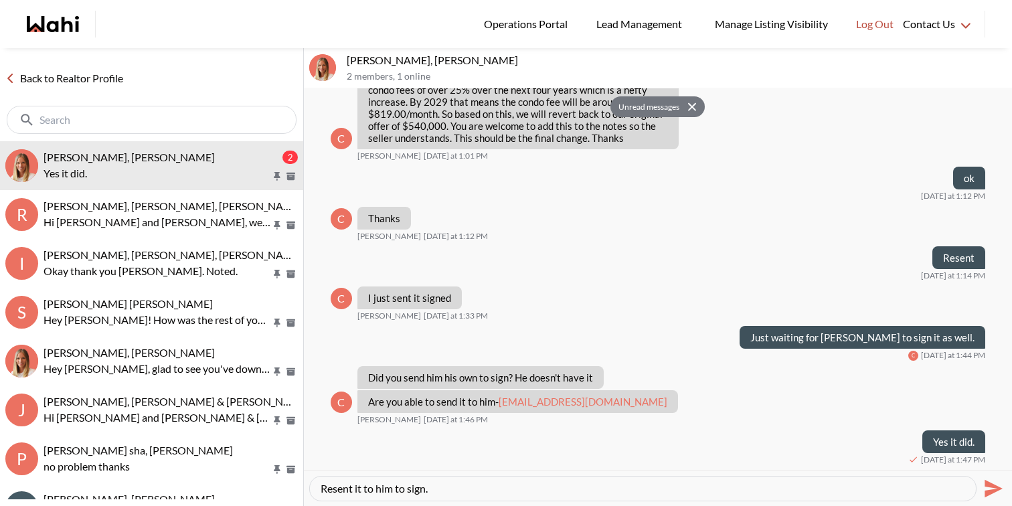
type textarea "Resent it to him to sign."
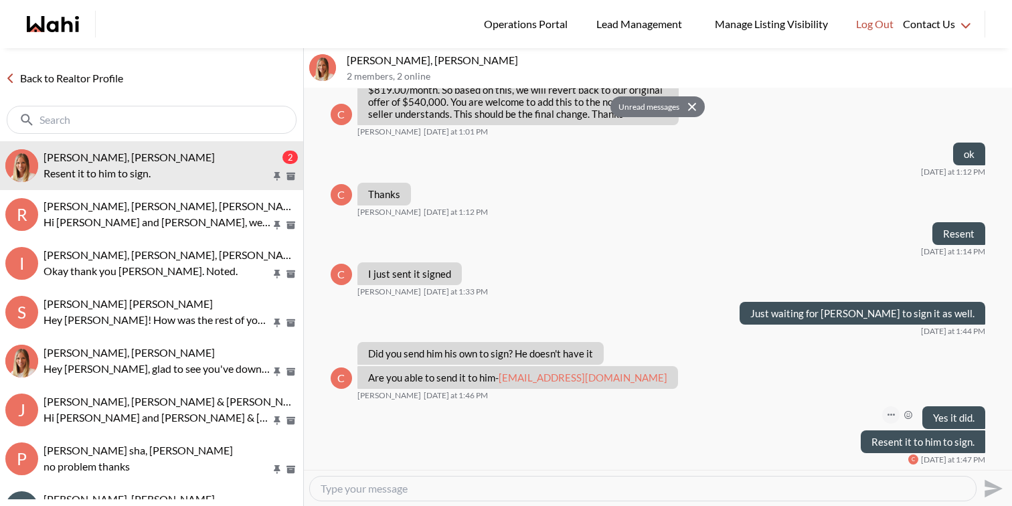
click at [886, 414] on button "Open Message Actions Menu" at bounding box center [890, 414] width 17 height 17
click at [864, 376] on button "Edit Message" at bounding box center [846, 370] width 107 height 24
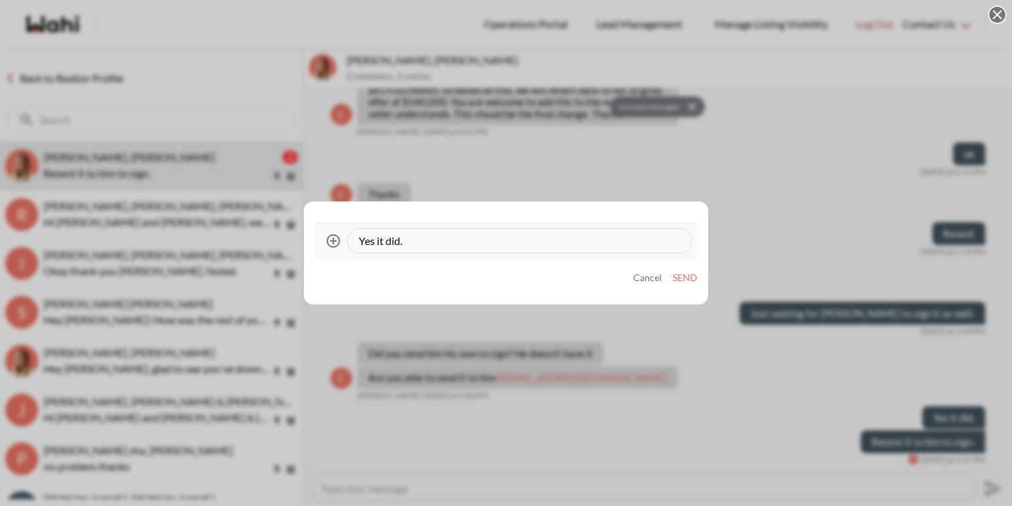
scroll to position [1467, 0]
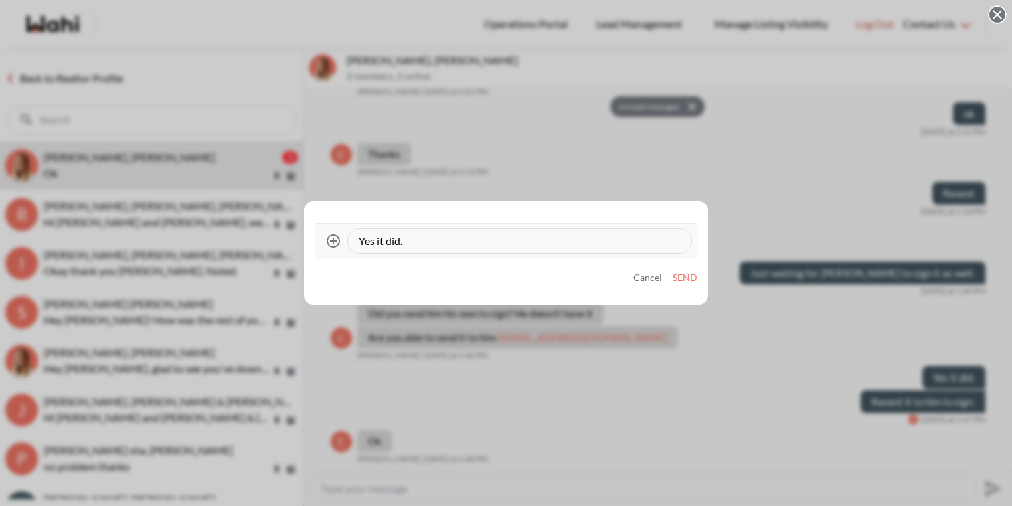
click at [380, 240] on textarea "Yes it did." at bounding box center [520, 240] width 322 height 13
type textarea "Yes I did."
click at [695, 281] on button "Send" at bounding box center [685, 277] width 25 height 11
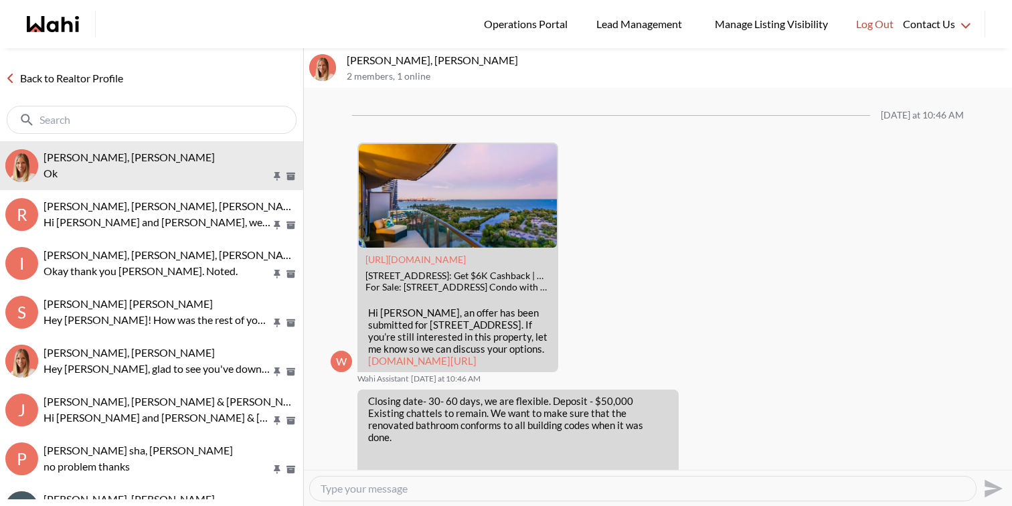
scroll to position [1151, 0]
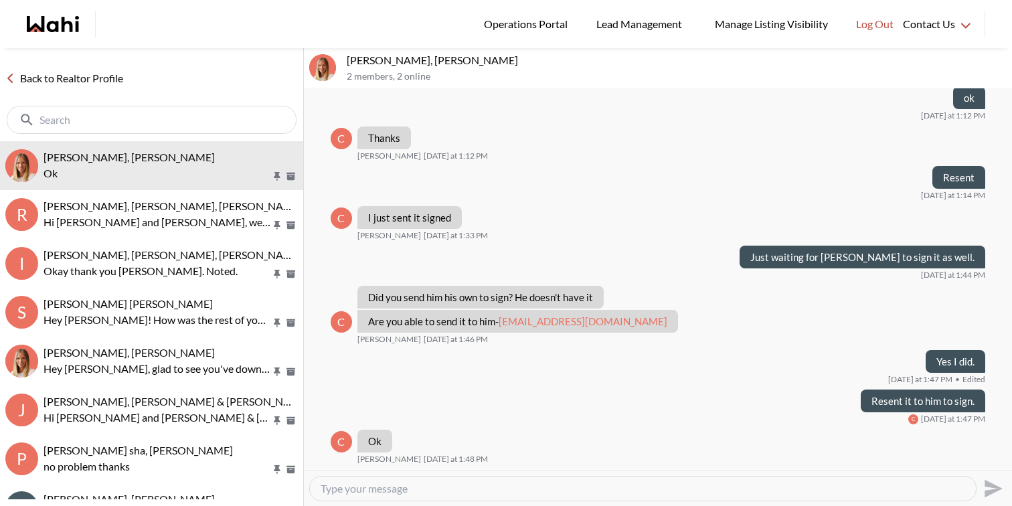
click at [406, 487] on textarea "Type your message" at bounding box center [643, 488] width 645 height 13
type textarea "Got it. I will go ahead and submit our offer around 5:30 pm since they are pres…"
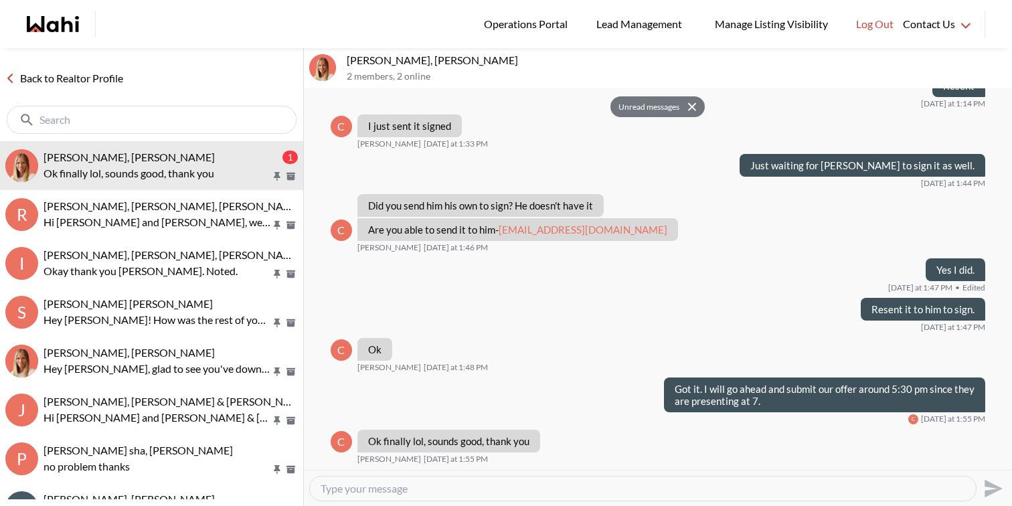
scroll to position [1243, 0]
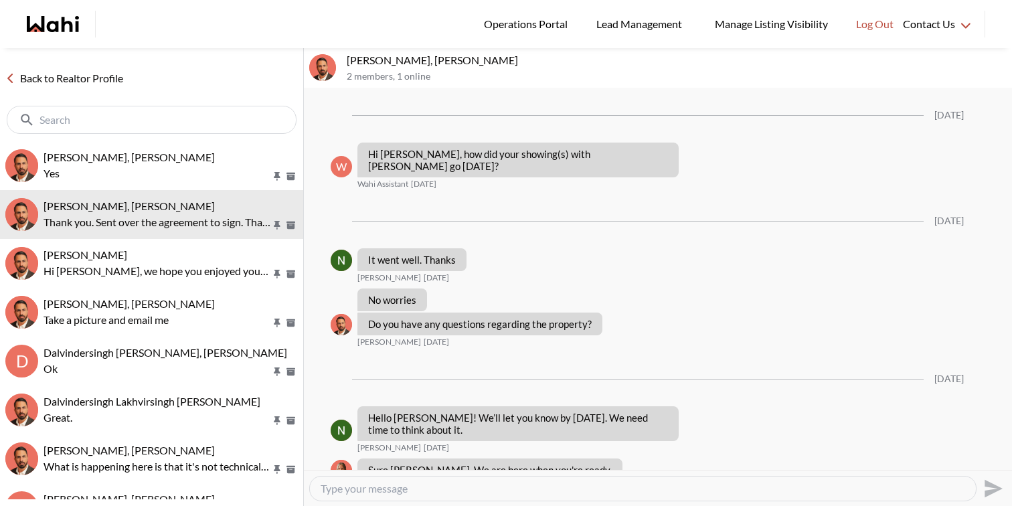
scroll to position [1216, 0]
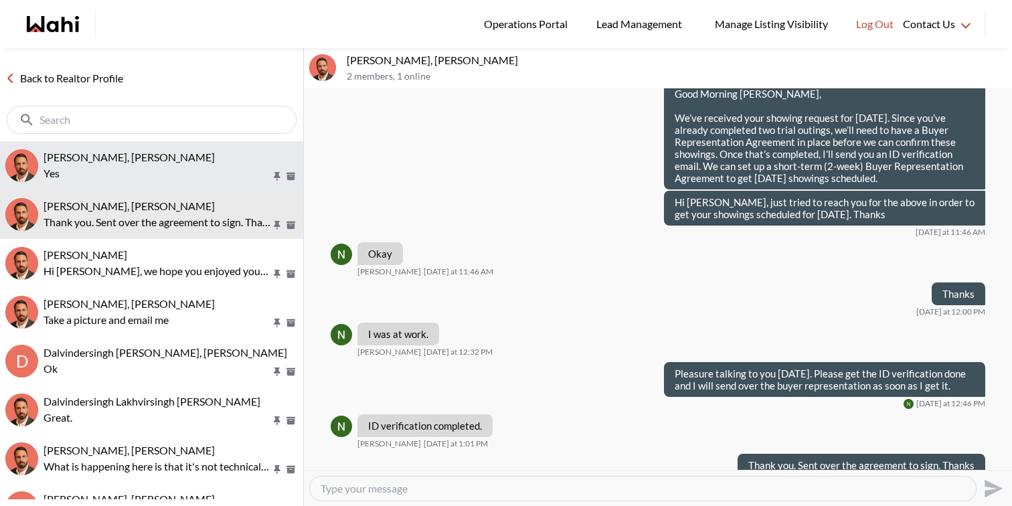
click at [151, 164] on div "[PERSON_NAME], [PERSON_NAME] Yes" at bounding box center [171, 166] width 254 height 31
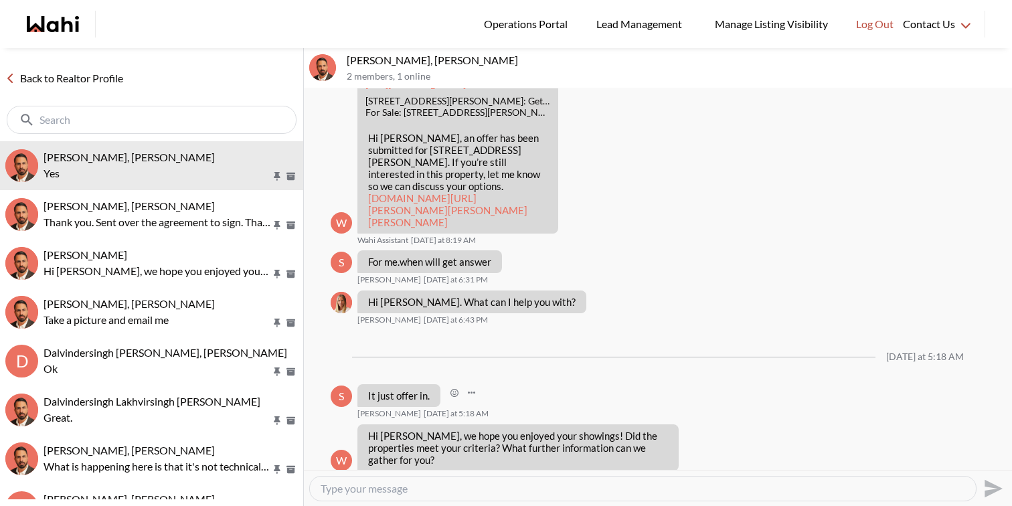
scroll to position [2020, 0]
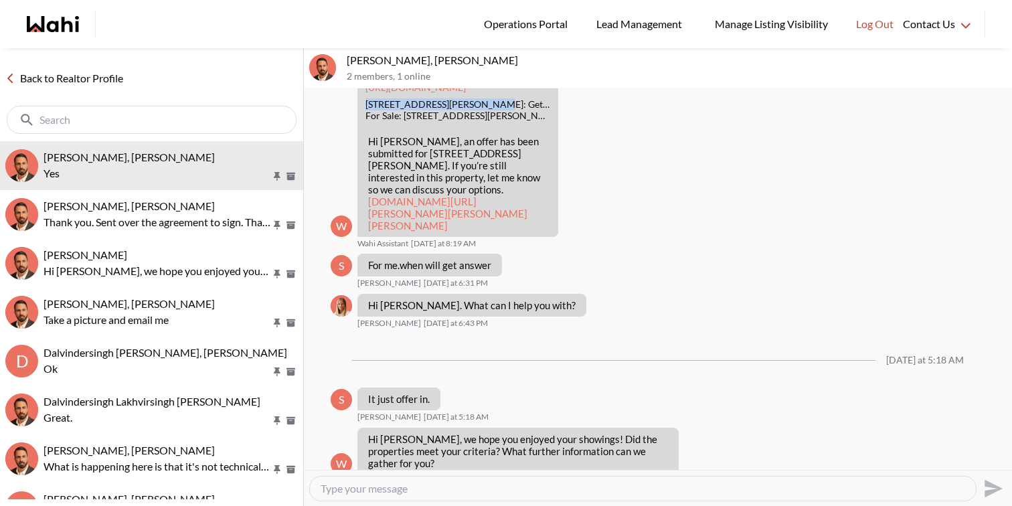
drag, startPoint x: 366, startPoint y: 189, endPoint x: 483, endPoint y: 189, distance: 117.2
click at [483, 110] on div "[STREET_ADDRESS][PERSON_NAME]: Get $1.7K Cashback | Wahi" at bounding box center [458, 104] width 185 height 11
copy div "[STREET_ADDRESS][PERSON_NAME]"
click at [406, 491] on textarea "Type your message" at bounding box center [643, 488] width 645 height 13
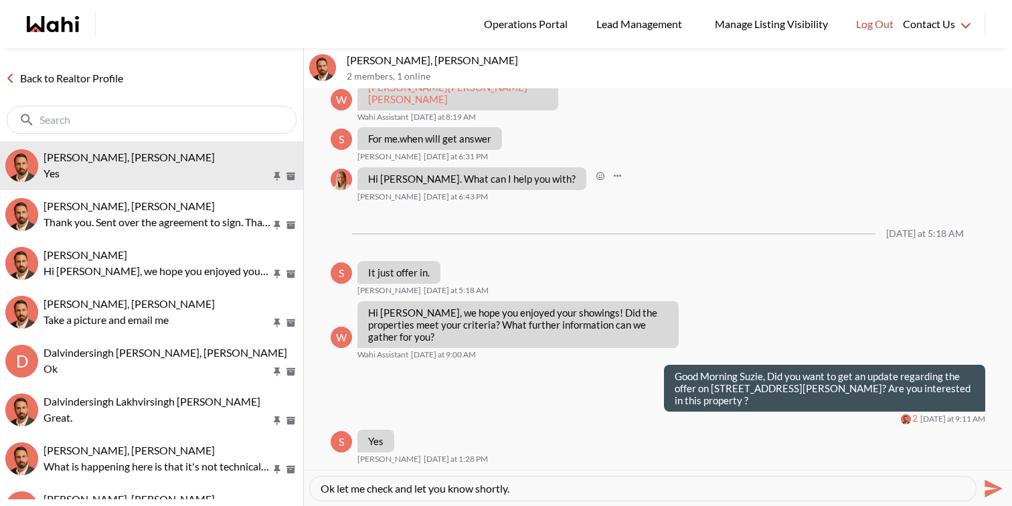
type textarea "Ok let me check and let you know shortly."
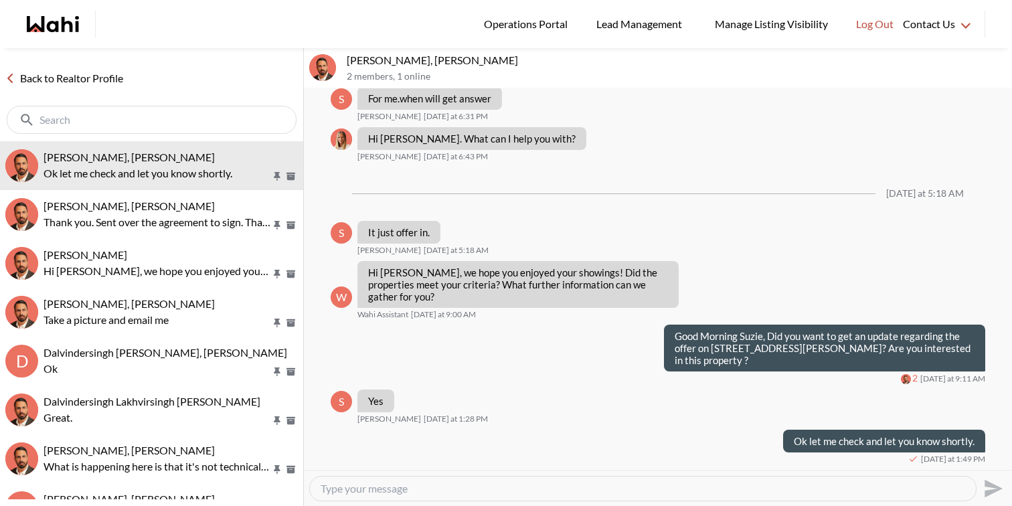
scroll to position [2270, 0]
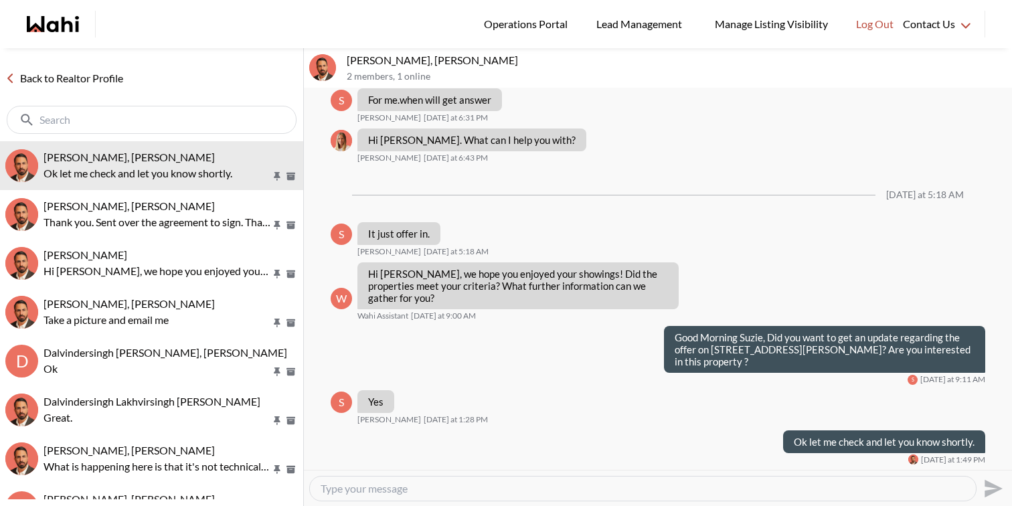
scroll to position [2269, 0]
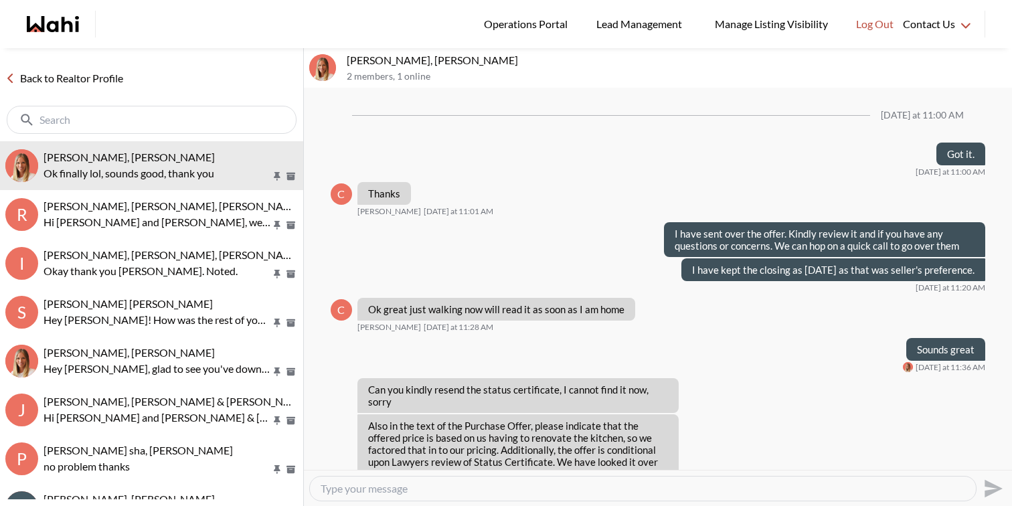
scroll to position [787, 0]
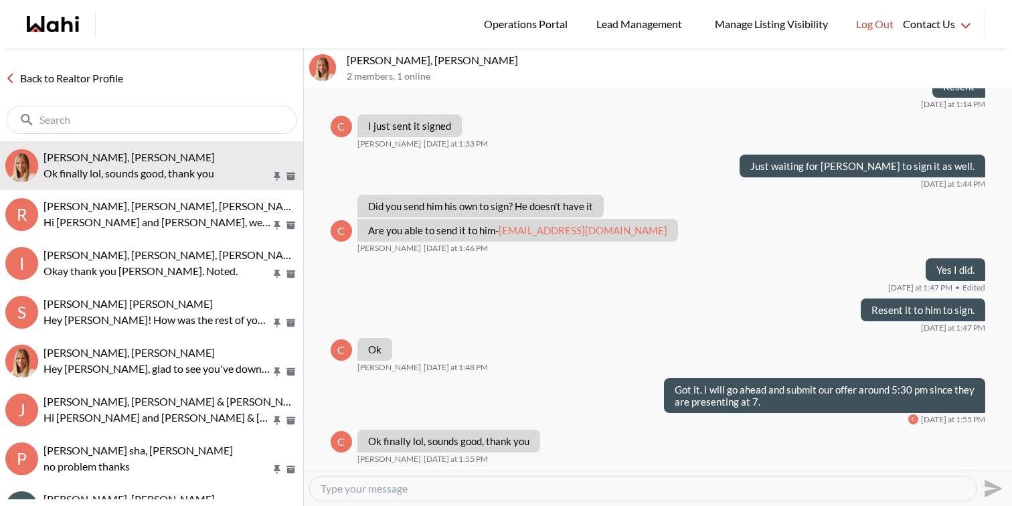
click at [366, 488] on textarea "Type your message" at bounding box center [643, 488] width 645 height 13
type textarea "m"
type textarea "My pleasure"
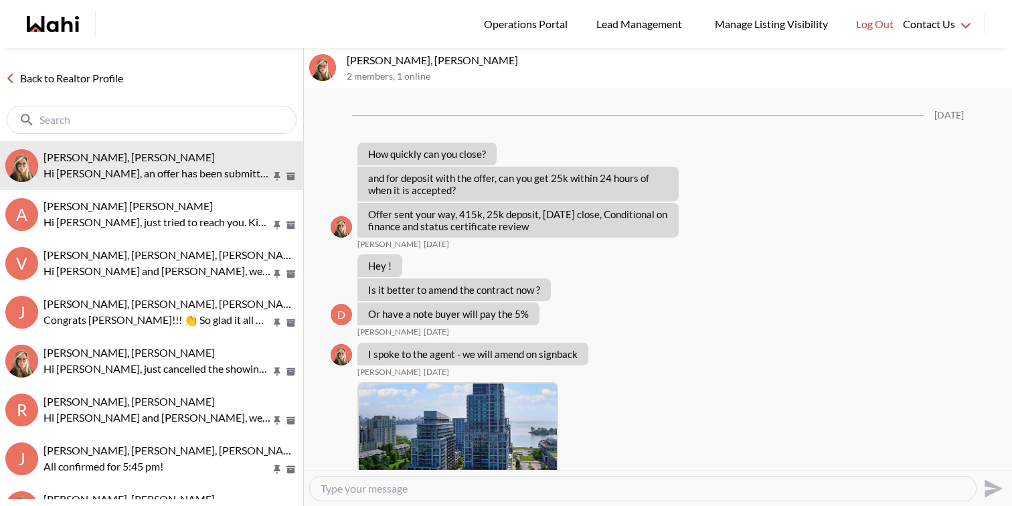
scroll to position [2211, 0]
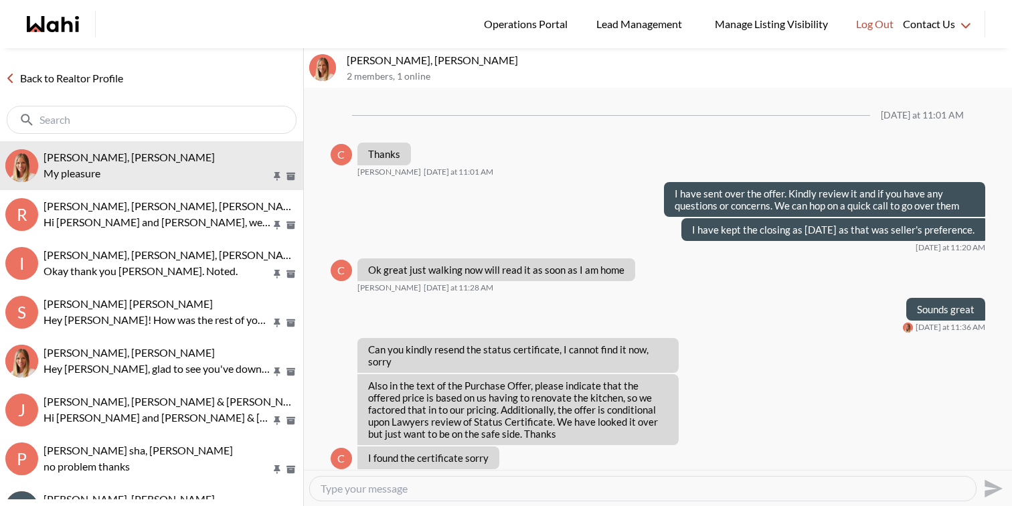
scroll to position [787, 0]
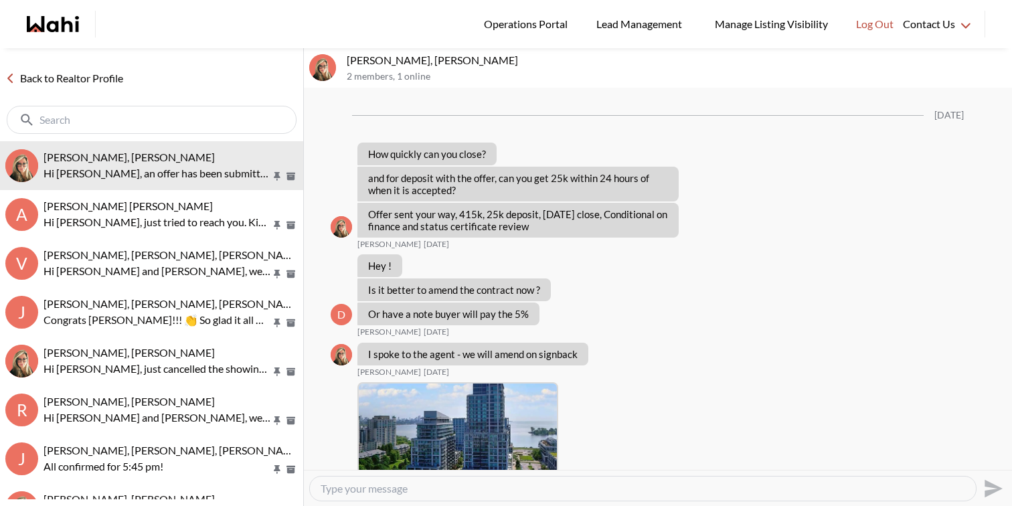
scroll to position [2211, 0]
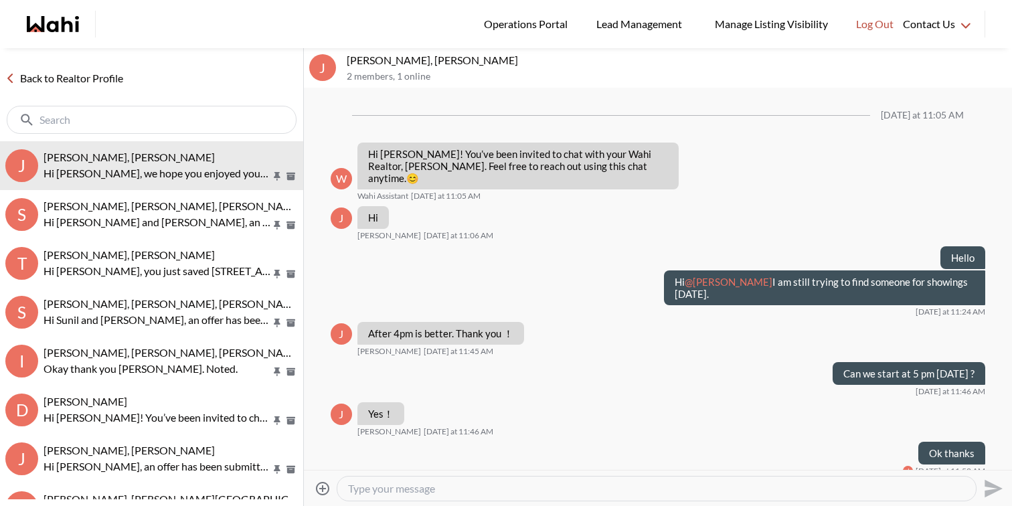
scroll to position [194, 0]
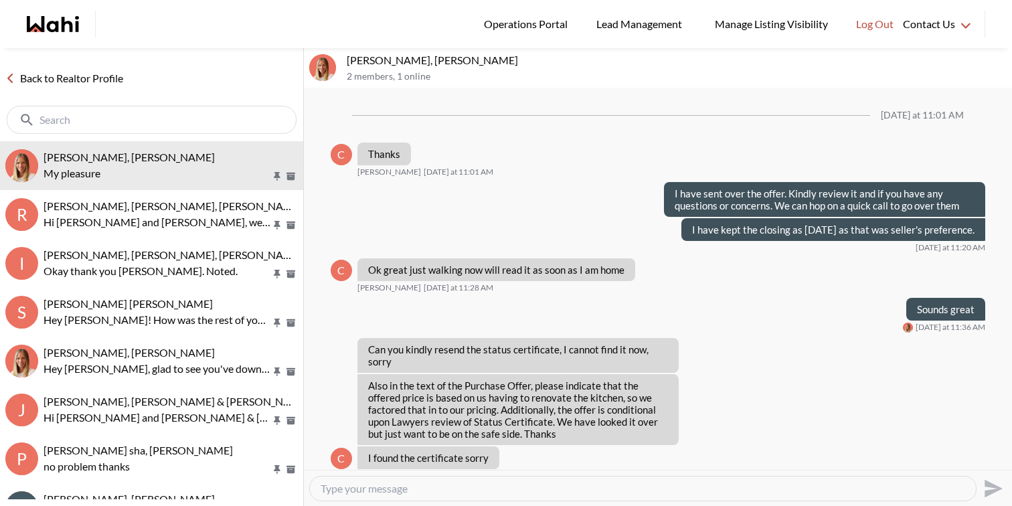
scroll to position [787, 0]
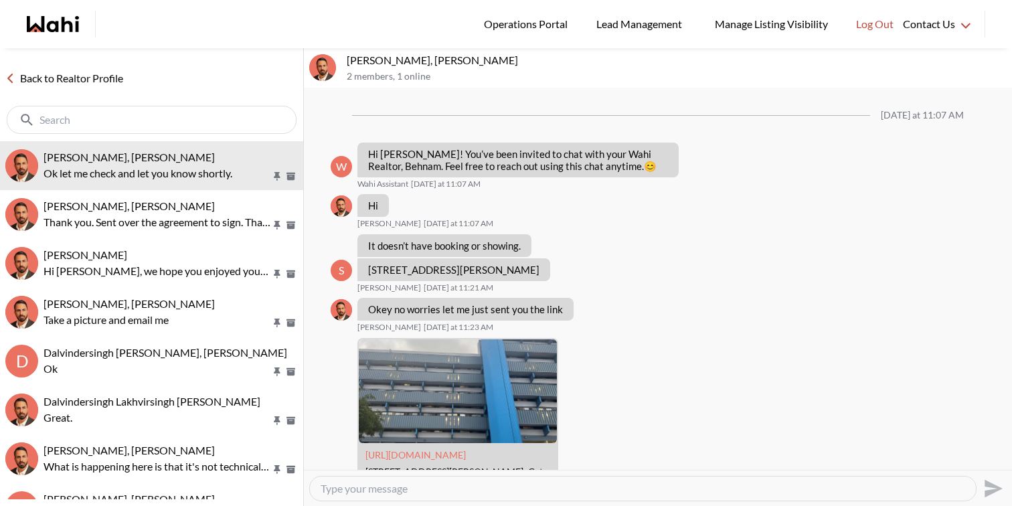
scroll to position [2269, 0]
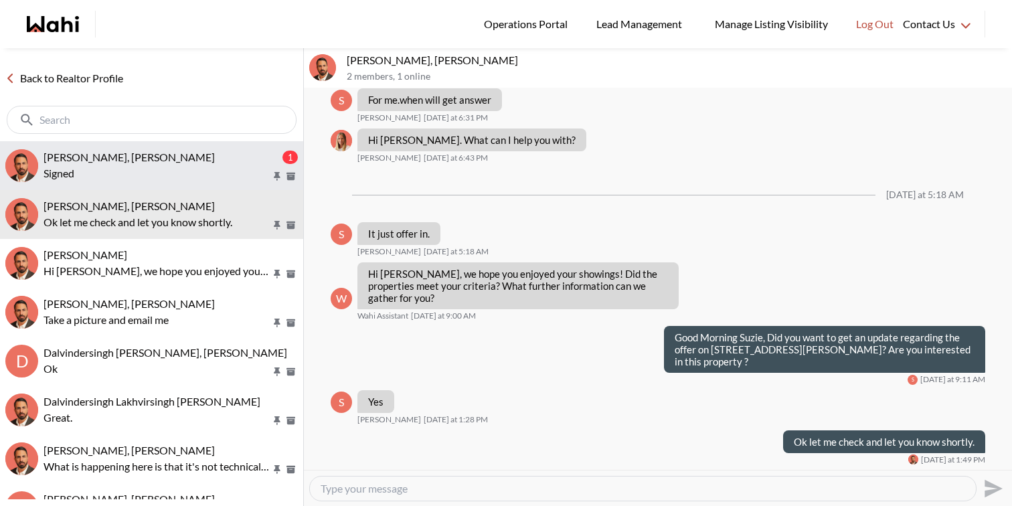
click at [134, 157] on span "[PERSON_NAME], [PERSON_NAME]" at bounding box center [129, 157] width 171 height 13
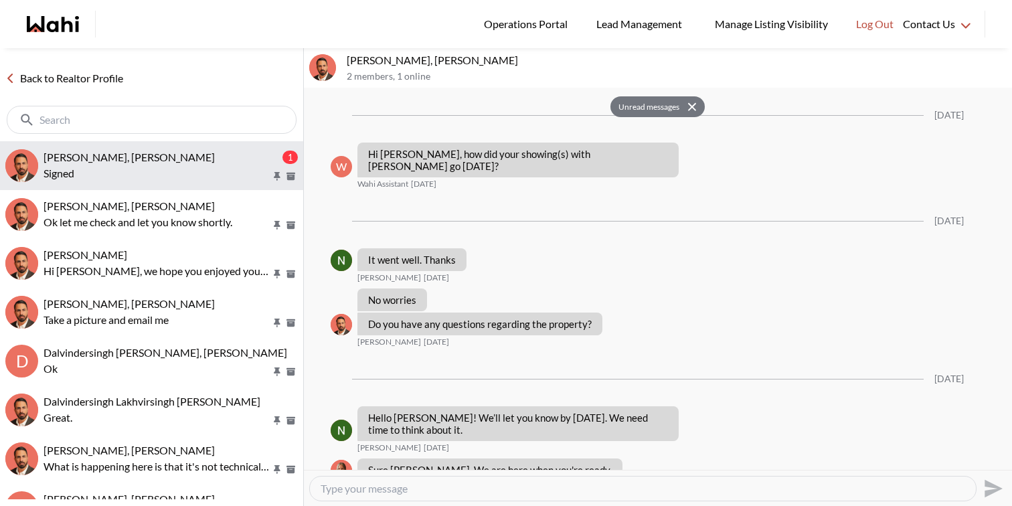
scroll to position [1311, 0]
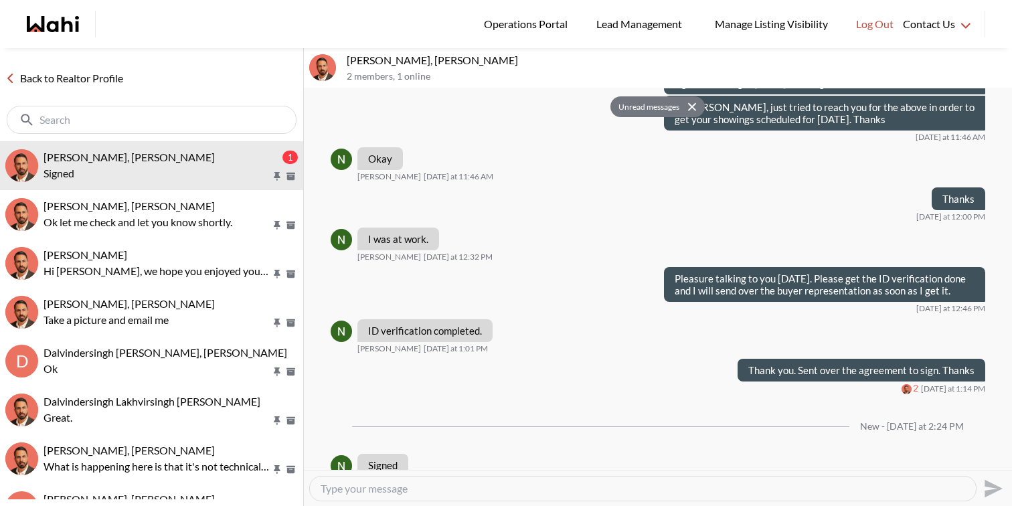
click at [388, 486] on textarea "Type your message" at bounding box center [643, 488] width 645 height 13
click at [509, 492] on textarea "Got it. Let us work on the showings and" at bounding box center [643, 488] width 645 height 13
type textarea "Got it. Let us work on the showings and get back to you shortly."
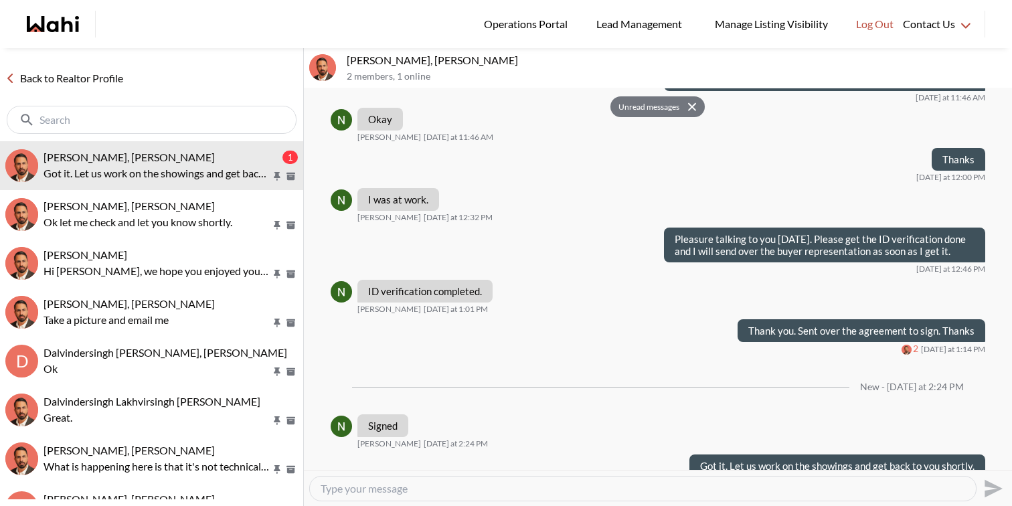
type textarea "a"
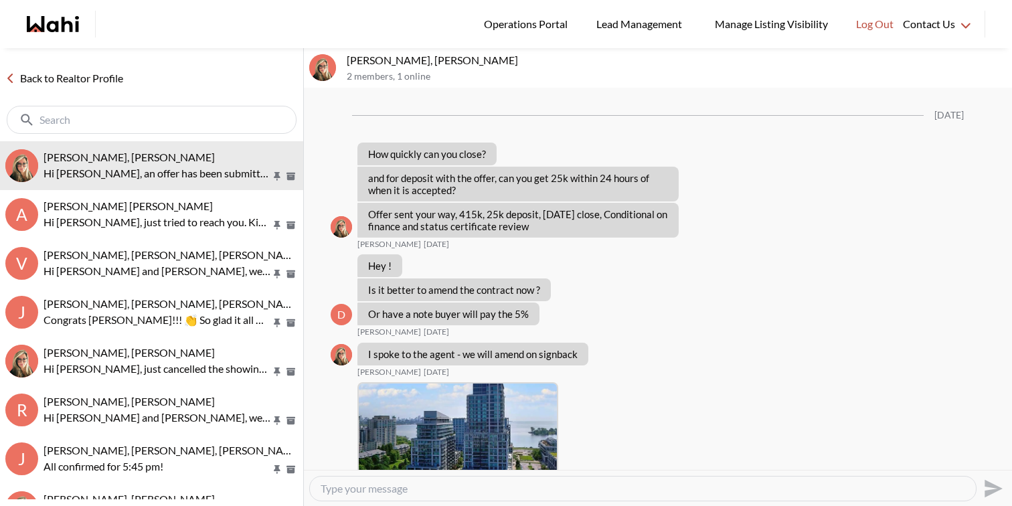
scroll to position [2211, 0]
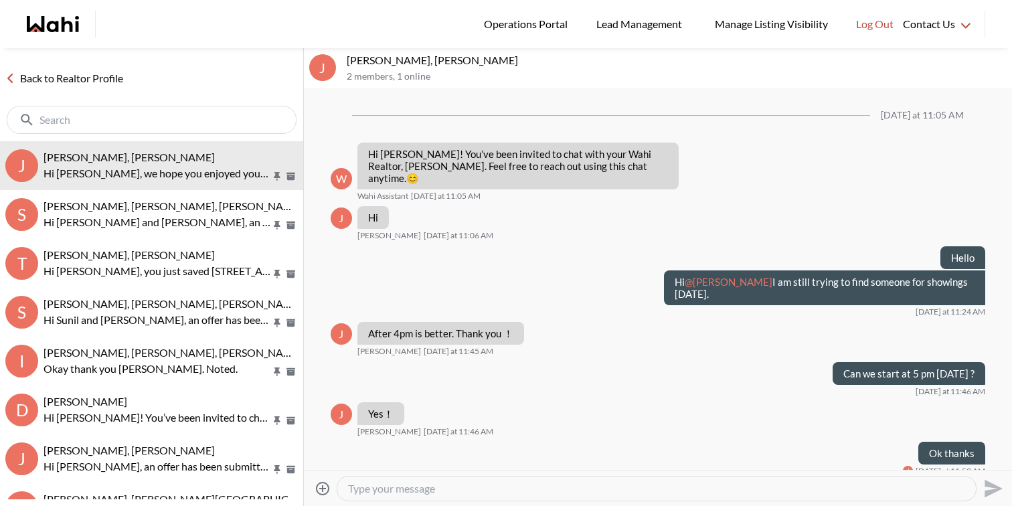
scroll to position [194, 0]
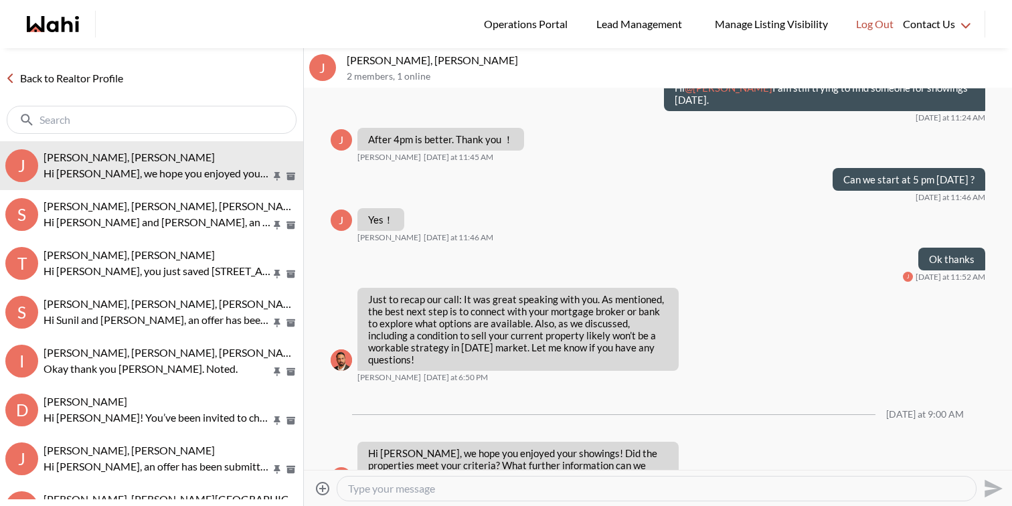
click at [55, 65] on div "Back to Realtor Profile" at bounding box center [151, 94] width 303 height 93
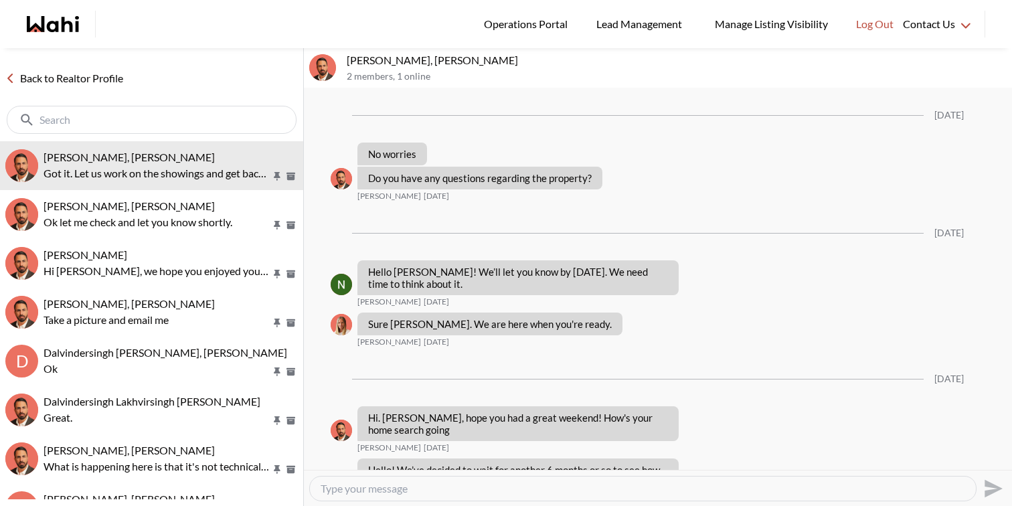
scroll to position [1162, 0]
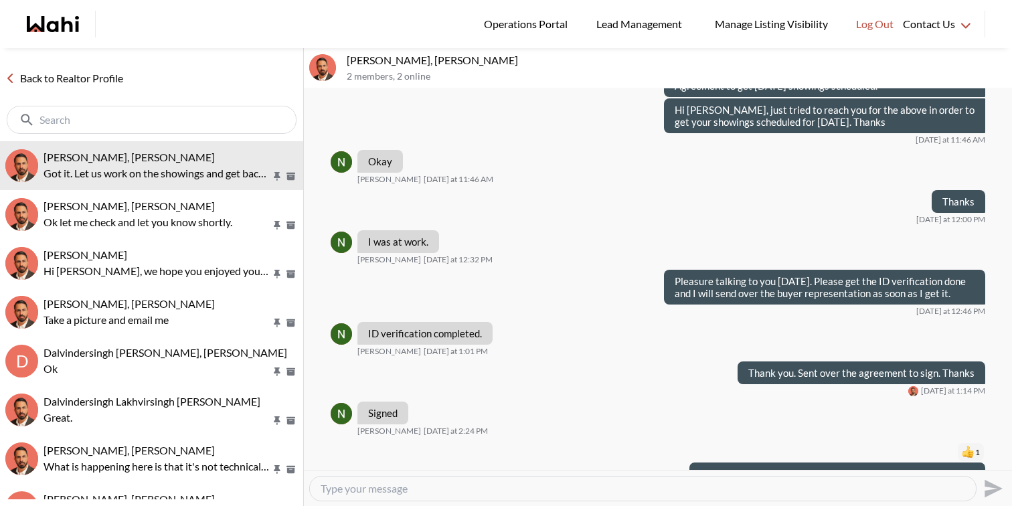
scroll to position [1183, 0]
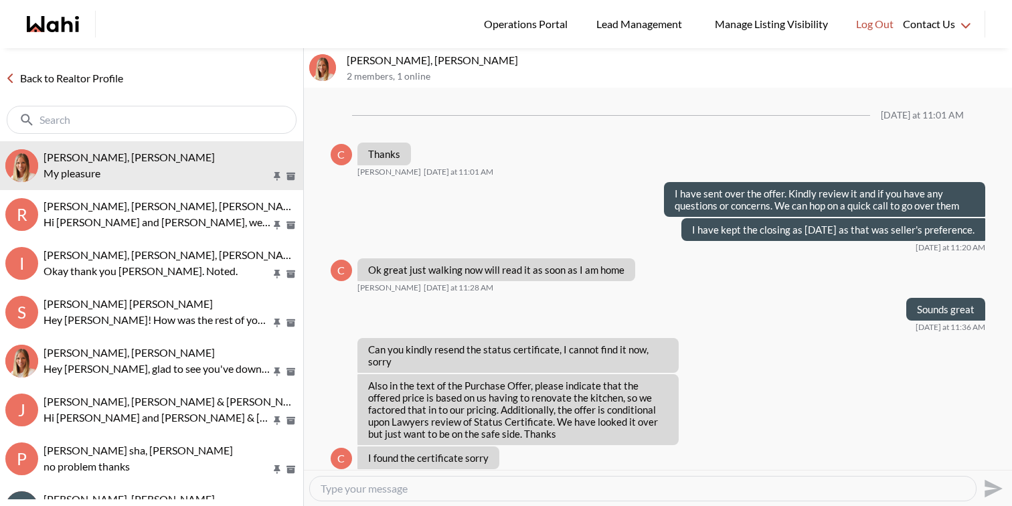
scroll to position [787, 0]
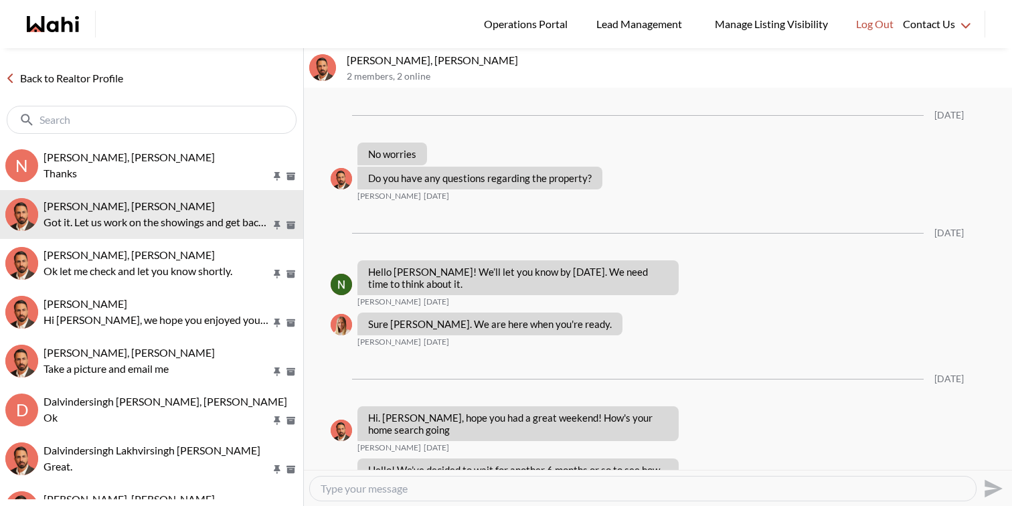
scroll to position [1184, 0]
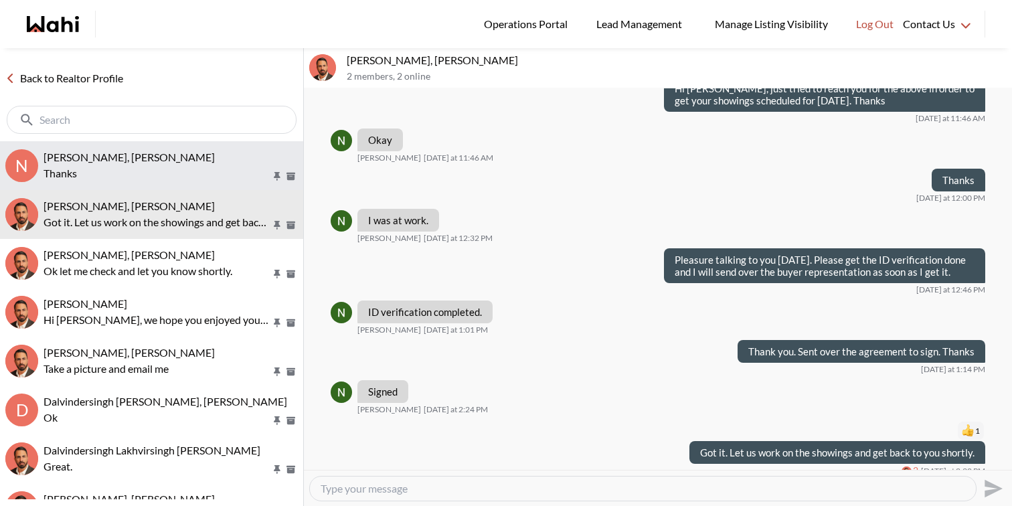
click at [161, 165] on p "Thanks" at bounding box center [158, 173] width 228 height 16
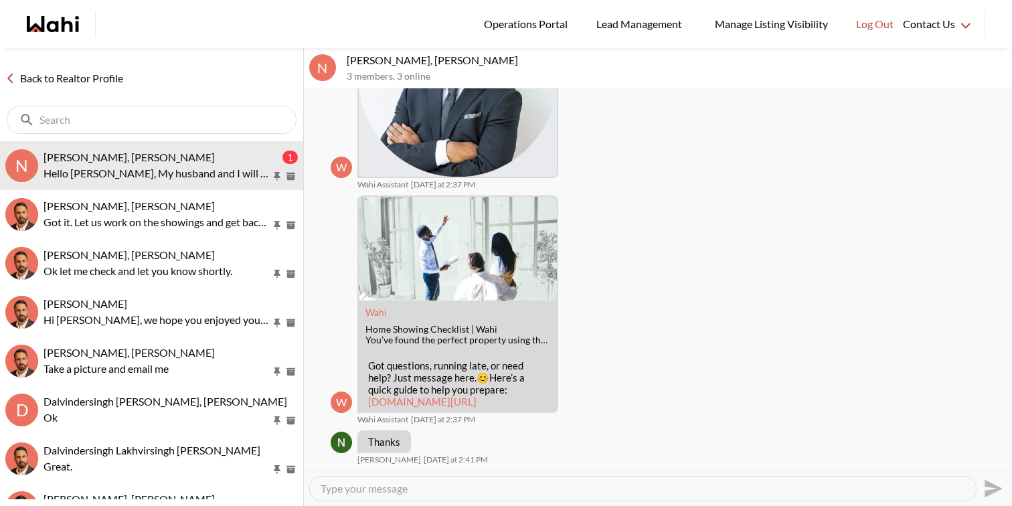
scroll to position [335, 0]
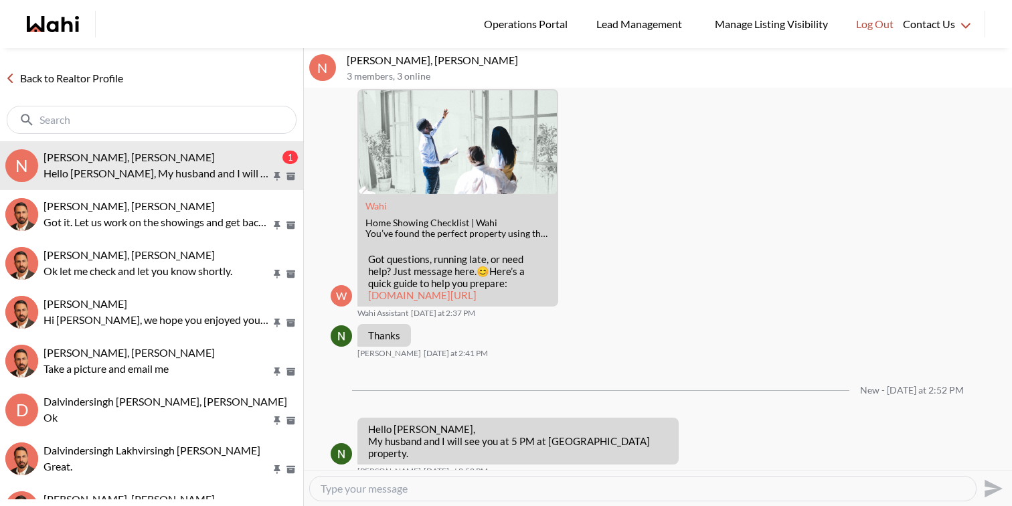
click at [418, 492] on textarea "Type your message" at bounding box center [643, 488] width 645 height 13
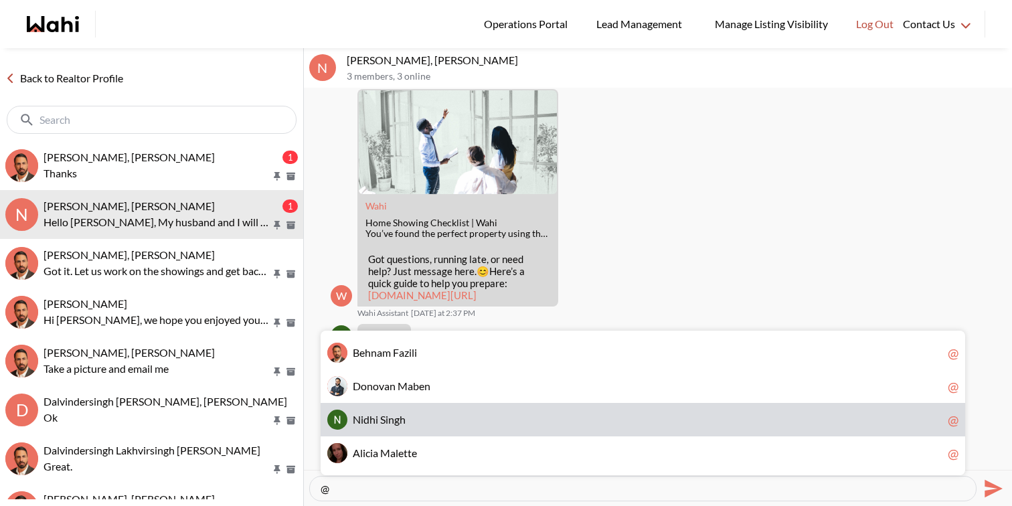
click at [438, 422] on span "N i d h i S i n g h" at bounding box center [648, 419] width 590 height 13
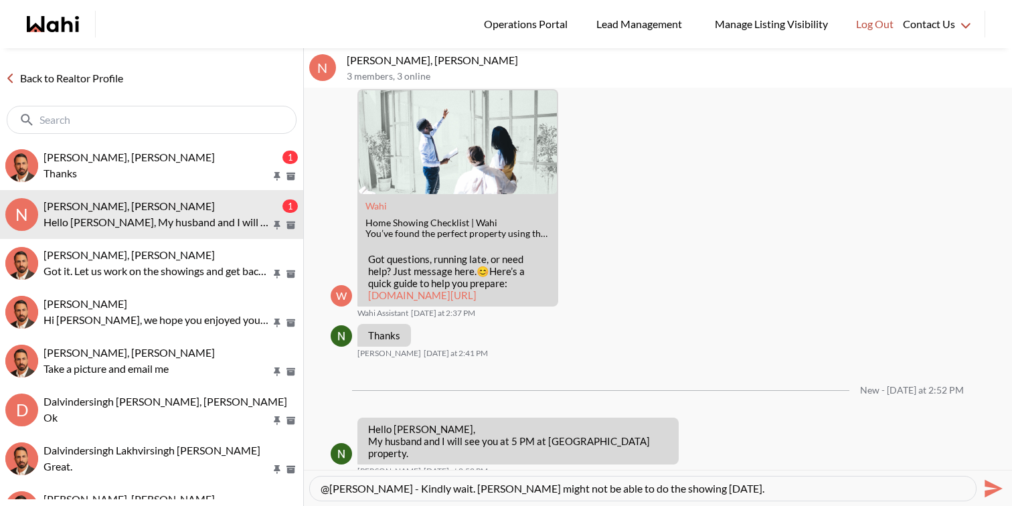
type textarea "@[PERSON_NAME] - Kindly wait. [PERSON_NAME] might not be able to do the showing…"
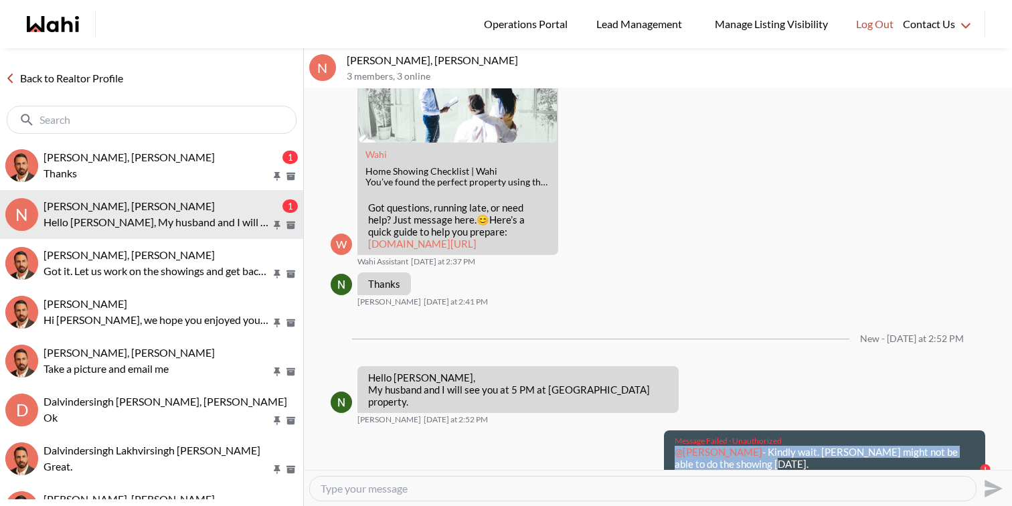
drag, startPoint x: 745, startPoint y: 458, endPoint x: 663, endPoint y: 441, distance: 84.2
click at [663, 441] on div "Message Failed · Unauthorized @[PERSON_NAME] - Kindly wait. [PERSON_NAME] might…" at bounding box center [822, 453] width 327 height 46
copy p "@[PERSON_NAME] - Kindly wait. [PERSON_NAME] might not be able to do the showing…"
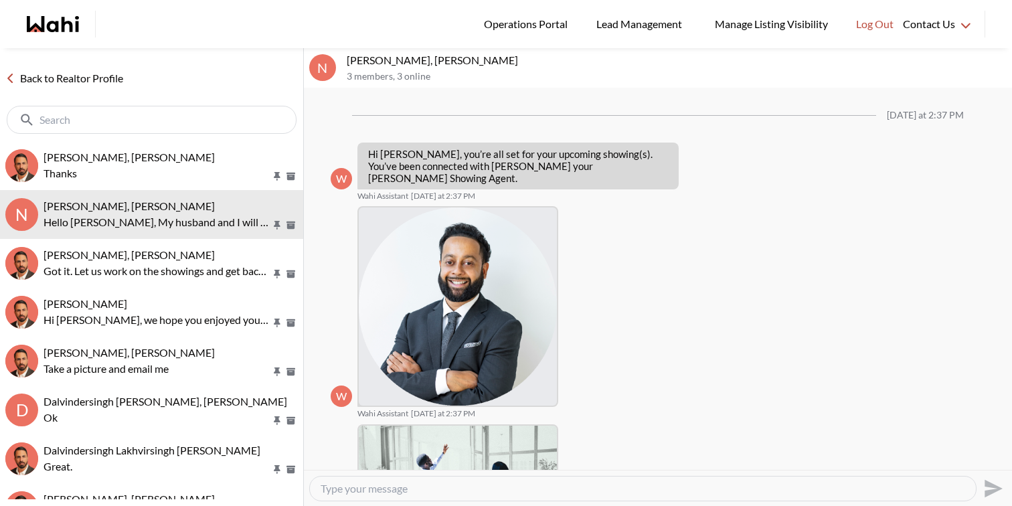
scroll to position [265, 0]
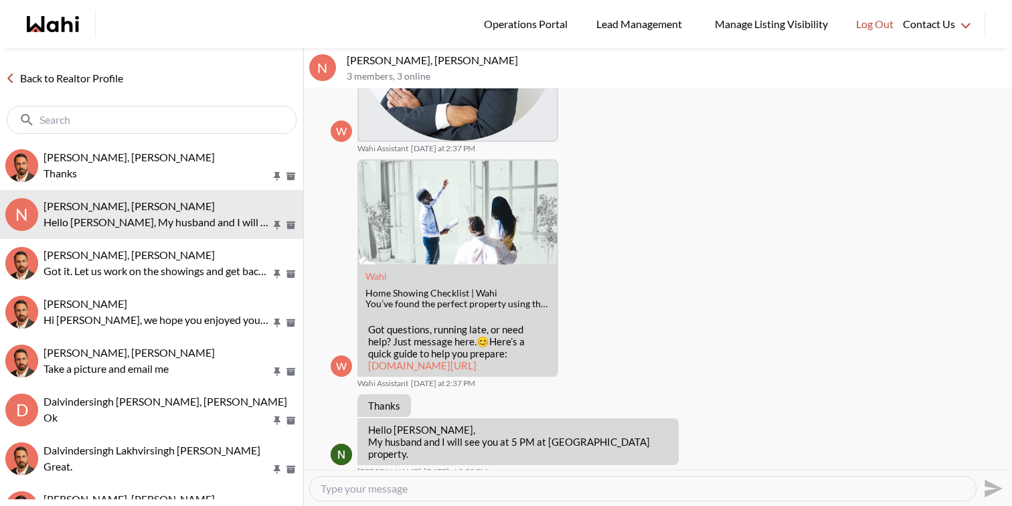
click at [442, 484] on textarea "Type your message" at bounding box center [643, 488] width 645 height 13
paste textarea "@[PERSON_NAME] - Kindly wait. [PERSON_NAME] might not be able to do the showing…"
type textarea "@[PERSON_NAME] - Kindly wait. [PERSON_NAME] might not be able to do the showing…"
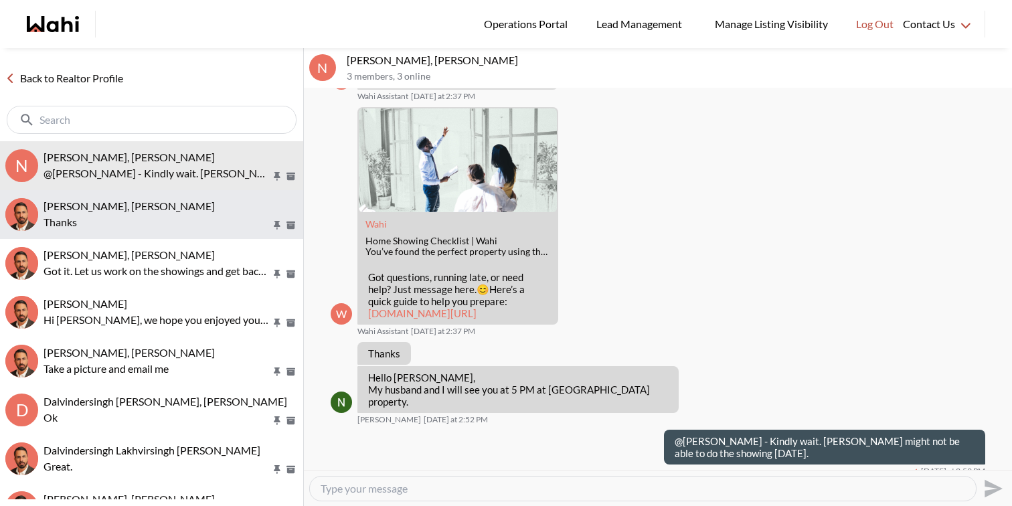
click at [226, 232] on button "[PERSON_NAME], [PERSON_NAME] Thanks" at bounding box center [151, 214] width 303 height 49
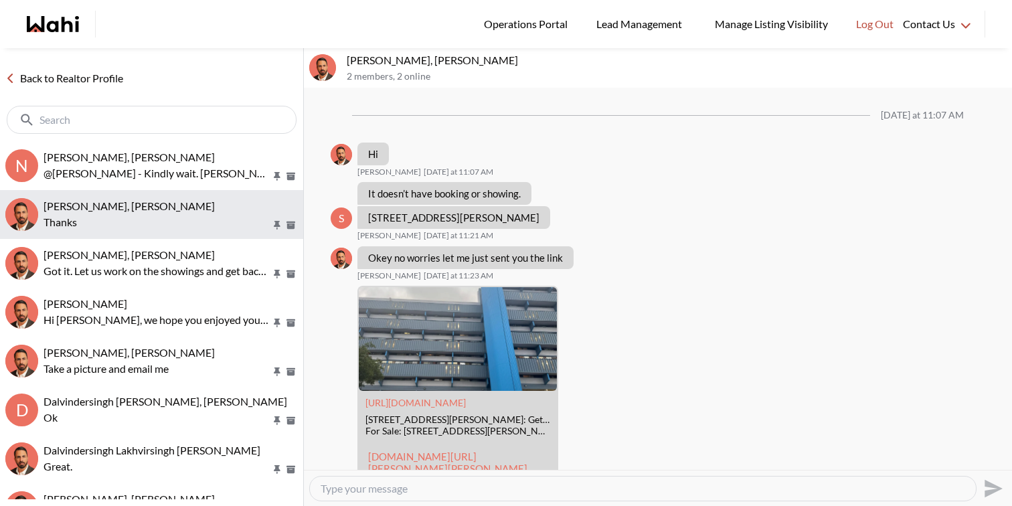
scroll to position [2258, 0]
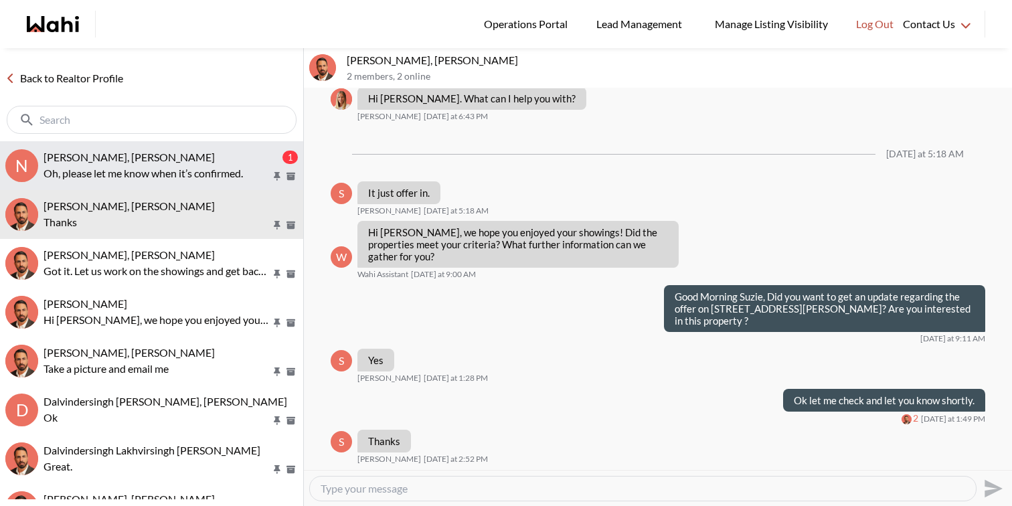
click at [204, 161] on div "[PERSON_NAME], [PERSON_NAME]" at bounding box center [162, 157] width 236 height 13
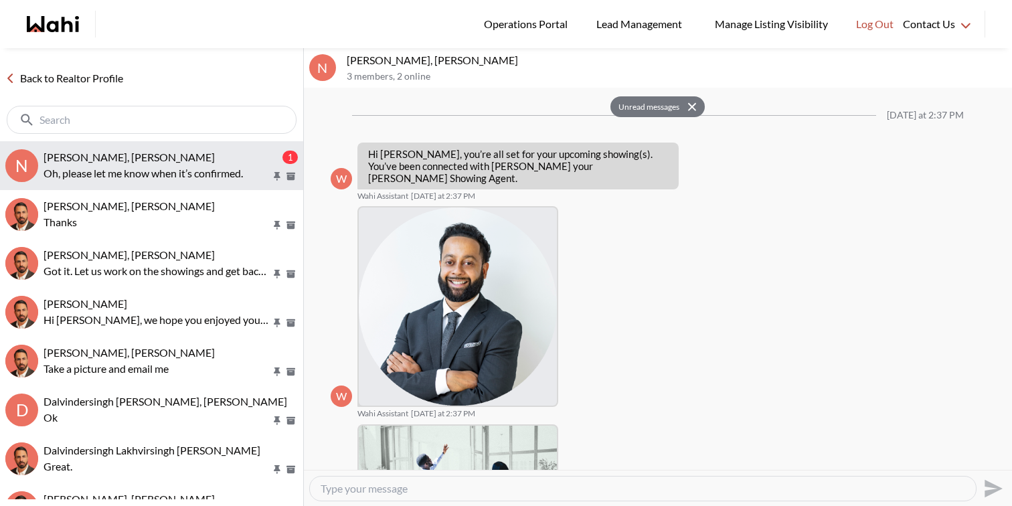
scroll to position [357, 0]
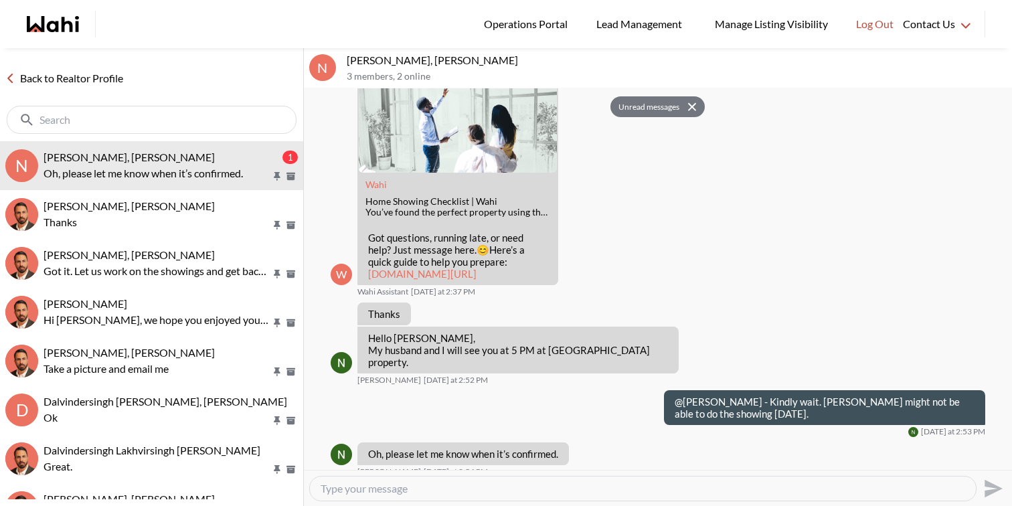
click at [379, 489] on textarea "Type your message" at bounding box center [643, 488] width 645 height 13
type textarea "will do for sure"
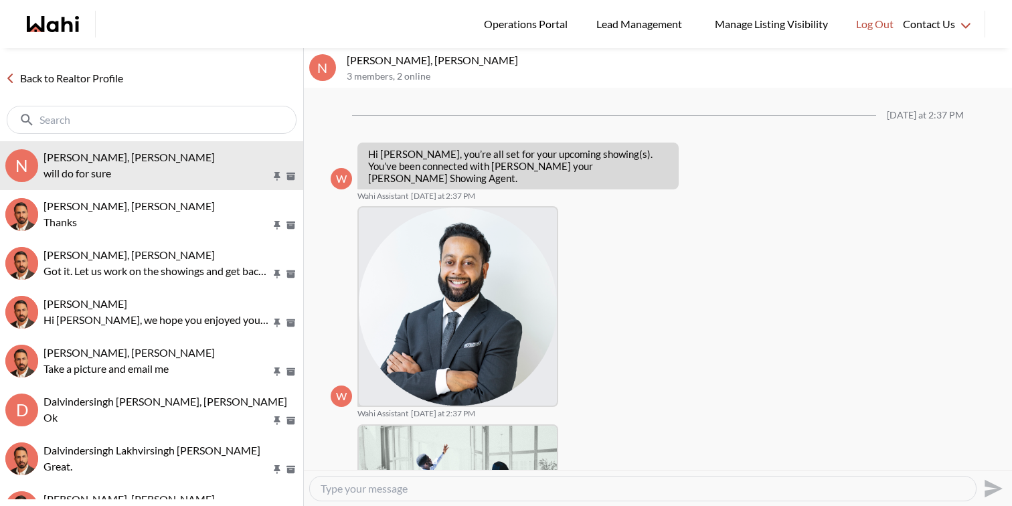
scroll to position [397, 0]
